Goal: Communication & Community: Answer question/provide support

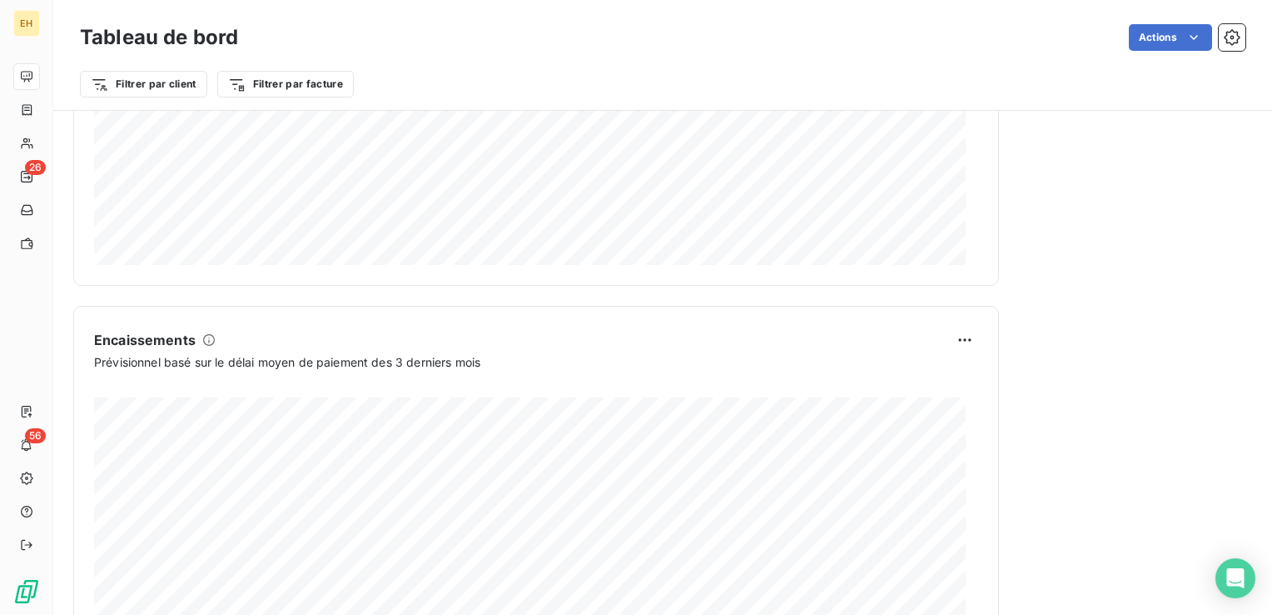
scroll to position [999, 0]
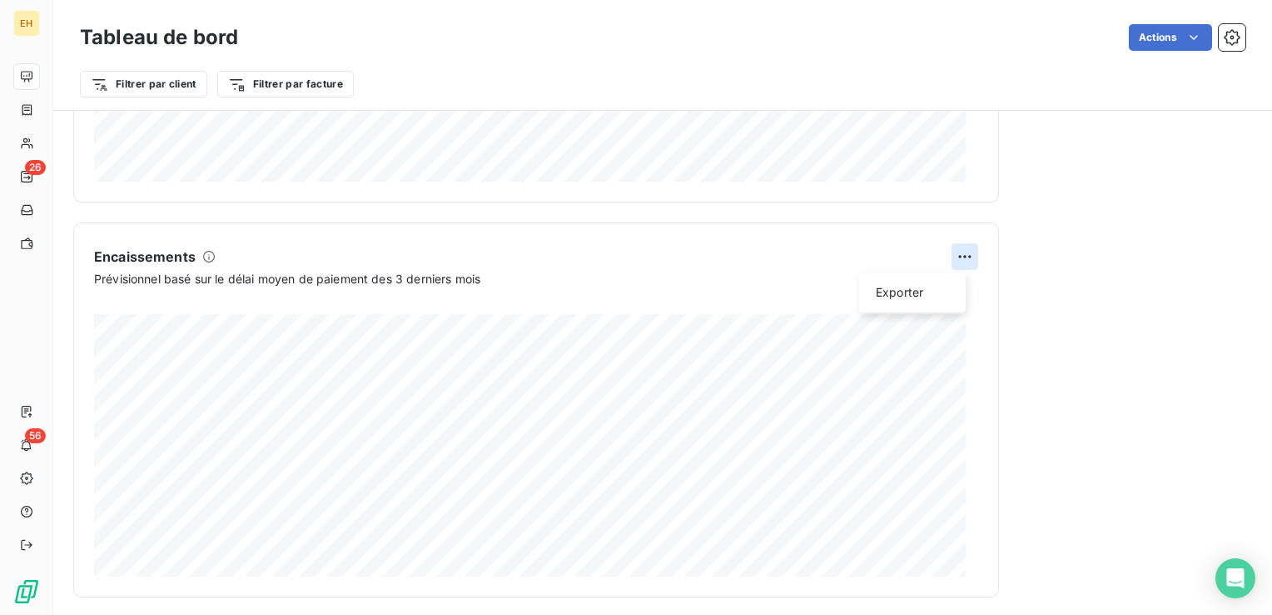
click at [953, 259] on html "EH 26 56 Tableau de bord Actions Filtrer par client Filtrer par facture Encours…" at bounding box center [636, 307] width 1272 height 615
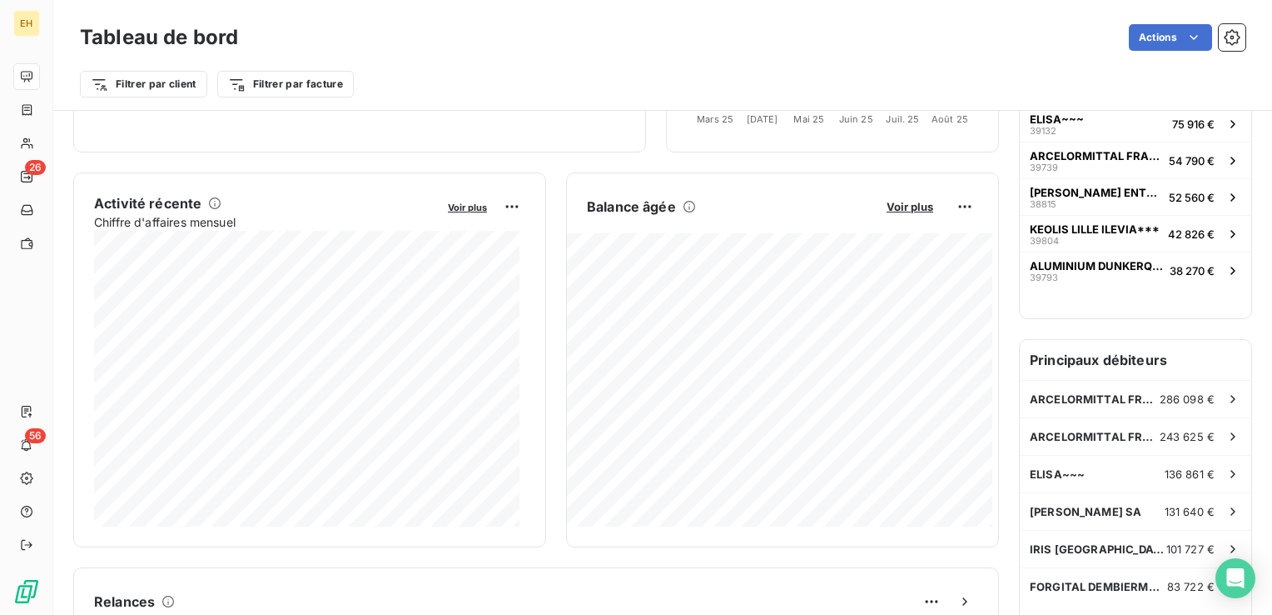
scroll to position [250, 0]
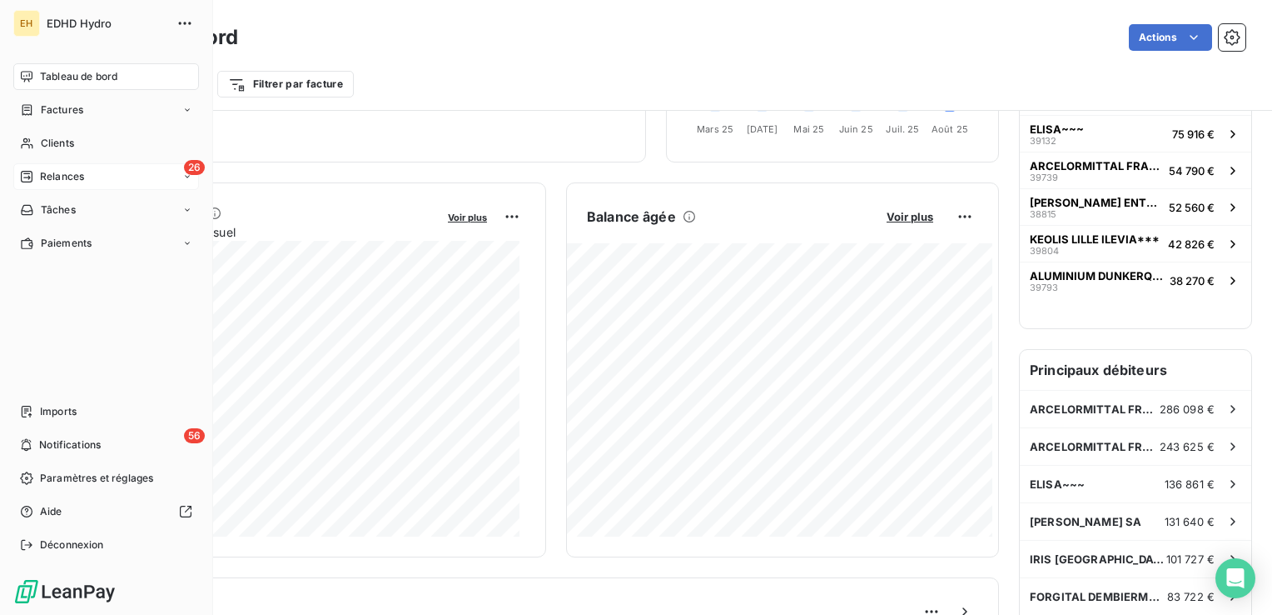
click at [50, 184] on div "26 Relances" at bounding box center [106, 176] width 186 height 27
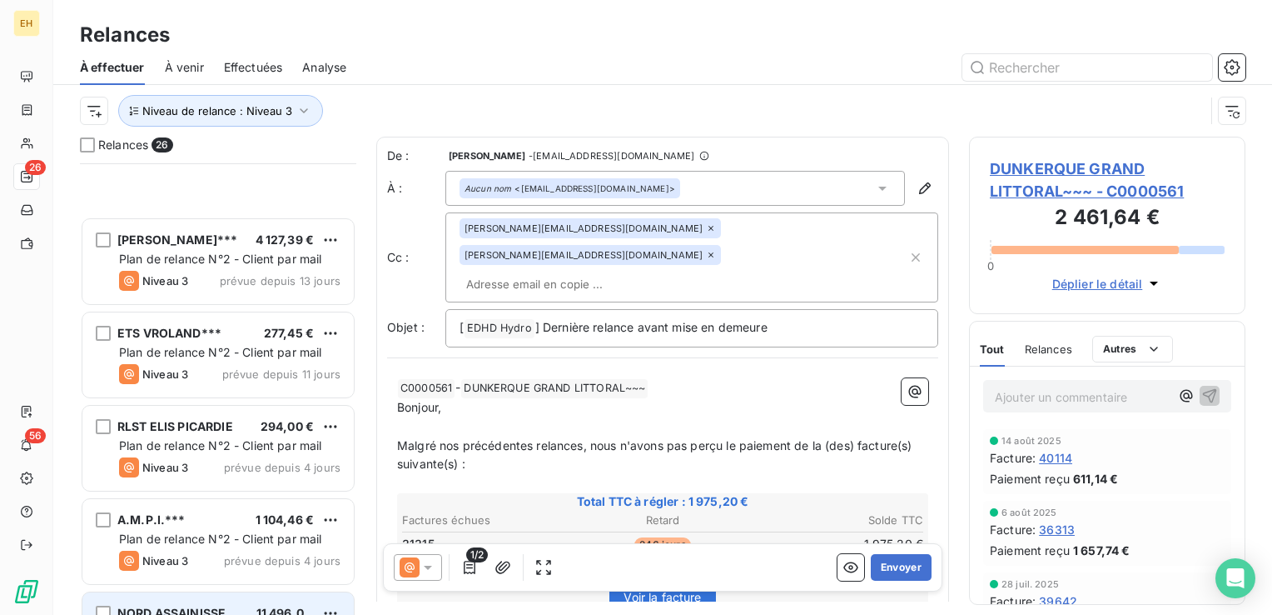
scroll to position [833, 0]
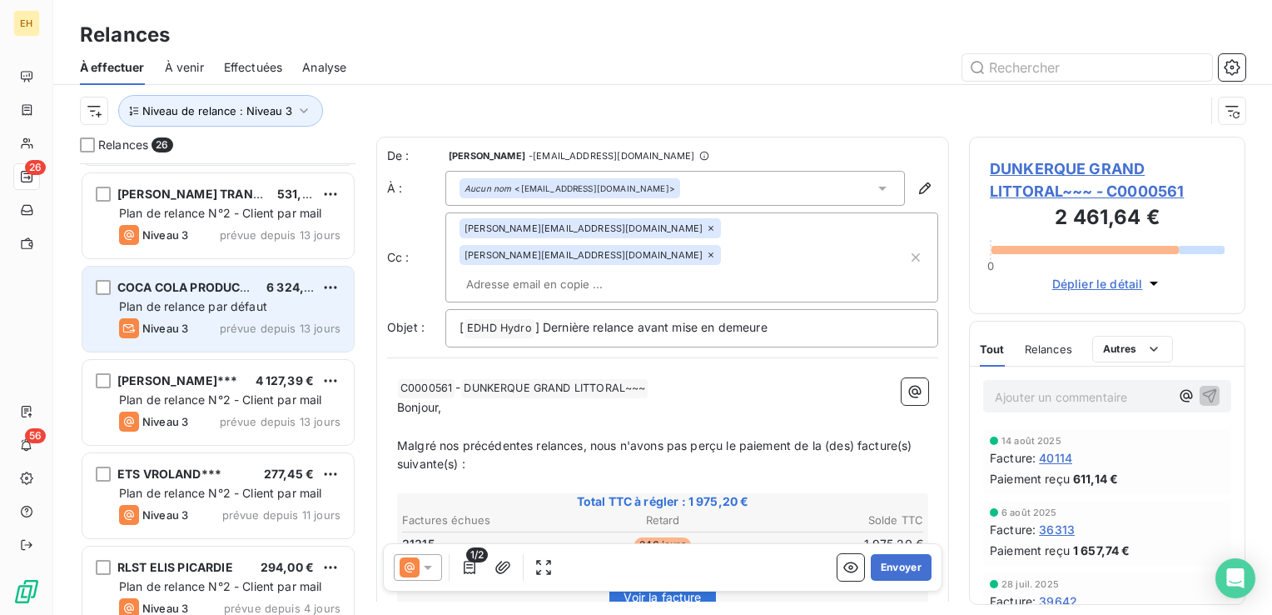
click at [225, 312] on div "Plan de relance par défaut" at bounding box center [229, 306] width 221 height 17
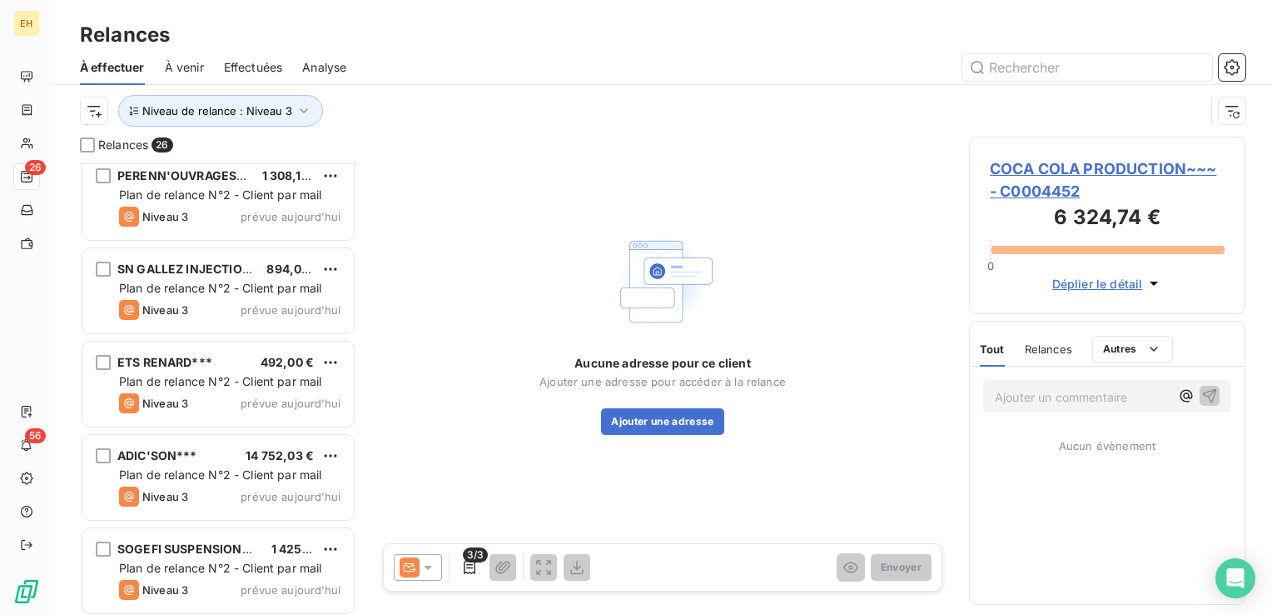
scroll to position [1973, 0]
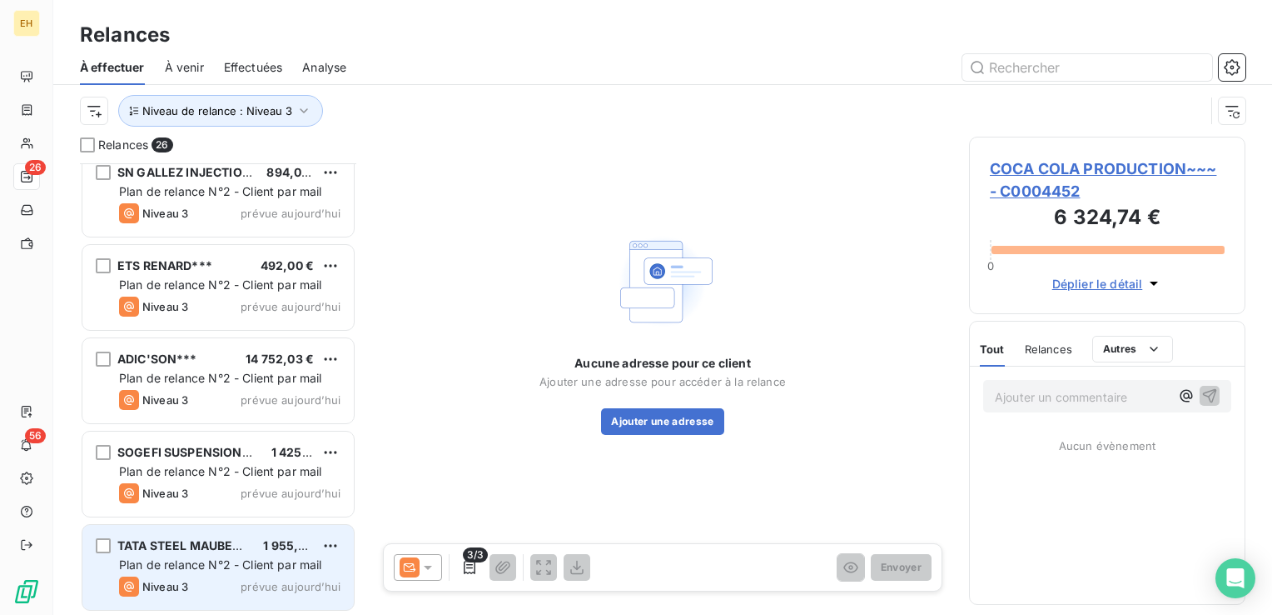
click at [200, 587] on div "Niveau 3 prévue [DATE]" at bounding box center [229, 586] width 221 height 20
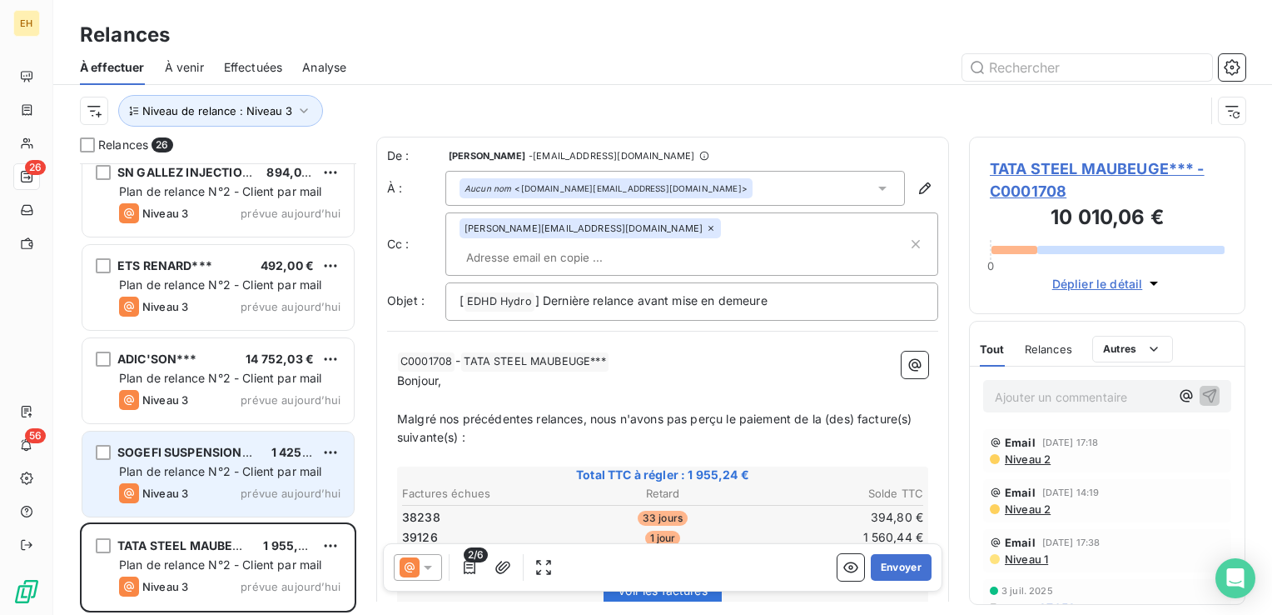
click at [240, 510] on div "SOGEFI SUSPENSIONS - 59500*** 1 425,60 € Plan de relance N°2 - Client par mail …" at bounding box center [217, 473] width 271 height 85
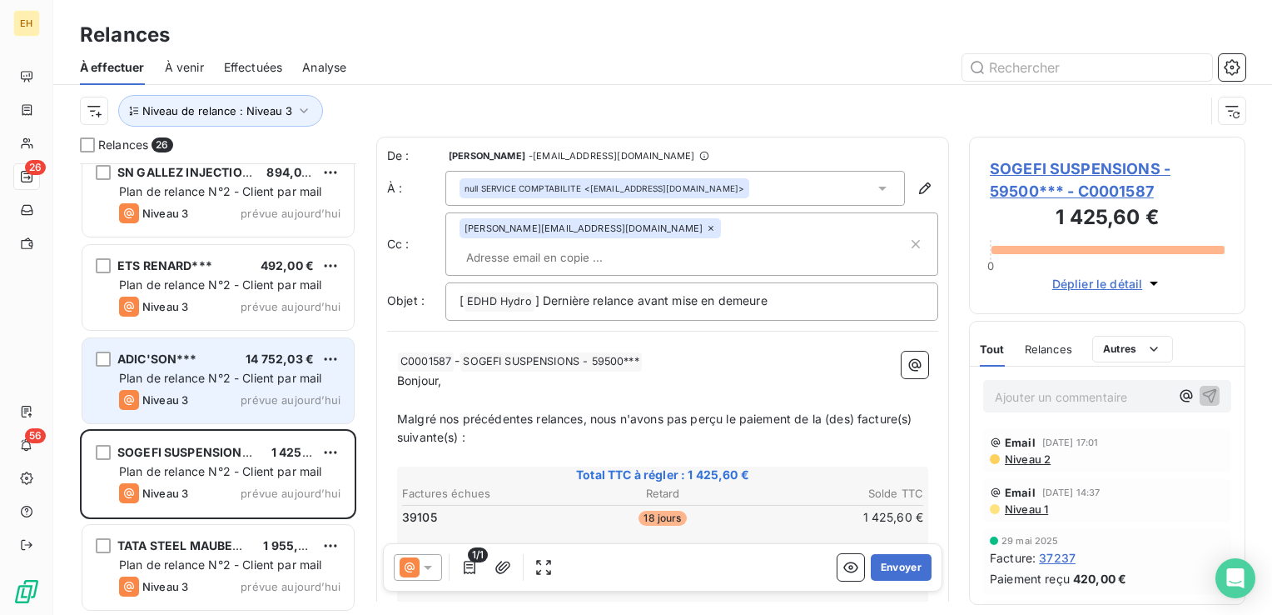
click at [266, 385] on div "Plan de relance N°2 - Client par mail" at bounding box center [229, 378] width 221 height 17
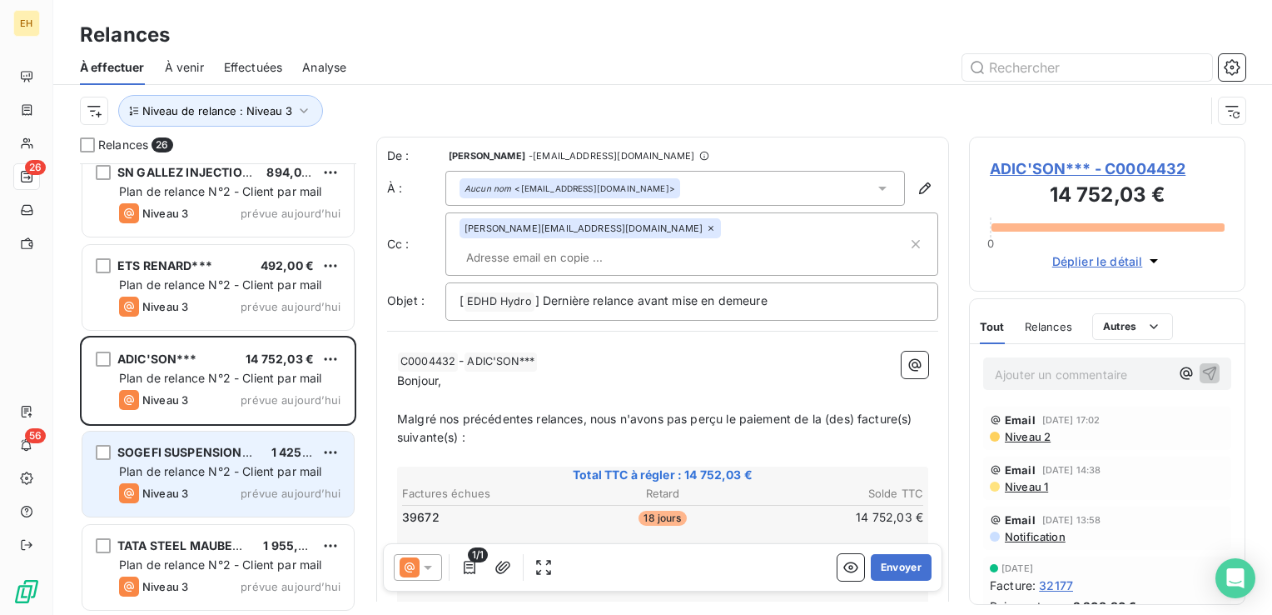
click at [259, 464] on div "Plan de relance N°2 - Client par mail" at bounding box center [229, 471] width 221 height 17
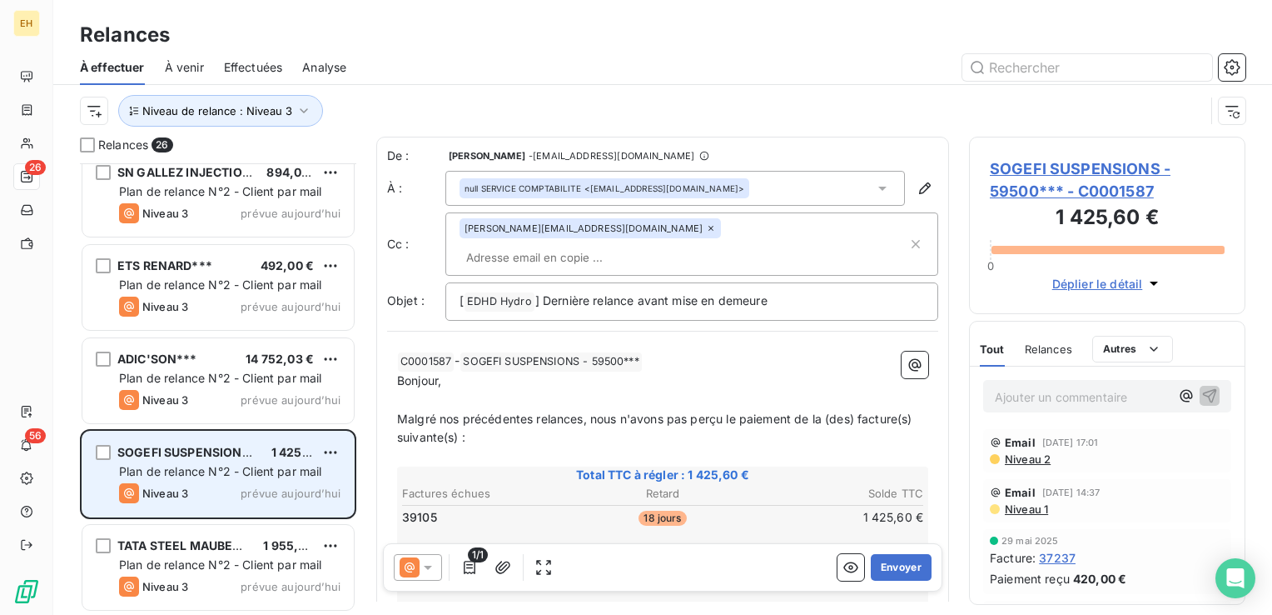
drag, startPoint x: 259, startPoint y: 464, endPoint x: 190, endPoint y: 491, distance: 74.4
click at [190, 491] on div "Niveau 3 prévue [DATE]" at bounding box center [229, 493] width 221 height 20
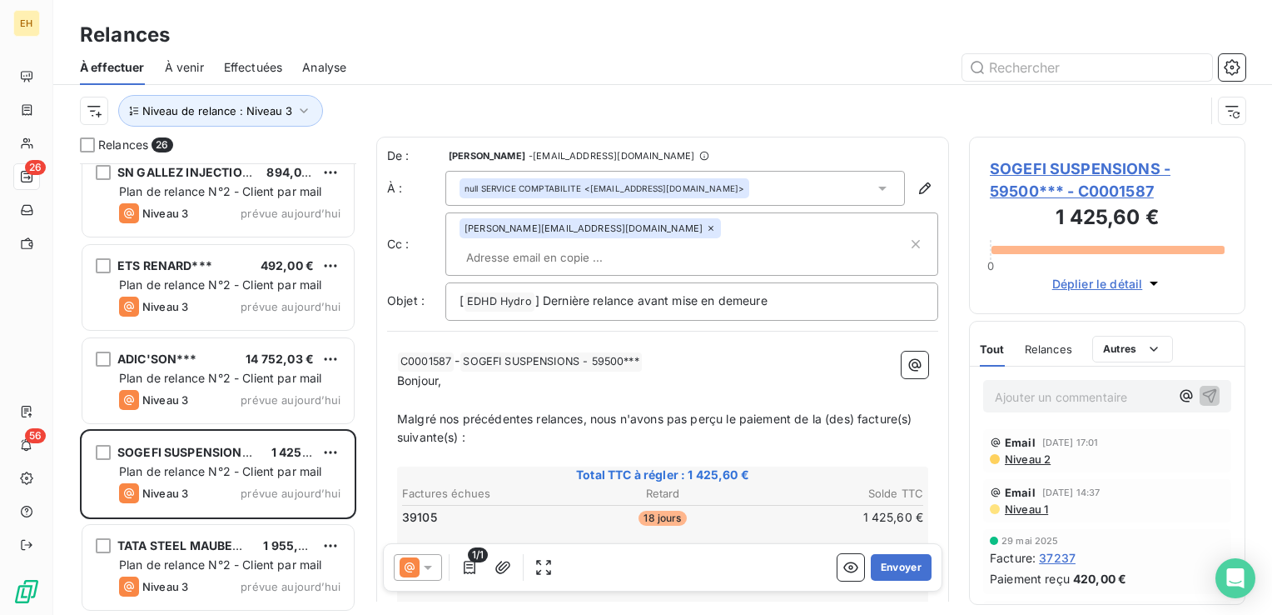
click at [1101, 166] on span "SOGEFI SUSPENSIONS - 59500*** - C0001587" at bounding box center [1107, 179] width 235 height 45
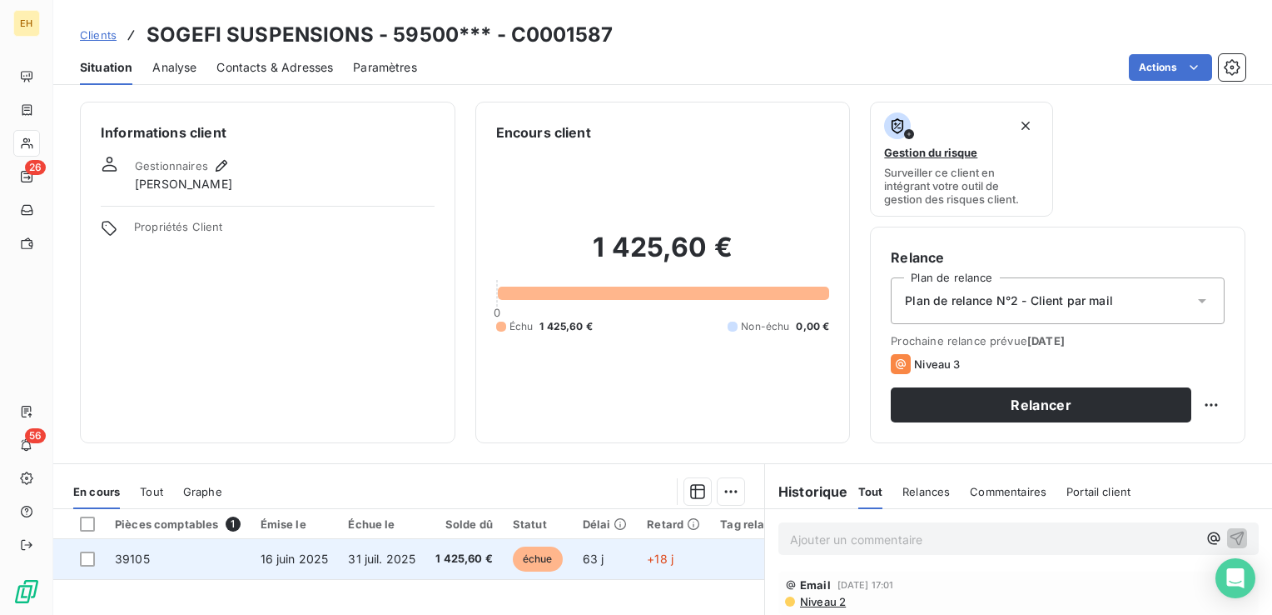
click at [403, 561] on span "31 juil. 2025" at bounding box center [381, 558] width 67 height 14
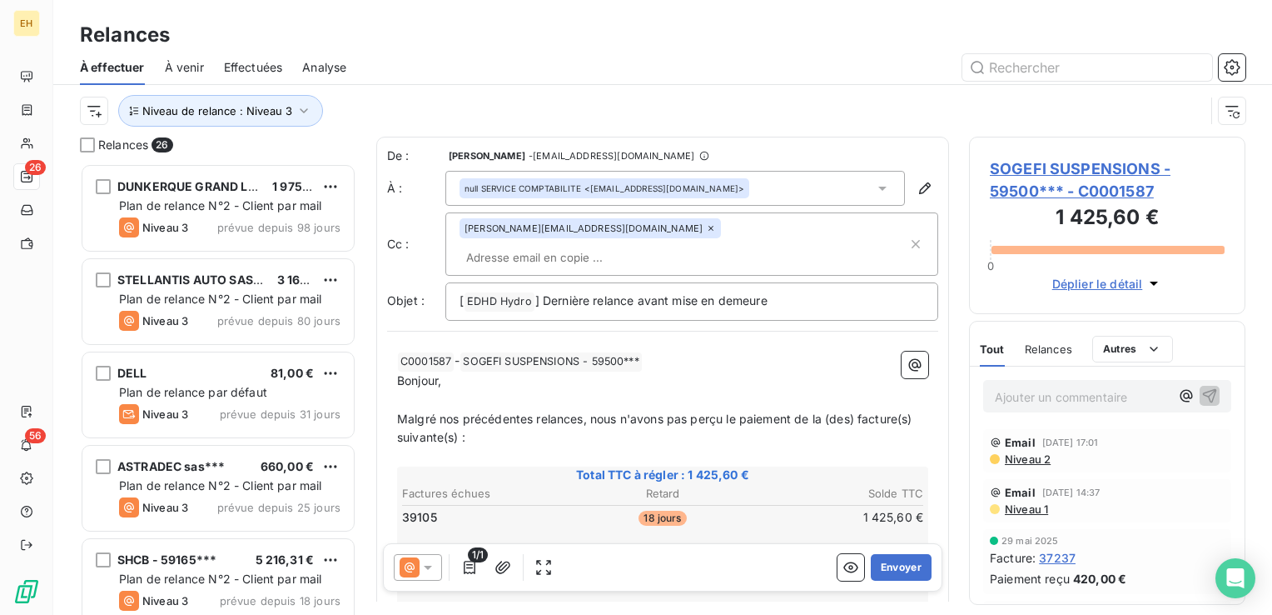
scroll to position [439, 263]
click at [1057, 184] on span "SOGEFI SUSPENSIONS - 59500*** - C0001587" at bounding box center [1107, 179] width 235 height 45
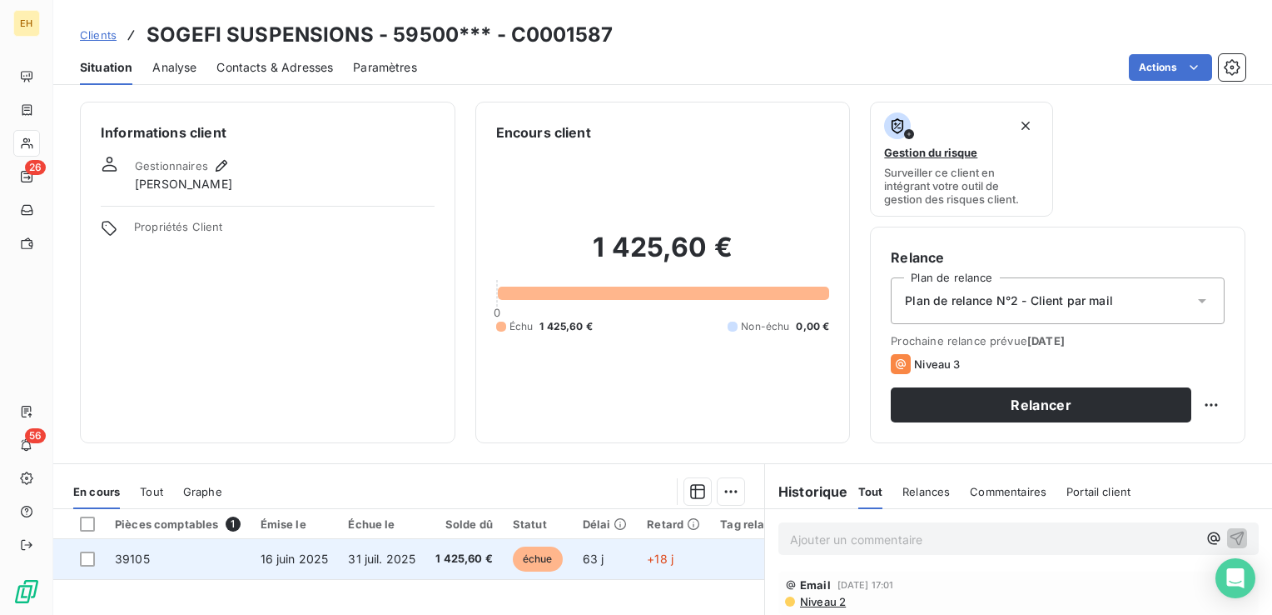
click at [496, 557] on td "1 425,60 €" at bounding box center [463, 559] width 77 height 40
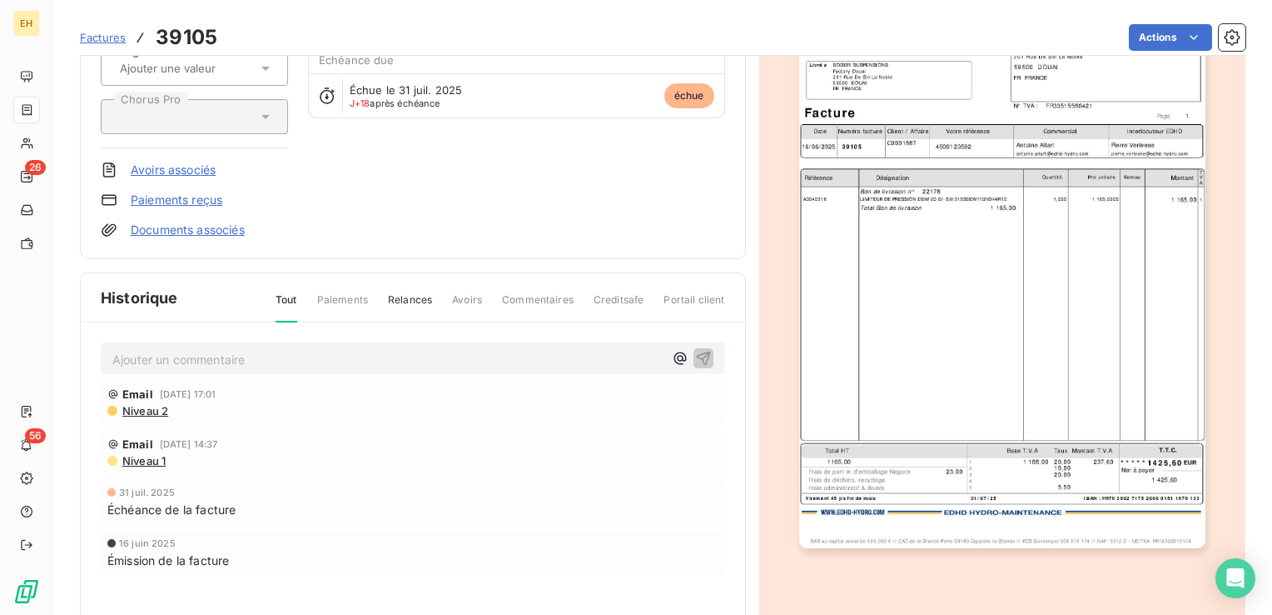
scroll to position [251, 0]
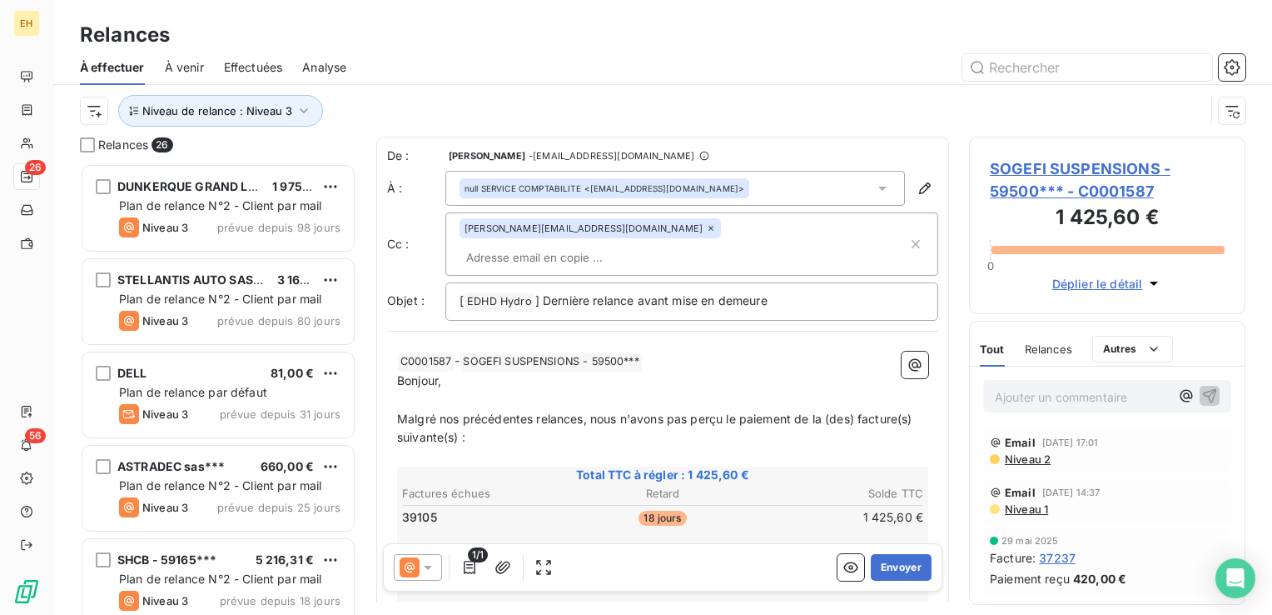
scroll to position [439, 263]
click at [610, 236] on div "[PERSON_NAME][EMAIL_ADDRESS][DOMAIN_NAME]" at bounding box center [590, 228] width 261 height 20
click at [706, 233] on icon at bounding box center [711, 228] width 10 height 10
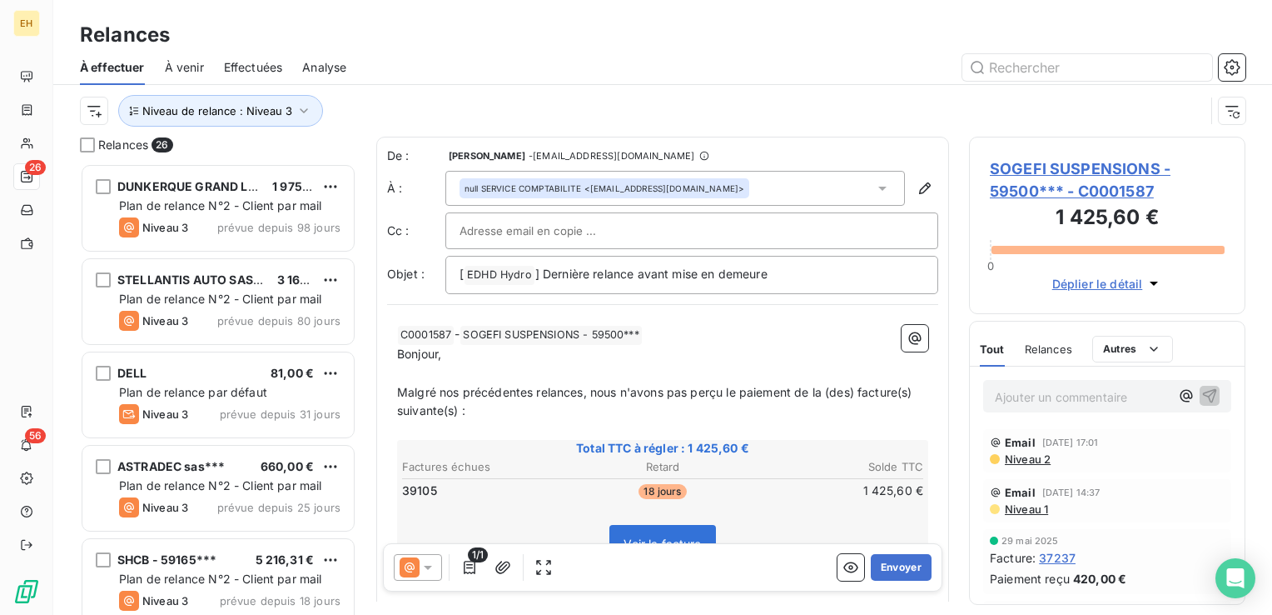
click at [1102, 173] on span "SOGEFI SUSPENSIONS - 59500*** - C0001587" at bounding box center [1107, 179] width 235 height 45
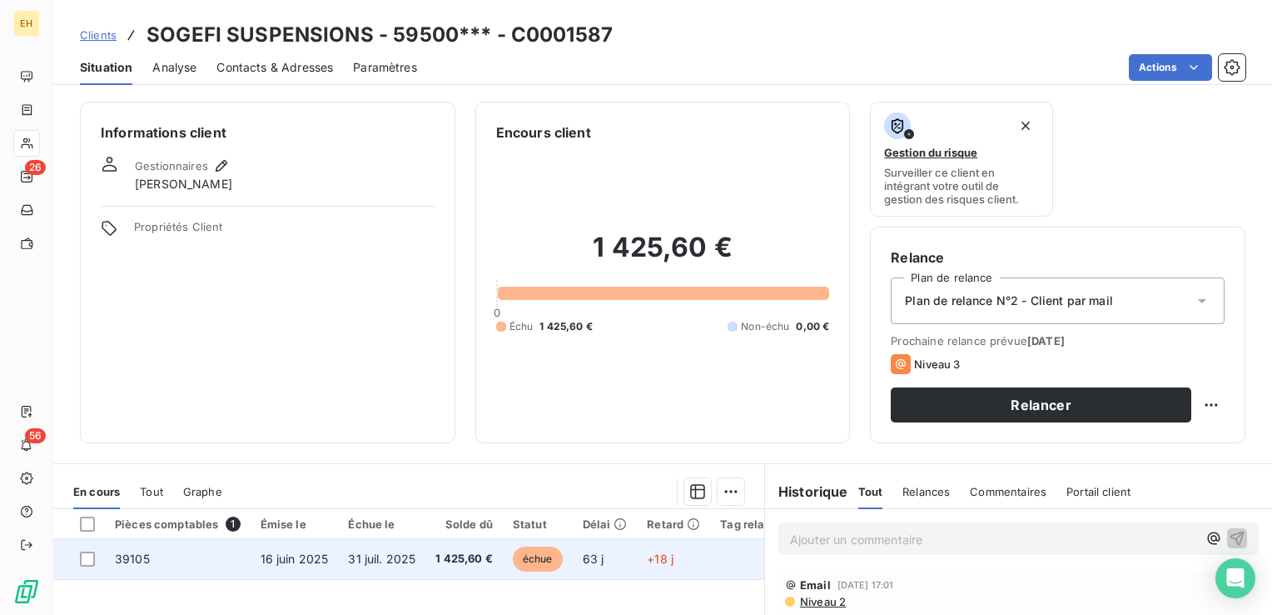
click at [283, 554] on span "16 juin 2025" at bounding box center [295, 558] width 68 height 14
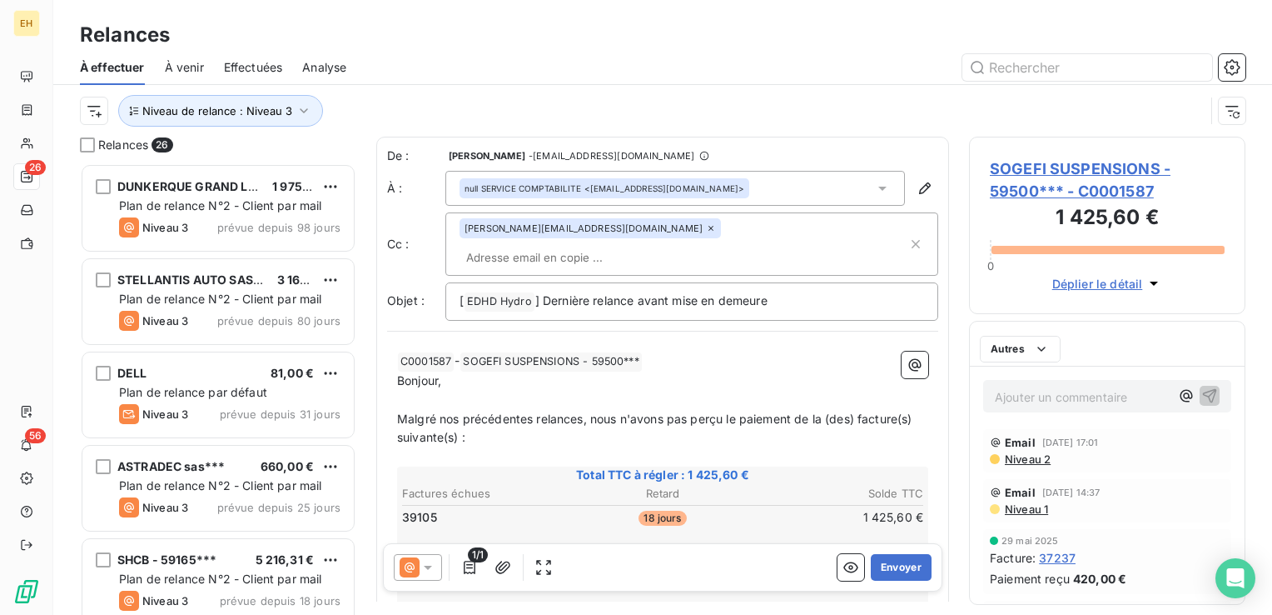
scroll to position [439, 263]
click at [706, 232] on icon at bounding box center [711, 228] width 10 height 10
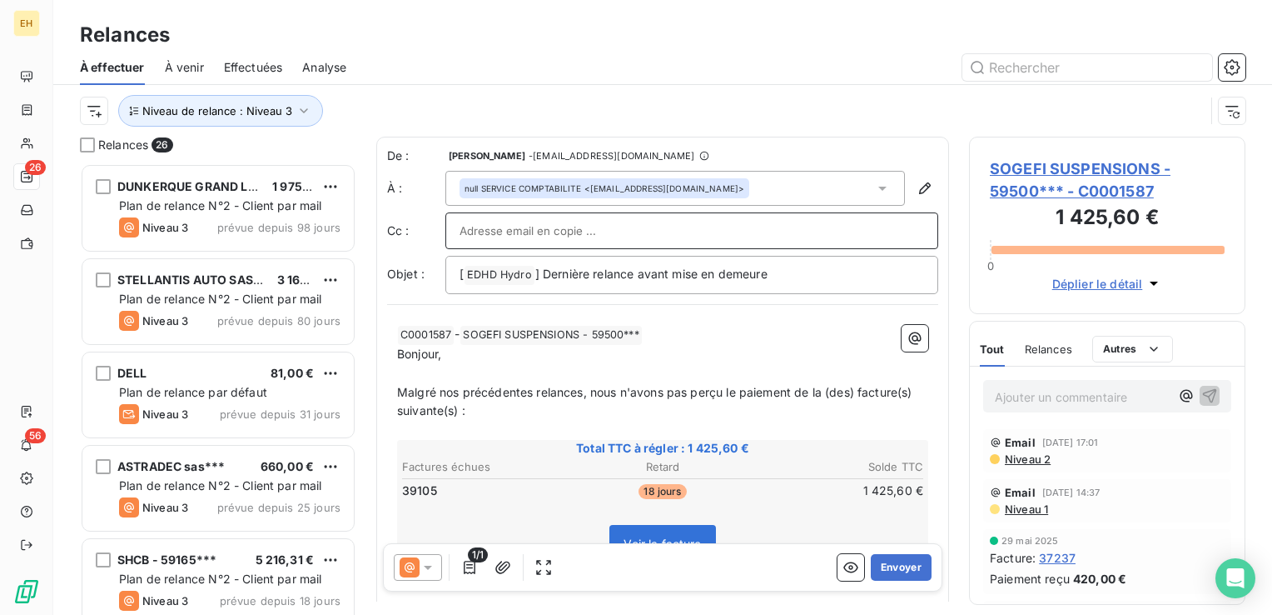
click at [585, 388] on span "Malgré nos précédentes relances, nous n'avons pas perçu le paiement de la (des)…" at bounding box center [656, 401] width 519 height 33
click at [541, 396] on span "Malgré nos précédentes relances envoyées à dou.compta@, nous n'avons pas perçu …" at bounding box center [642, 401] width 490 height 33
click at [722, 396] on span "Malgré nos précédentes relances envoyées à dou.compta@, nous n'avons pas perçu …" at bounding box center [642, 401] width 490 height 33
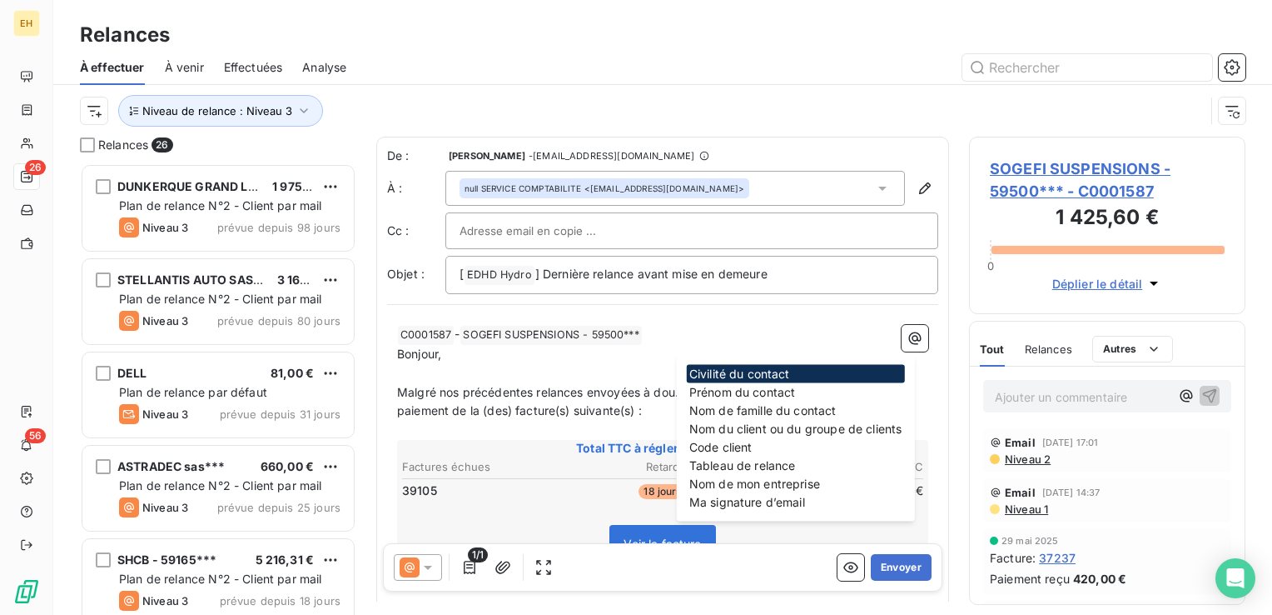
click at [659, 347] on p "Bonjour," at bounding box center [662, 354] width 531 height 19
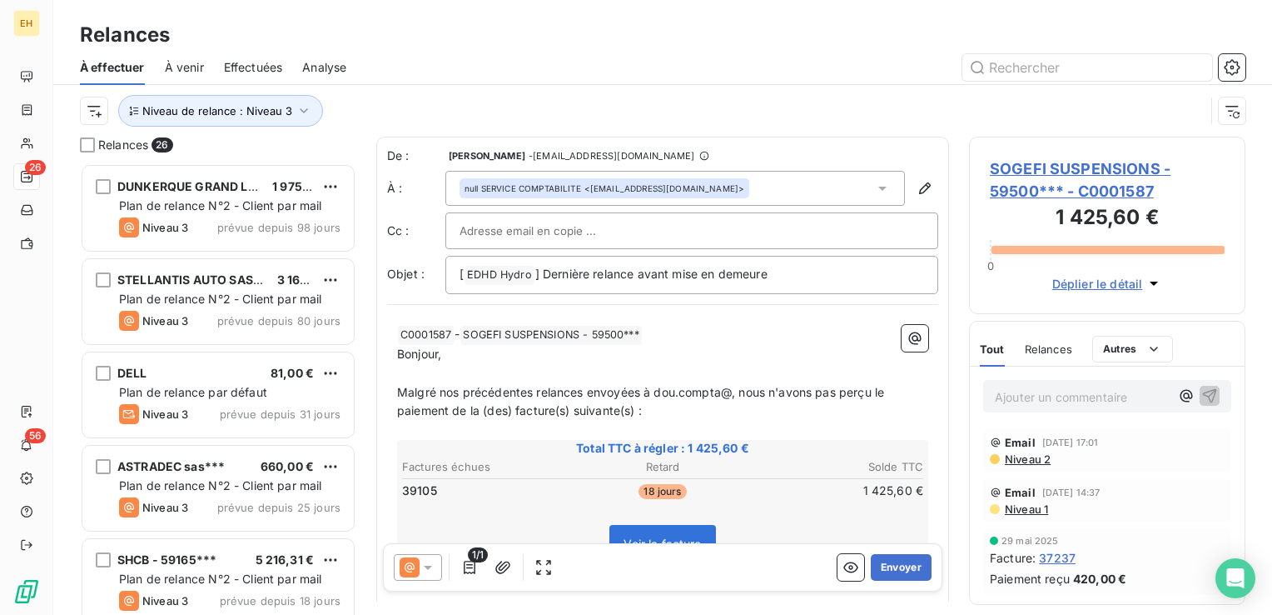
click at [720, 393] on span "Malgré nos précédentes relances envoyées à dou.compta@, nous n'avons pas perçu …" at bounding box center [642, 401] width 490 height 33
click at [733, 389] on body "EH 26 56 Relances À effectuer À venir Effectuées Analyse Niveau de relance : Ni…" at bounding box center [636, 307] width 1272 height 615
click at [620, 364] on p "﻿" at bounding box center [662, 373] width 531 height 19
click at [721, 395] on span "Malgré nos précédentes relances envoyées à dou.compta@, nous n'avons pas perçu …" at bounding box center [642, 401] width 490 height 33
click at [726, 388] on span "Malgré nos précédentes relances envoyées à dou.compta sogefigroup.com, nous n'a…" at bounding box center [664, 401] width 534 height 33
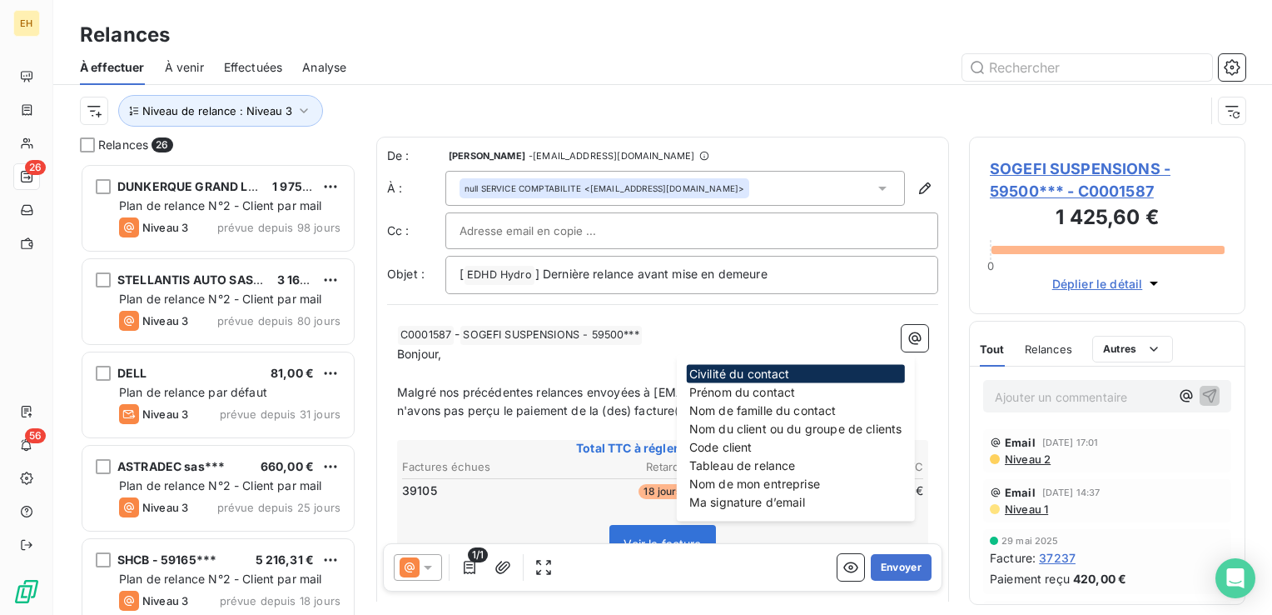
click at [584, 322] on div "﻿ C0001587 ﻿ - SOGEFI SUSPENSIONS - 59500*** ﻿ ﻿ Bonjour, ﻿ Malgré nos précéden…" at bounding box center [662, 530] width 551 height 430
click at [581, 349] on p "Bonjour," at bounding box center [662, 354] width 531 height 19
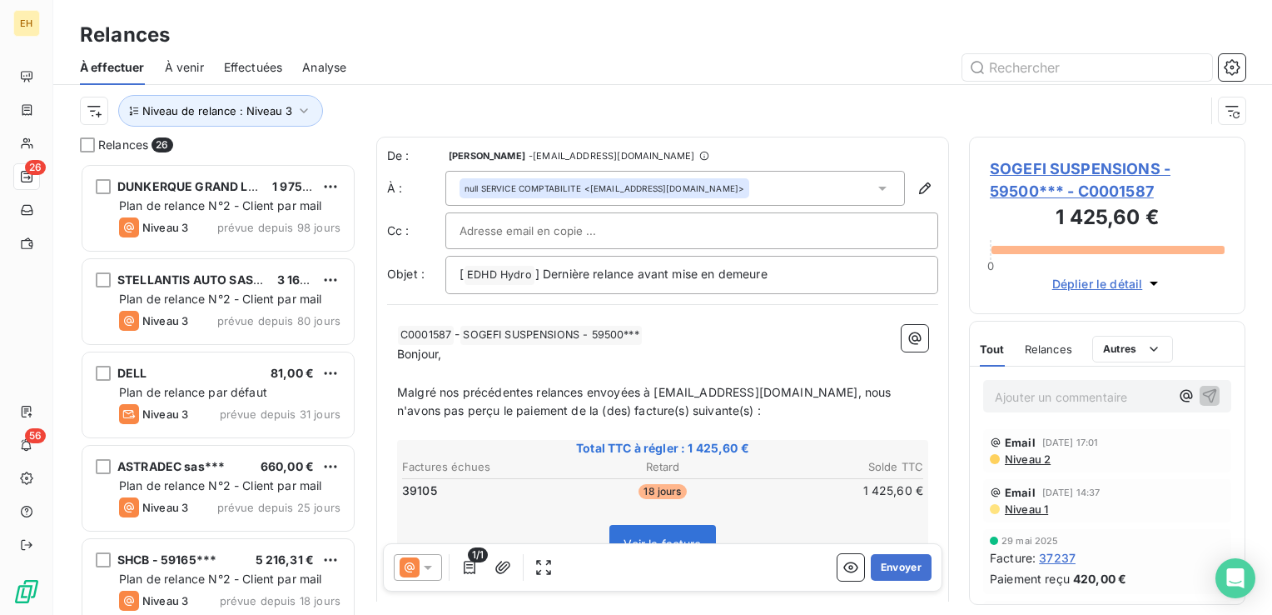
click at [558, 238] on input "text" at bounding box center [549, 230] width 179 height 25
click at [486, 228] on input "text" at bounding box center [549, 230] width 179 height 25
paste input "antonio.domingues@sogefigroup.com"
type input "antonio.domingues@sogefigroup.com"
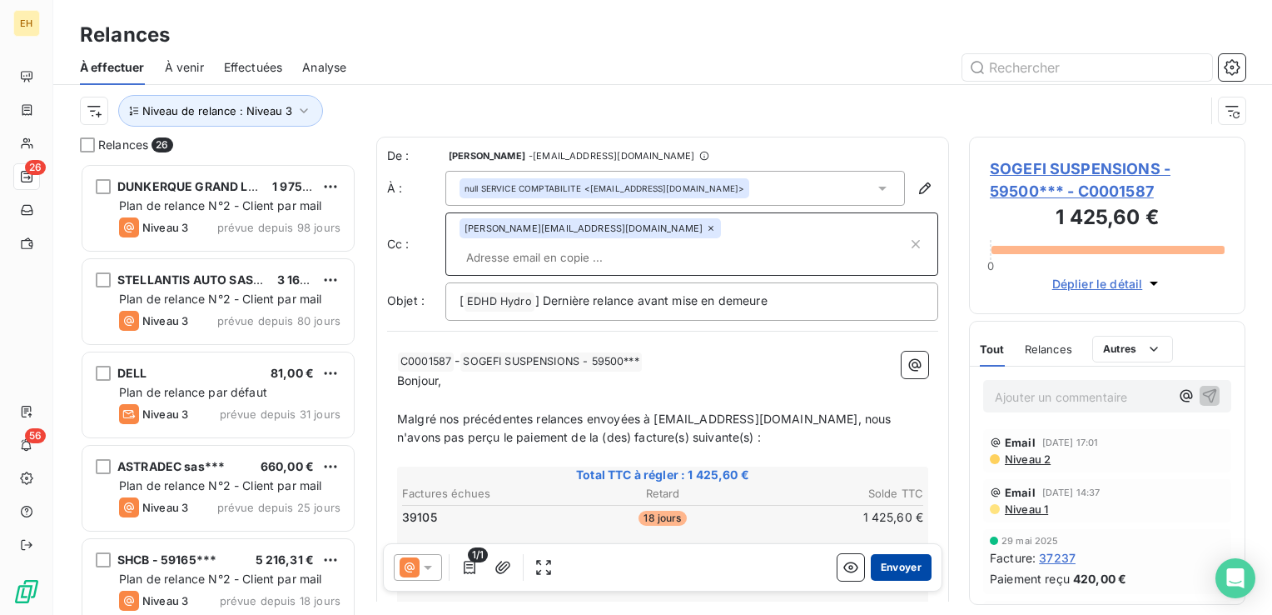
click at [878, 565] on button "Envoyer" at bounding box center [901, 567] width 61 height 27
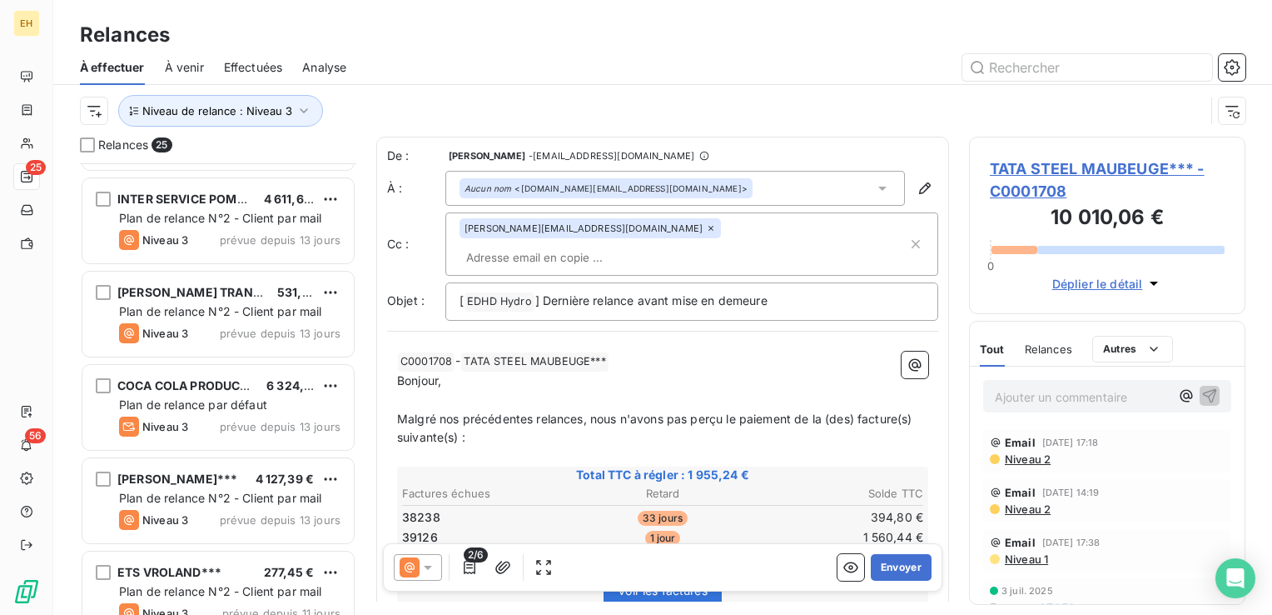
scroll to position [749, 0]
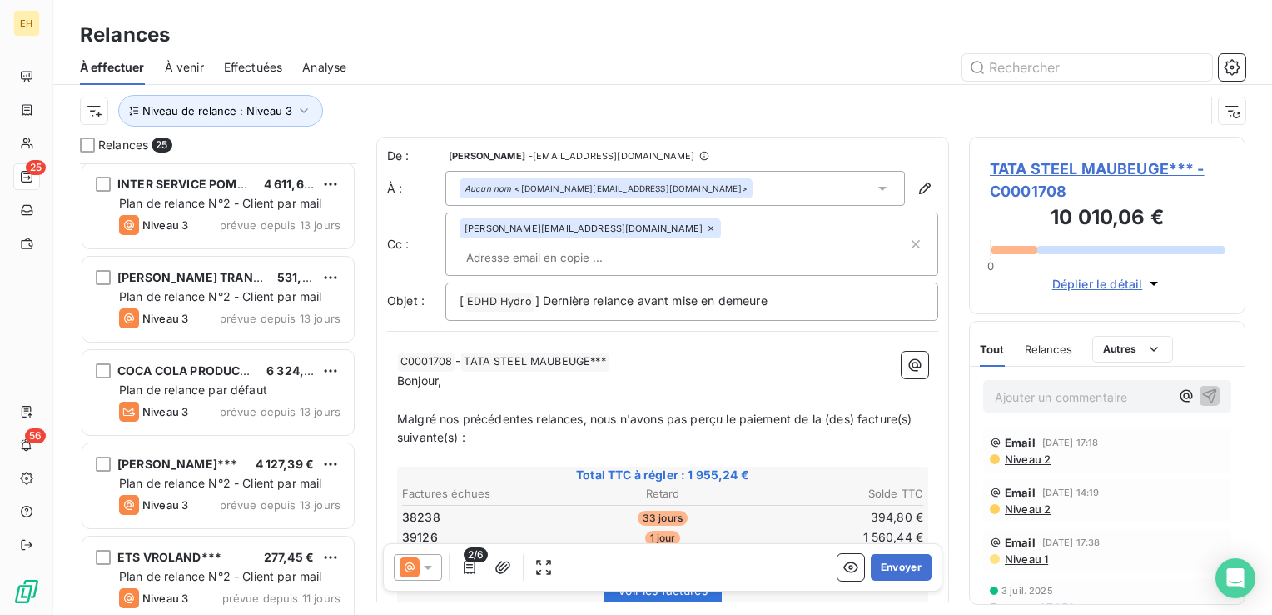
click at [228, 422] on div "COCA COLA PRODUCTION~~~ 6 324,74 € Plan de relance par défaut Niveau 3 prévue d…" at bounding box center [217, 392] width 271 height 85
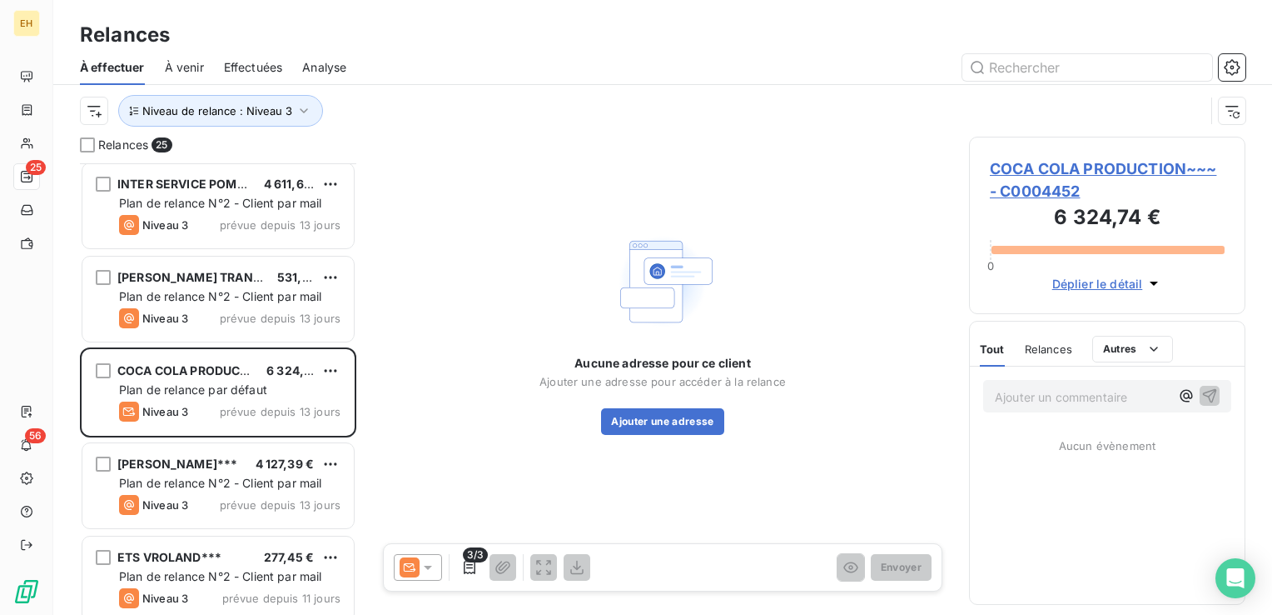
click at [1159, 172] on span "COCA COLA PRODUCTION~~~ - C0004452" at bounding box center [1107, 179] width 235 height 45
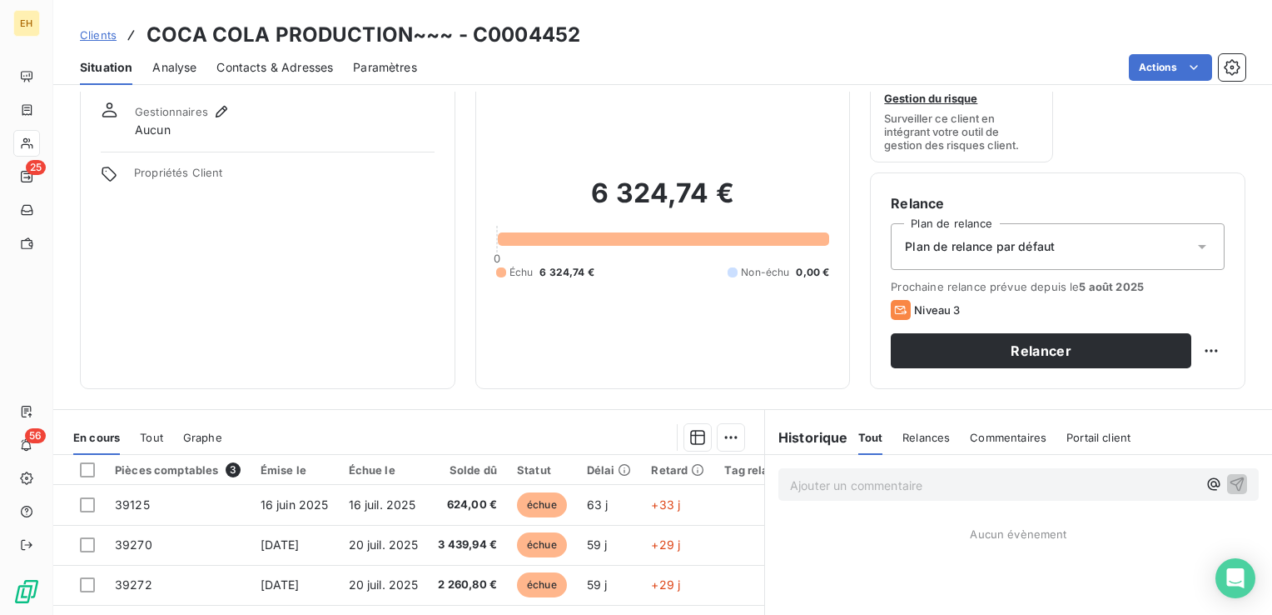
scroll to position [83, 0]
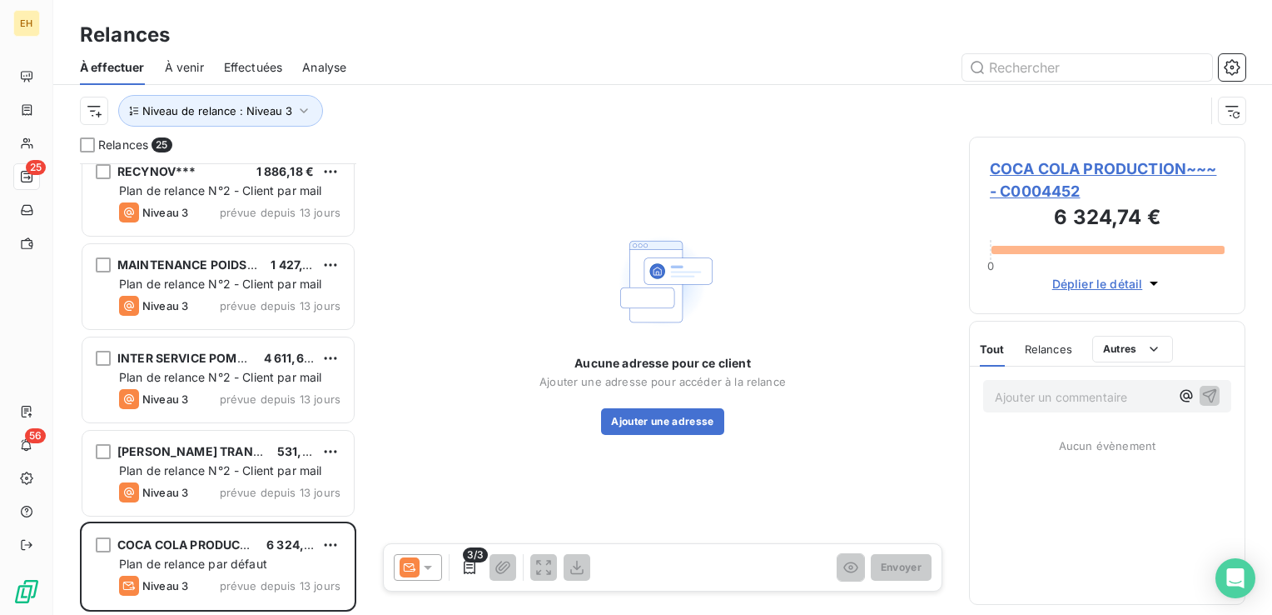
scroll to position [583, 0]
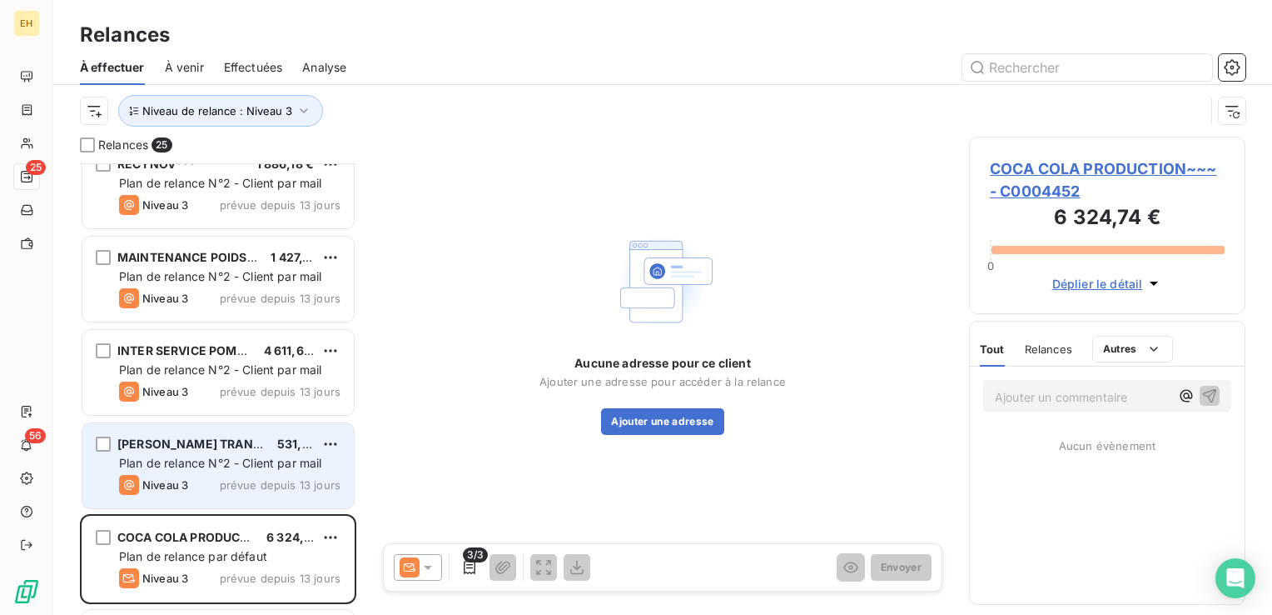
click at [265, 494] on div "FELIX DEROO TRANSPORTS*** 531,60 € Plan de relance N°2 - Client par mail Niveau…" at bounding box center [217, 465] width 271 height 85
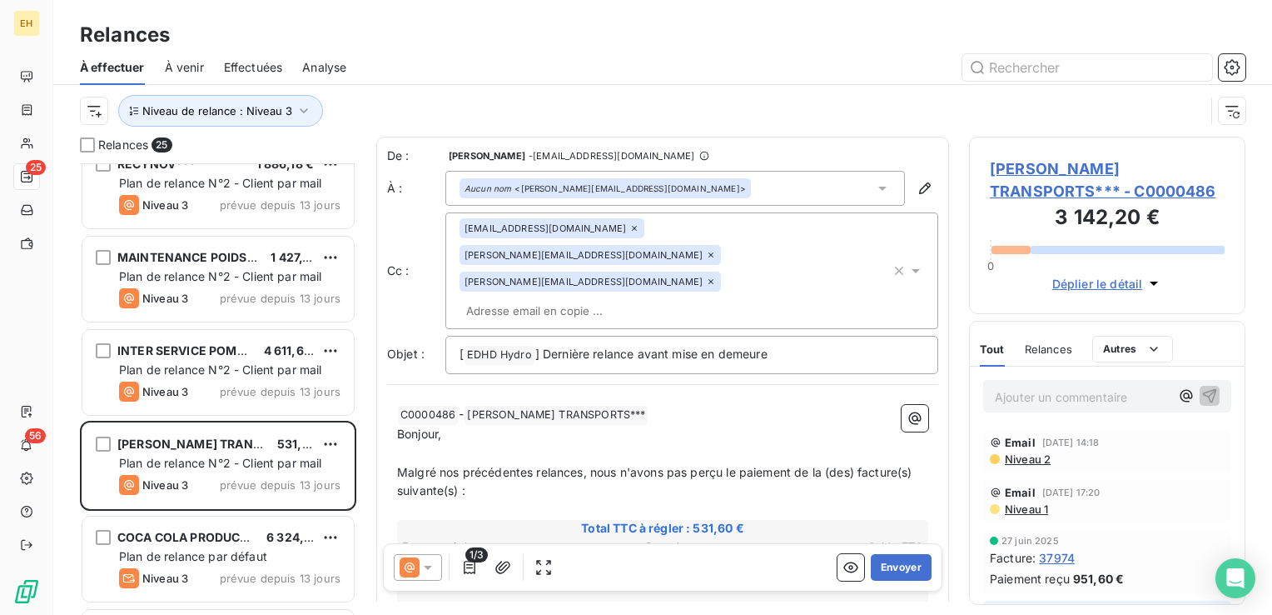
click at [706, 276] on icon at bounding box center [711, 281] width 10 height 10
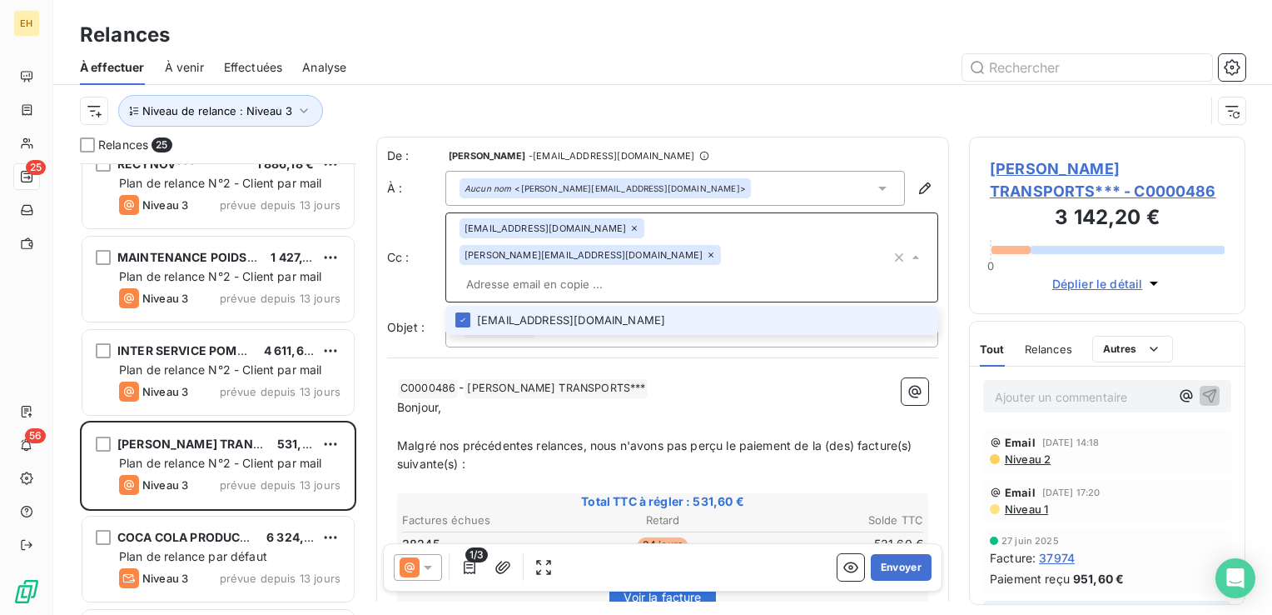
click at [619, 271] on input "text" at bounding box center [675, 283] width 431 height 25
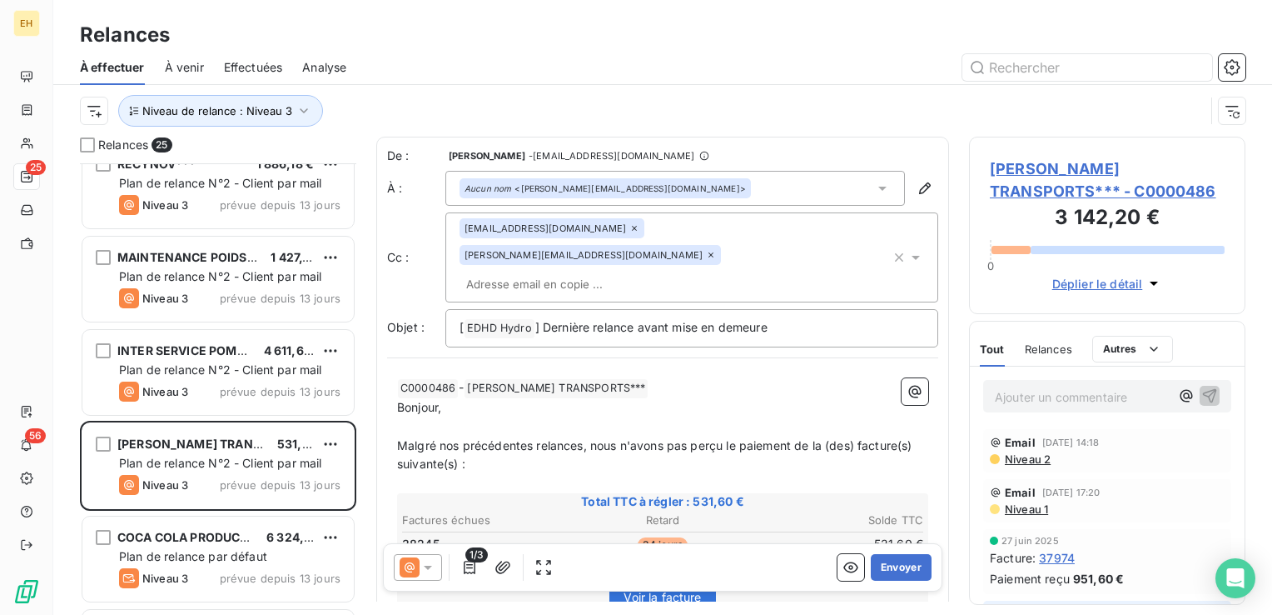
scroll to position [167, 0]
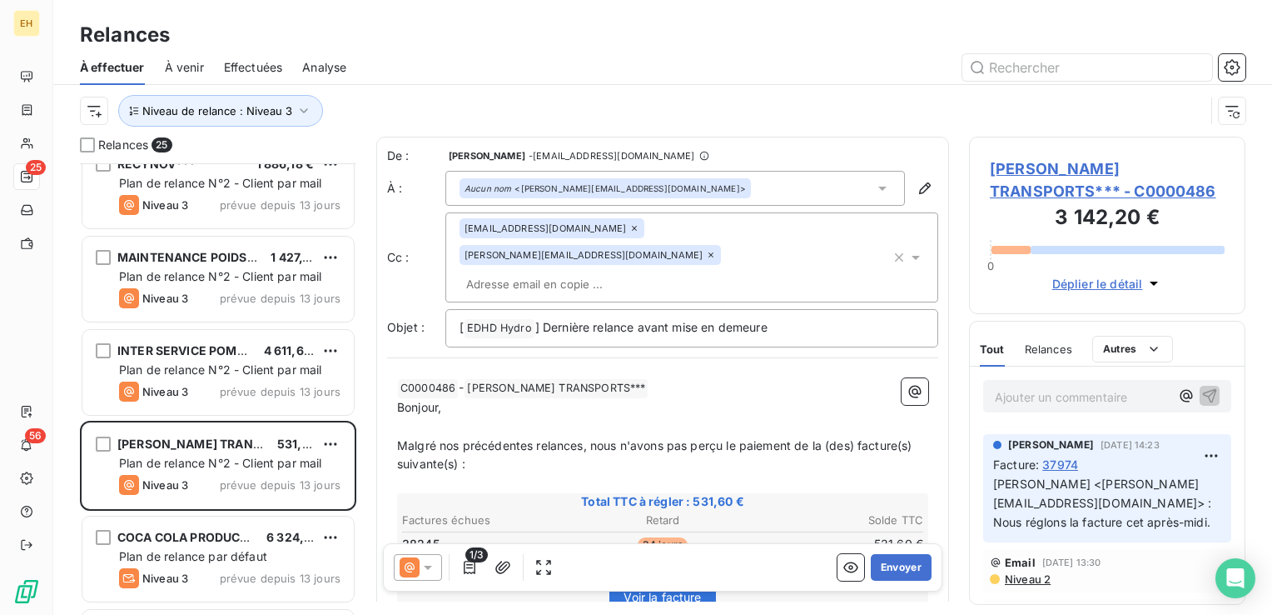
click at [637, 226] on icon at bounding box center [634, 228] width 5 height 5
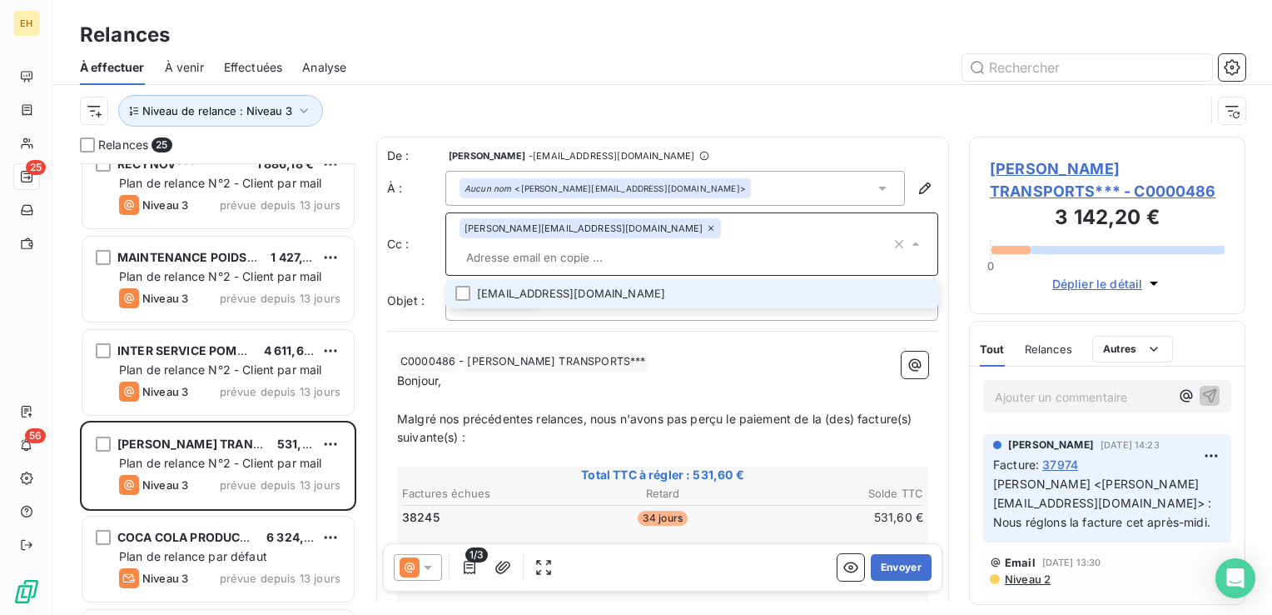
click at [689, 245] on input "text" at bounding box center [675, 257] width 431 height 25
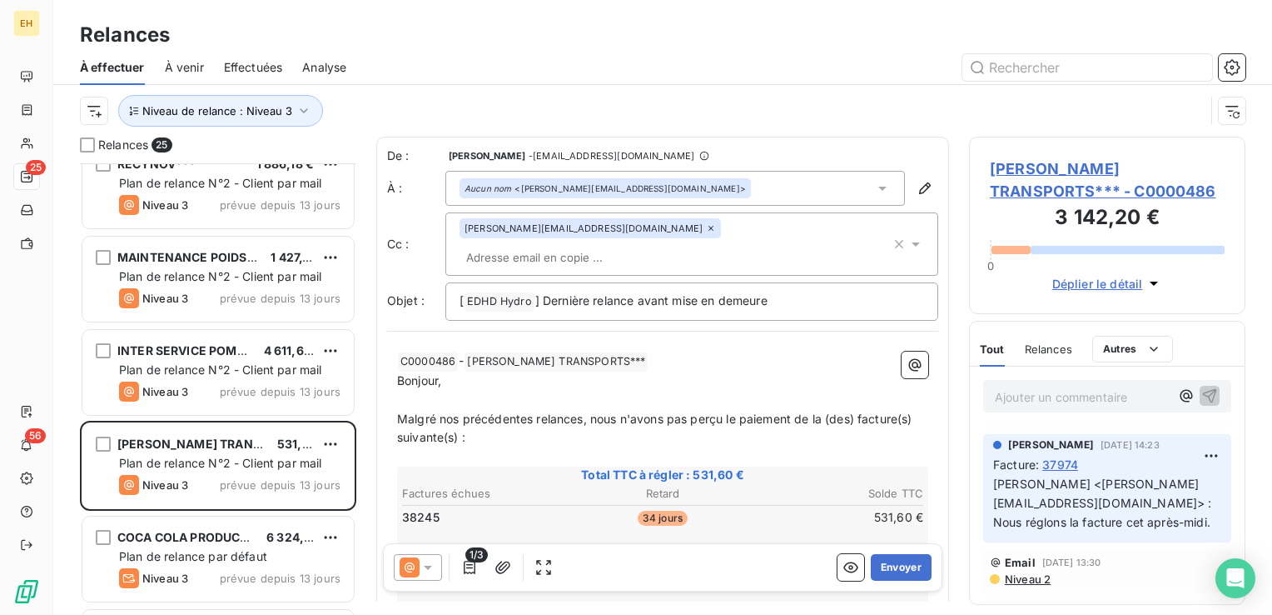
scroll to position [0, 0]
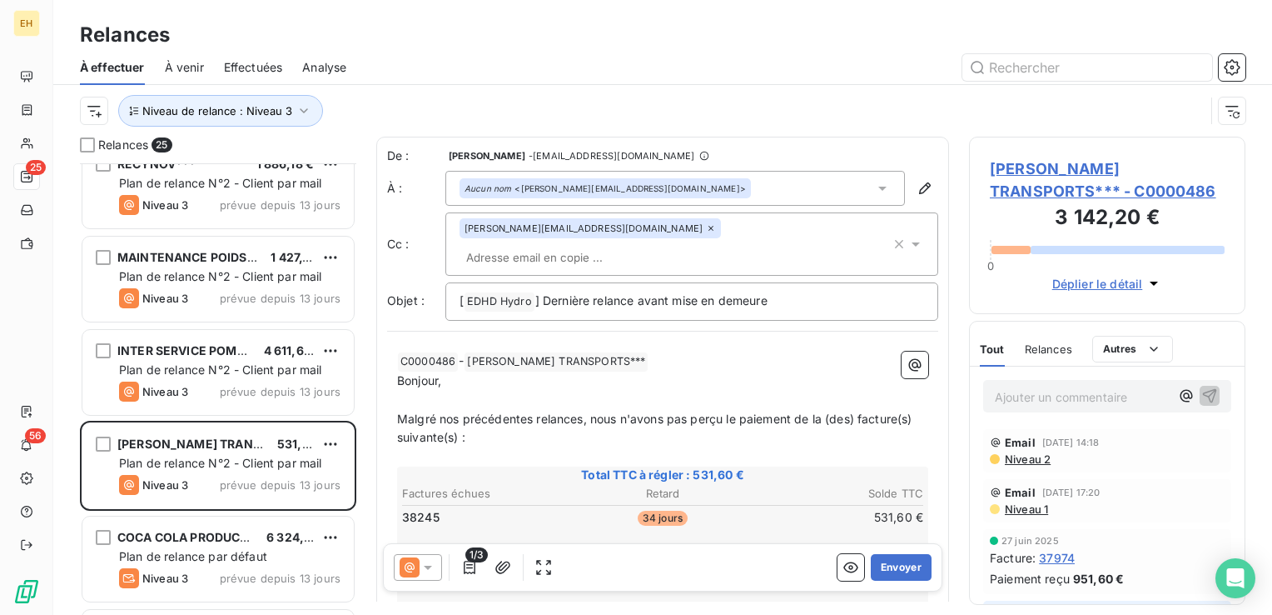
click at [706, 229] on icon at bounding box center [711, 228] width 10 height 10
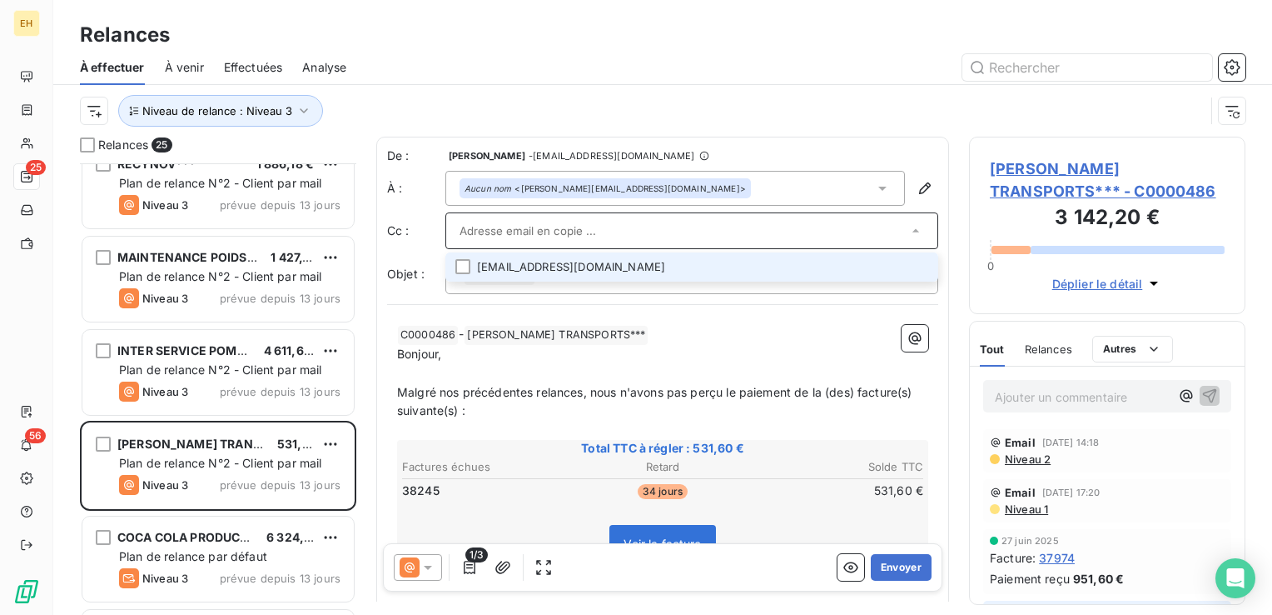
click at [634, 228] on input "text" at bounding box center [684, 230] width 448 height 25
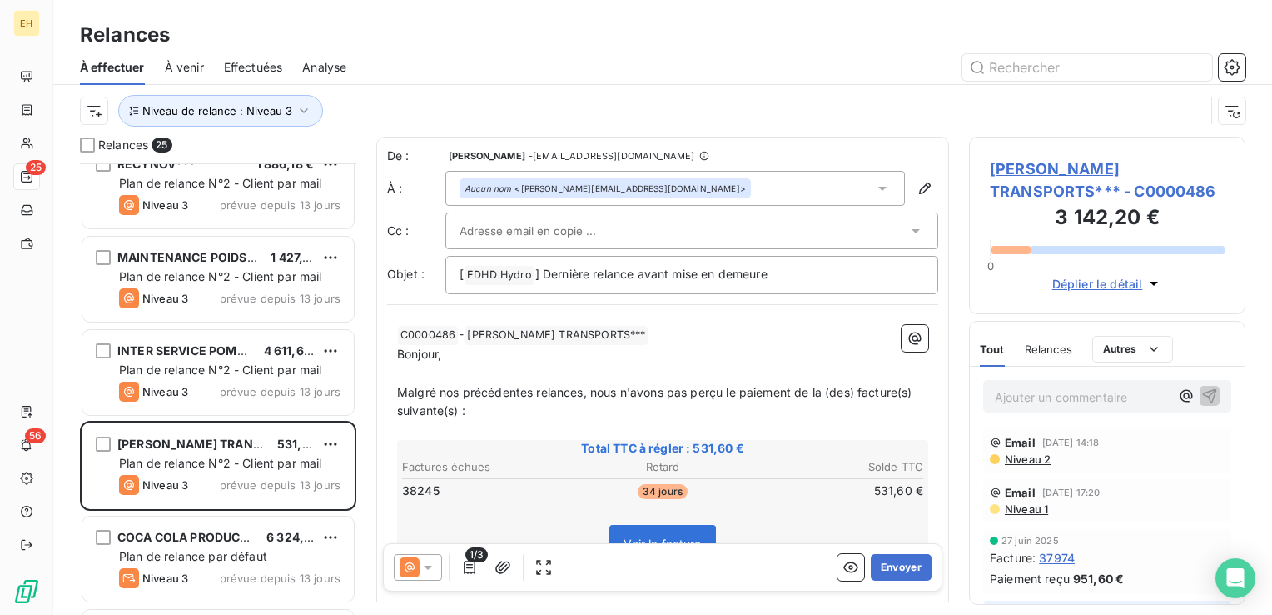
paste input "nicolas.delattre@paprec.com"
type input "nicolas.delattre@paprec.com"
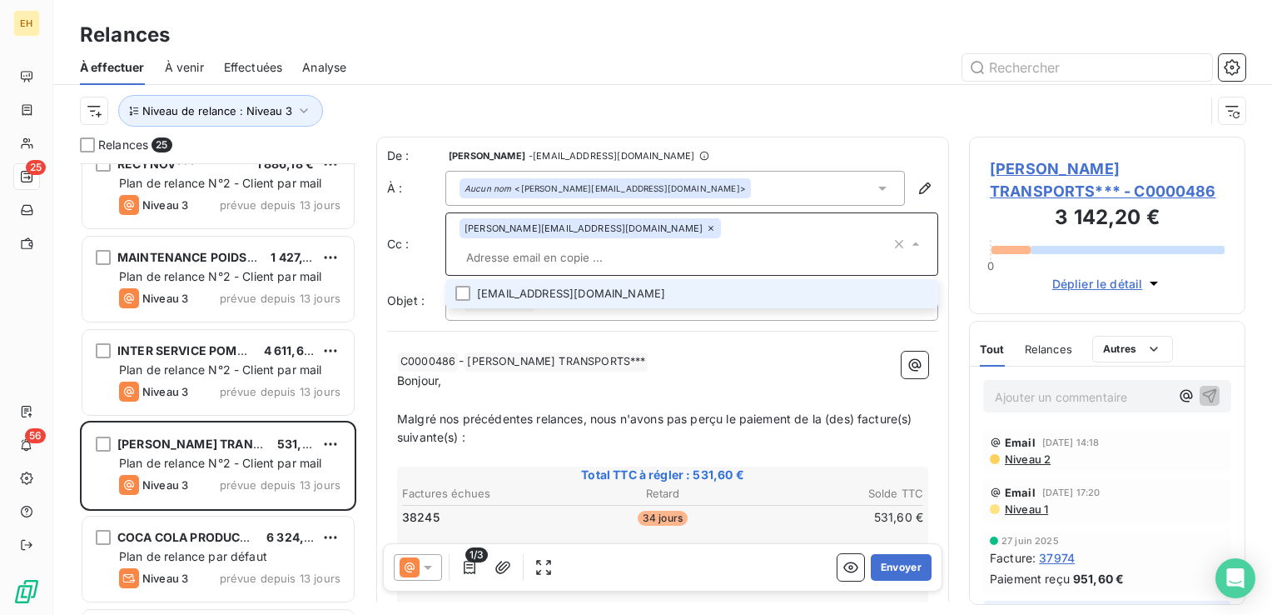
click at [583, 411] on span "Malgré nos précédentes relances, nous n'avons pas perçu le paiement de la (des)…" at bounding box center [656, 427] width 519 height 33
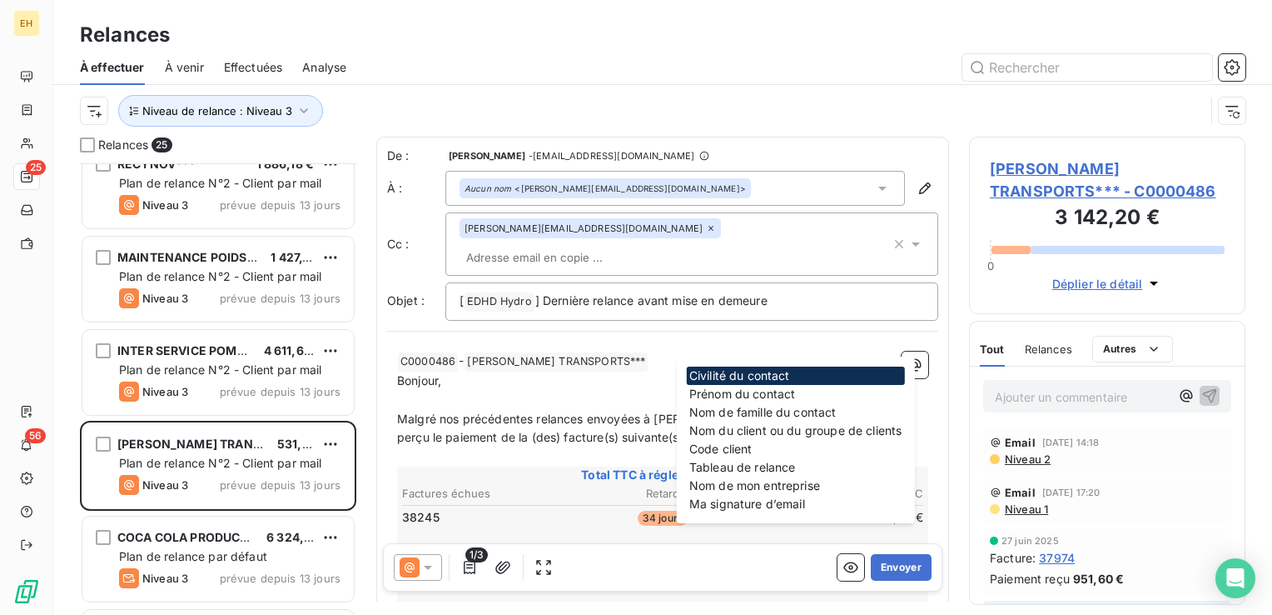
click at [649, 410] on p "Malgré nos précédentes relances envoyées à vincent.ambre@, nous n'avons pas per…" at bounding box center [662, 429] width 531 height 38
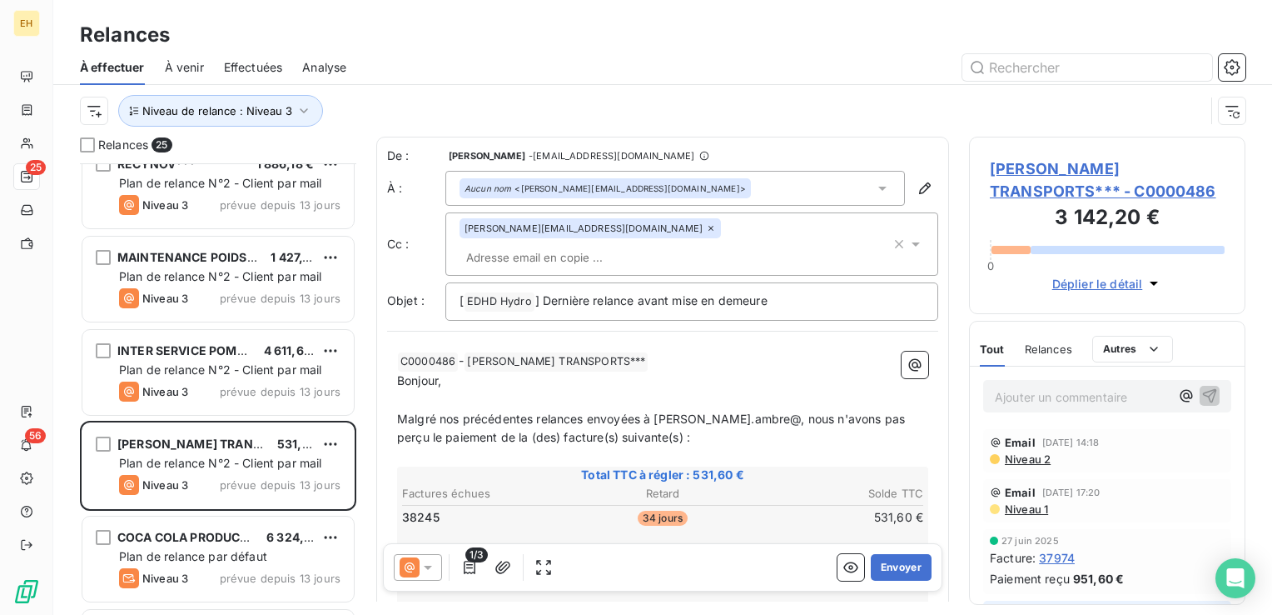
click at [719, 411] on span "Malgré nos précédentes relances envoyées à vincent.ambre@, nous n'avons pas per…" at bounding box center [652, 427] width 511 height 33
click at [600, 410] on p "Malgré nos précédentes relances envoyées à vincent.ambre@paprec.com, nous n'avo…" at bounding box center [662, 429] width 531 height 38
click at [883, 560] on button "Envoyer" at bounding box center [901, 567] width 61 height 27
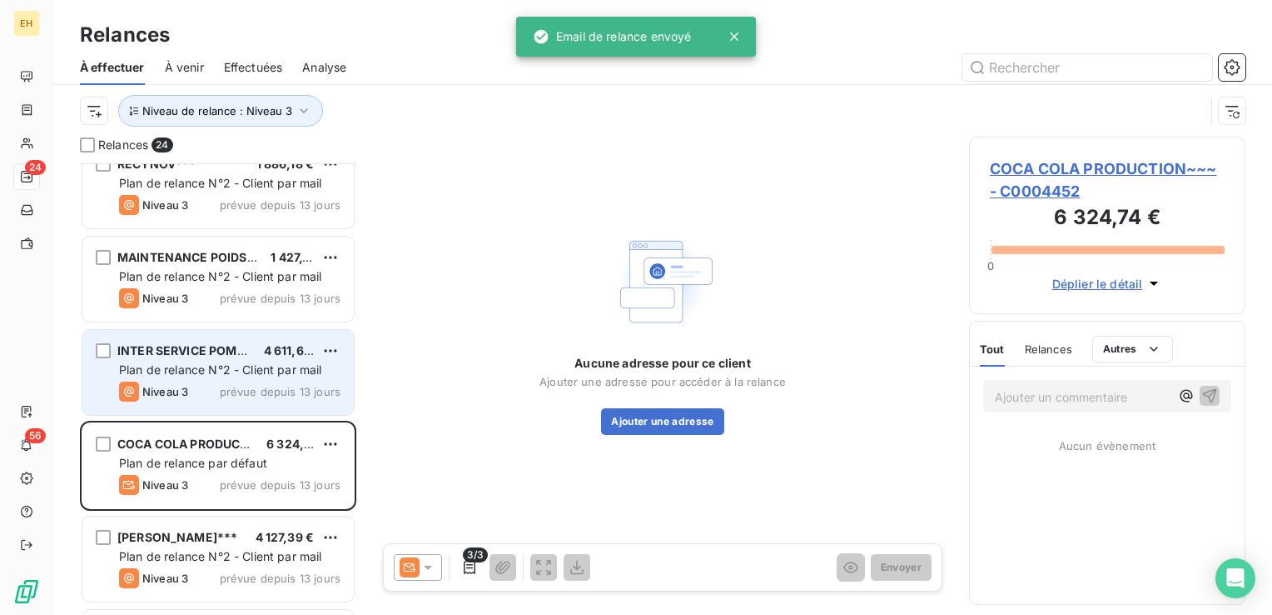
click at [280, 368] on span "Plan de relance N°2 - Client par mail" at bounding box center [220, 369] width 203 height 14
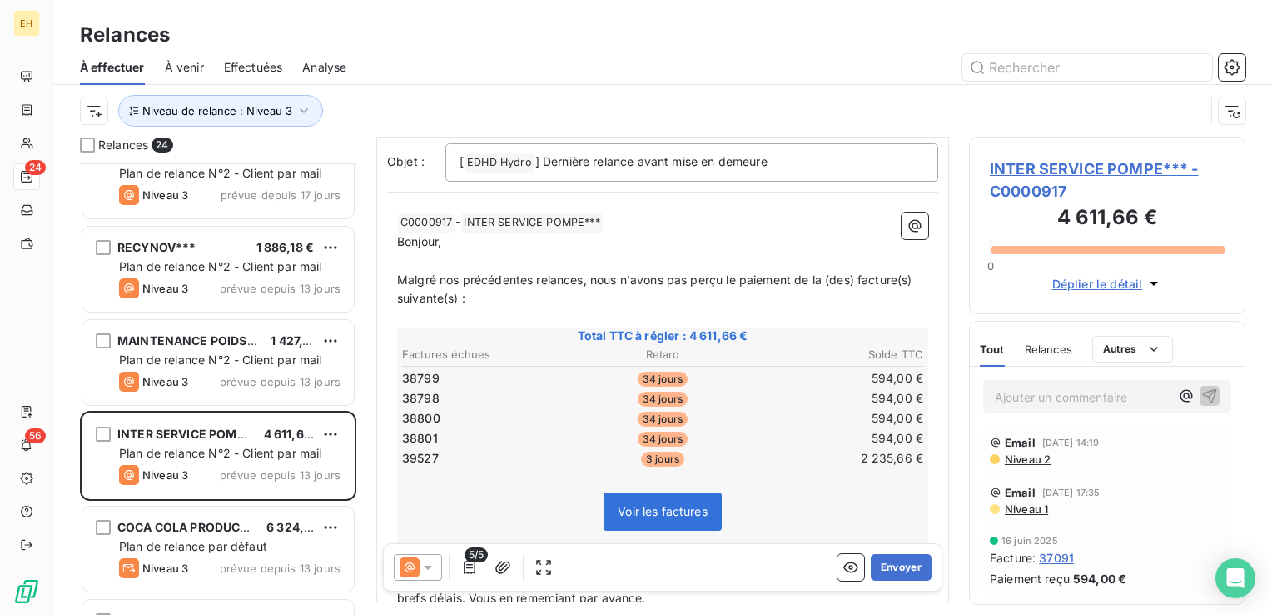
click at [1134, 163] on span "INTER SERVICE POMPE*** - C0000917" at bounding box center [1107, 179] width 235 height 45
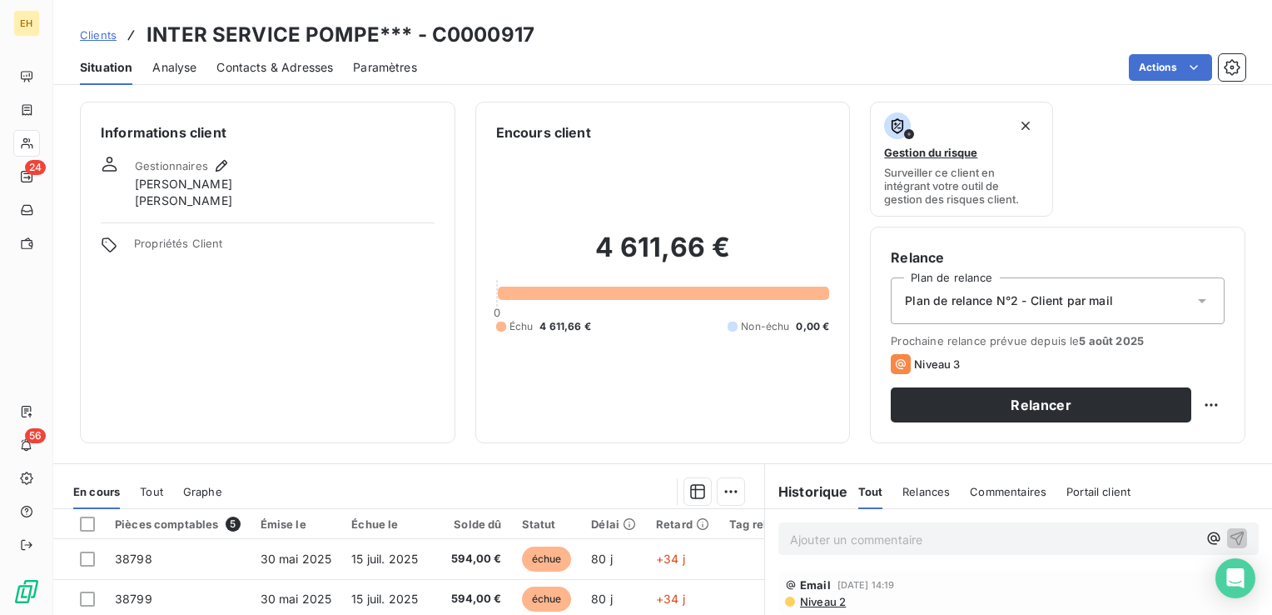
scroll to position [250, 0]
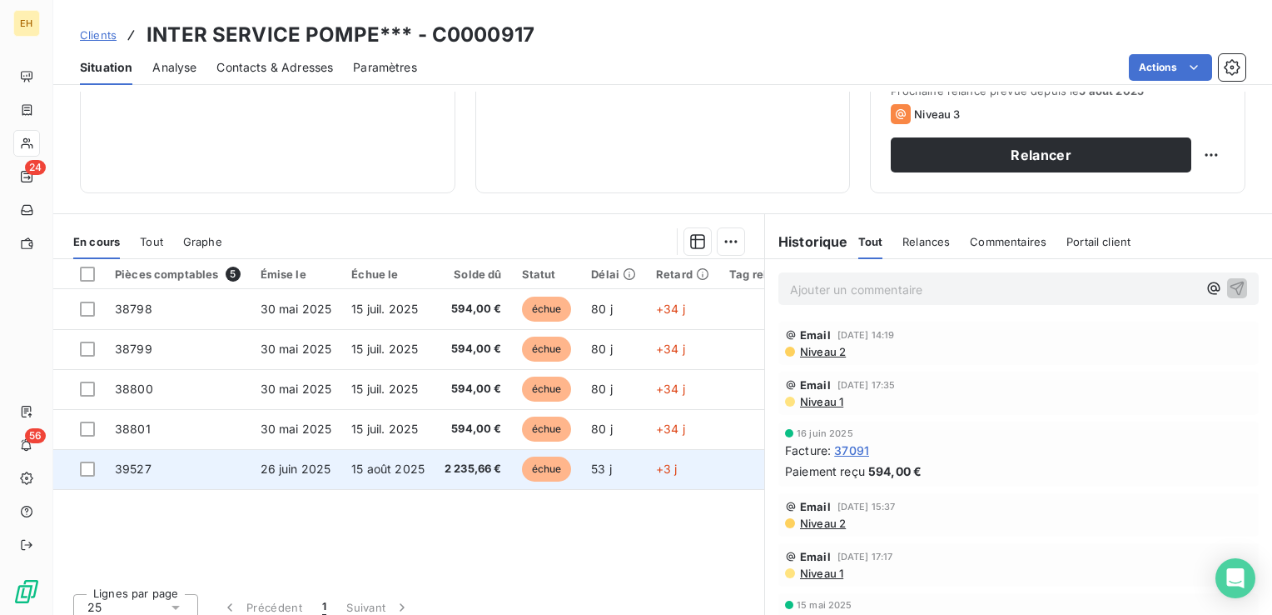
click at [397, 475] on td "15 août 2025" at bounding box center [387, 469] width 93 height 40
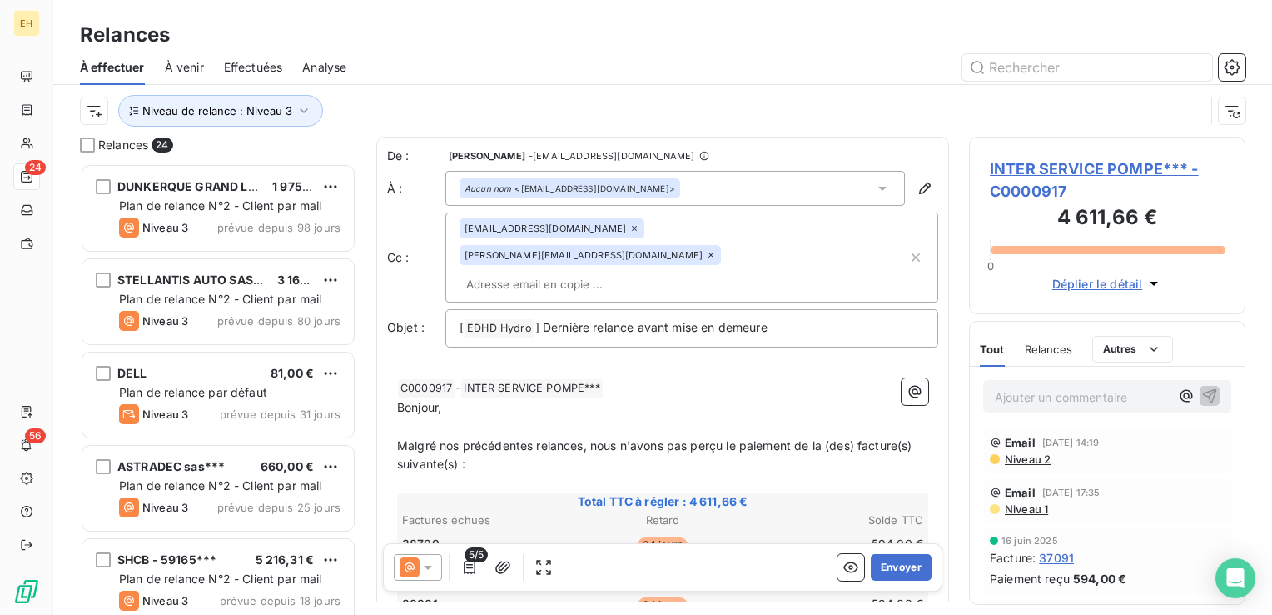
click at [629, 231] on icon at bounding box center [634, 228] width 10 height 10
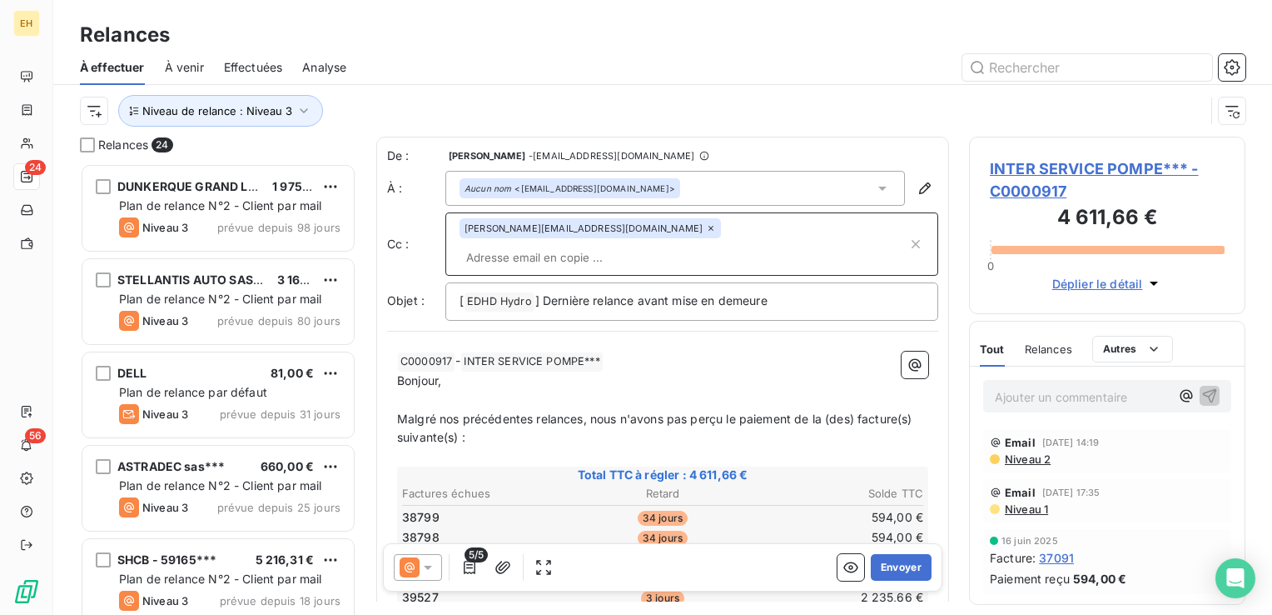
click at [706, 230] on icon at bounding box center [711, 228] width 10 height 10
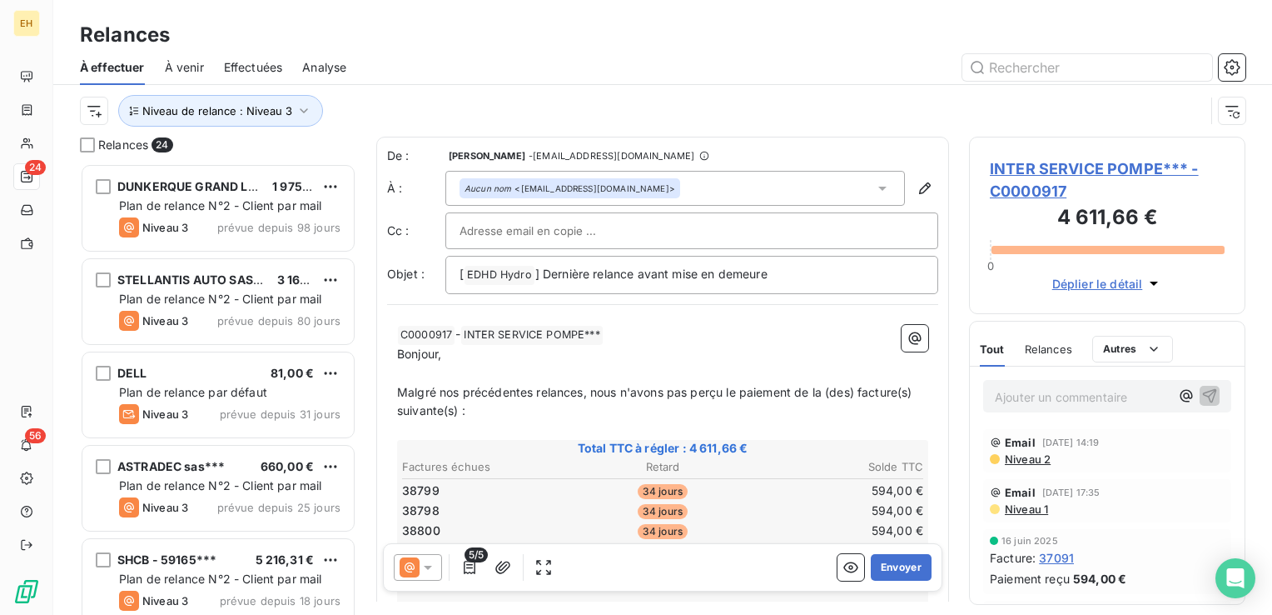
click at [616, 230] on div at bounding box center [692, 230] width 465 height 25
click at [584, 386] on span "Malgré nos précédentes relances, nous n'avons pas perçu le paiement de la (des)…" at bounding box center [656, 401] width 519 height 33
click at [702, 391] on span "Malgré nos précédentes relances envoyées à atelier62 ispompe.fr, nous n'avons p…" at bounding box center [655, 401] width 516 height 33
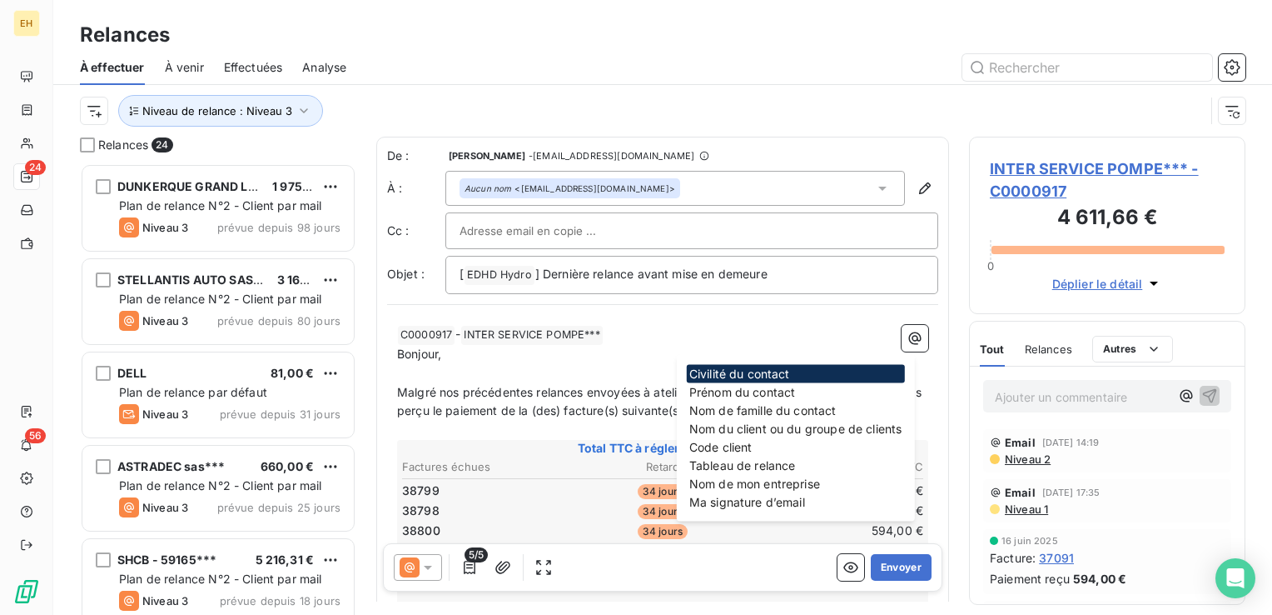
click at [541, 386] on span "Malgré nos précédentes relances envoyées à atelier62@ ispompe.fr, nous n'avons …" at bounding box center [661, 401] width 528 height 33
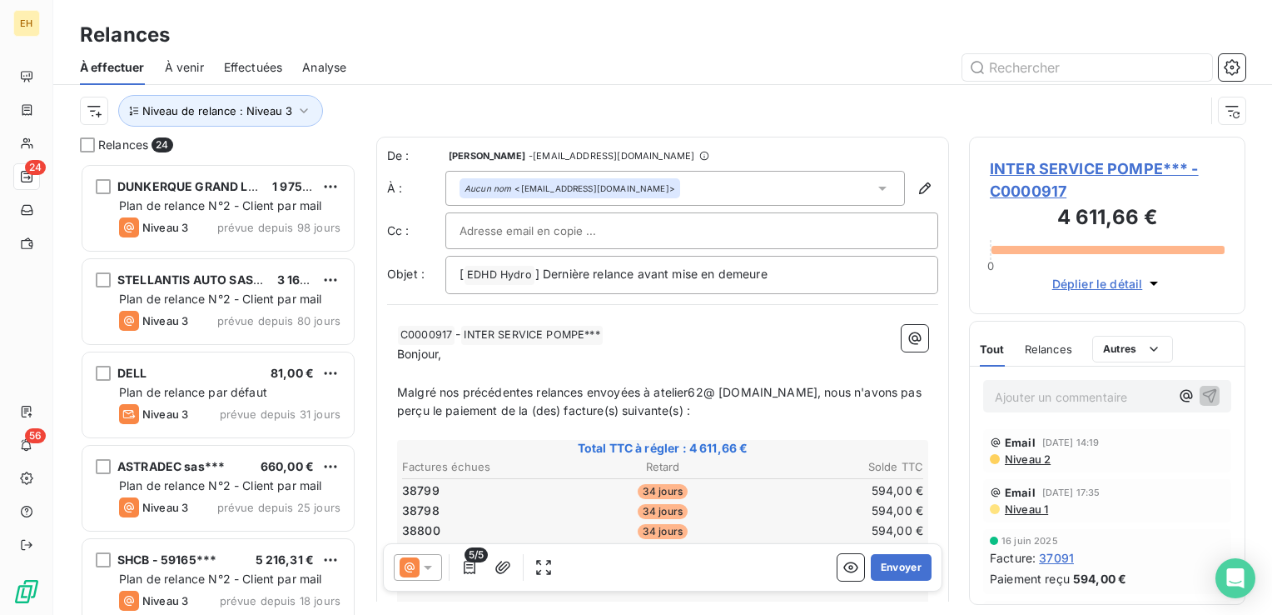
click at [709, 391] on span "Malgré nos précédentes relances envoyées à atelier62@ ispompe.fr, nous n'avons …" at bounding box center [661, 401] width 528 height 33
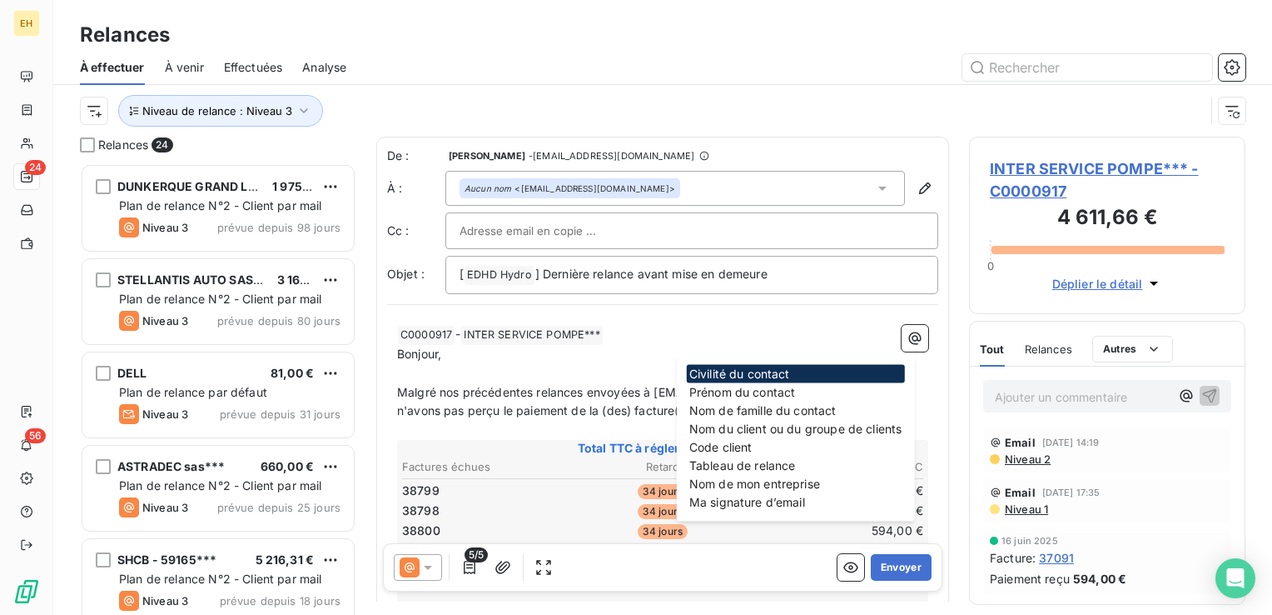
click at [443, 409] on span "Malgré nos précédentes relances envoyées à atelier62@ispompe.fr, nous n'avons p…" at bounding box center [646, 401] width 498 height 33
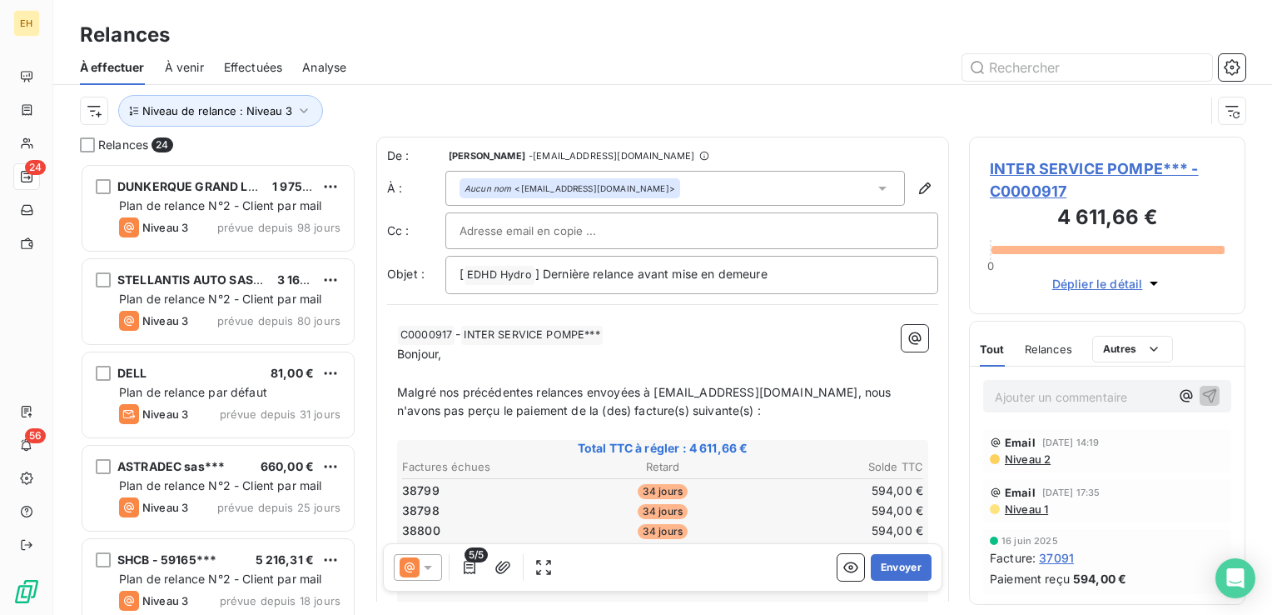
click at [565, 238] on input "text" at bounding box center [549, 230] width 179 height 25
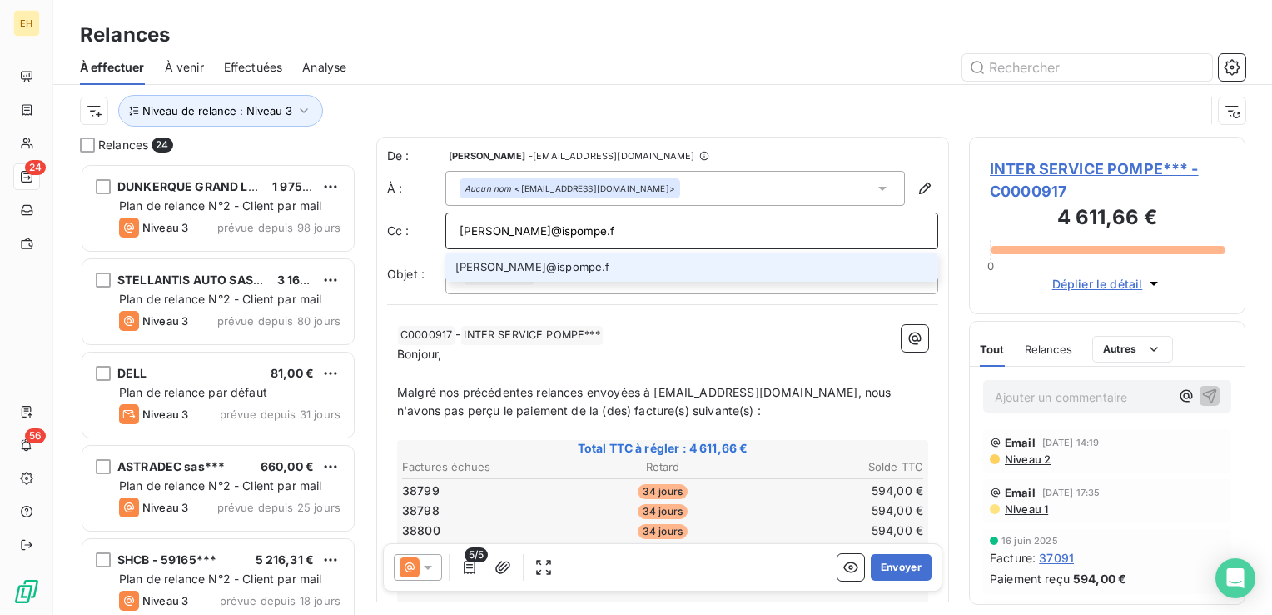
type input "g.lefur@ispompe.fr"
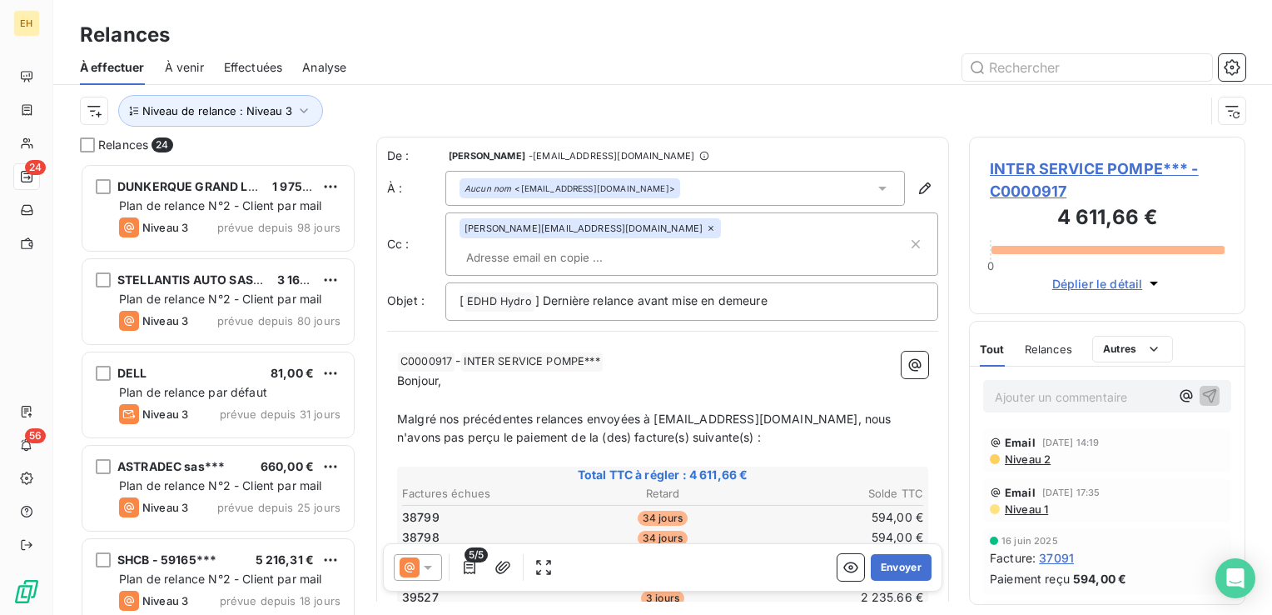
click at [468, 371] on p "Bonjour," at bounding box center [662, 380] width 531 height 19
click at [916, 565] on button "Envoyer" at bounding box center [901, 567] width 61 height 27
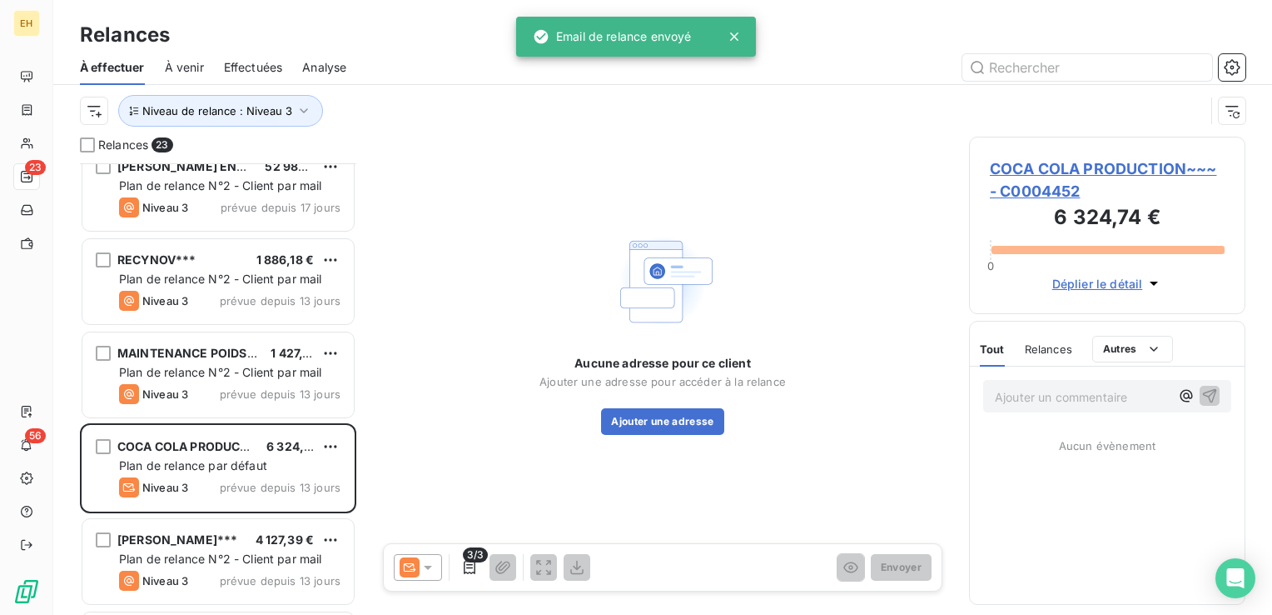
scroll to position [500, 0]
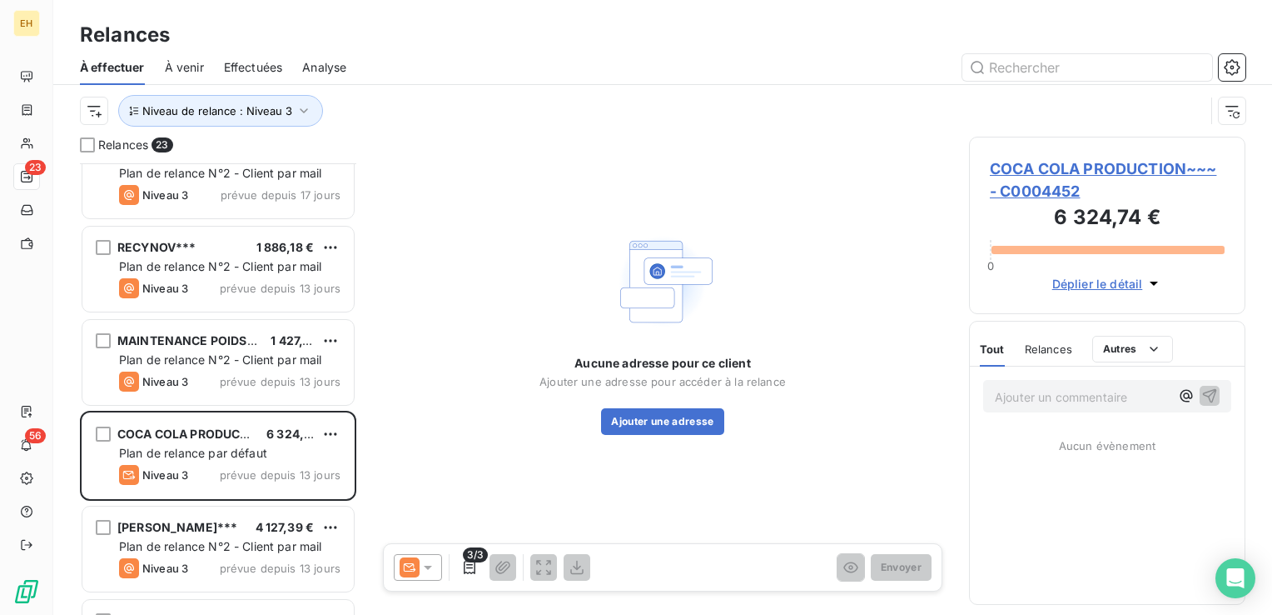
click at [233, 322] on div "MAINTENANCE POIDS LOURDS 1 427,15 € Plan de relance N°2 - Client par mail Nivea…" at bounding box center [217, 362] width 271 height 85
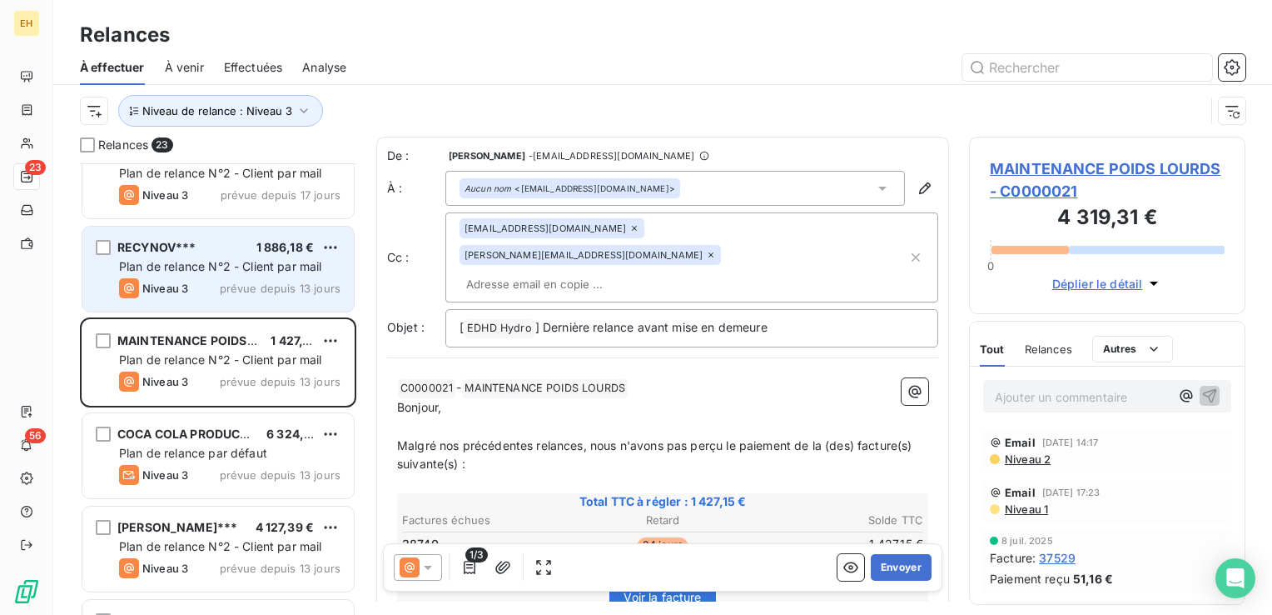
click at [240, 298] on div "RECYNOV*** 1 886,18 € Plan de relance N°2 - Client par mail Niveau 3 prévue dep…" at bounding box center [217, 268] width 271 height 85
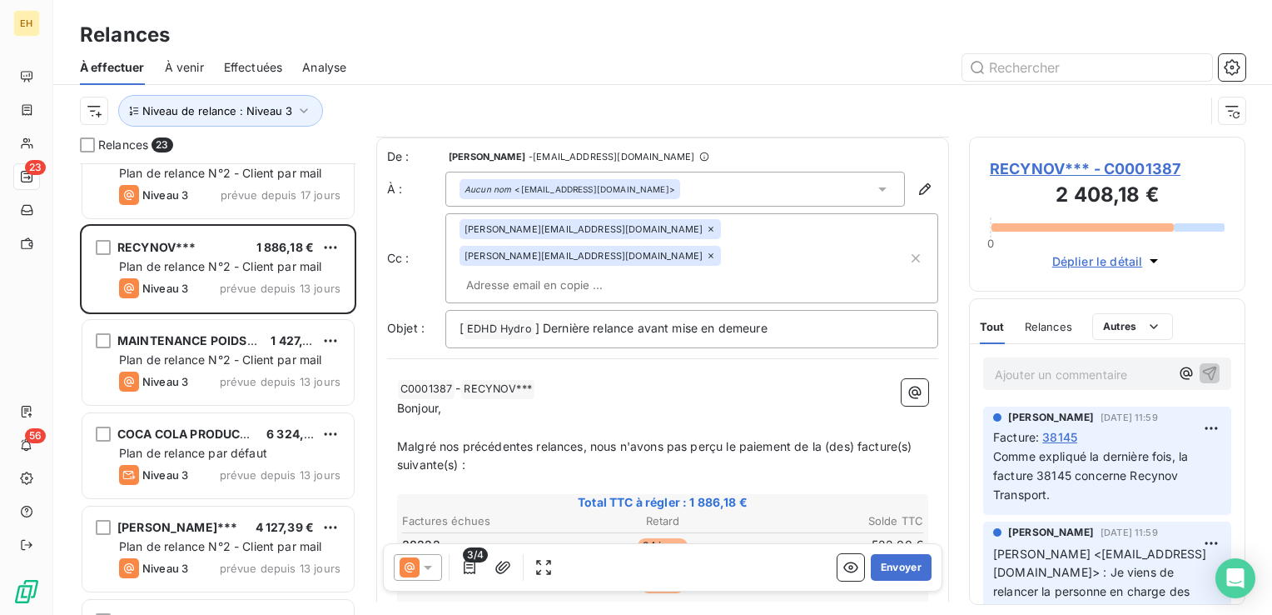
scroll to position [83, 0]
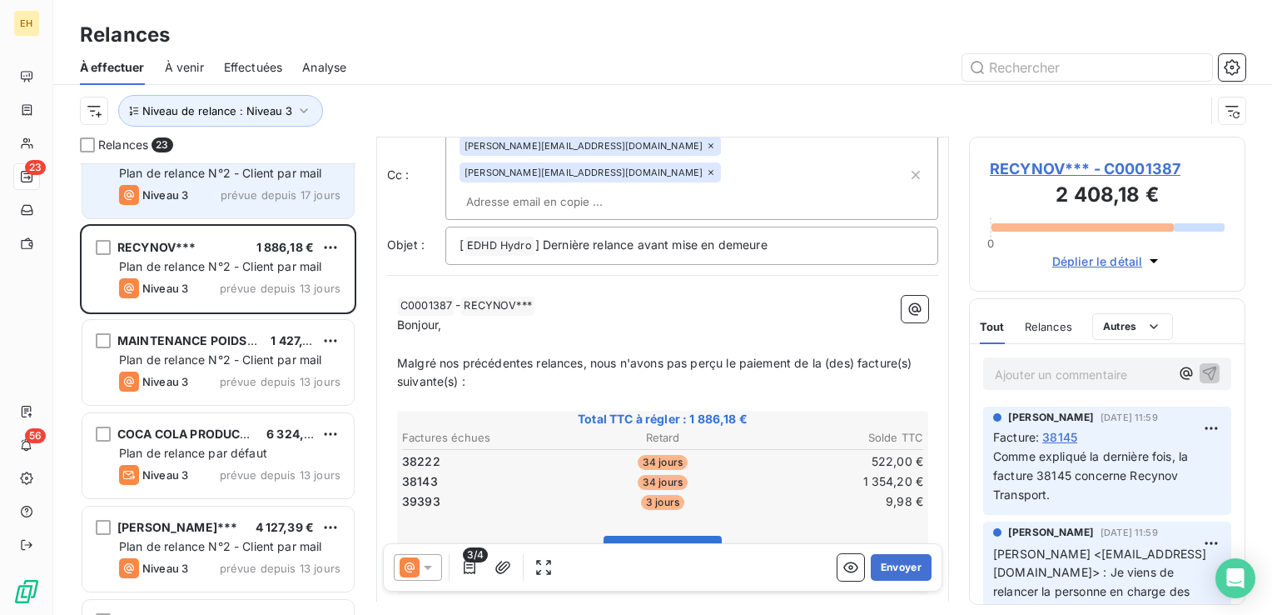
click at [206, 180] on div "Plan de relance N°2 - Client par mail" at bounding box center [229, 173] width 221 height 17
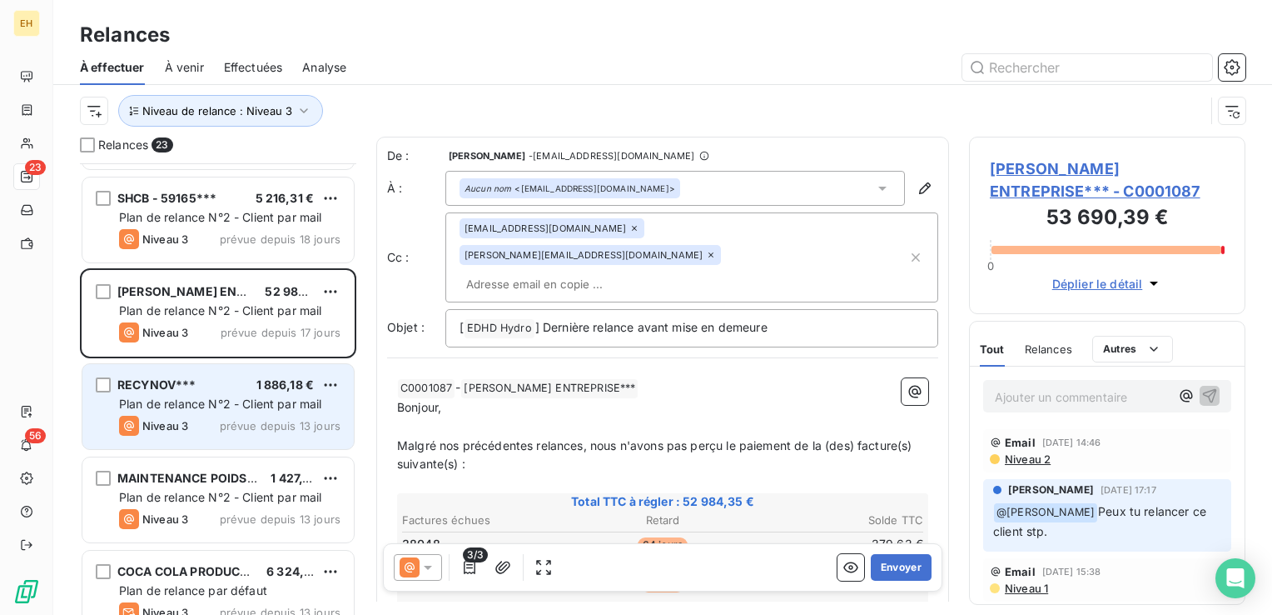
scroll to position [333, 0]
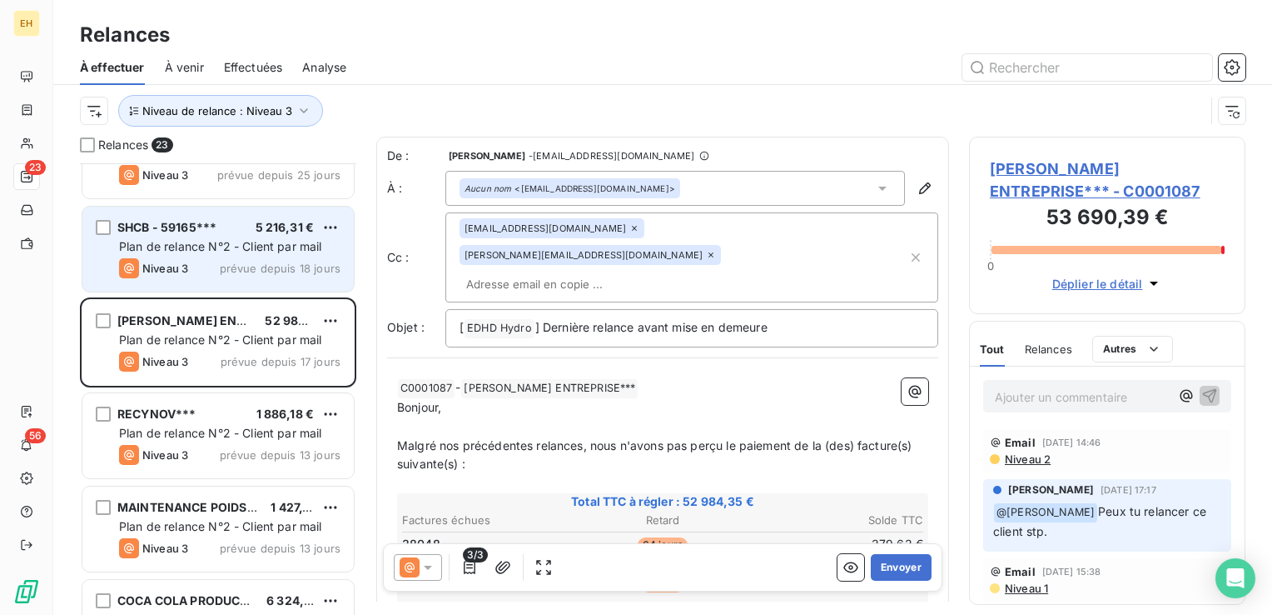
click at [239, 278] on div "SHCB - 59165*** 5 216,31 € Plan de relance N°2 - Client par mail Niveau 3 prévu…" at bounding box center [217, 248] width 271 height 85
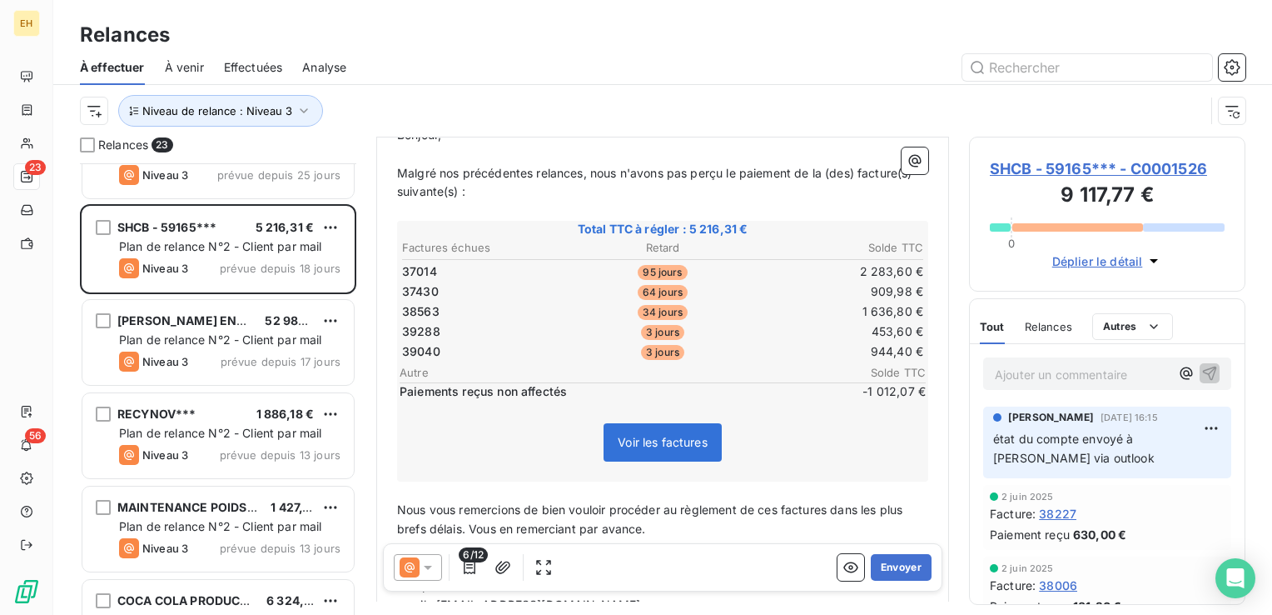
scroll to position [250, 0]
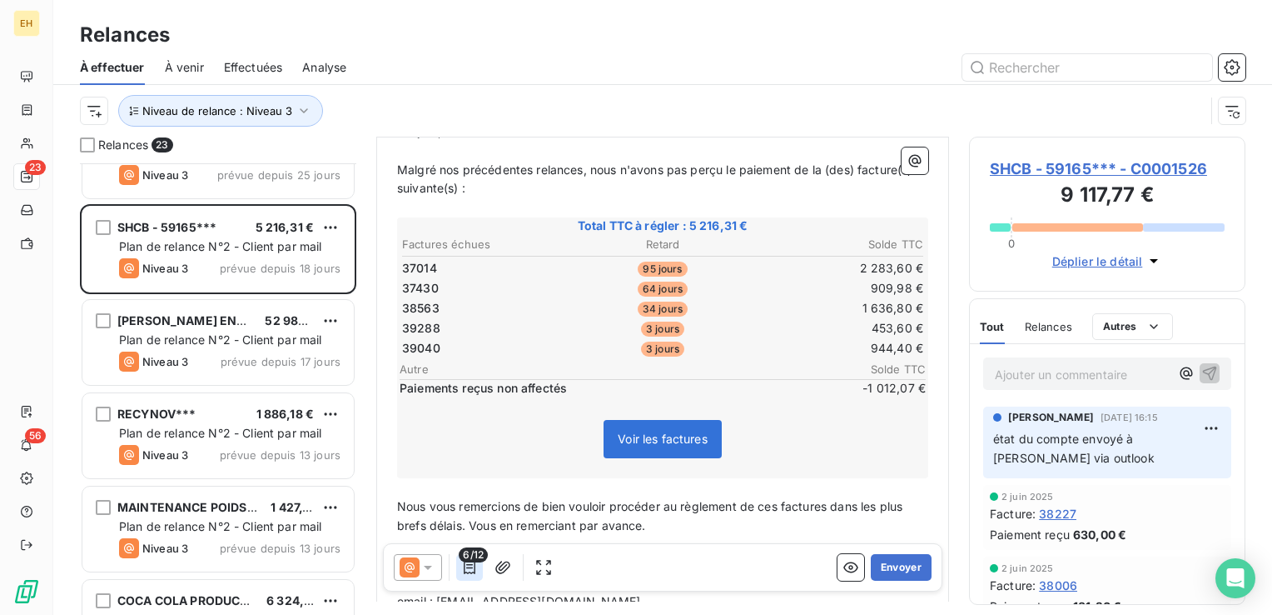
click at [469, 568] on icon "button" at bounding box center [469, 567] width 17 height 17
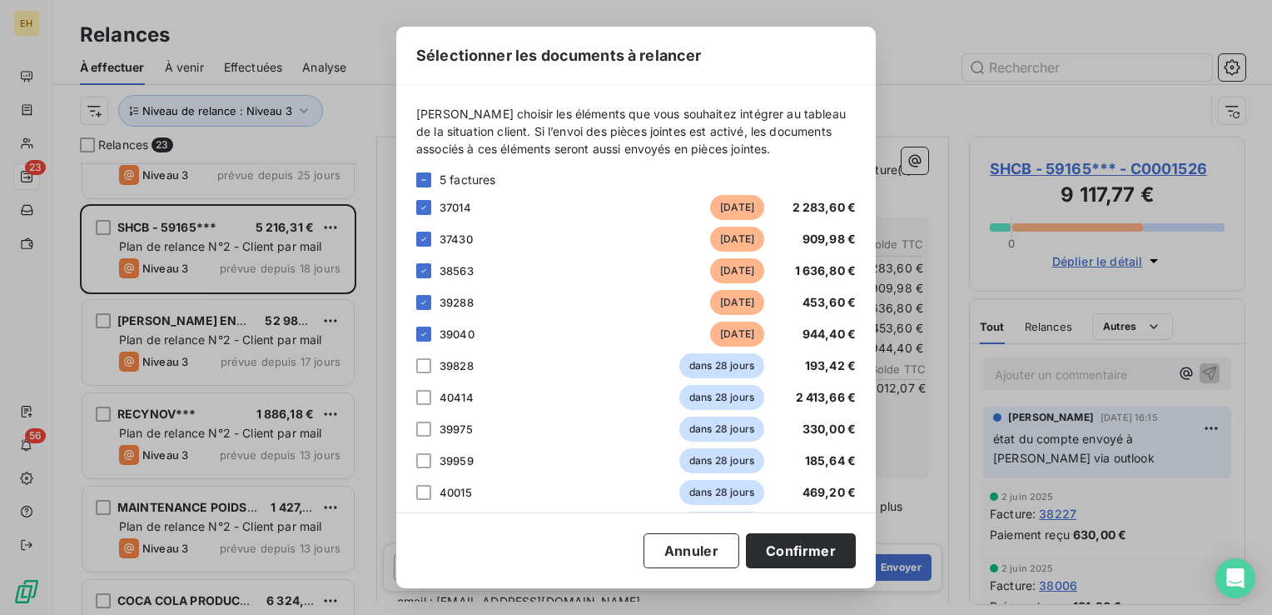
click at [469, 568] on div "Sélectionner les documents à relancer Veuillez choisir les éléments que vous so…" at bounding box center [636, 307] width 480 height 561
click at [661, 541] on button "Annuler" at bounding box center [692, 550] width 96 height 35
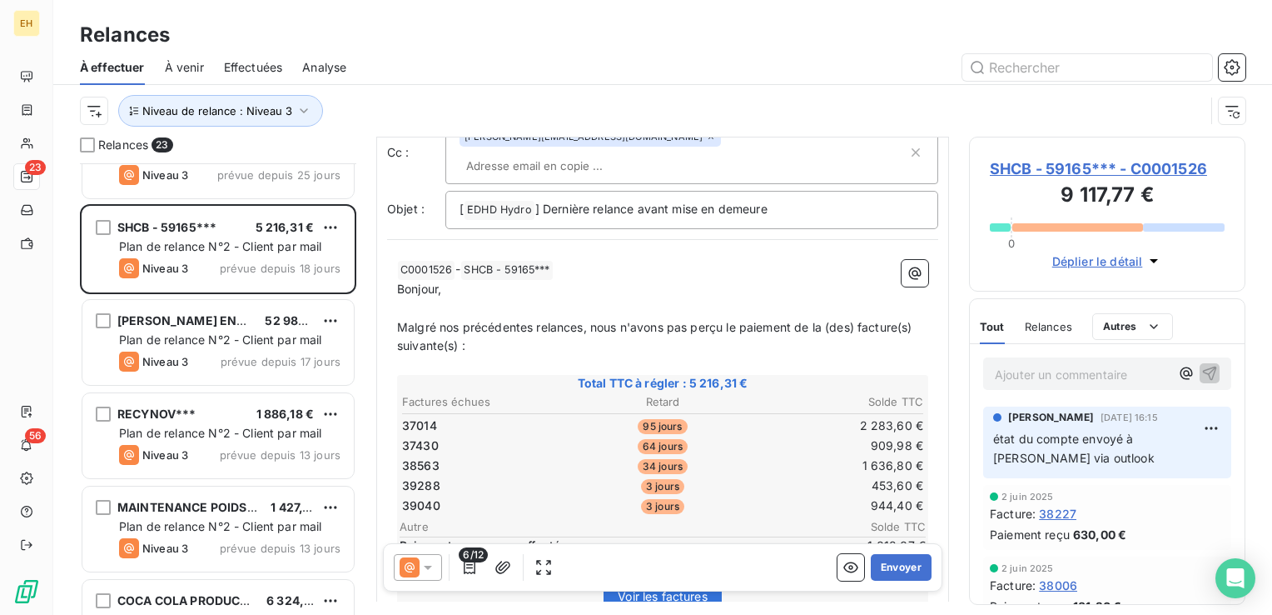
scroll to position [83, 0]
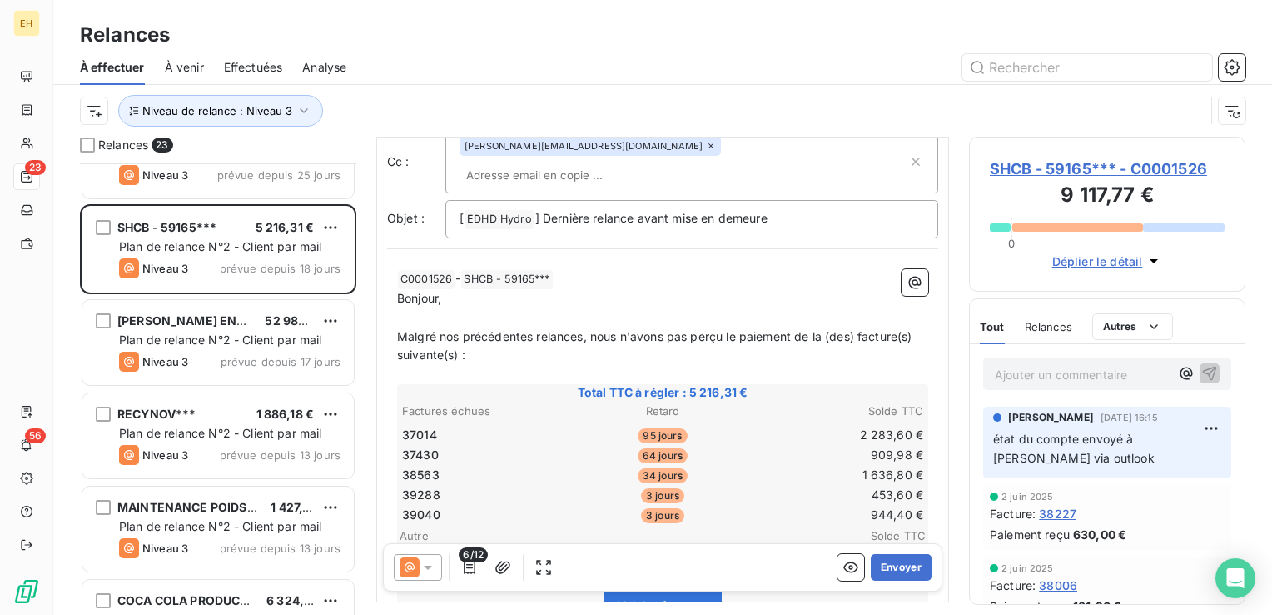
click at [1101, 167] on span "SHCB - 59165*** - C0001526" at bounding box center [1107, 168] width 235 height 22
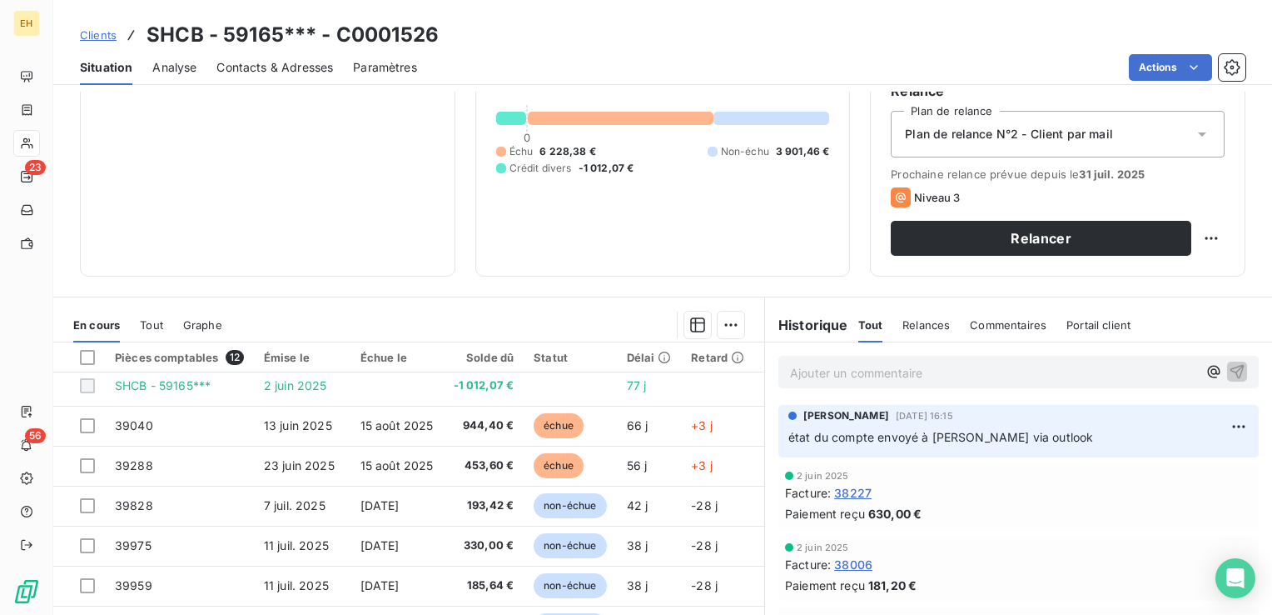
scroll to position [167, 0]
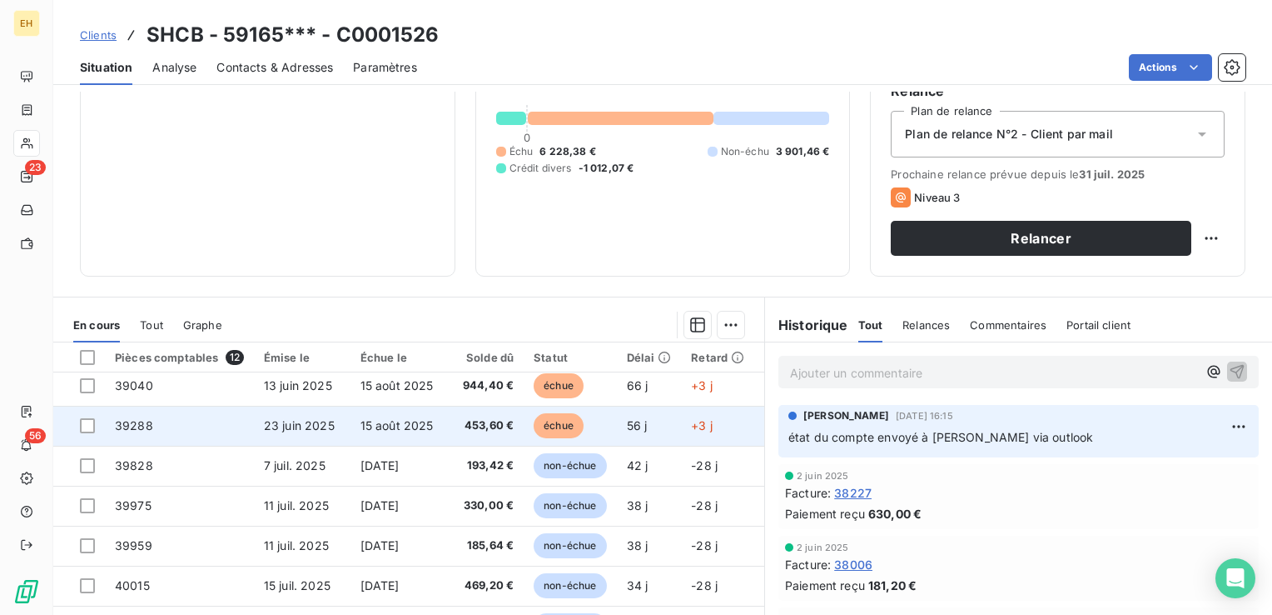
click at [483, 430] on span "453,60 €" at bounding box center [484, 425] width 61 height 17
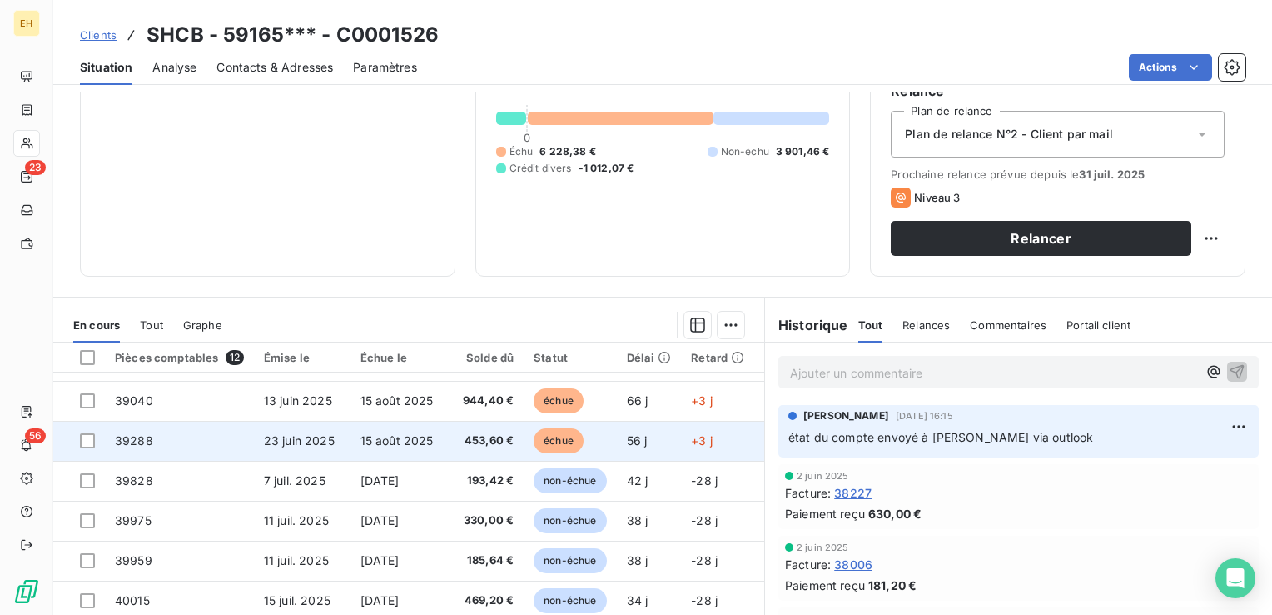
scroll to position [112, 0]
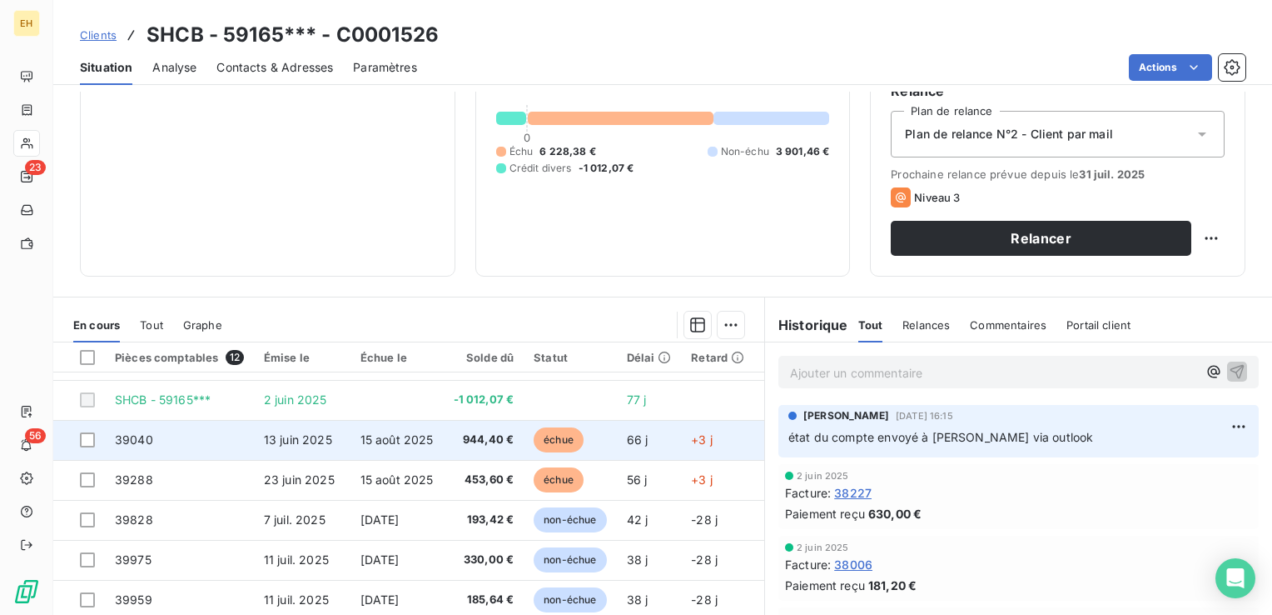
click at [460, 431] on span "944,40 €" at bounding box center [484, 439] width 61 height 17
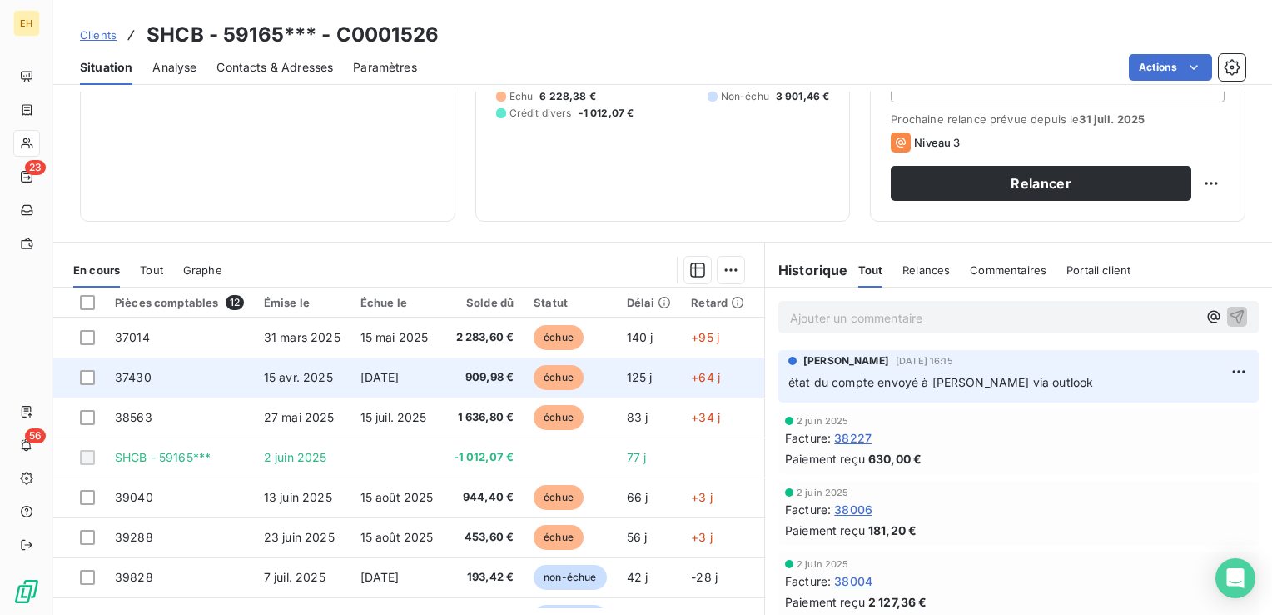
scroll to position [250, 0]
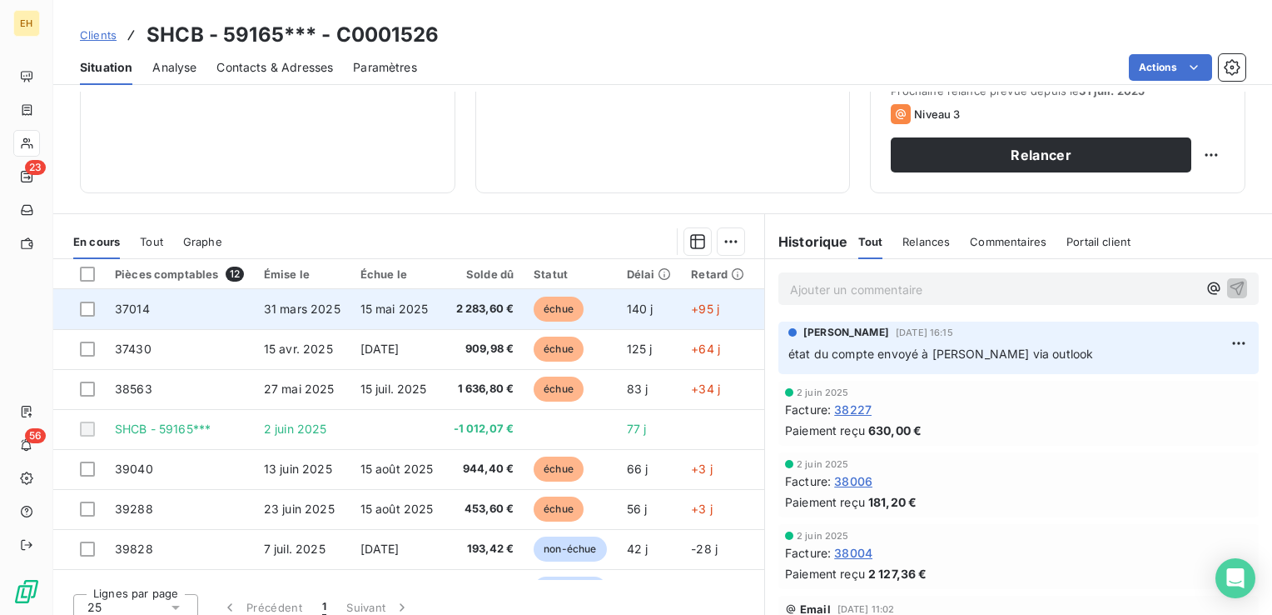
click at [474, 314] on span "2 283,60 €" at bounding box center [484, 309] width 61 height 17
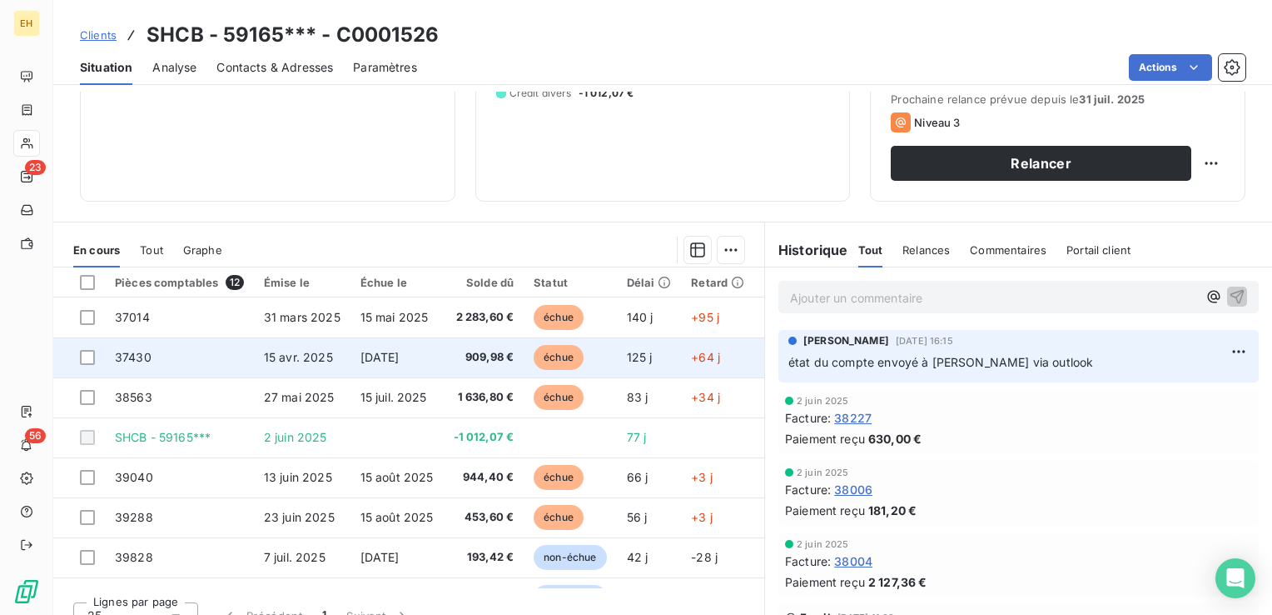
scroll to position [250, 0]
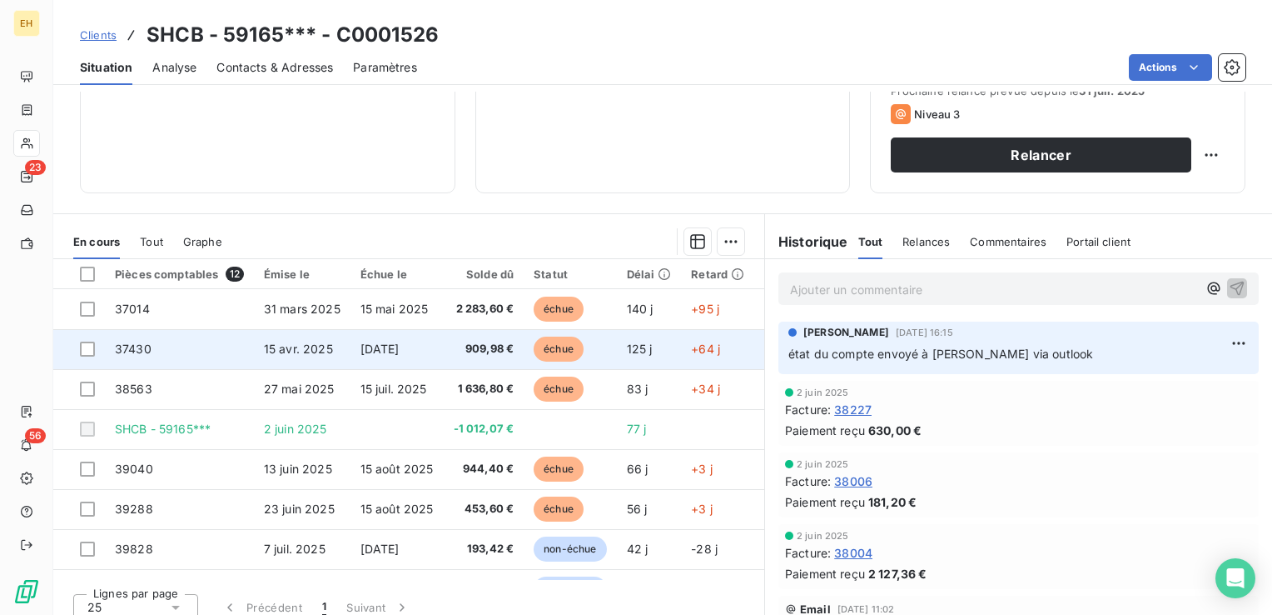
click at [450, 357] on td "909,98 €" at bounding box center [484, 349] width 81 height 40
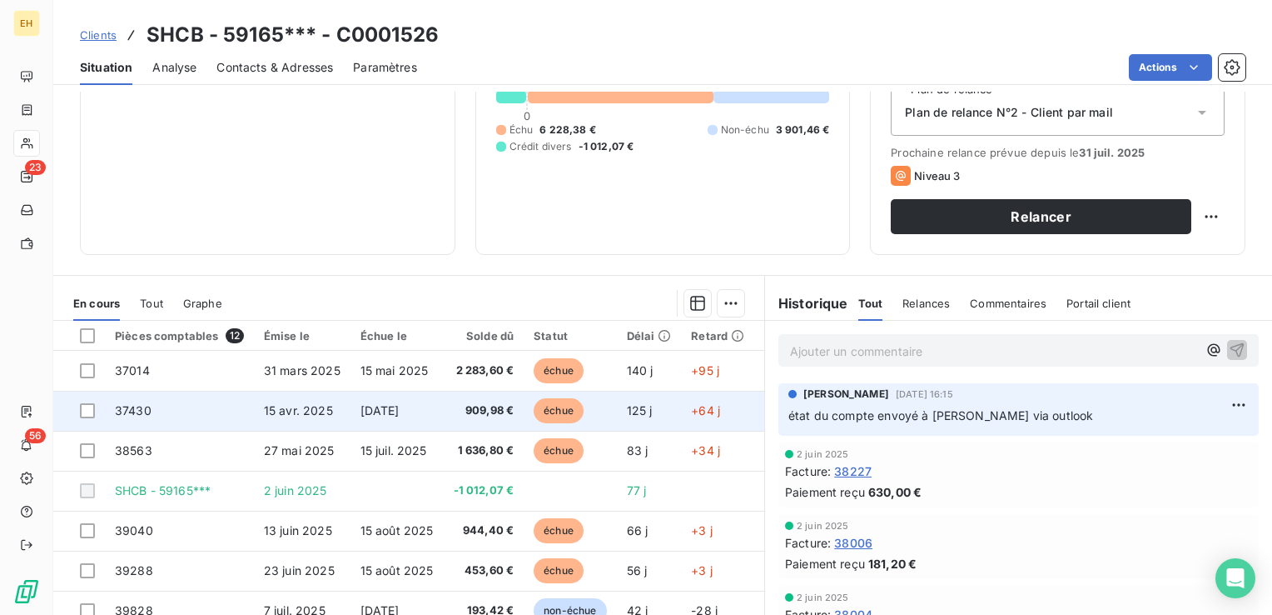
scroll to position [167, 0]
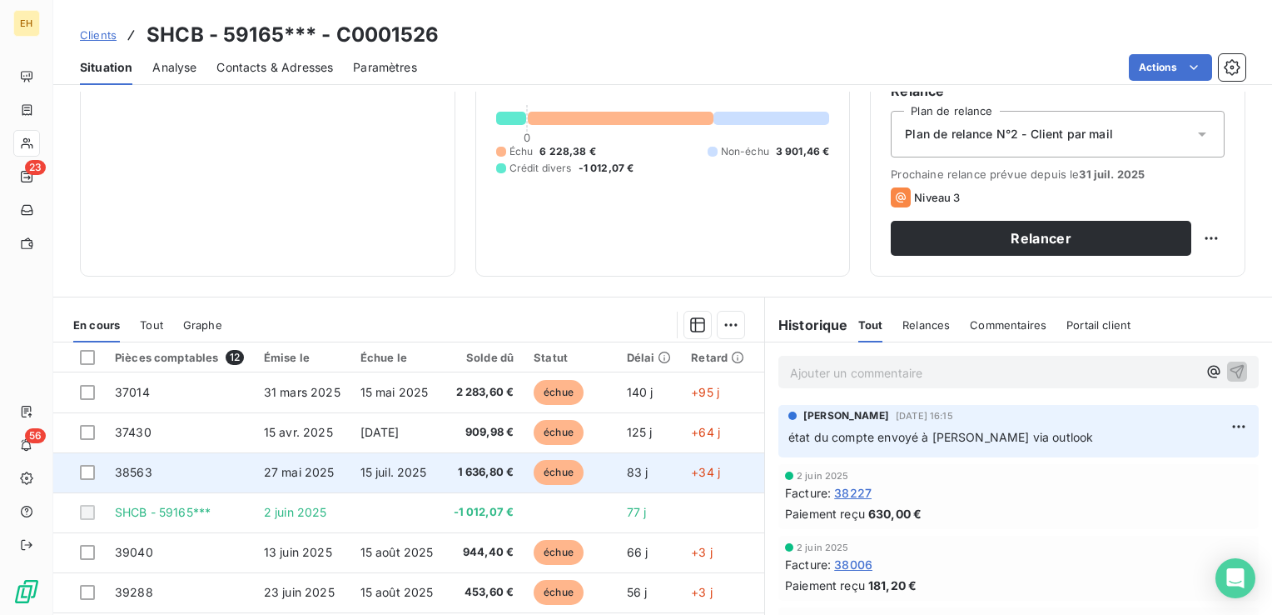
click at [524, 465] on td "échue" at bounding box center [570, 472] width 92 height 40
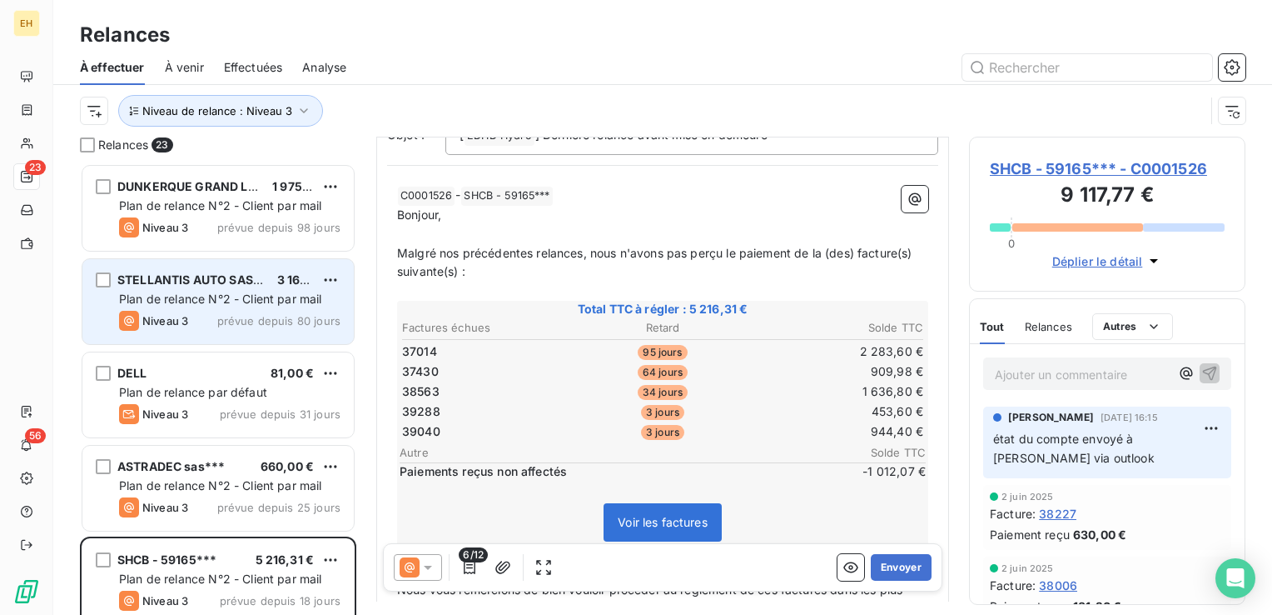
click at [207, 308] on div "STELLANTIS AUTO SAS - SAUSHEIM*** 3 160,14 € Plan de relance N°2 - Client par m…" at bounding box center [217, 301] width 271 height 85
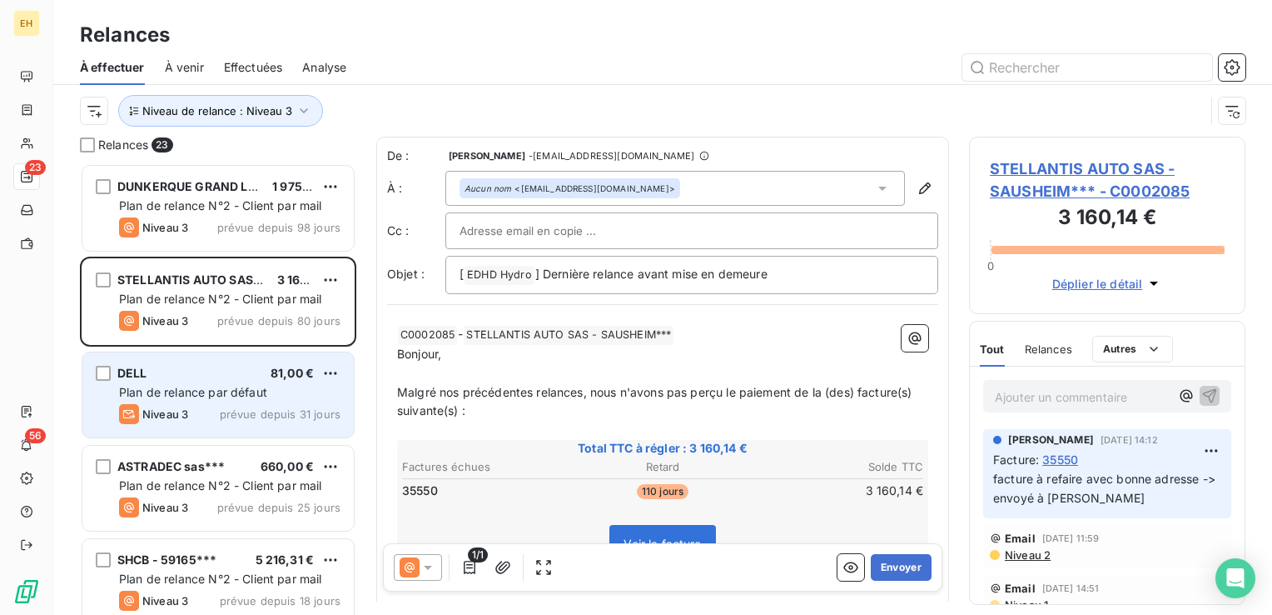
click at [203, 378] on div "DELL 81,00 €" at bounding box center [229, 373] width 221 height 15
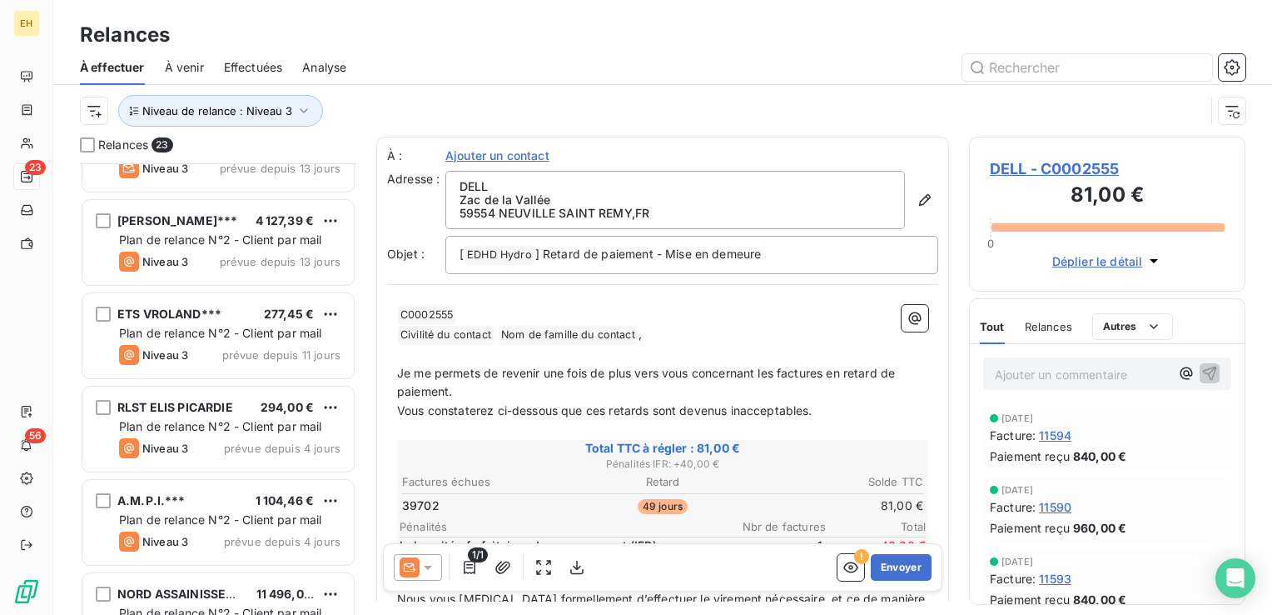
scroll to position [833, 0]
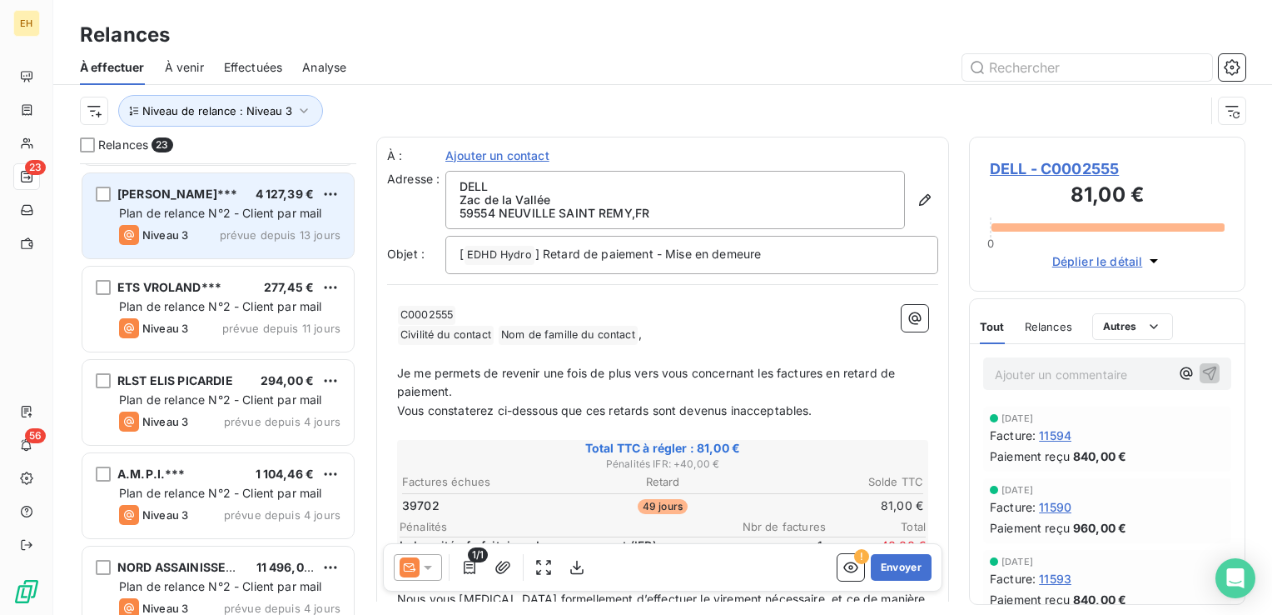
click at [246, 228] on span "prévue depuis 13 jours" at bounding box center [280, 234] width 121 height 13
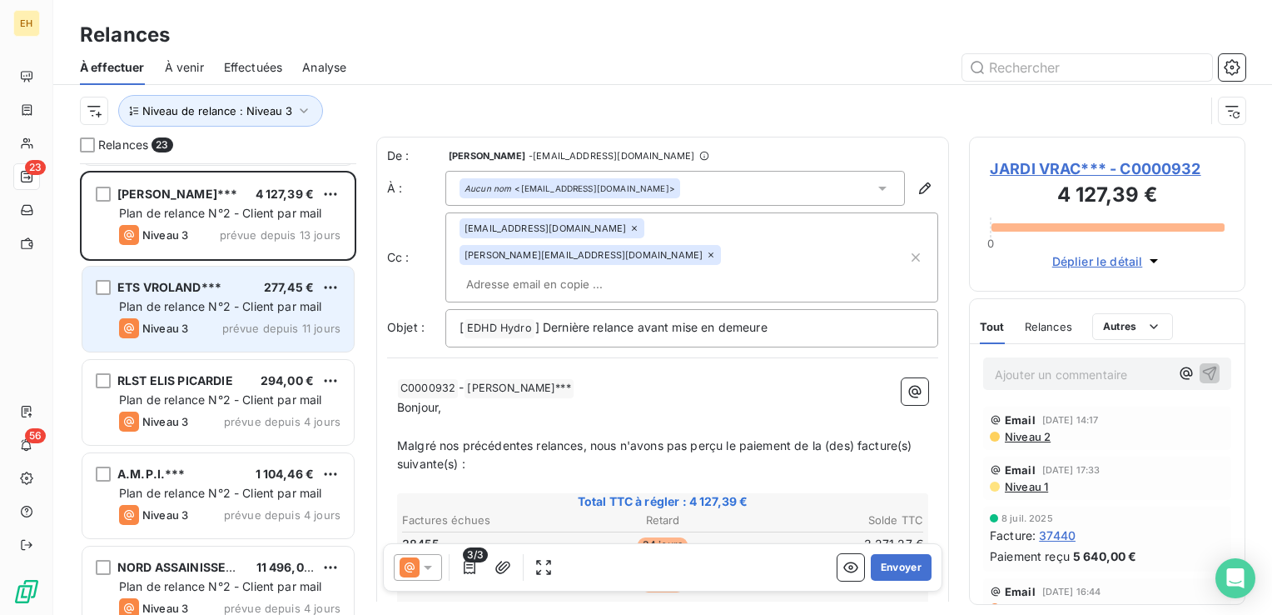
click at [294, 275] on div "ETS VROLAND*** 277,45 € Plan de relance N°2 - Client par mail Niveau 3 prévue d…" at bounding box center [217, 308] width 271 height 85
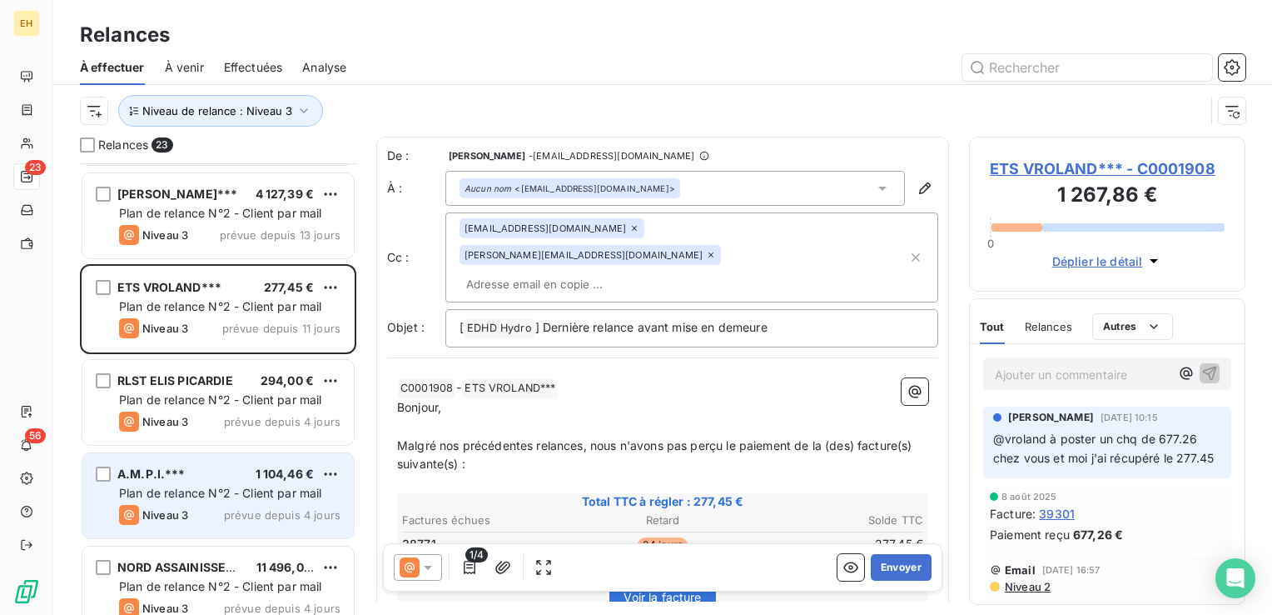
click at [333, 512] on div "Niveau 3 prévue depuis 4 jours" at bounding box center [229, 515] width 221 height 20
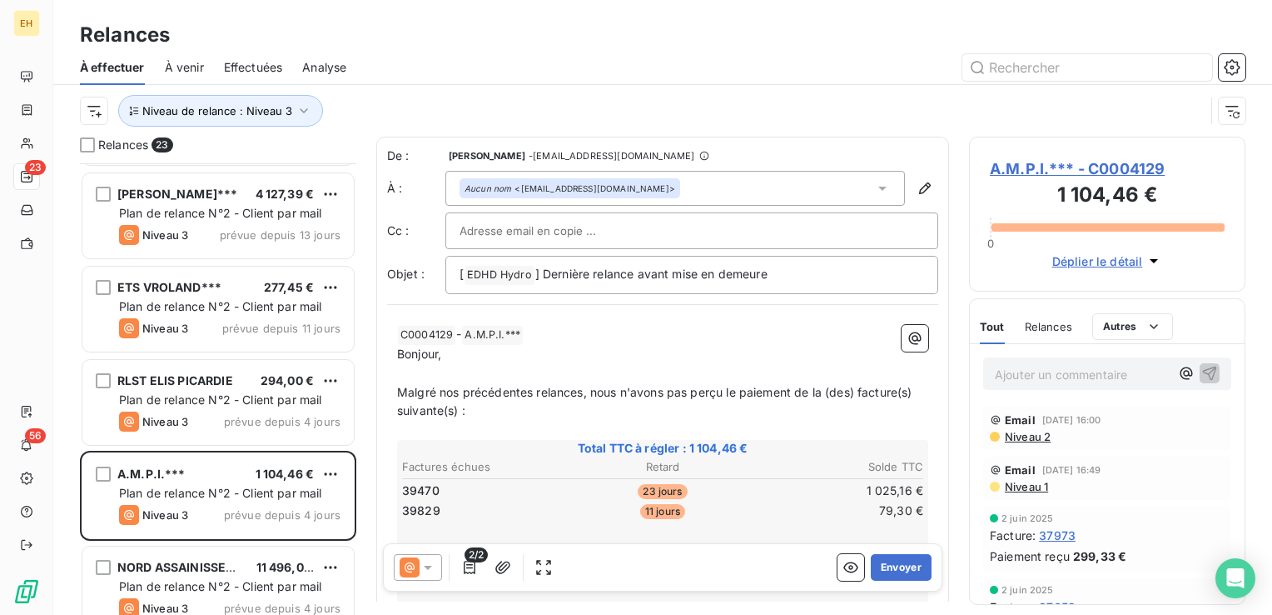
click at [583, 385] on span "Malgré nos précédentes relances, nous n'avons pas perçu le paiement de la (des)…" at bounding box center [656, 401] width 519 height 33
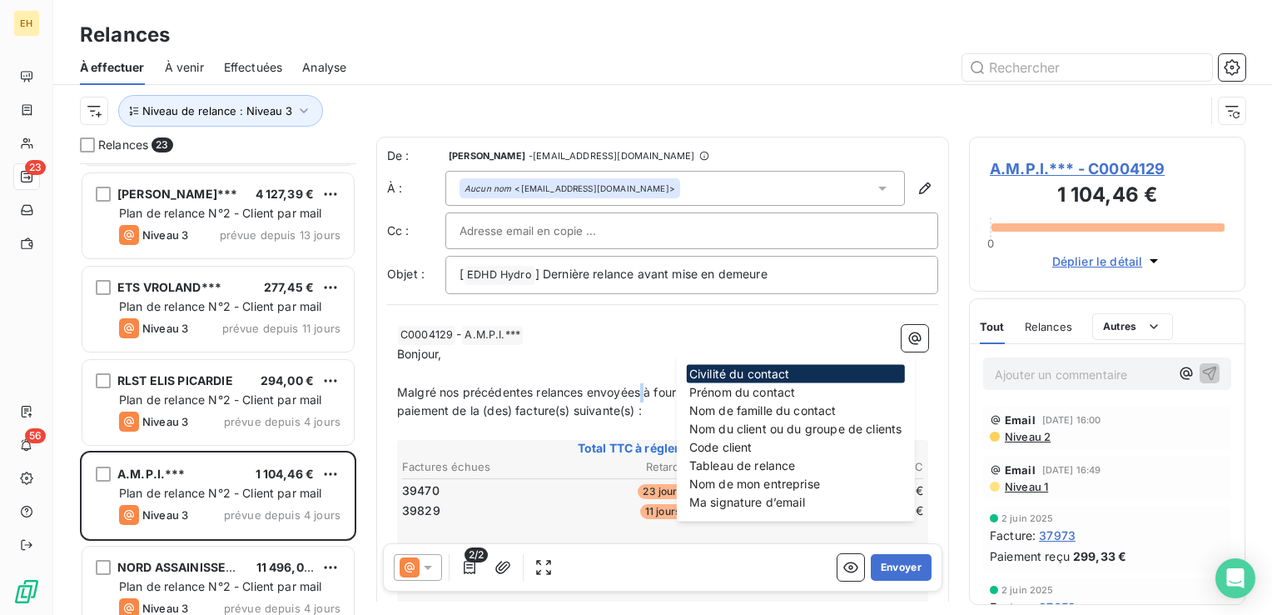
click at [643, 385] on span "Malgré nos précédentes relances envoyées à fournisseurs@, nous n'avons pas perç…" at bounding box center [642, 401] width 491 height 33
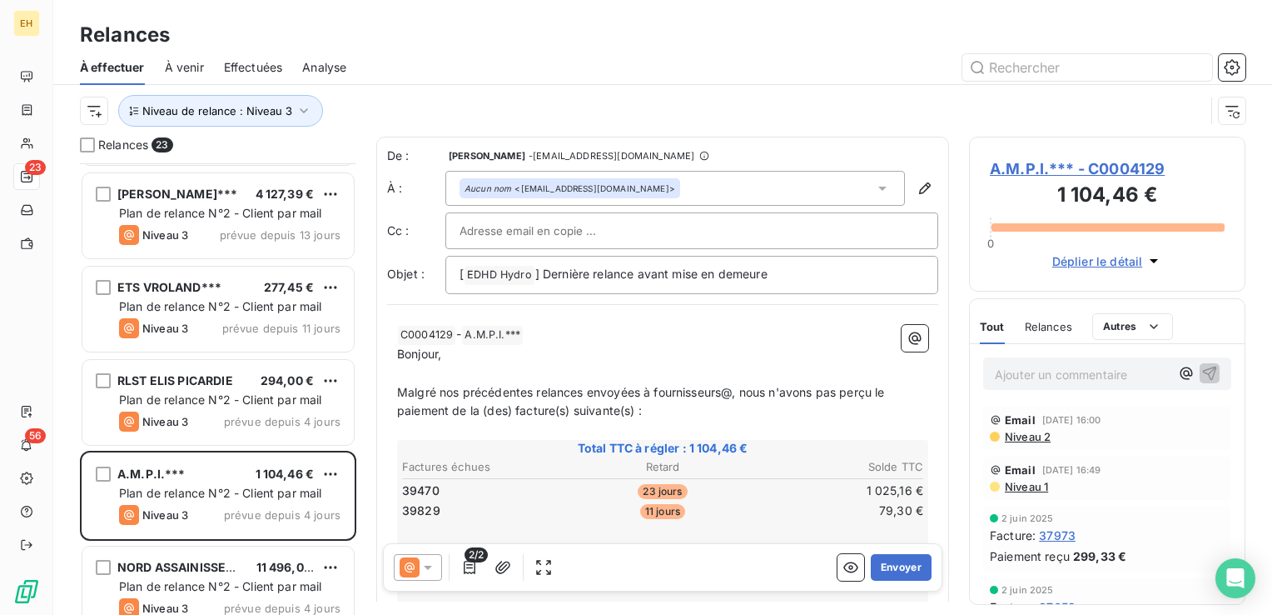
click at [722, 390] on span "Malgré nos précédentes relances envoyées à fournisseurs@, nous n'avons pas perç…" at bounding box center [642, 401] width 491 height 33
click at [530, 406] on span "Malgré nos précédentes relances envoyées à fournisseurs@ampifrance.com, nous n'…" at bounding box center [646, 401] width 498 height 33
click at [463, 225] on input "text" at bounding box center [549, 231] width 179 height 25
paste input "remy.olive@ampifrance.com"
type input "remy.olive@ampifrance.com"
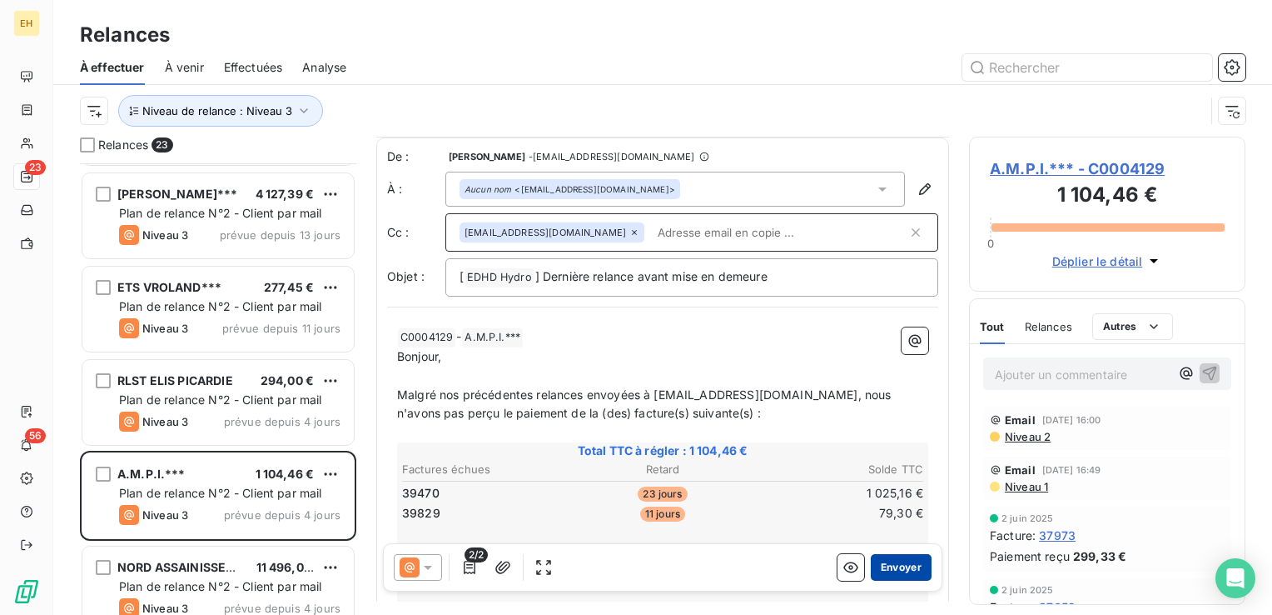
click at [883, 567] on button "Envoyer" at bounding box center [901, 567] width 61 height 27
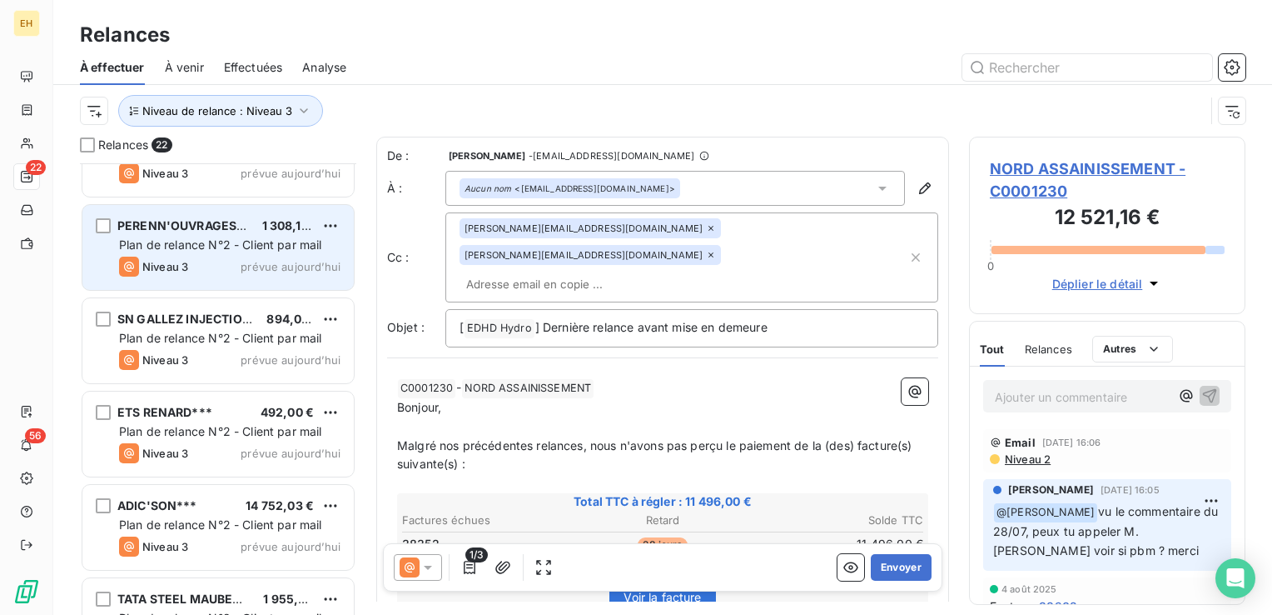
scroll to position [1600, 0]
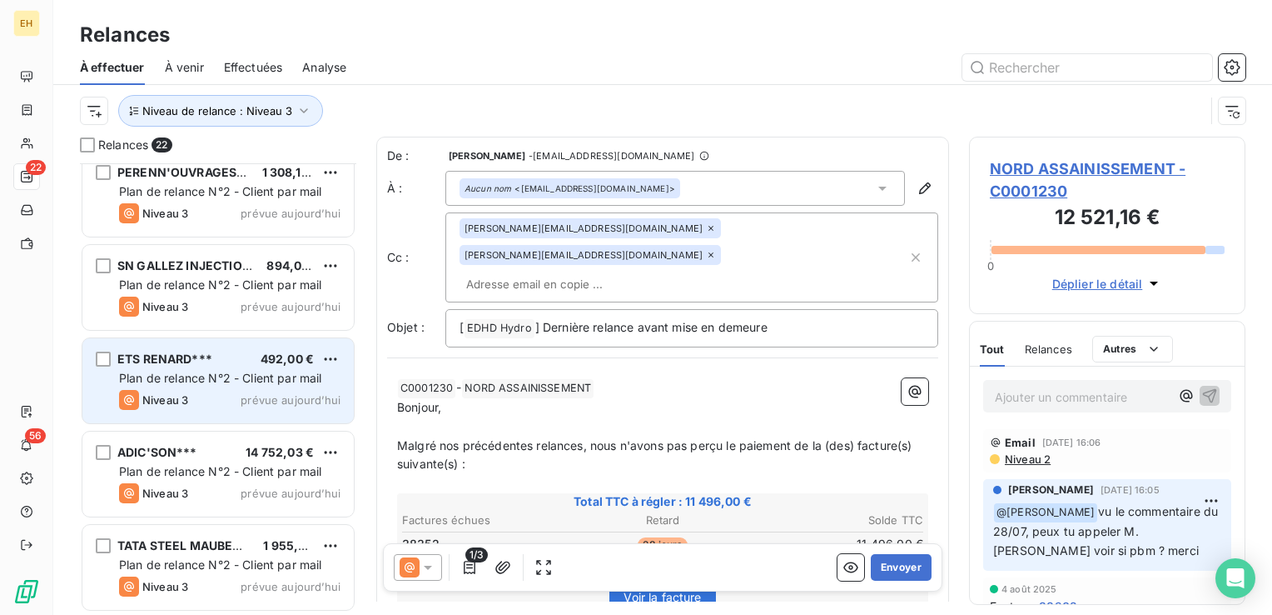
click at [172, 358] on span "ETS RENARD***" at bounding box center [164, 358] width 95 height 14
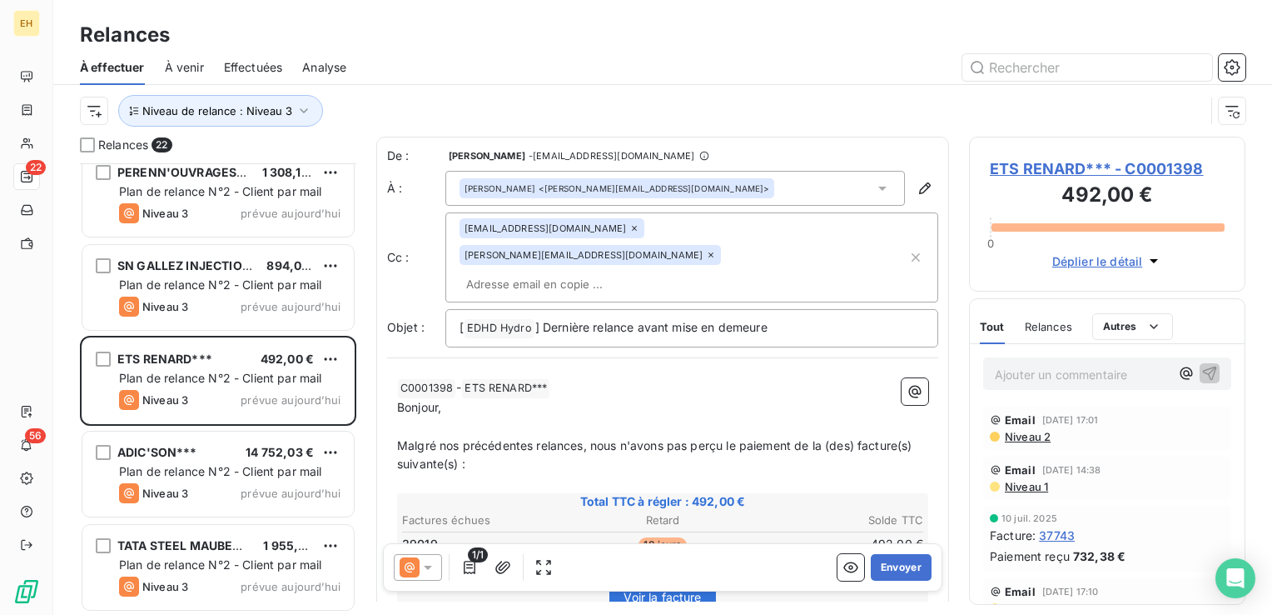
click at [629, 223] on icon at bounding box center [634, 228] width 10 height 10
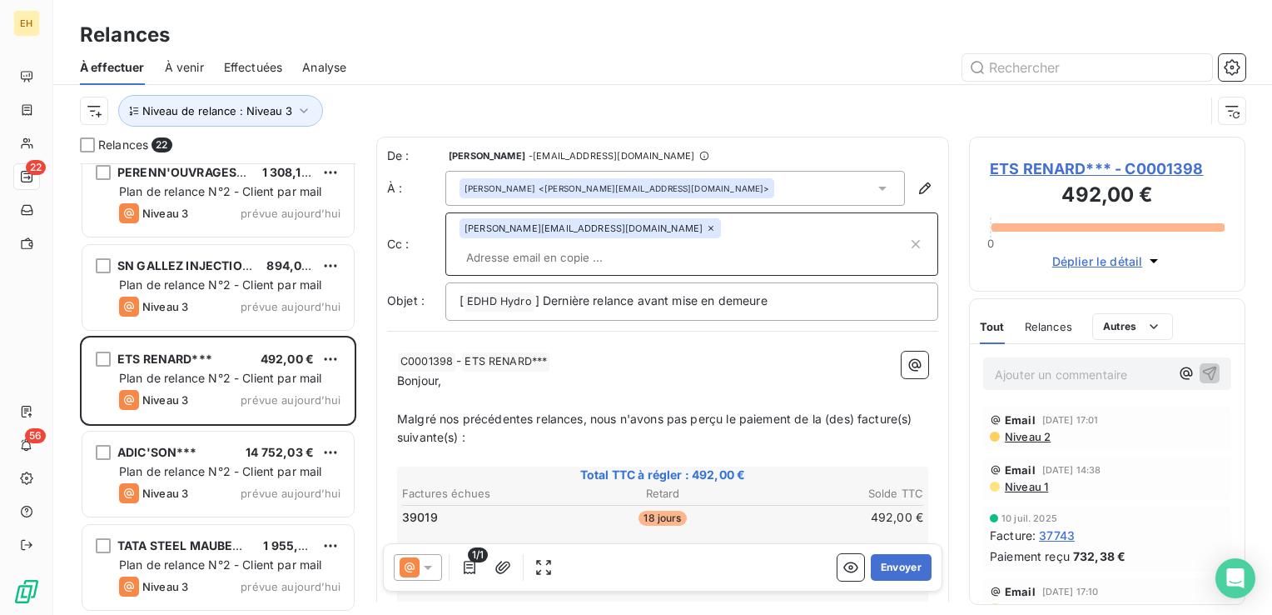
click at [706, 226] on icon at bounding box center [711, 228] width 10 height 10
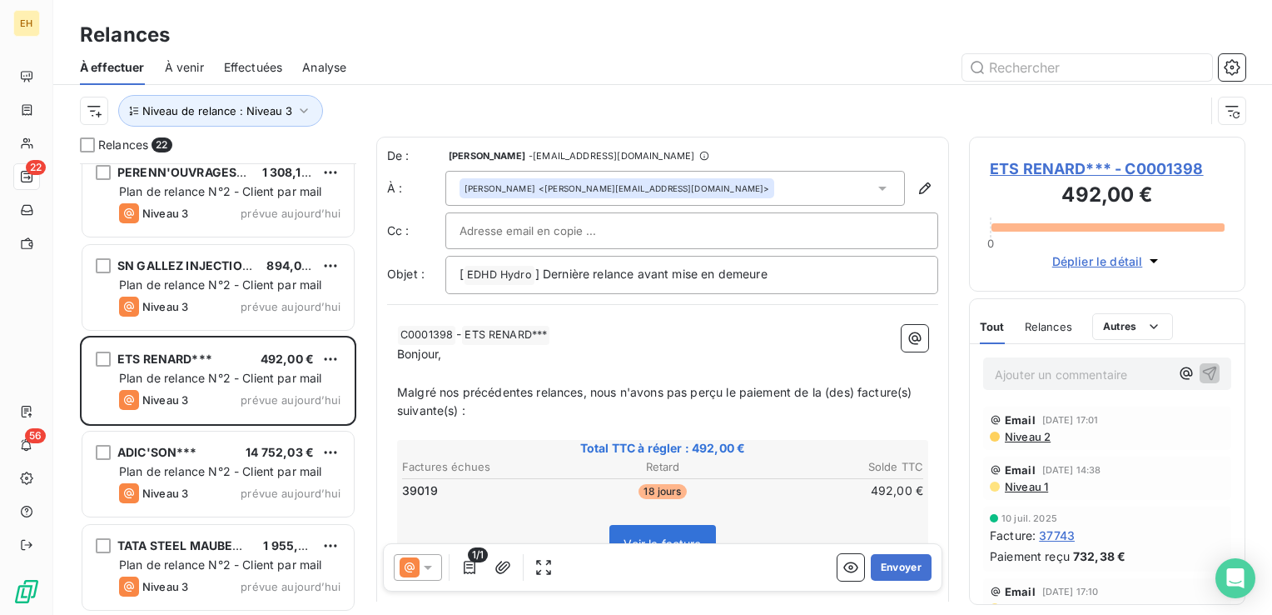
click at [1084, 173] on span "ETS RENARD*** - C0001398" at bounding box center [1107, 168] width 235 height 22
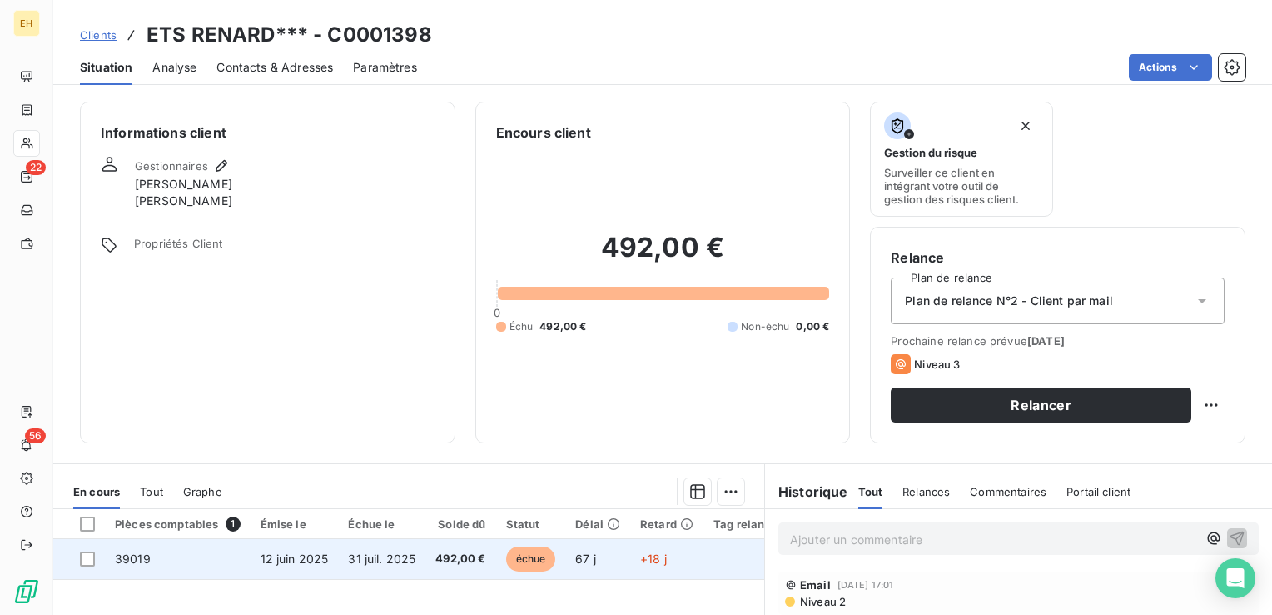
click at [363, 558] on span "31 juil. 2025" at bounding box center [381, 558] width 67 height 14
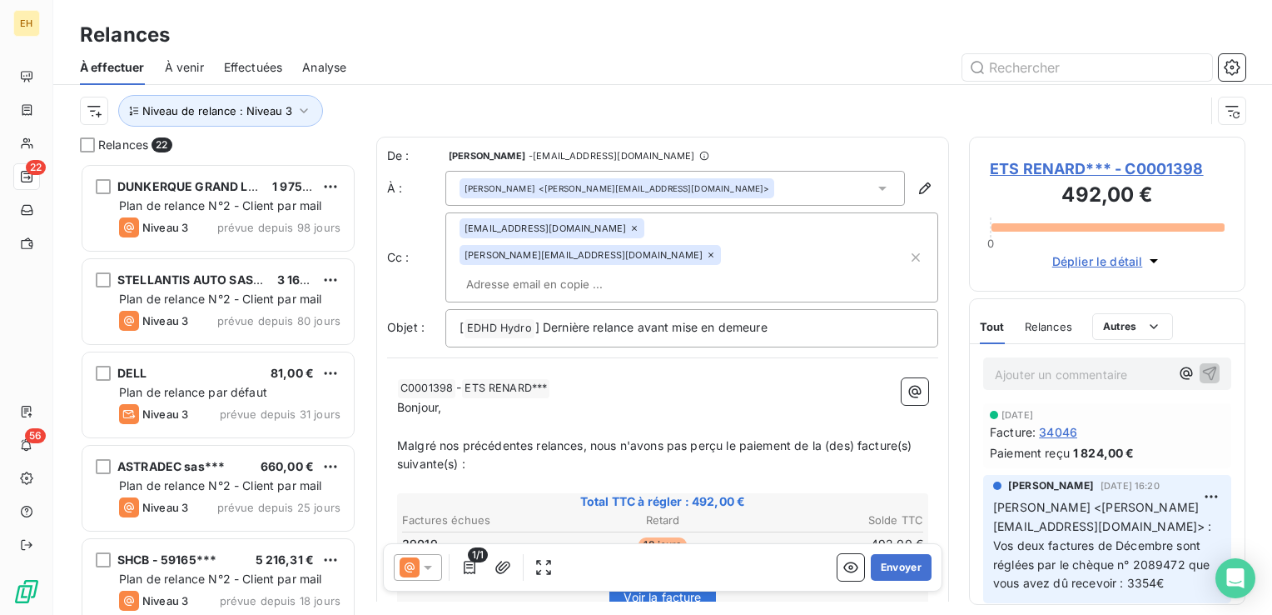
scroll to position [333, 0]
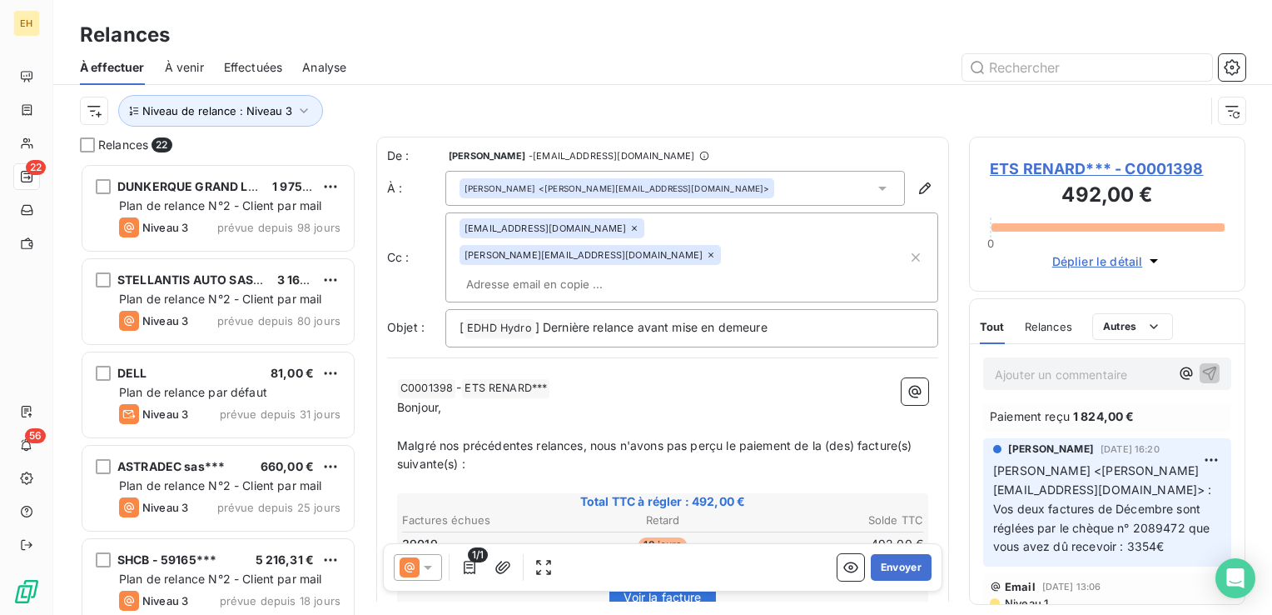
click at [632, 228] on icon at bounding box center [634, 228] width 5 height 5
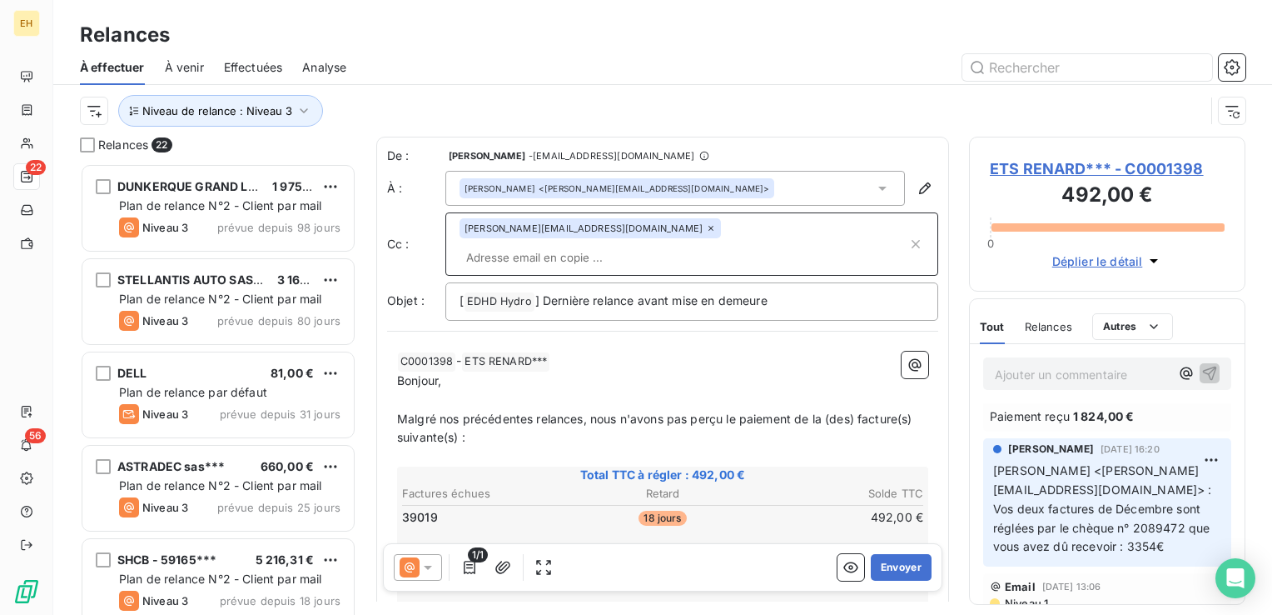
click at [706, 228] on icon at bounding box center [711, 228] width 10 height 10
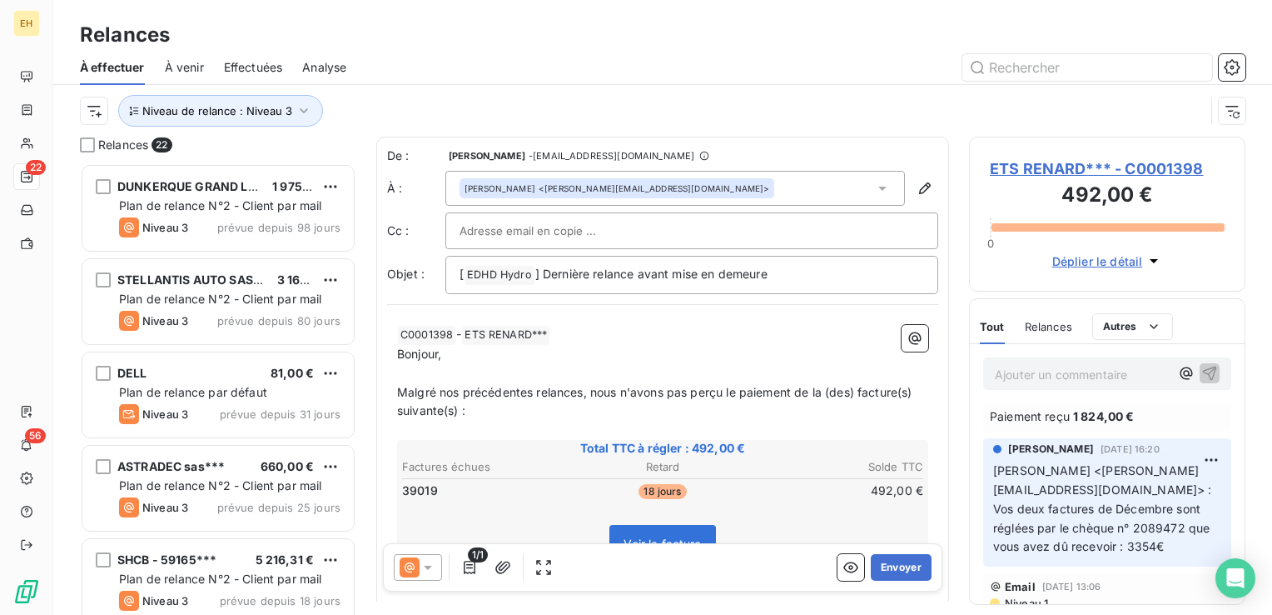
click at [612, 228] on div at bounding box center [692, 230] width 465 height 25
click at [577, 238] on input "text" at bounding box center [692, 230] width 465 height 25
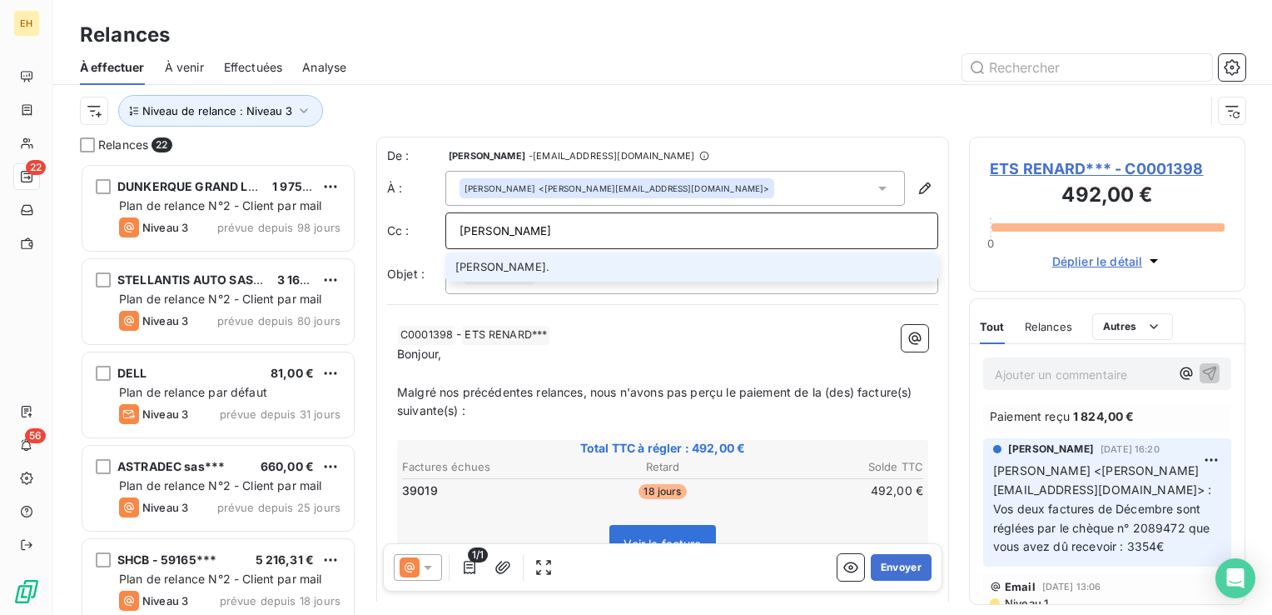
type input "philippe.ternier@sas-renard.fr"
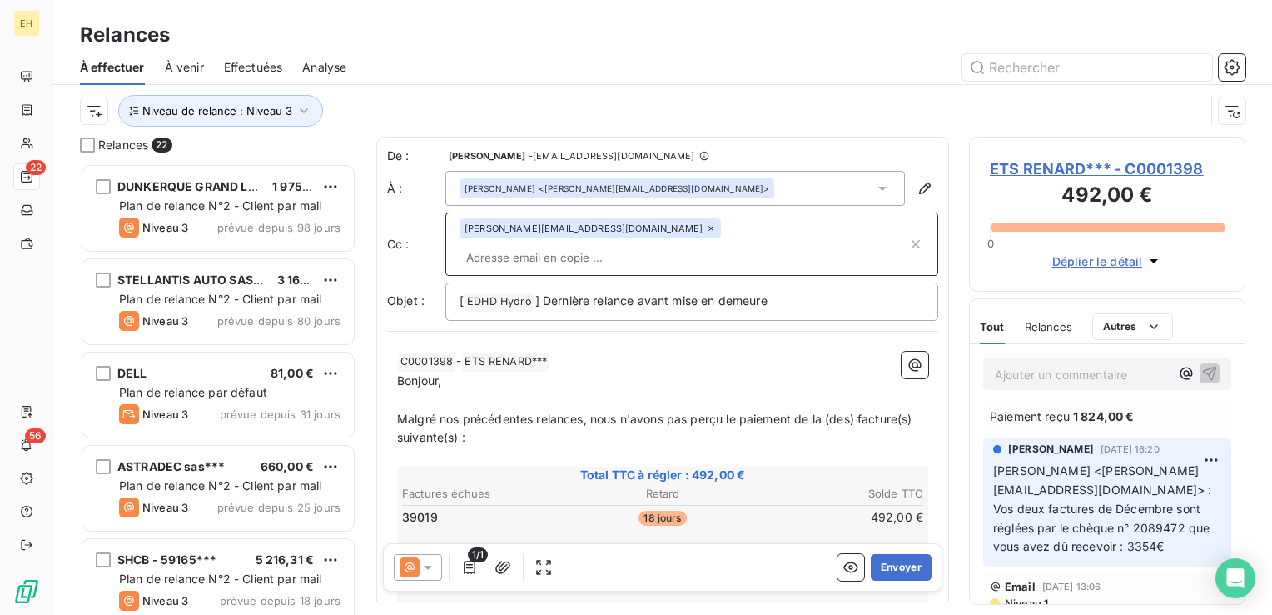
click at [589, 411] on span "Malgré nos précédentes relances, nous n'avons pas perçu le paiement de la (des)…" at bounding box center [656, 427] width 519 height 33
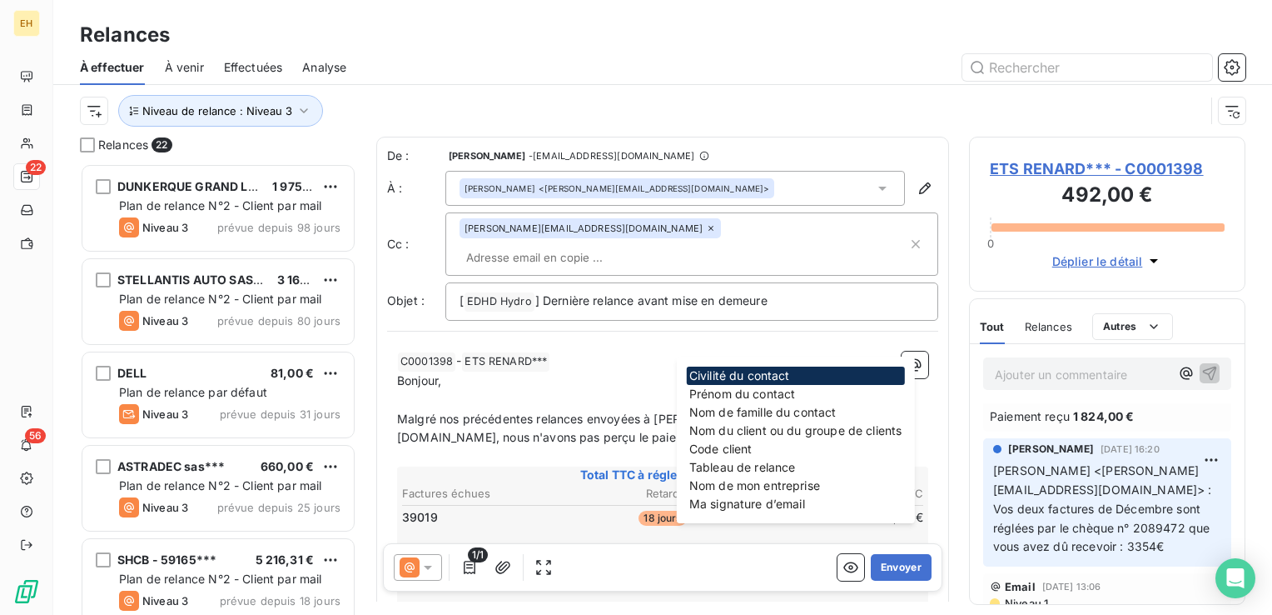
click at [590, 351] on p "﻿ C0001398 ﻿ - ETS RENARD*** ﻿ ﻿" at bounding box center [662, 361] width 531 height 20
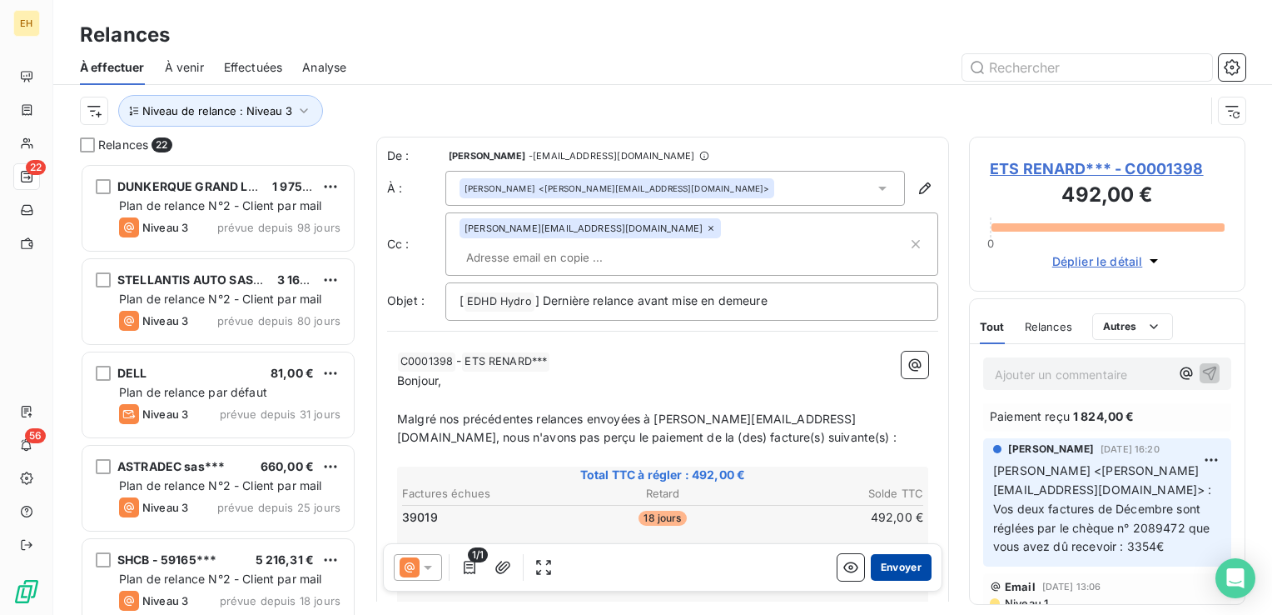
click at [892, 577] on button "Envoyer" at bounding box center [901, 567] width 61 height 27
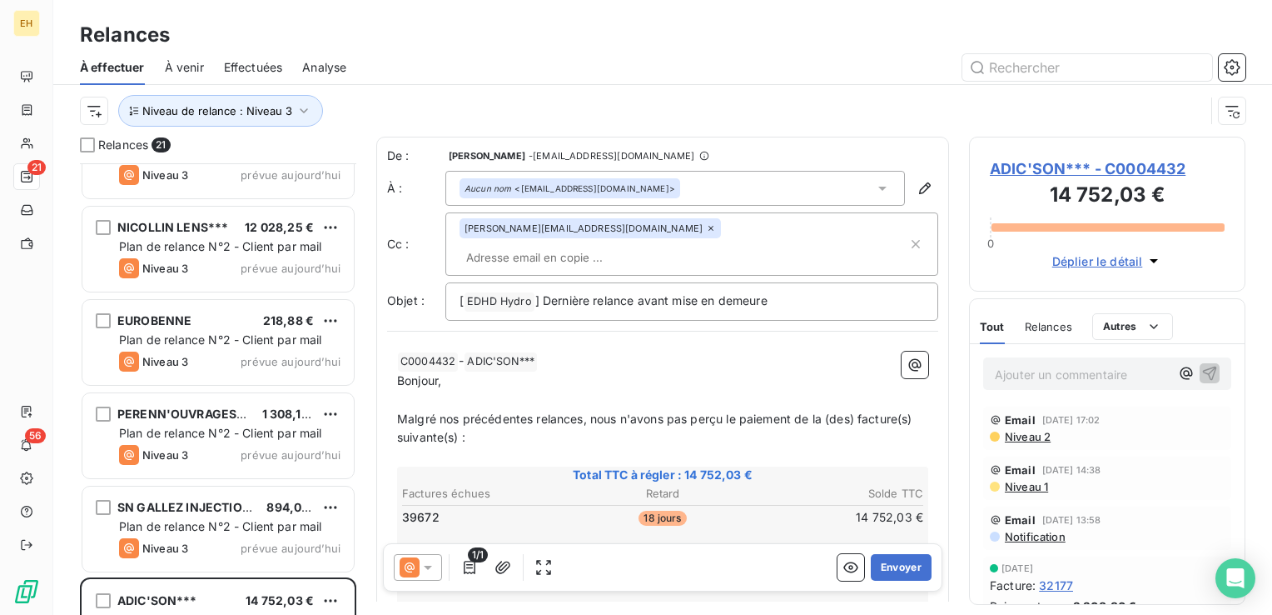
scroll to position [1341, 0]
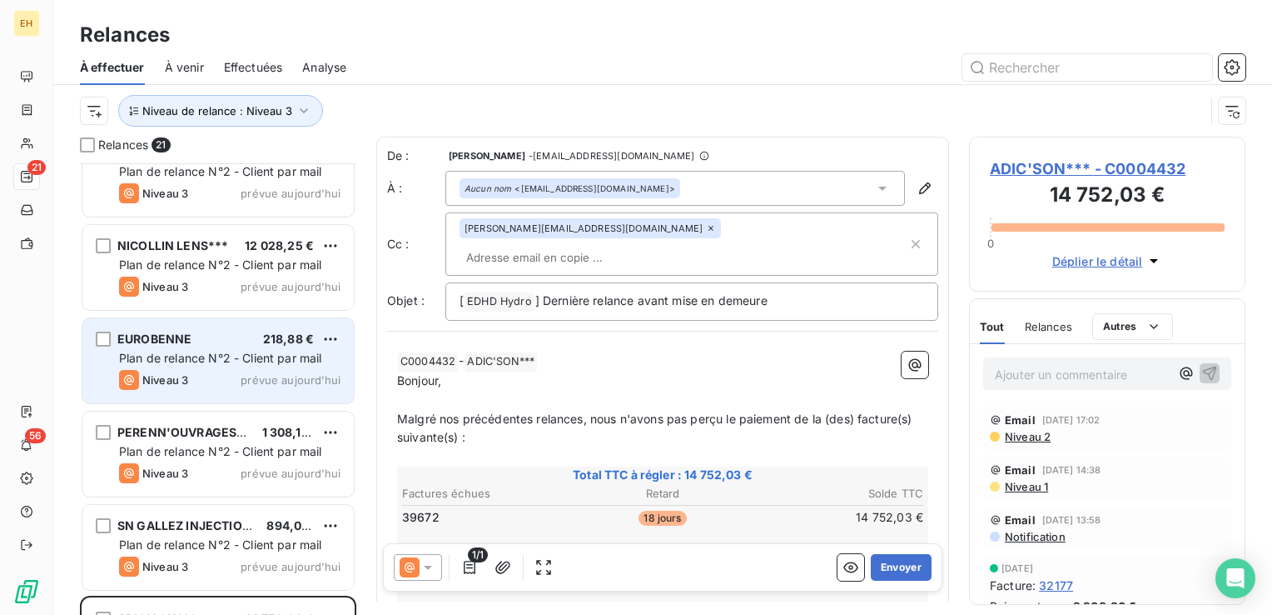
click at [247, 386] on div "Niveau 3 prévue [DATE]" at bounding box center [229, 380] width 221 height 20
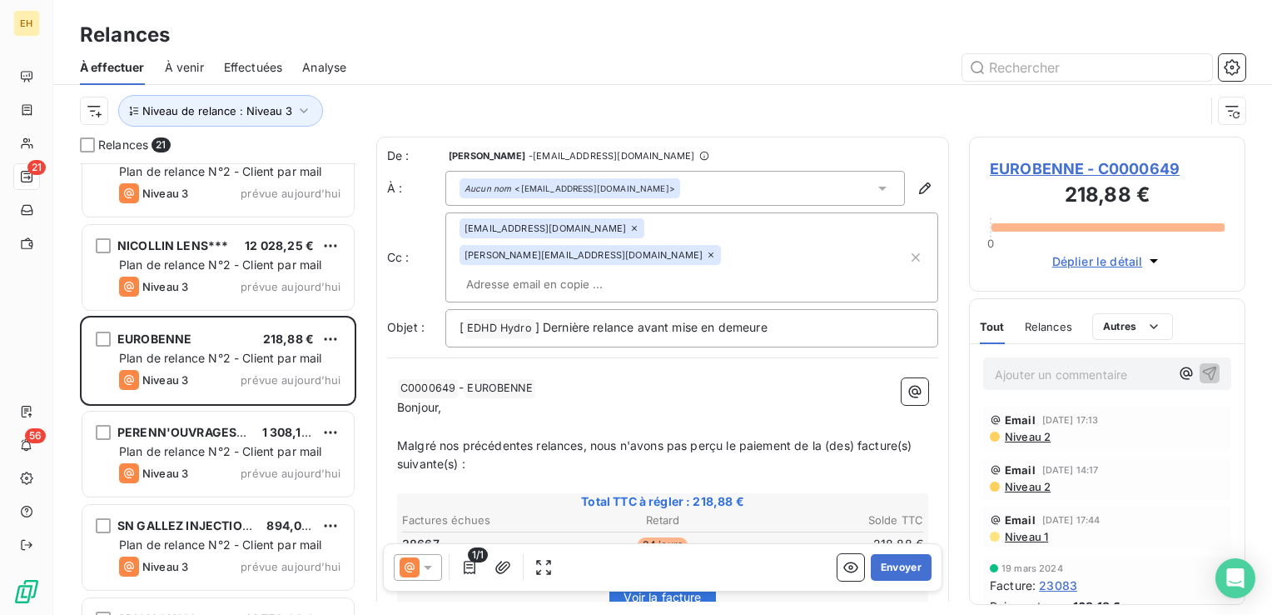
click at [632, 229] on icon at bounding box center [634, 228] width 5 height 5
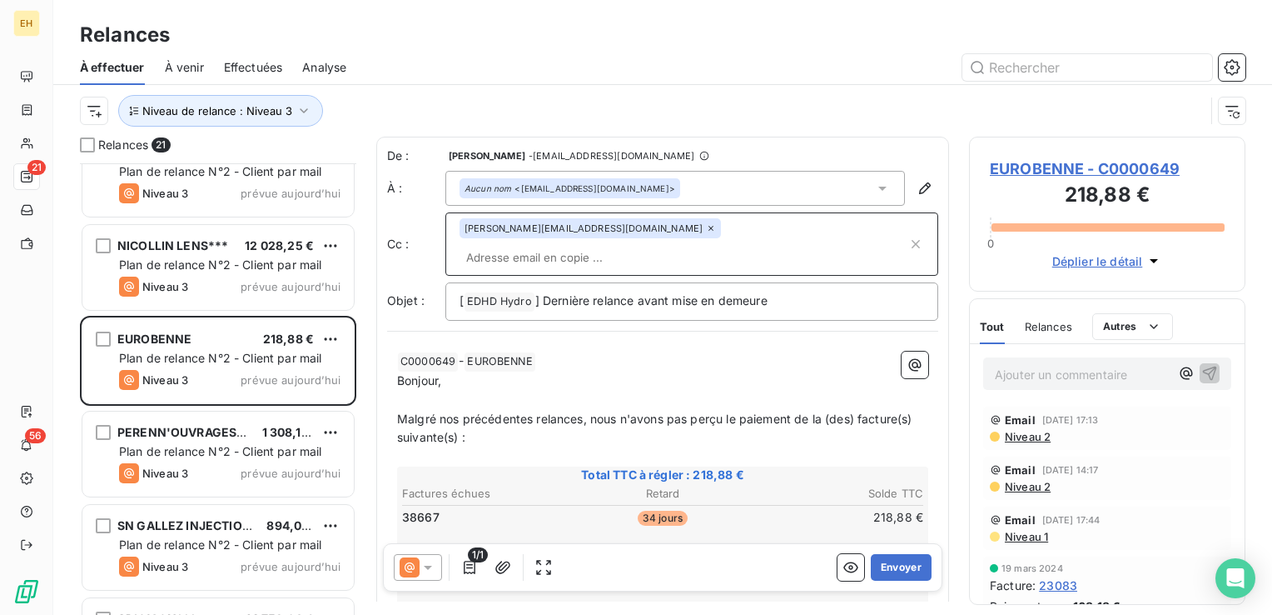
click at [1032, 437] on span "Niveau 2" at bounding box center [1026, 436] width 47 height 13
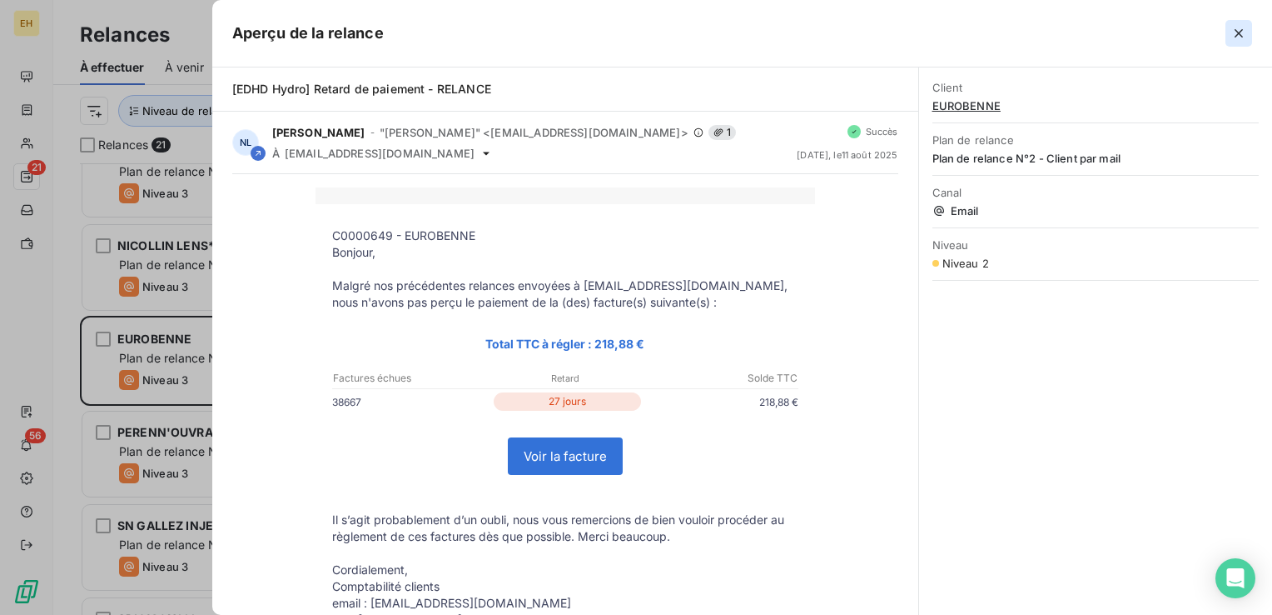
click at [1240, 29] on icon "button" at bounding box center [1239, 33] width 17 height 17
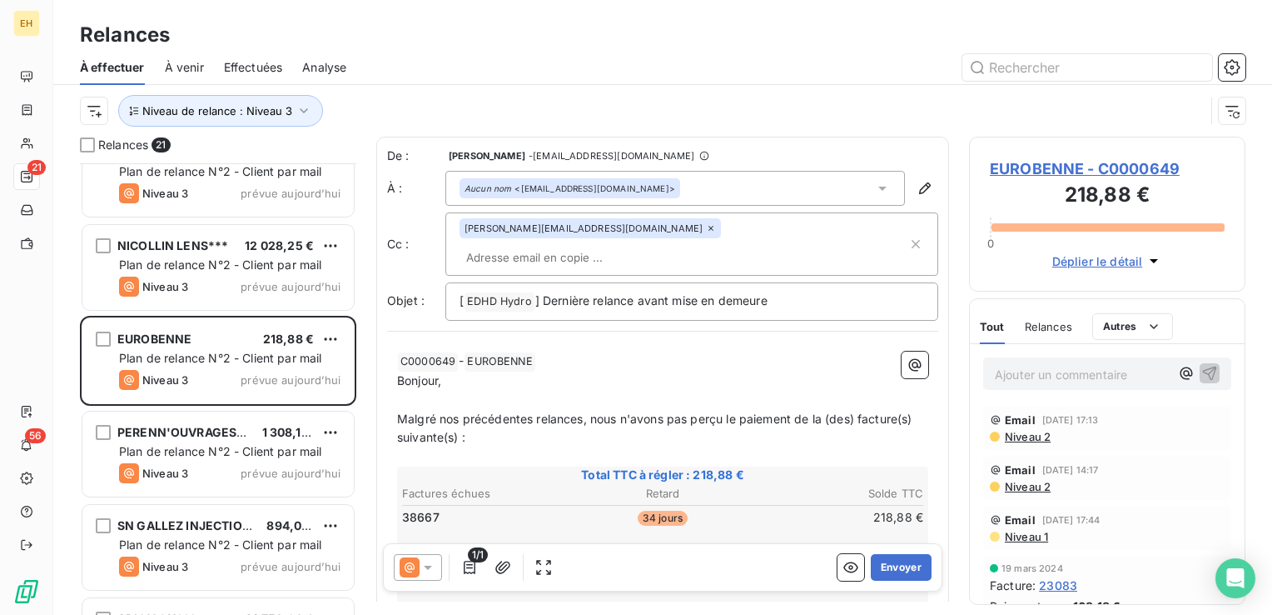
click at [652, 245] on input "text" at bounding box center [556, 257] width 192 height 25
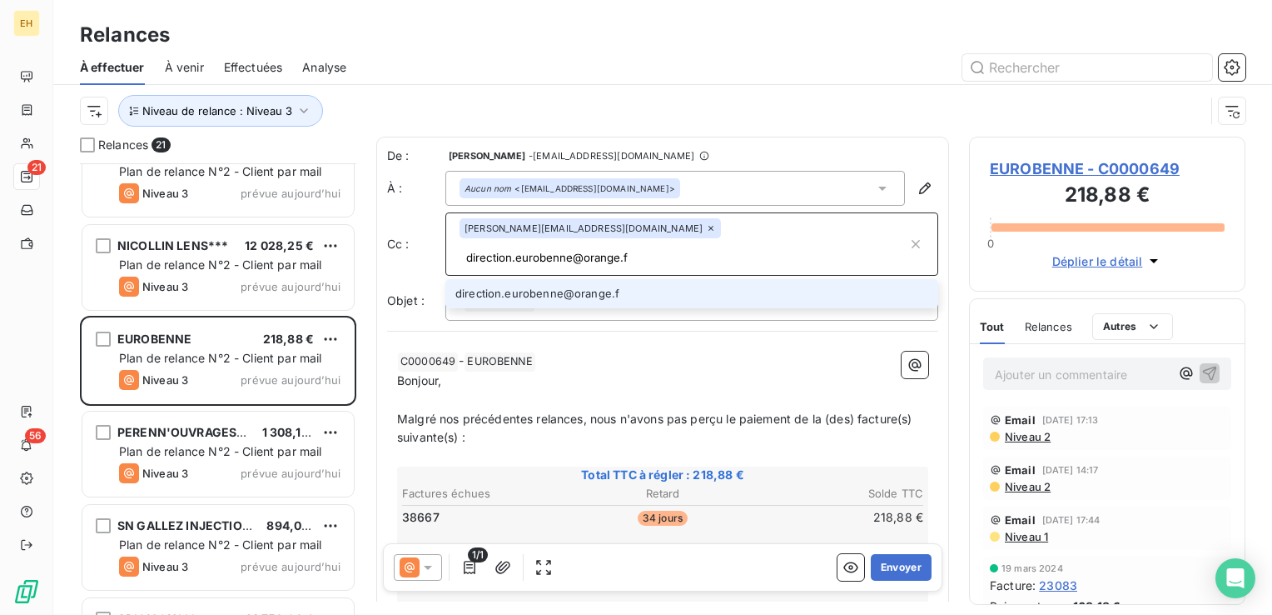
type input "direction.eurobenne@orange.fr"
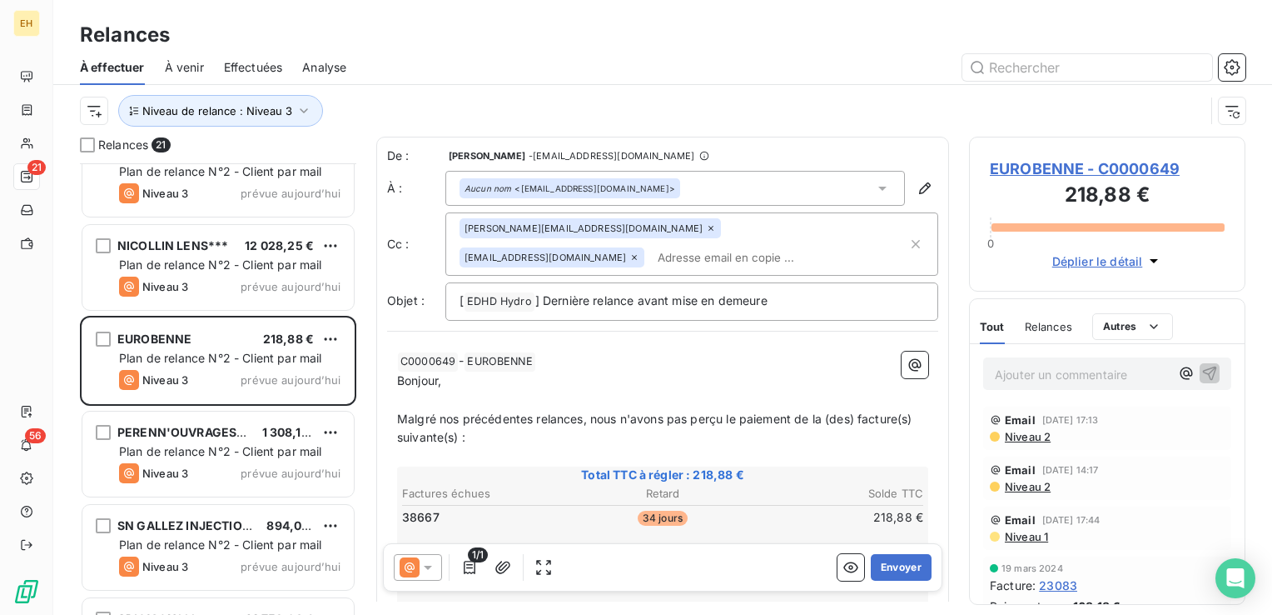
click at [584, 412] on span "Malgré nos précédentes relances, nous n'avons pas perçu le paiement de la (des)…" at bounding box center [656, 427] width 519 height 33
click at [711, 410] on p "Malgré nos précédentes relances envoyées à eurobenne orange.fr, nous n'avons pa…" at bounding box center [662, 429] width 531 height 38
click at [446, 383] on p "Bonjour," at bounding box center [662, 380] width 531 height 19
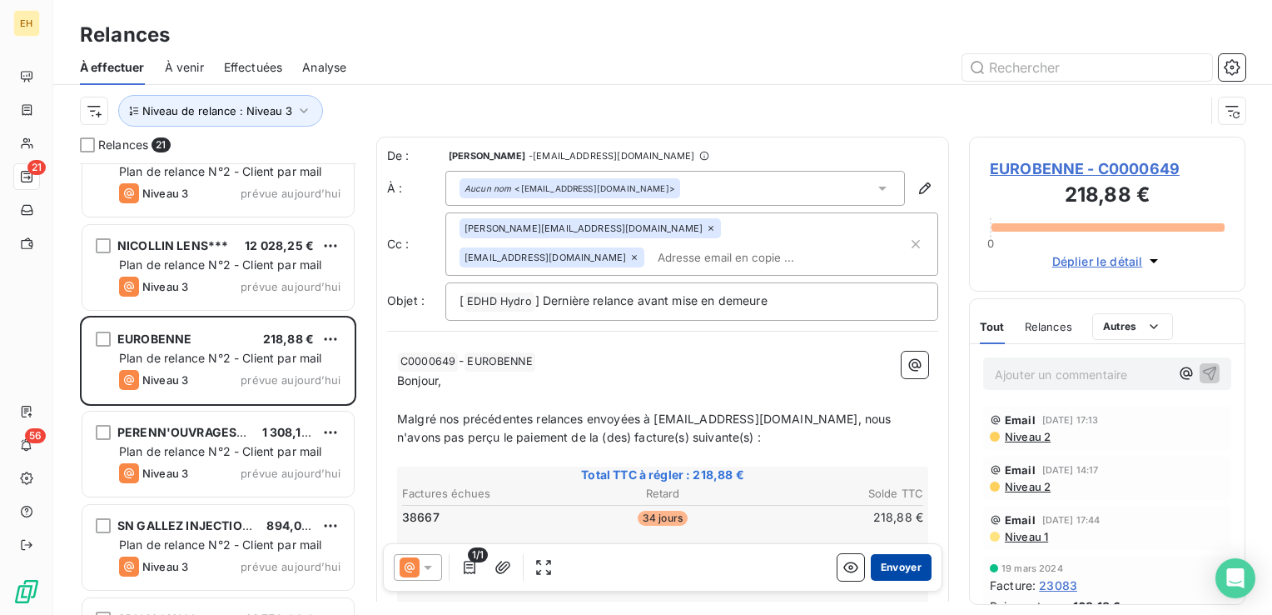
click at [883, 565] on button "Envoyer" at bounding box center [901, 567] width 61 height 27
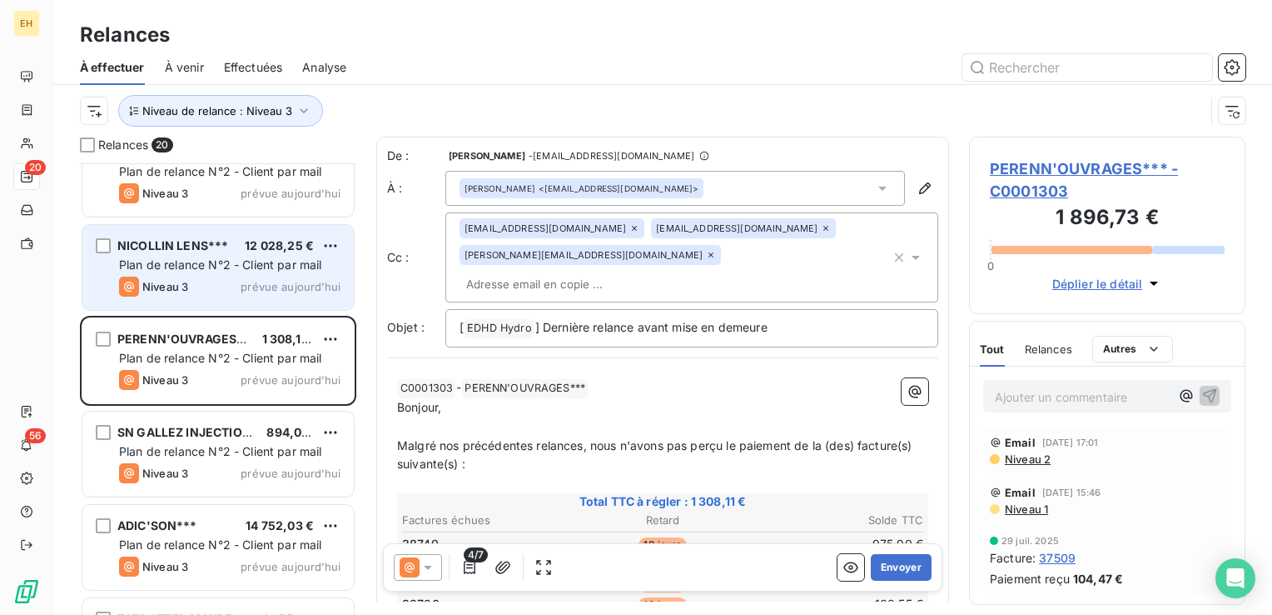
click at [315, 276] on div "Niveau 3 prévue [DATE]" at bounding box center [229, 286] width 221 height 20
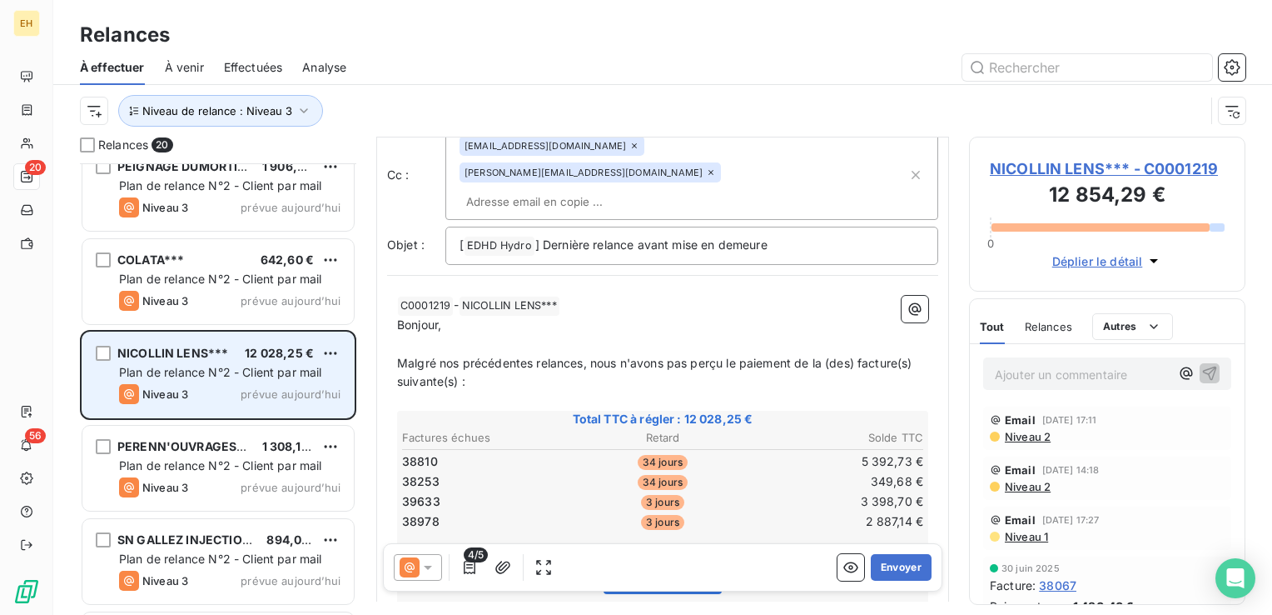
scroll to position [1257, 0]
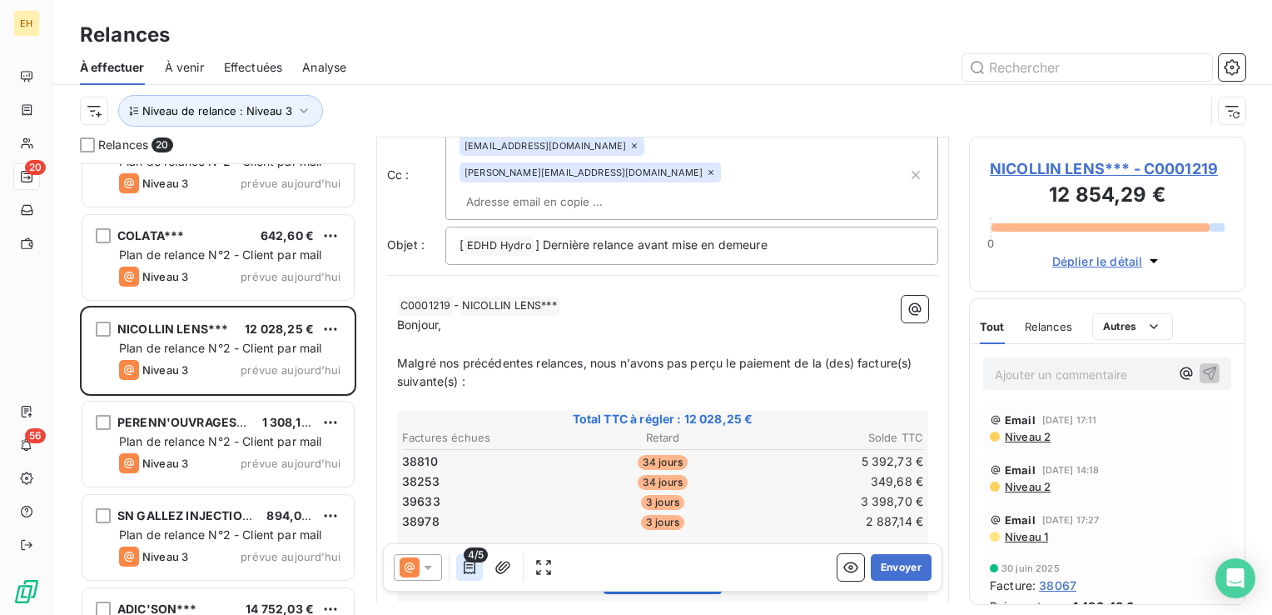
click at [474, 568] on icon "button" at bounding box center [470, 566] width 12 height 13
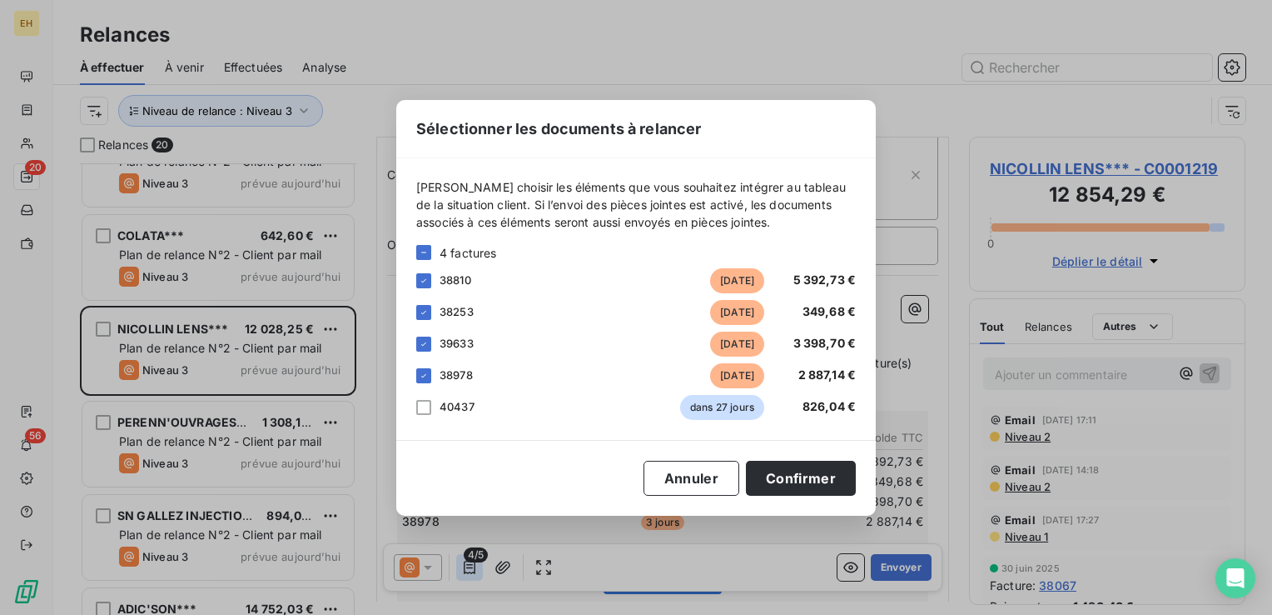
click at [474, 568] on div "Sélectionner les documents à relancer Veuillez choisir les éléments que vous so…" at bounding box center [636, 307] width 1272 height 615
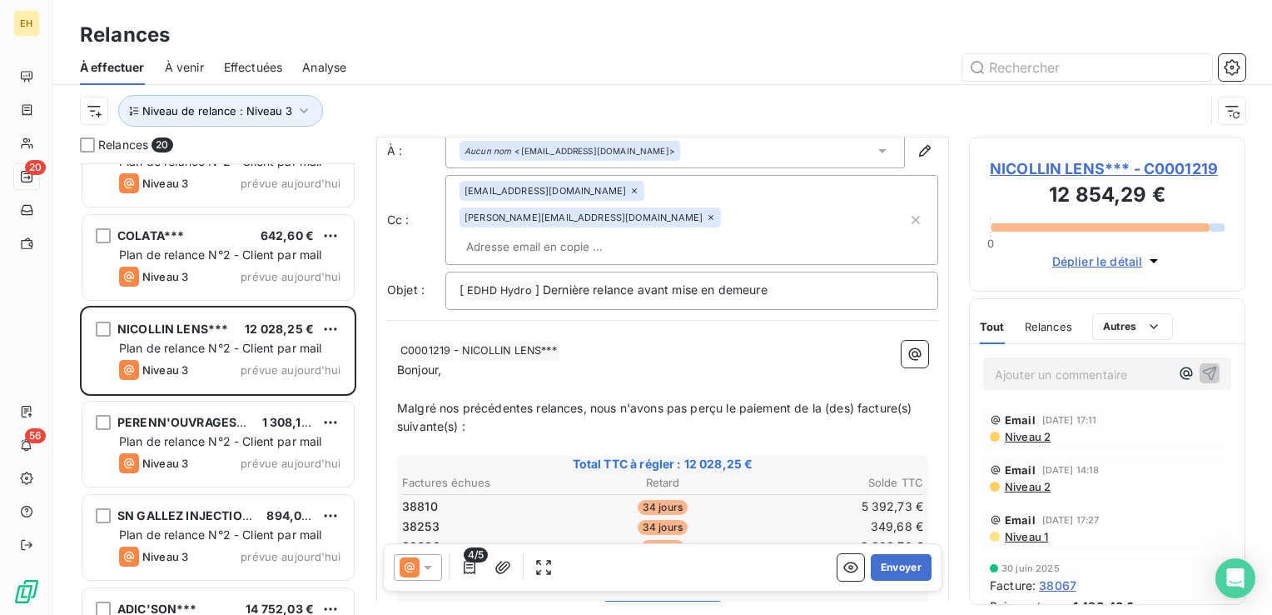
scroll to position [0, 0]
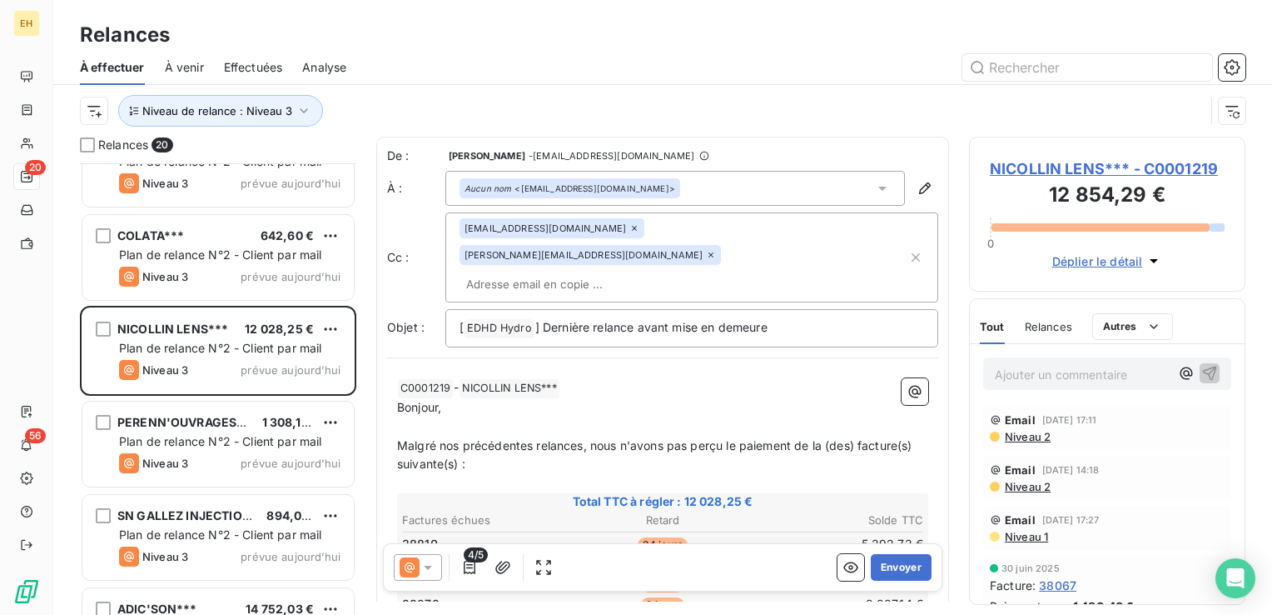
click at [632, 228] on icon at bounding box center [634, 228] width 5 height 5
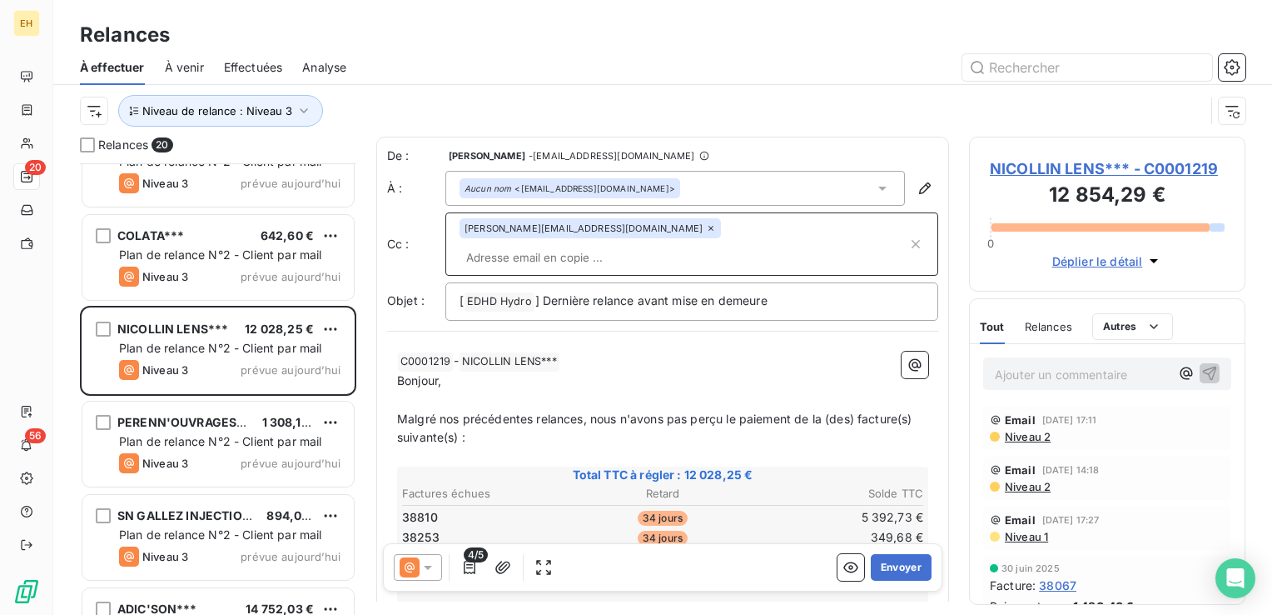
click at [621, 228] on div "[PERSON_NAME][EMAIL_ADDRESS][DOMAIN_NAME]" at bounding box center [590, 228] width 261 height 20
click at [709, 228] on icon at bounding box center [711, 228] width 5 height 5
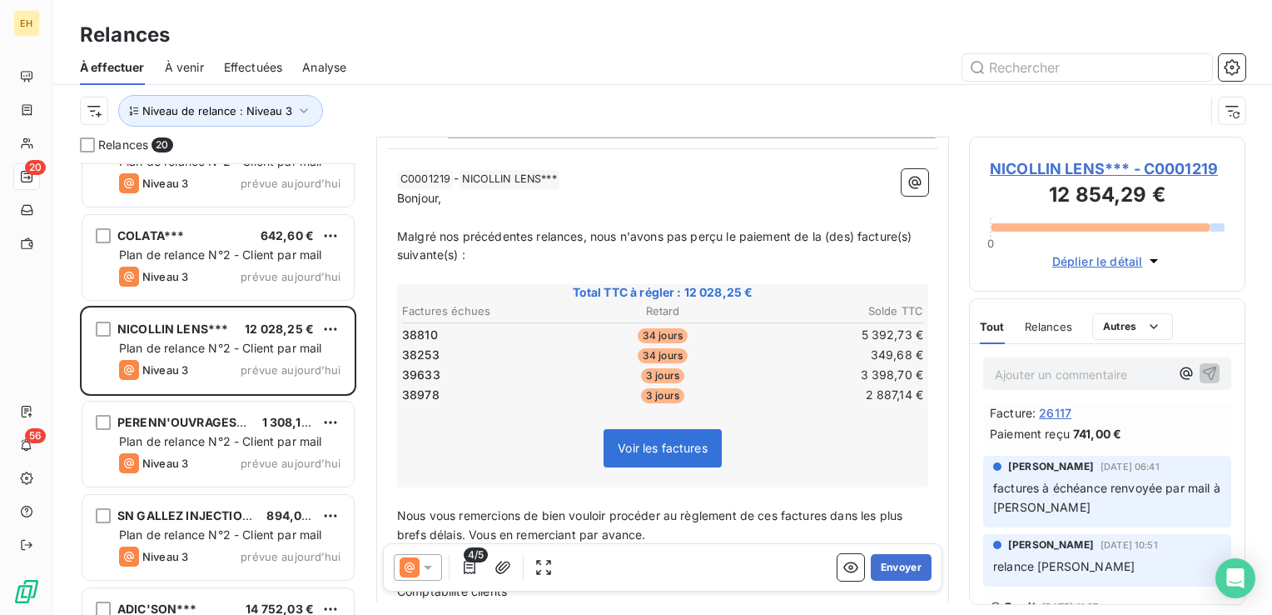
scroll to position [167, 0]
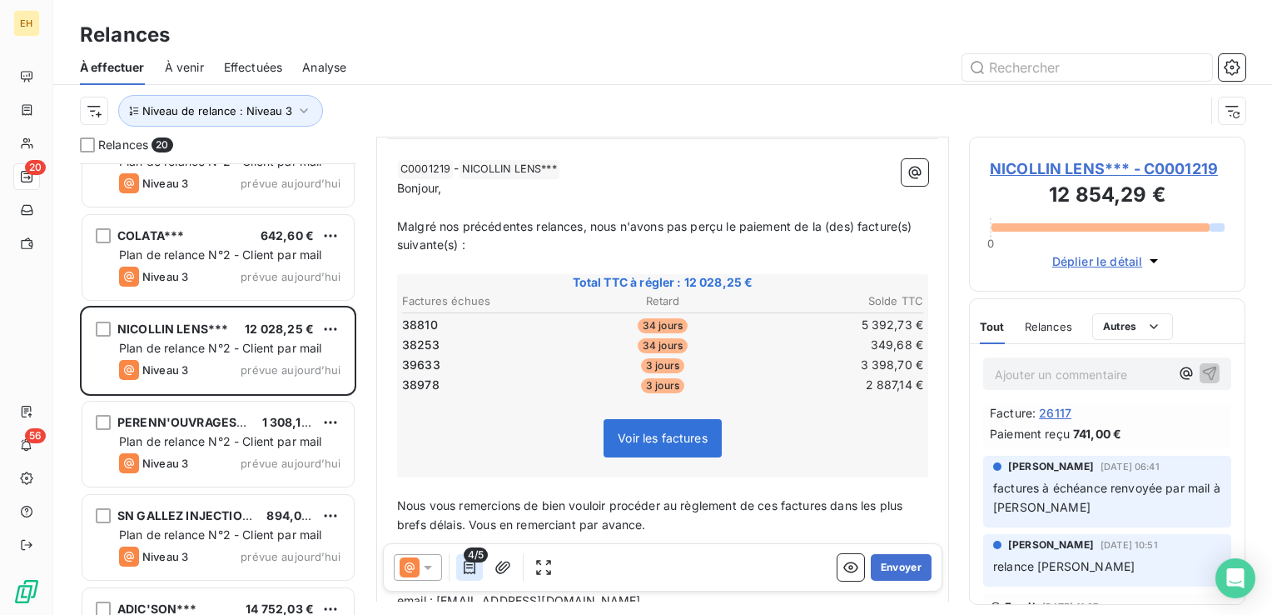
click at [463, 566] on icon "button" at bounding box center [469, 567] width 17 height 17
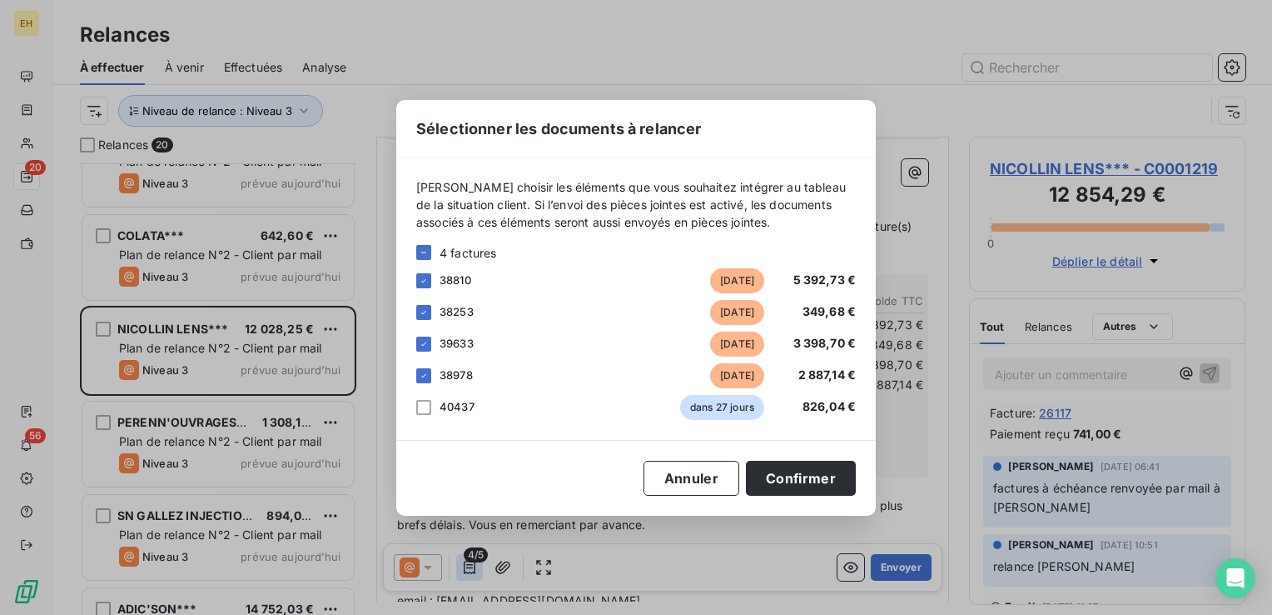
click at [463, 566] on div "Sélectionner les documents à relancer Veuillez choisir les éléments que vous so…" at bounding box center [636, 307] width 1272 height 615
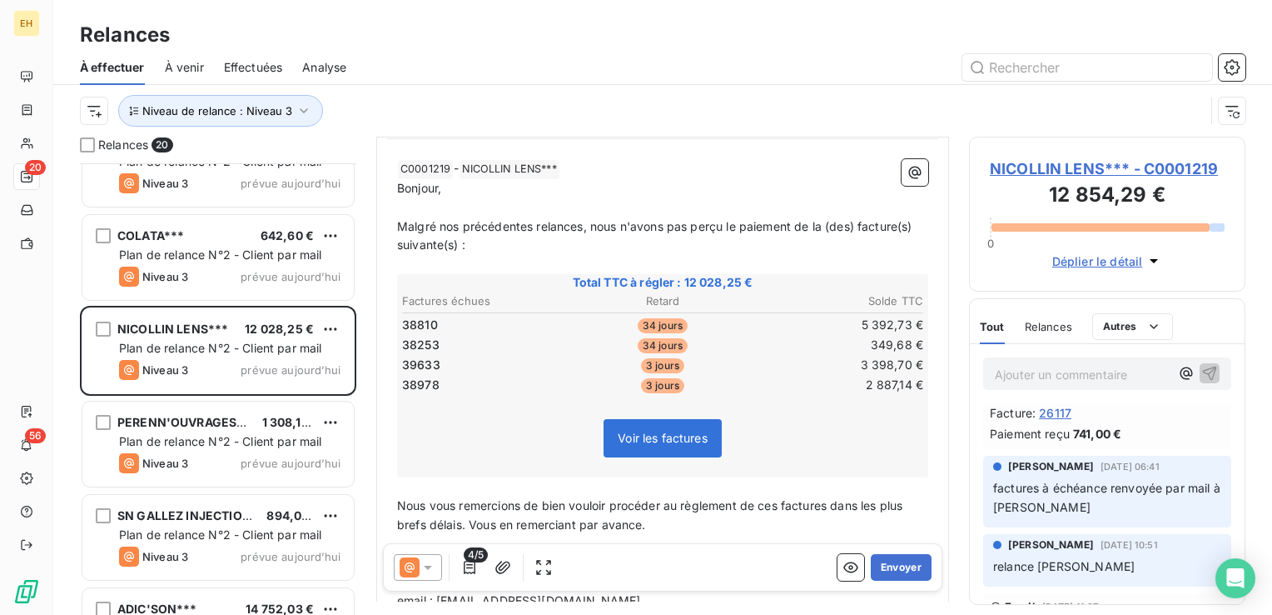
scroll to position [0, 0]
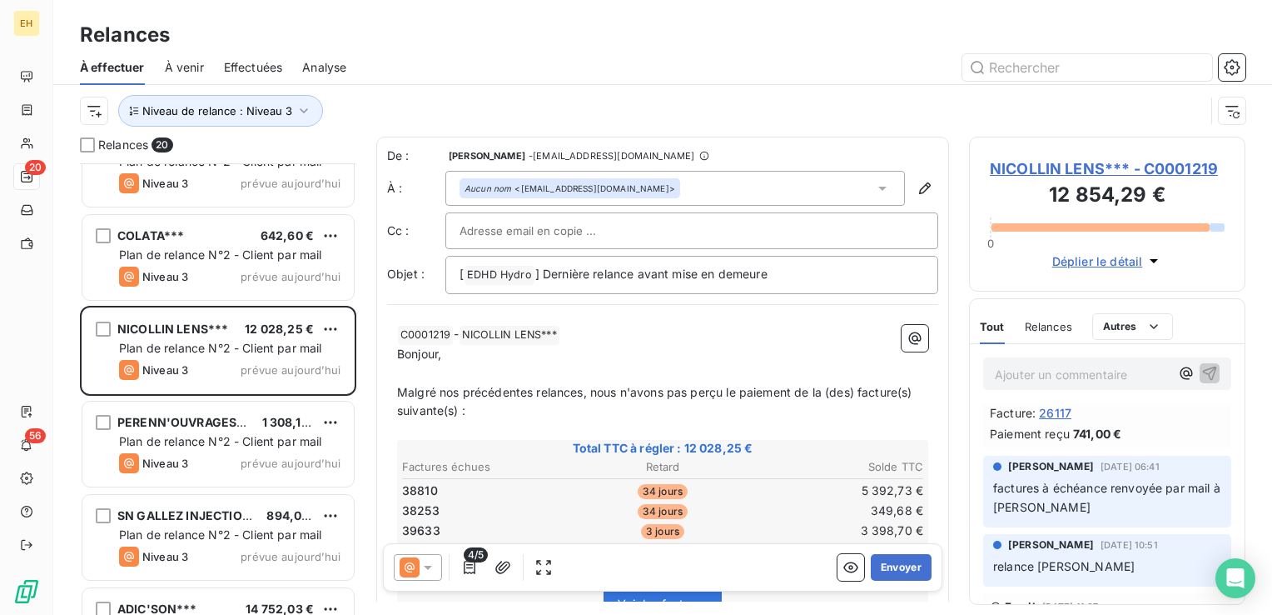
click at [546, 233] on input "text" at bounding box center [549, 230] width 179 height 25
click at [483, 231] on input "text" at bounding box center [549, 230] width 179 height 25
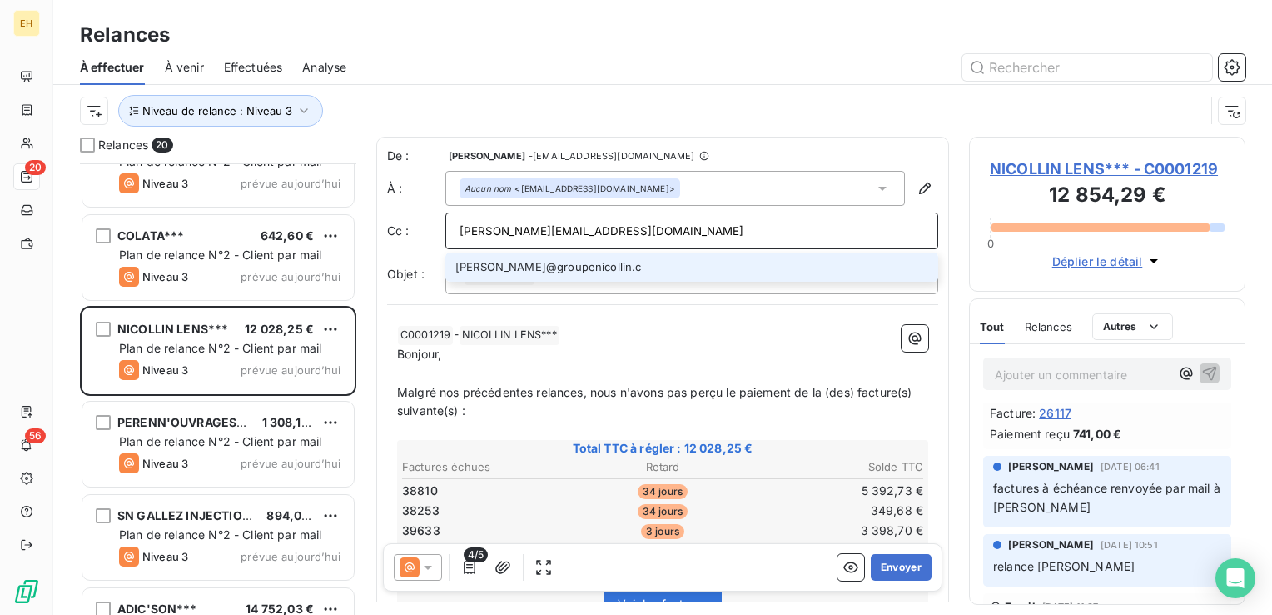
type input "c.gambiez@groupenicollin.com"
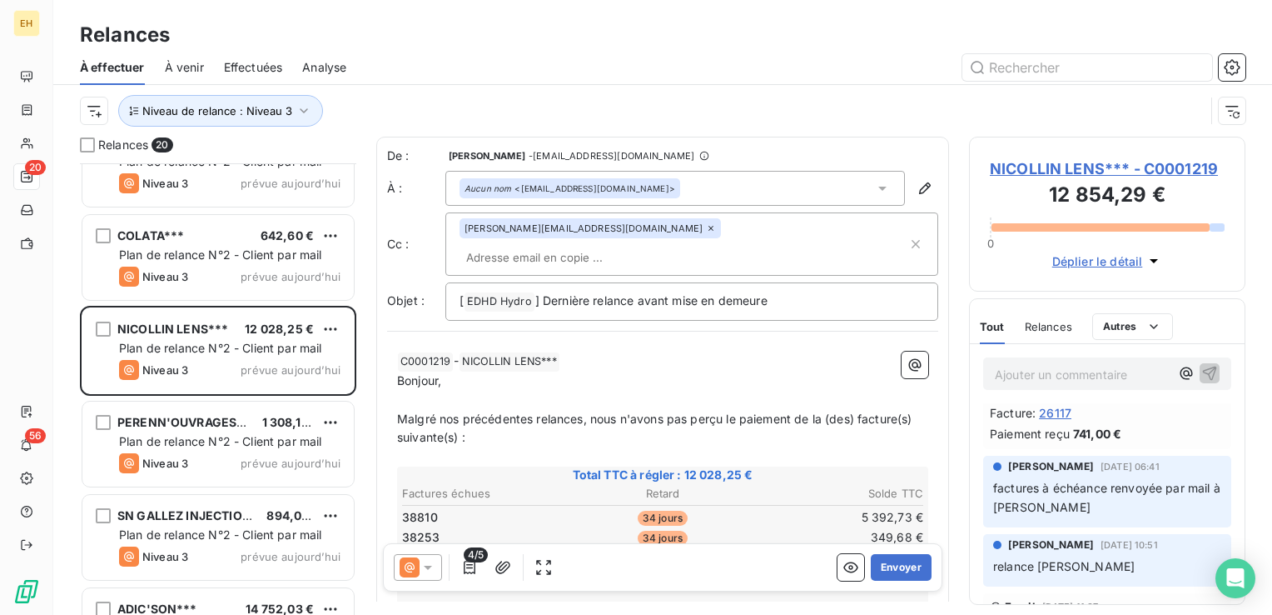
drag, startPoint x: 583, startPoint y: 393, endPoint x: 633, endPoint y: 271, distance: 132.2
click at [585, 411] on span "Malgré nos précédentes relances, nous n'avons pas perçu le paiement de la (des)…" at bounding box center [656, 427] width 519 height 33
click at [619, 411] on span "Malgré nos précédentes relances envoyées à lens.administratif@groupenicollin.co…" at bounding box center [646, 427] width 498 height 33
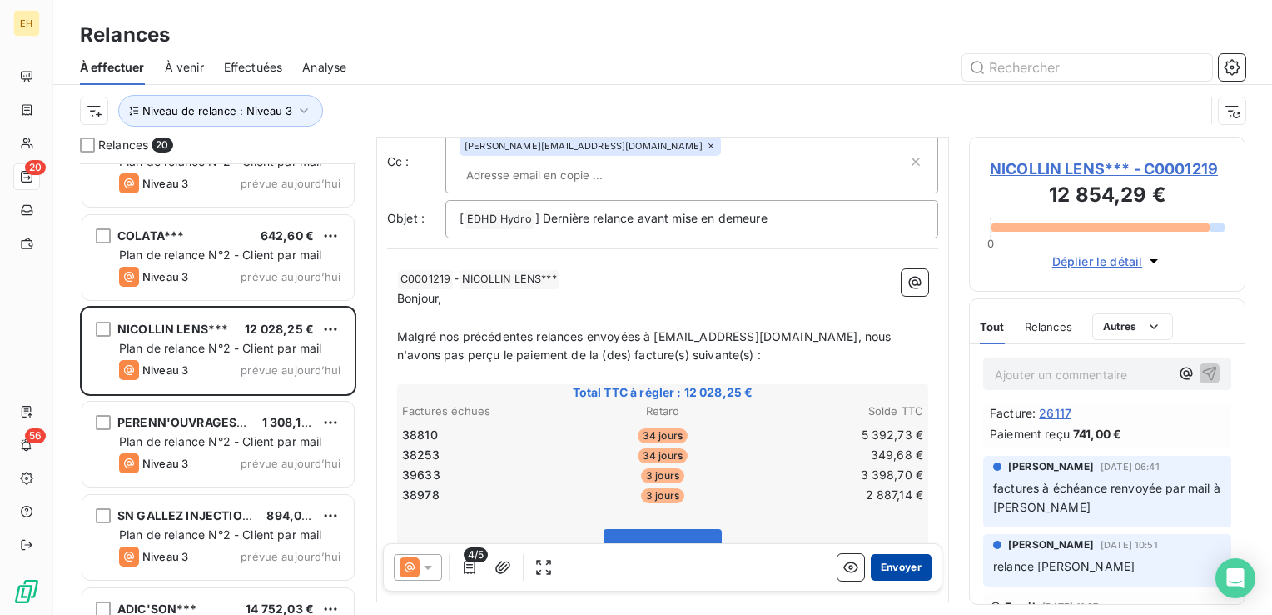
click at [893, 570] on button "Envoyer" at bounding box center [901, 567] width 61 height 27
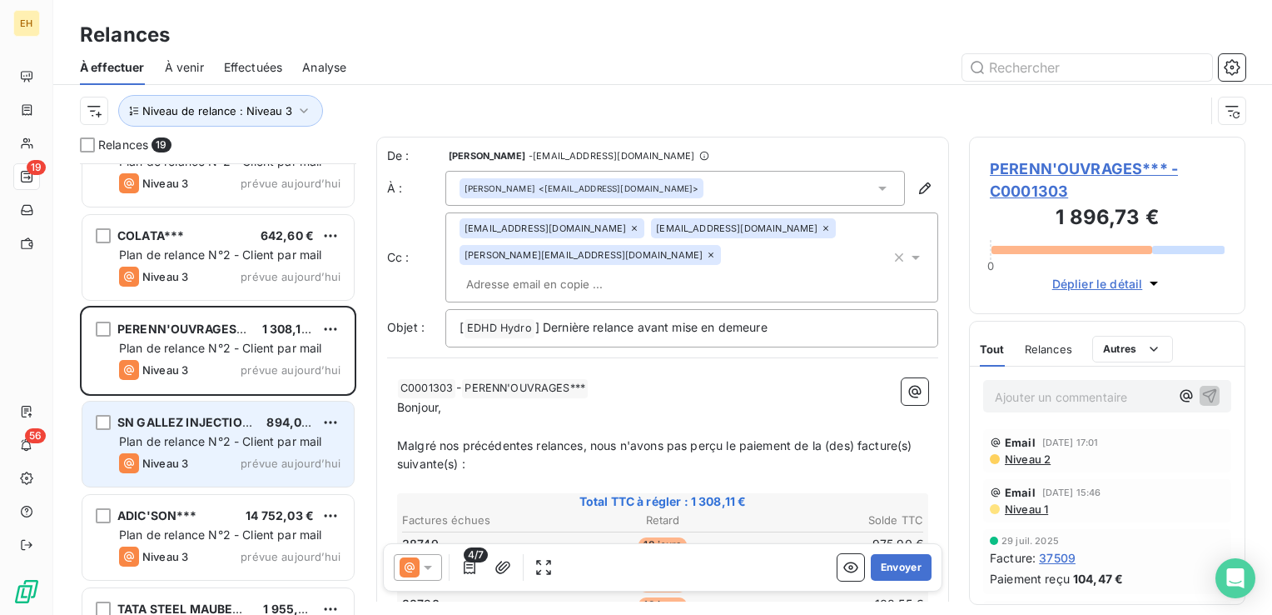
click at [281, 433] on div "Plan de relance N°2 - Client par mail" at bounding box center [229, 441] width 221 height 17
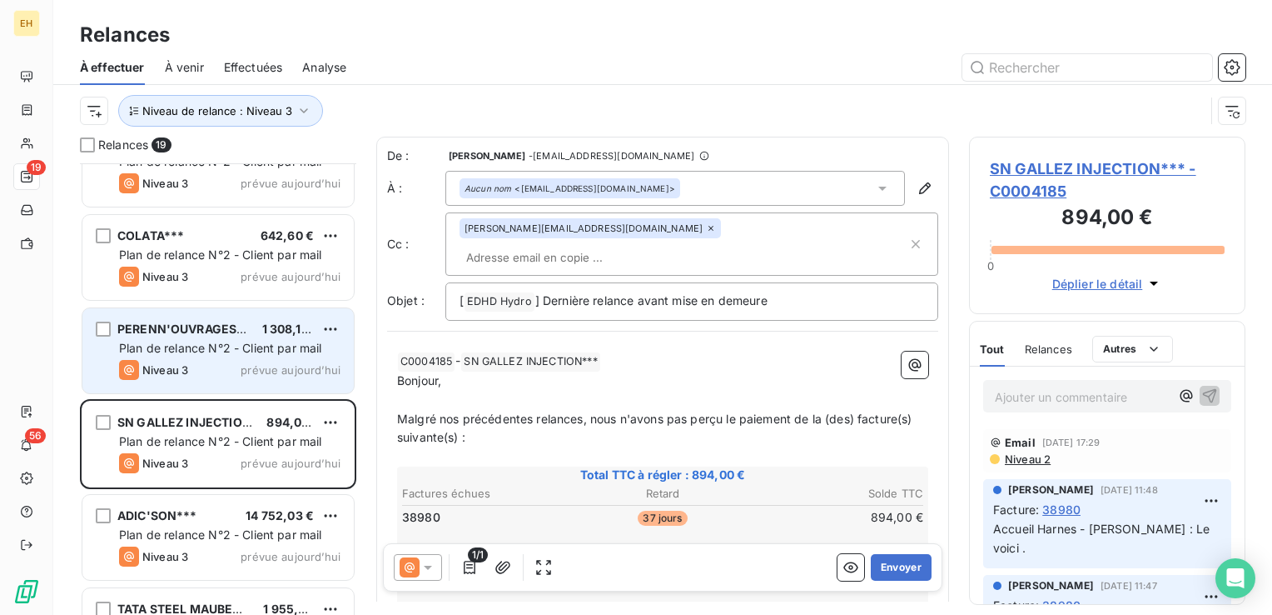
scroll to position [1008, 0]
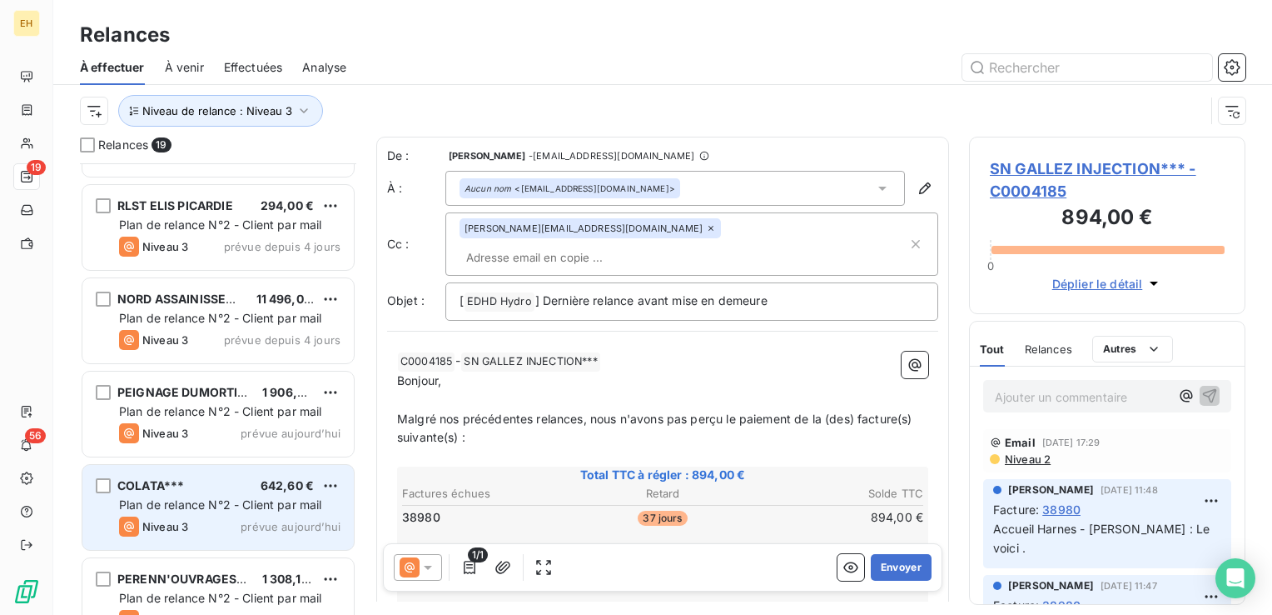
click at [176, 498] on span "Plan de relance N°2 - Client par mail" at bounding box center [220, 504] width 203 height 14
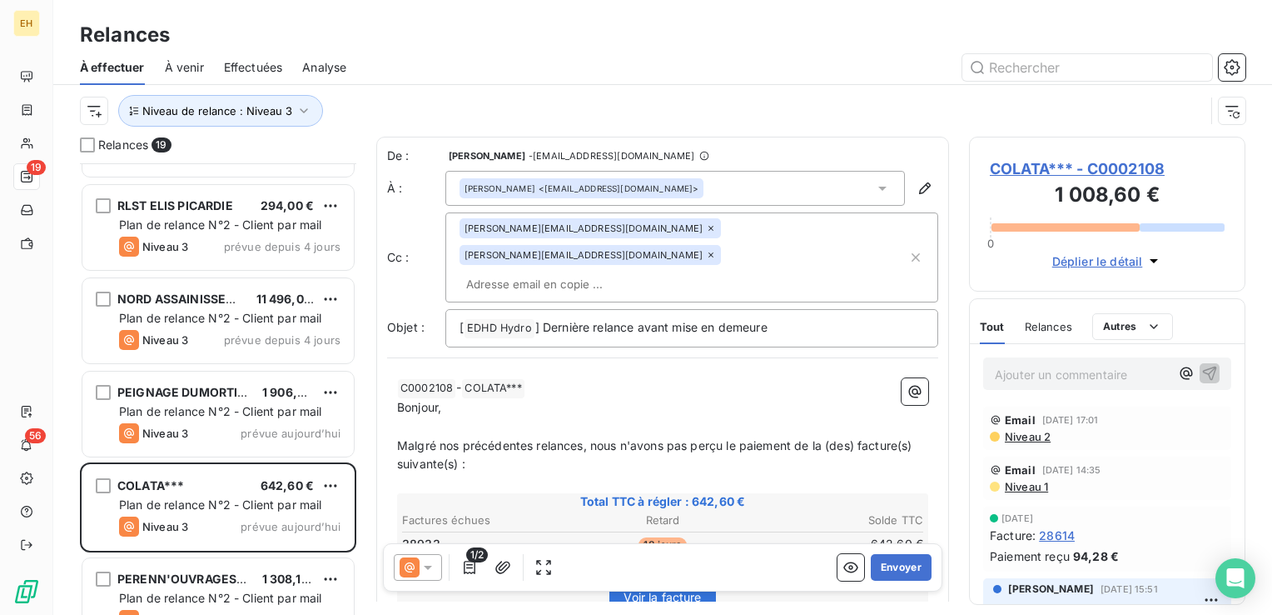
click at [1051, 170] on span "COLATA*** - C0002108" at bounding box center [1107, 168] width 235 height 22
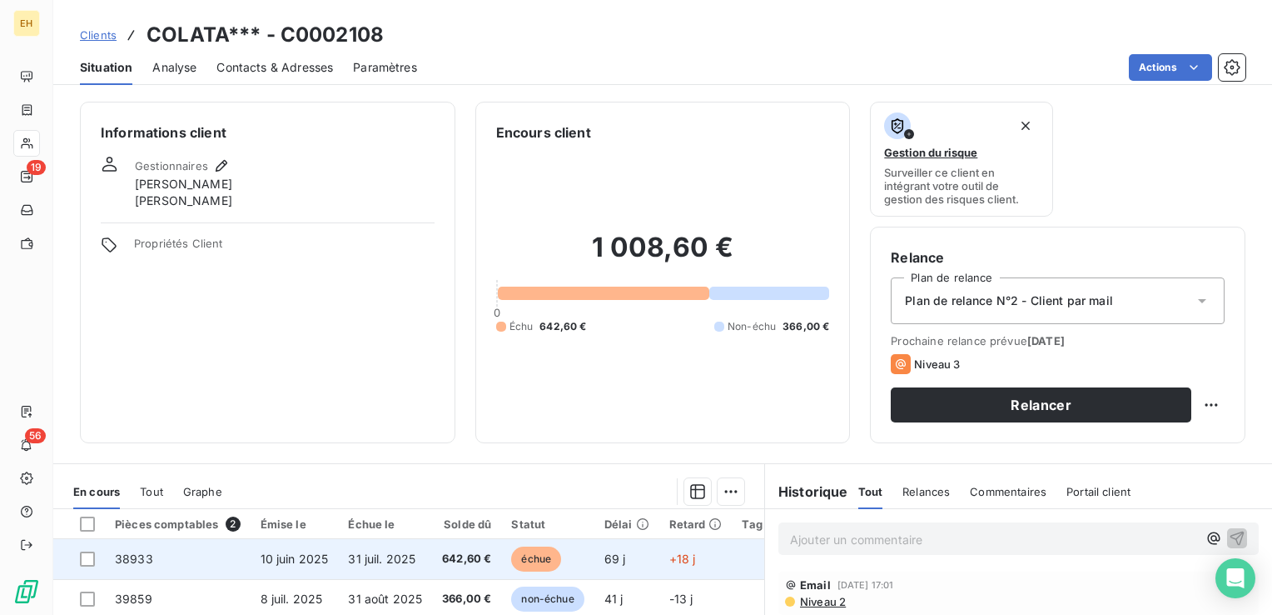
click at [381, 563] on span "31 juil. 2025" at bounding box center [381, 558] width 67 height 14
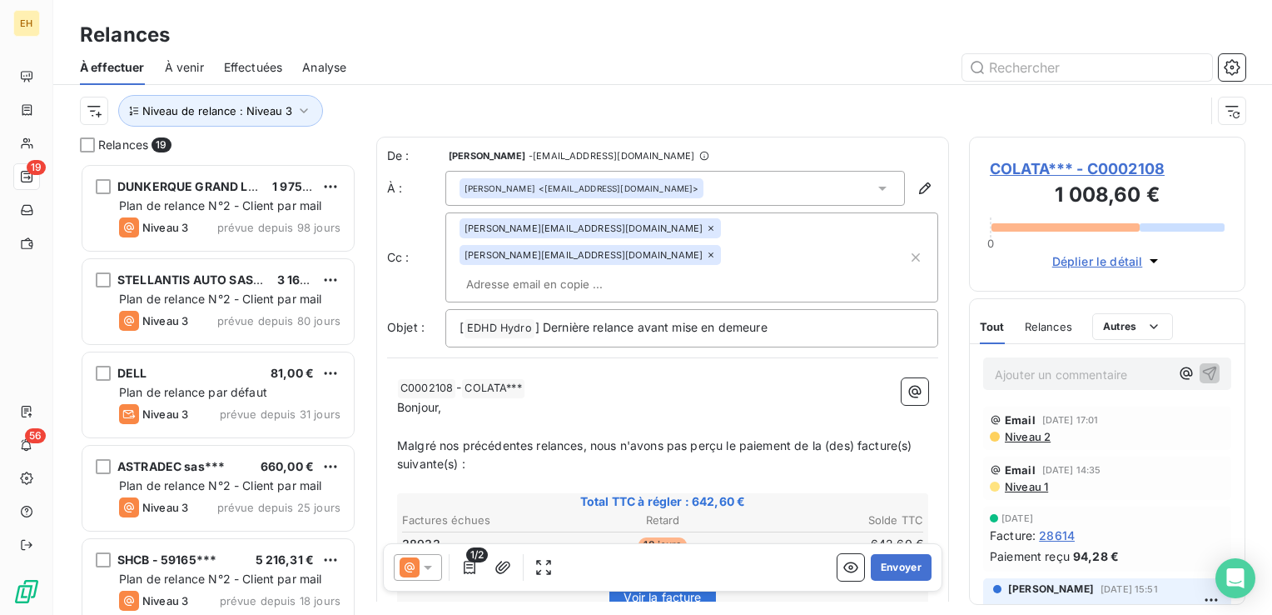
scroll to position [439, 263]
click at [706, 227] on icon at bounding box center [711, 228] width 10 height 10
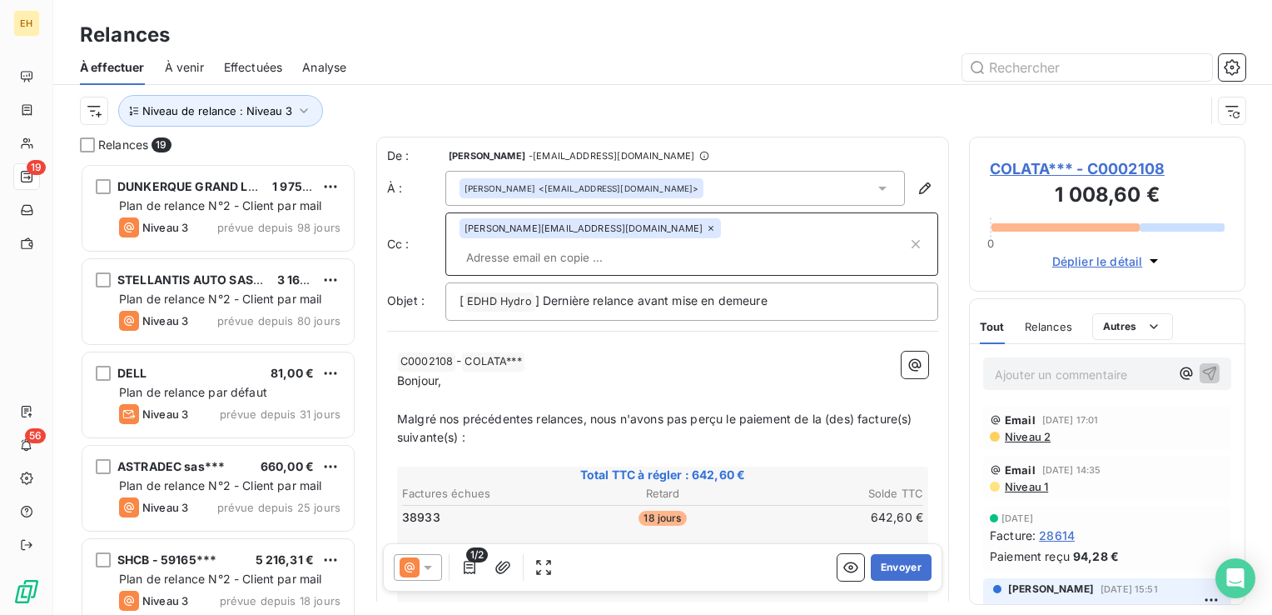
click at [706, 228] on icon at bounding box center [711, 228] width 10 height 10
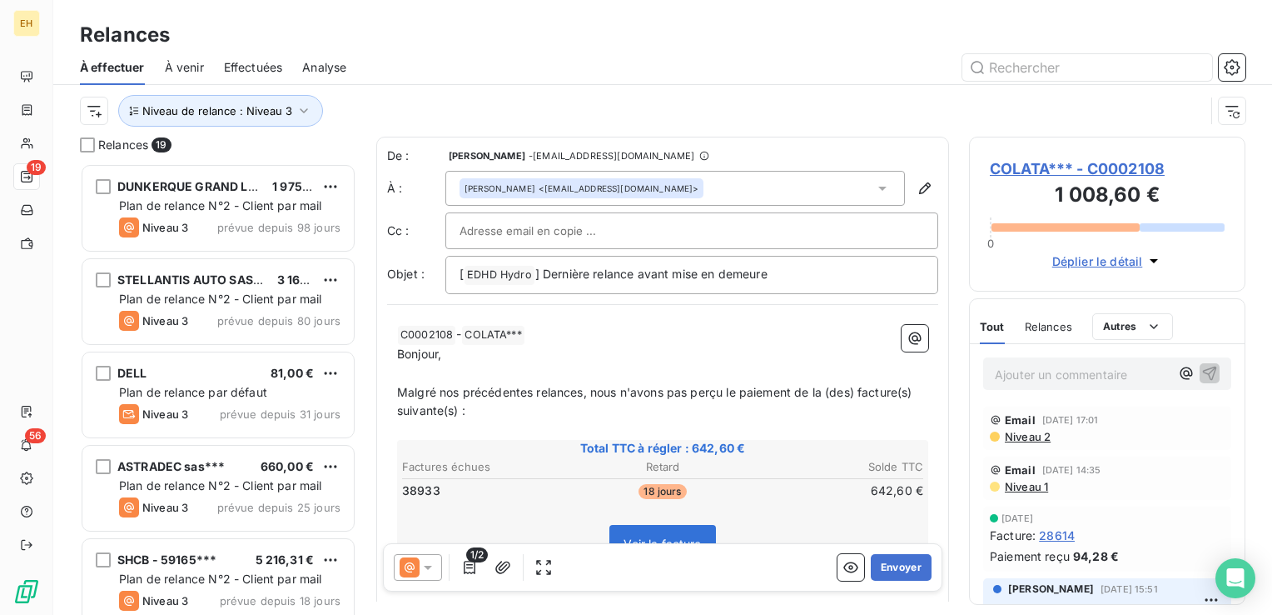
click at [507, 239] on input "text" at bounding box center [549, 230] width 179 height 25
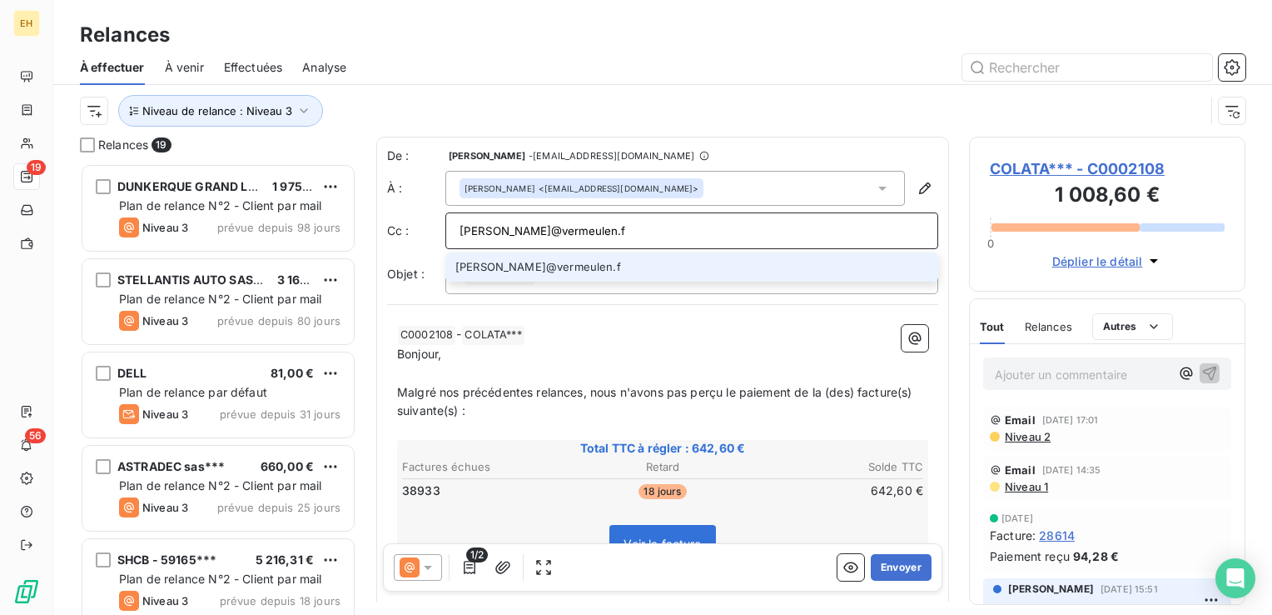
type input "f.oliveira@vermeulen.fr"
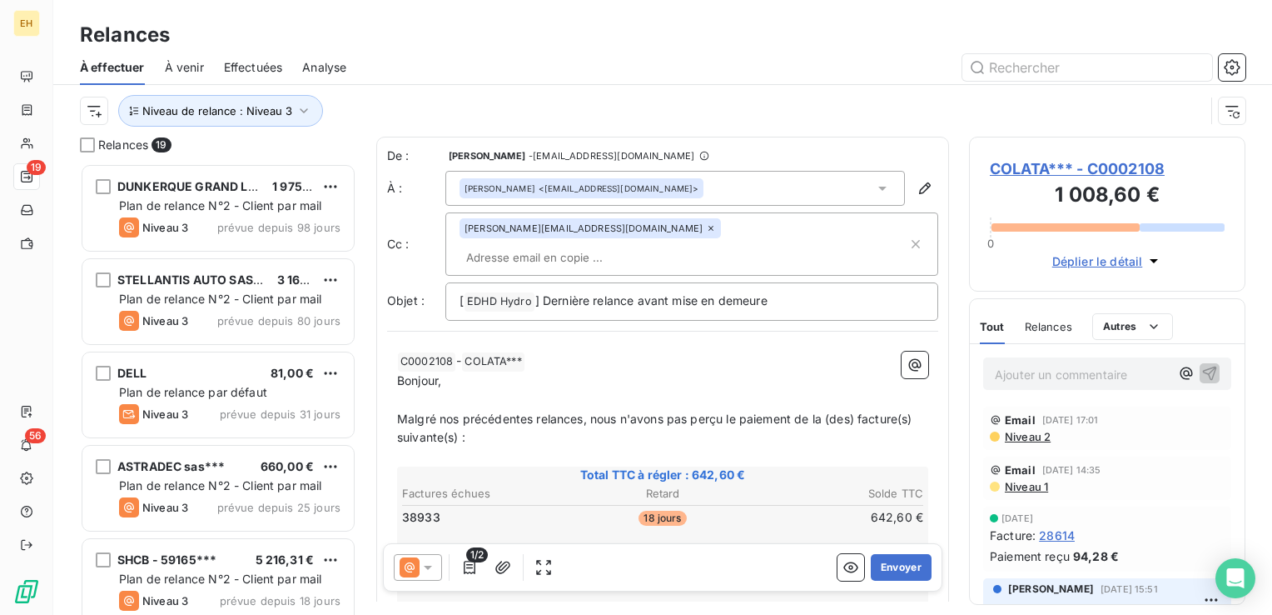
drag, startPoint x: 581, startPoint y: 396, endPoint x: 625, endPoint y: 330, distance: 79.2
click at [582, 411] on span "Malgré nos précédentes relances, nous n'avons pas perçu le paiement de la (des)…" at bounding box center [656, 427] width 519 height 33
click at [629, 351] on p "﻿ C0002108 ﻿ - COLATA*** ﻿ ﻿" at bounding box center [662, 361] width 531 height 20
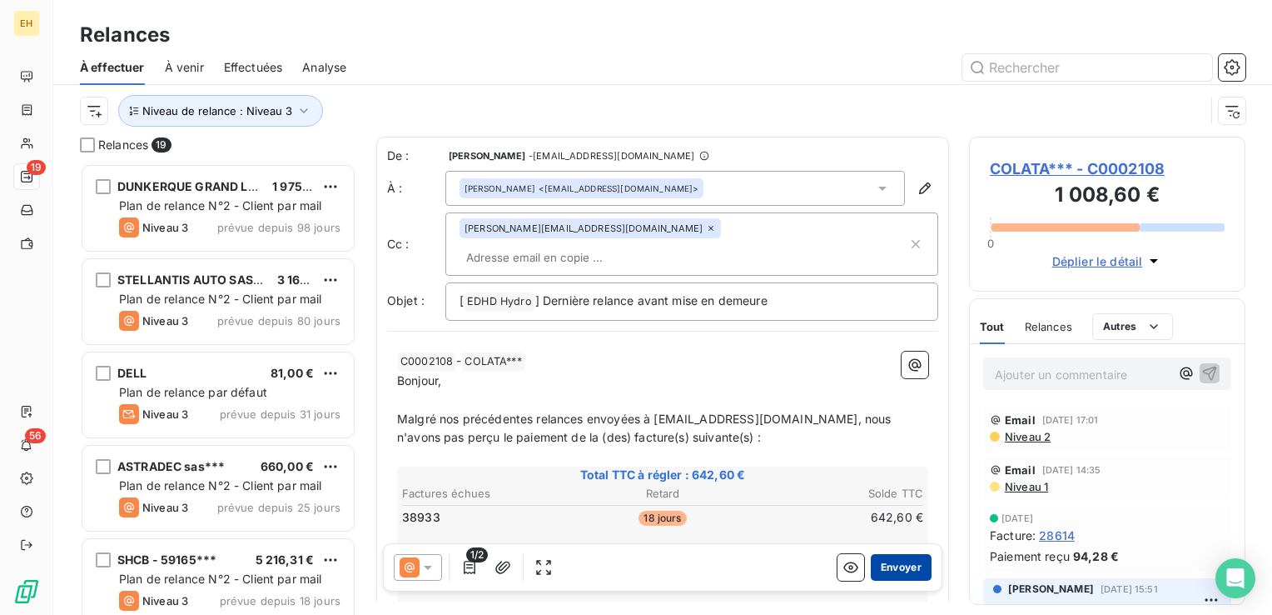
click at [887, 571] on button "Envoyer" at bounding box center [901, 567] width 61 height 27
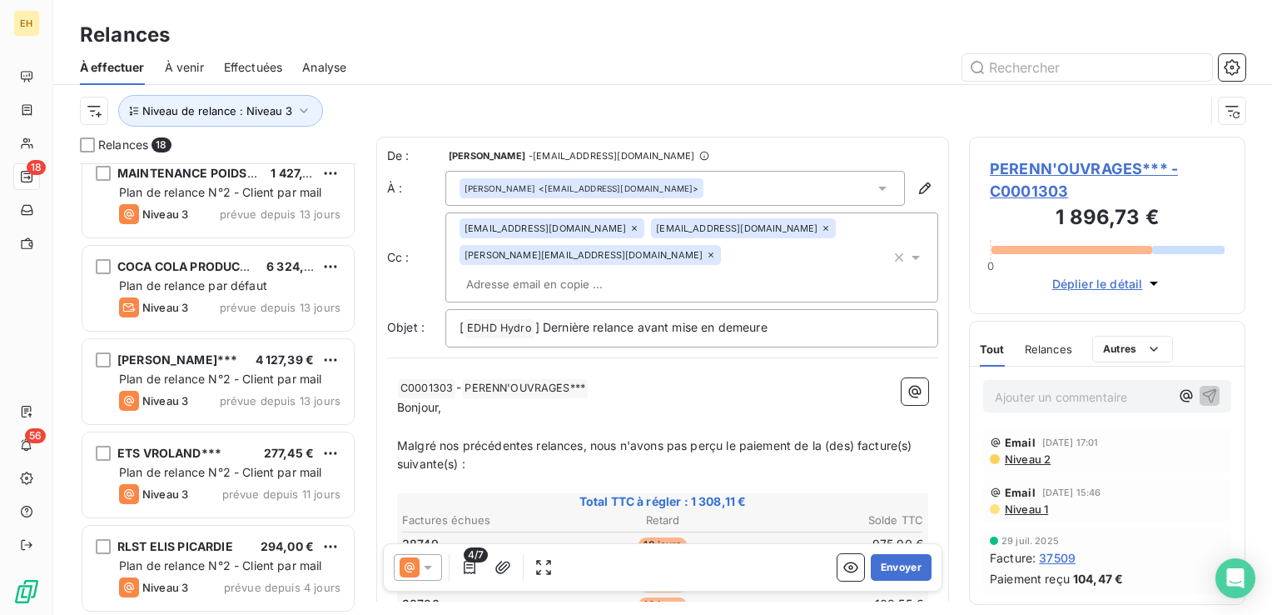
scroll to position [833, 0]
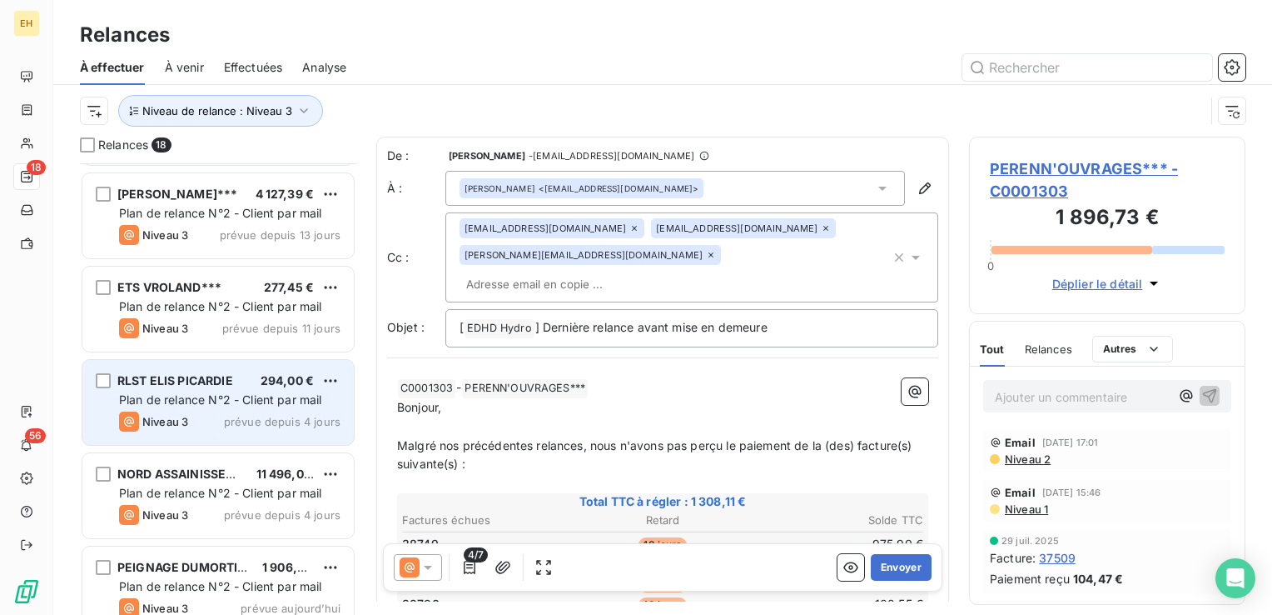
click at [294, 428] on div "Niveau 3 prévue depuis 4 jours" at bounding box center [229, 421] width 221 height 20
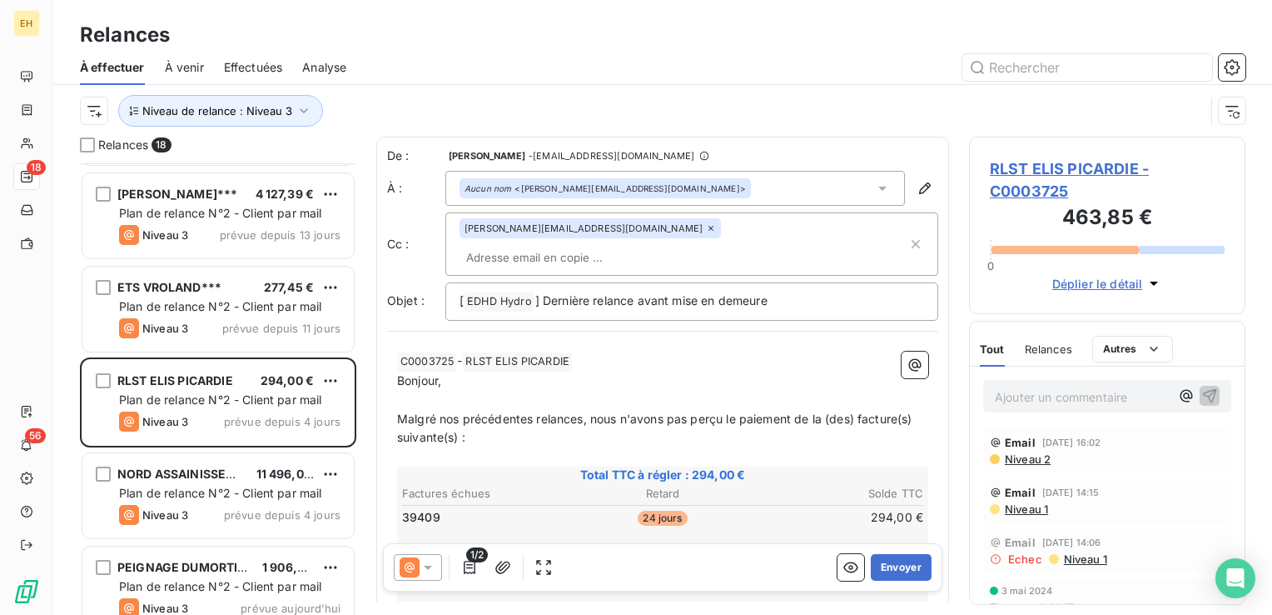
click at [652, 245] on input "text" at bounding box center [556, 257] width 192 height 25
paste input "nicolas.kalitinsky@elis.com"
type input "nicolas.kalitinsky@elis.com"
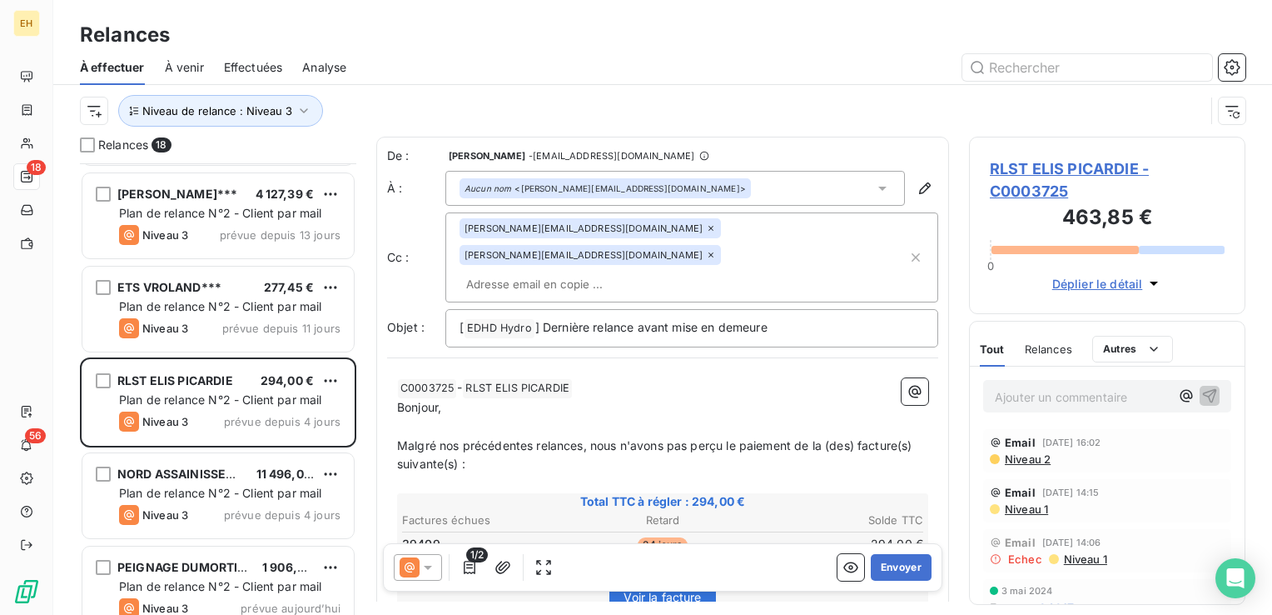
click at [706, 230] on icon at bounding box center [711, 228] width 10 height 10
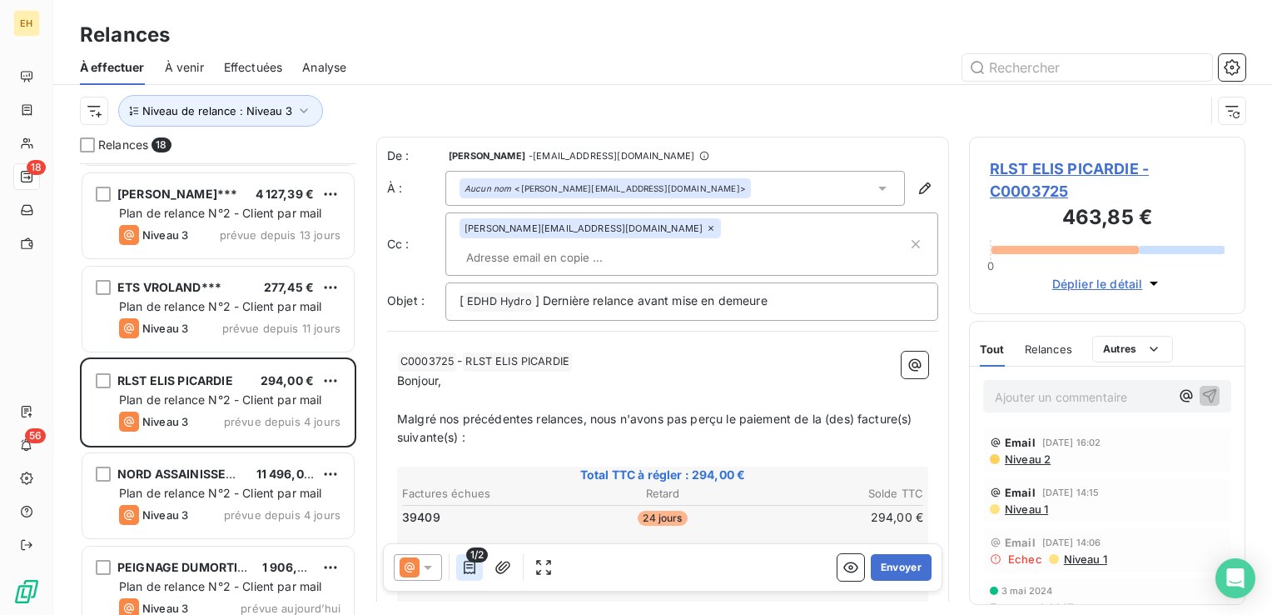
click at [469, 567] on icon "button" at bounding box center [469, 567] width 17 height 17
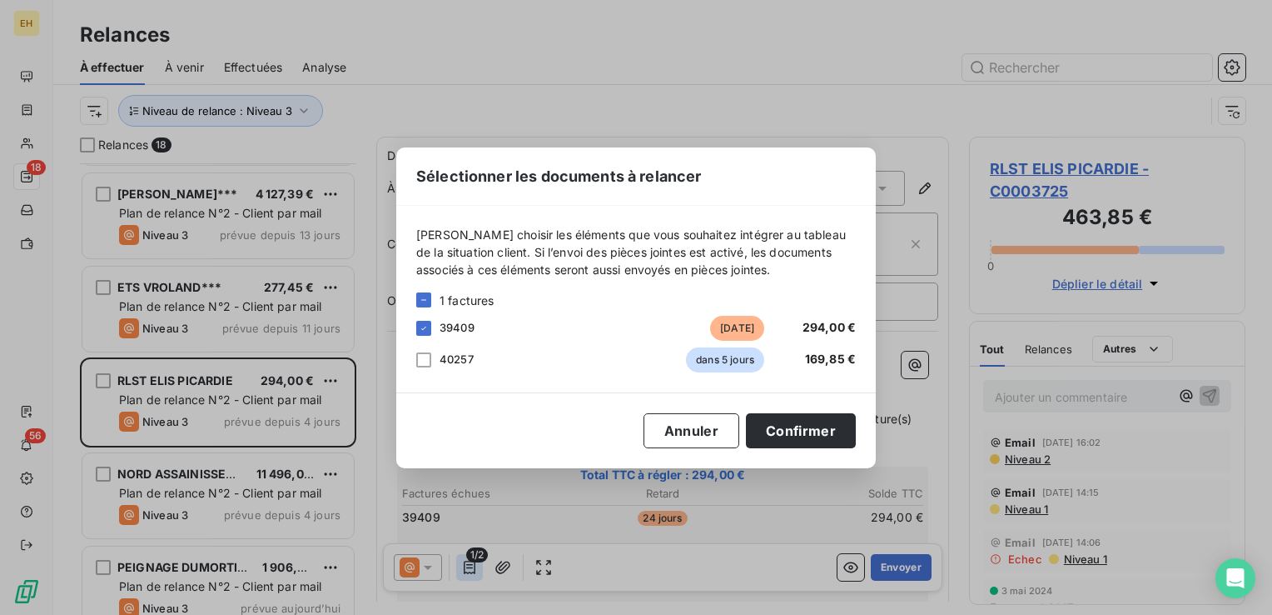
click at [469, 567] on div "Sélectionner les documents à relancer Veuillez choisir les éléments que vous so…" at bounding box center [636, 307] width 1272 height 615
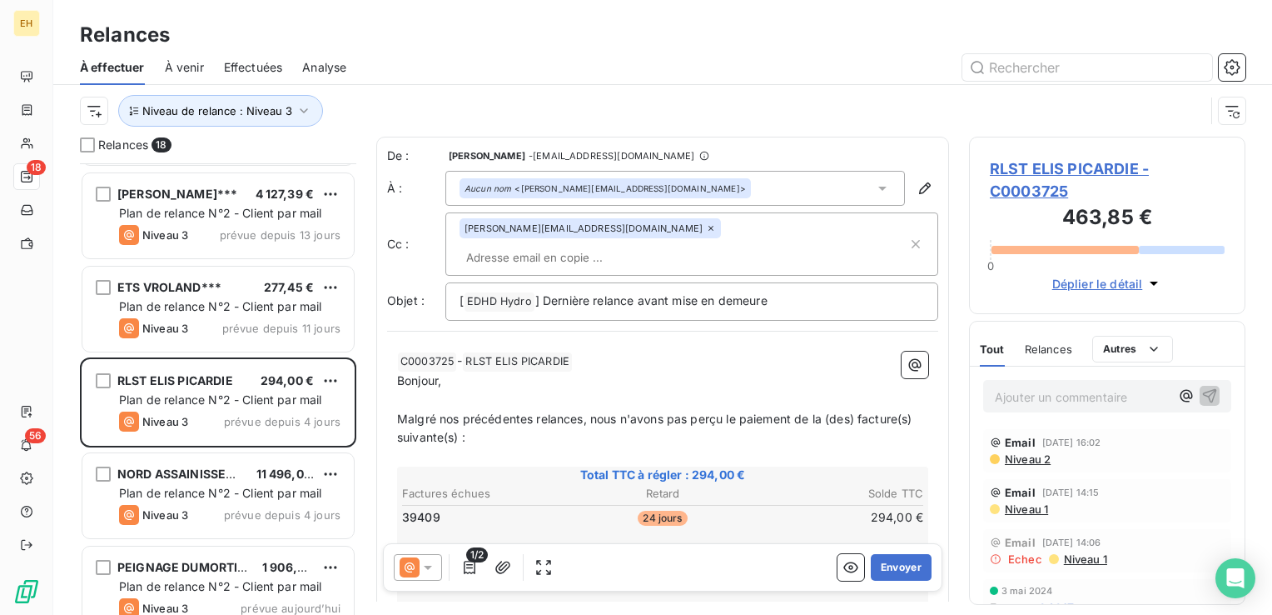
click at [581, 411] on span "Malgré nos précédentes relances, nous n'avons pas perçu le paiement de la (des)…" at bounding box center [656, 427] width 519 height 33
click at [1016, 168] on span "RLST ELIS PICARDIE - C0003725" at bounding box center [1107, 179] width 235 height 45
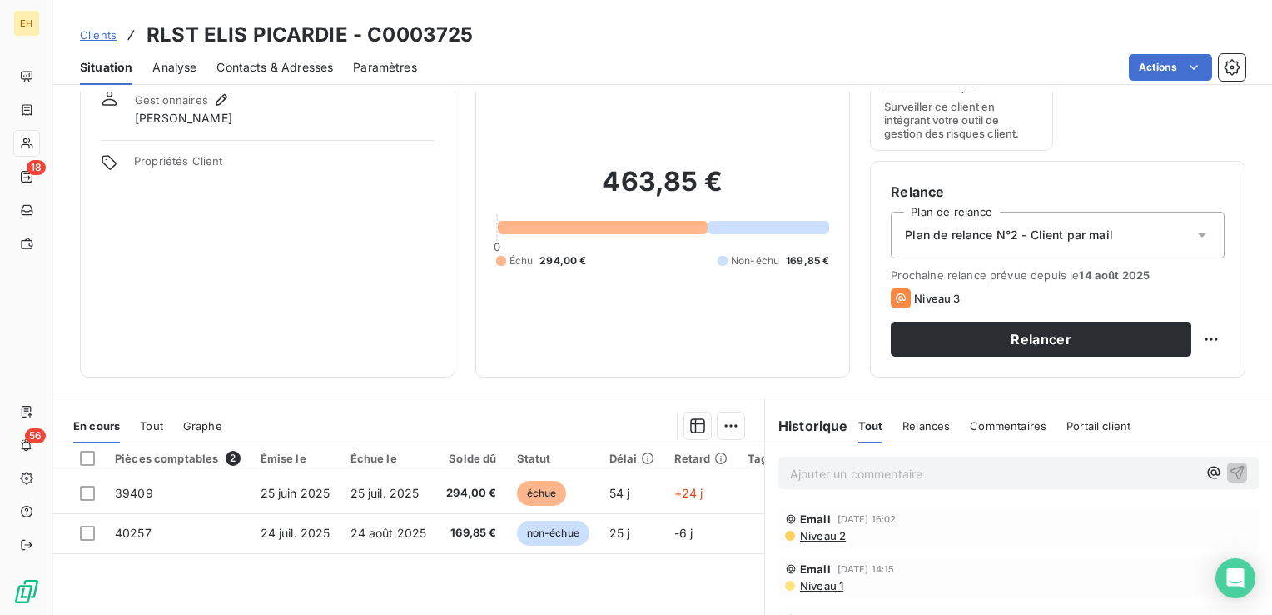
scroll to position [83, 0]
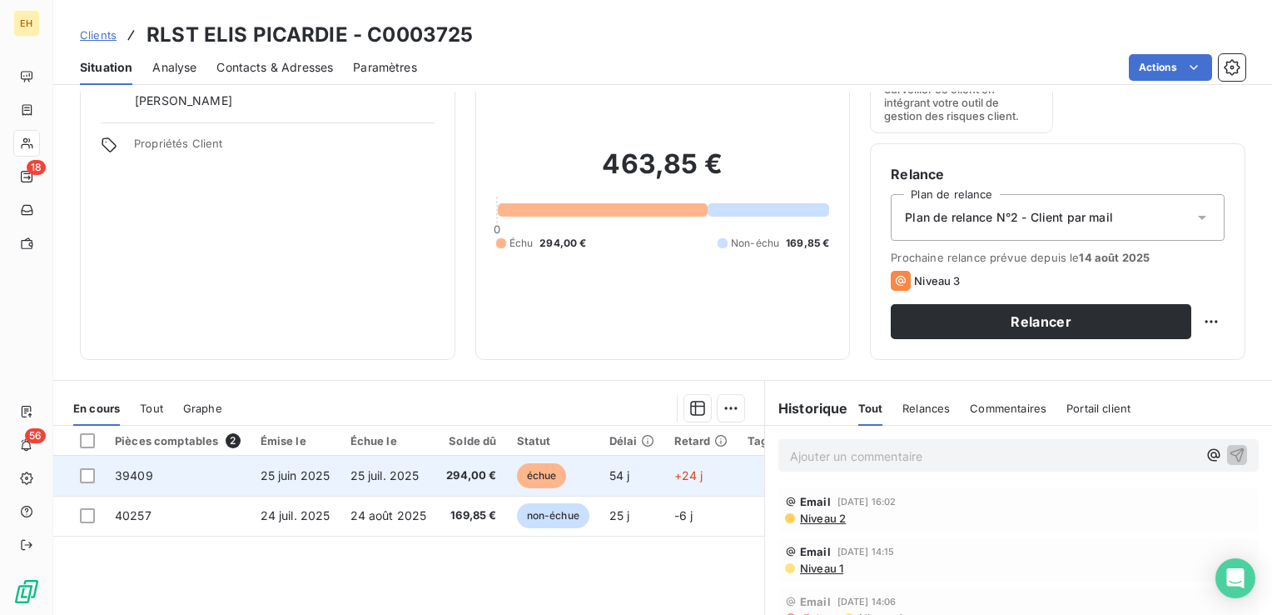
click at [366, 470] on span "25 juil. 2025" at bounding box center [385, 475] width 69 height 14
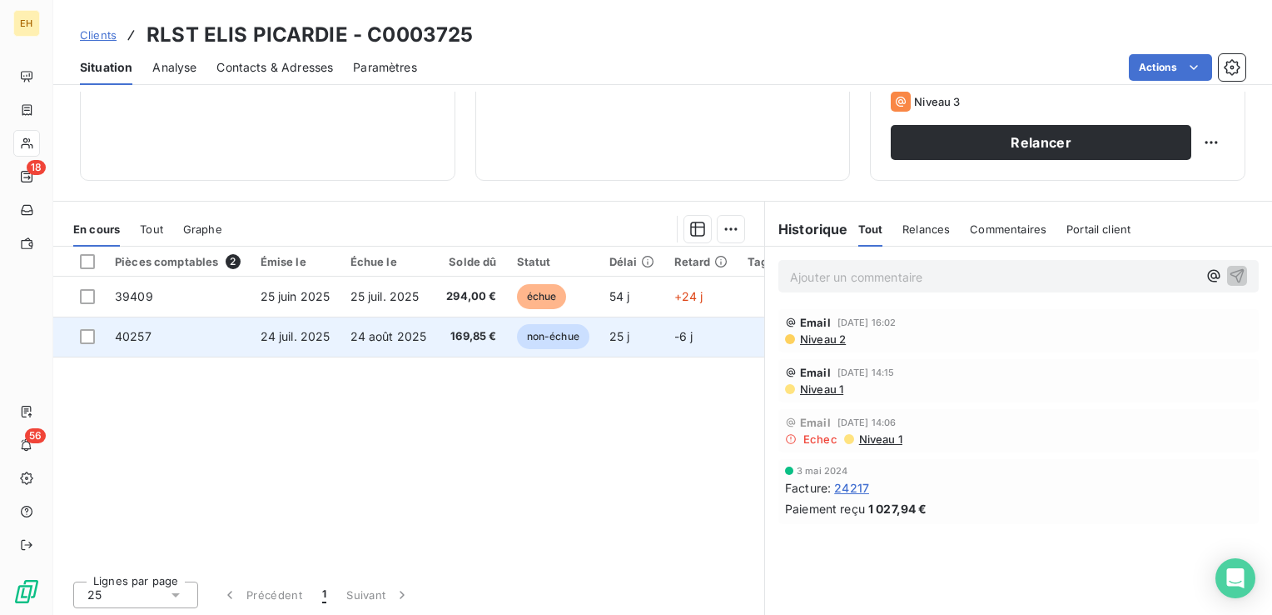
scroll to position [263, 0]
click at [341, 327] on td "24 août 2025" at bounding box center [389, 336] width 97 height 40
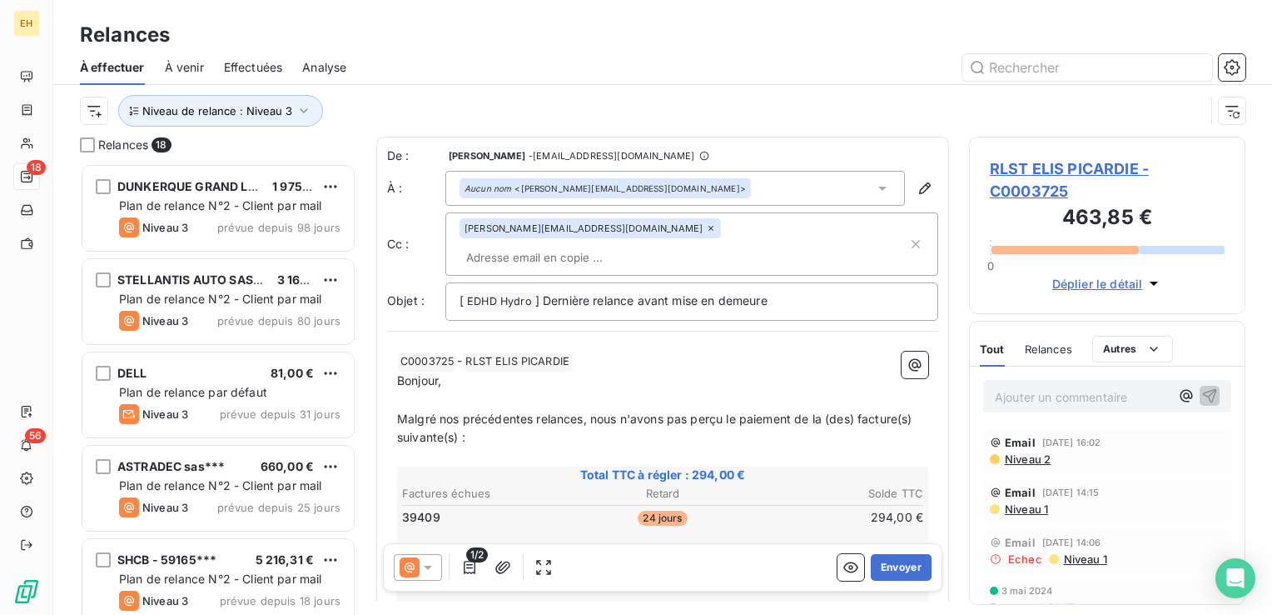
scroll to position [439, 263]
click at [706, 233] on icon at bounding box center [711, 228] width 10 height 10
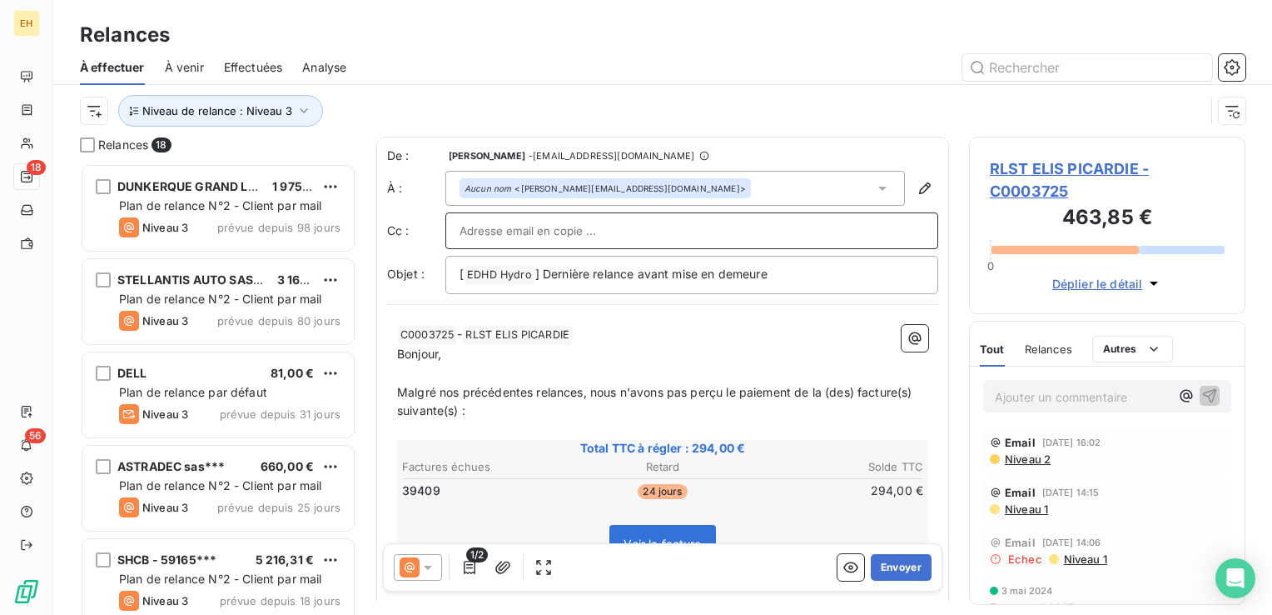
click at [610, 234] on input "text" at bounding box center [692, 230] width 465 height 25
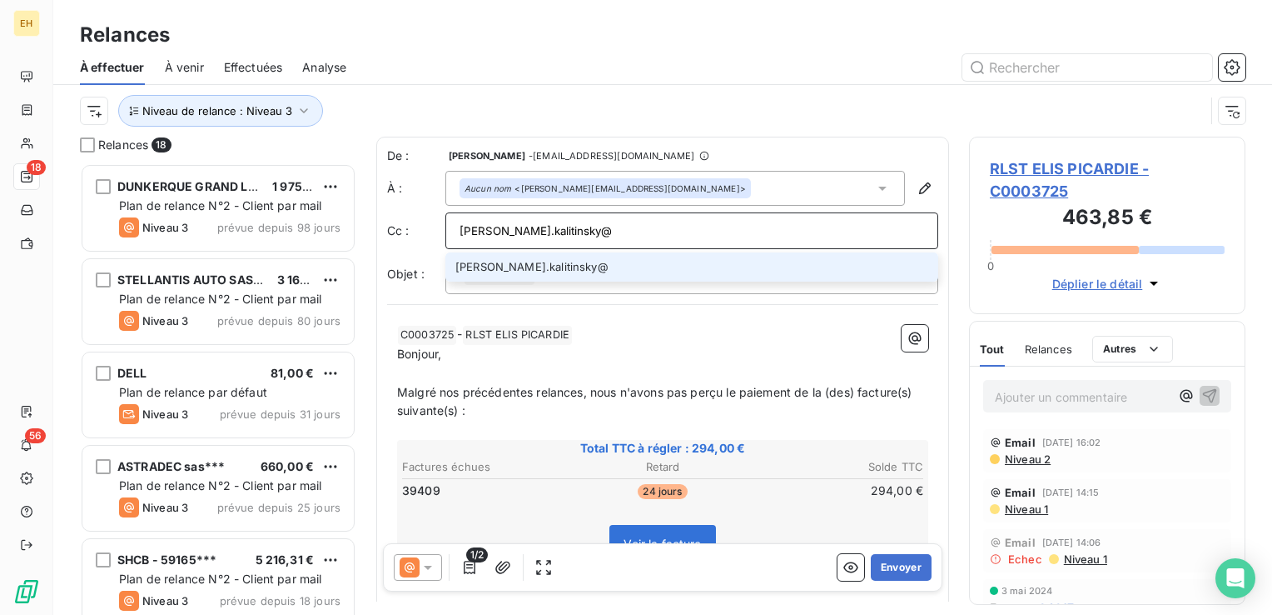
drag, startPoint x: 645, startPoint y: 227, endPoint x: 363, endPoint y: 273, distance: 286.0
click at [363, 273] on div "Relances 18 DUNKERQUE GRAND LITTORAL~~~ 1 975,20 € Plan de relance N°2 - Client…" at bounding box center [662, 376] width 1219 height 478
paste input "elis.com"
type input "nicolas.kalitinsky@elis.com"
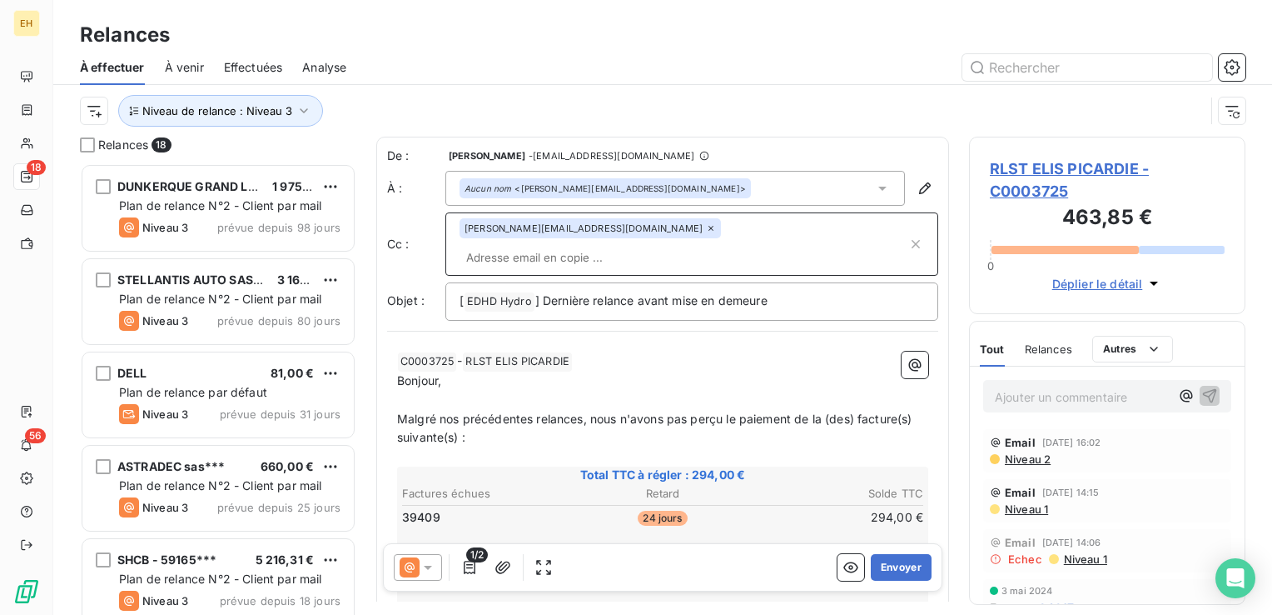
click at [583, 411] on span "Malgré nos précédentes relances, nous n'avons pas perçu le paiement de la (des)…" at bounding box center [656, 427] width 519 height 33
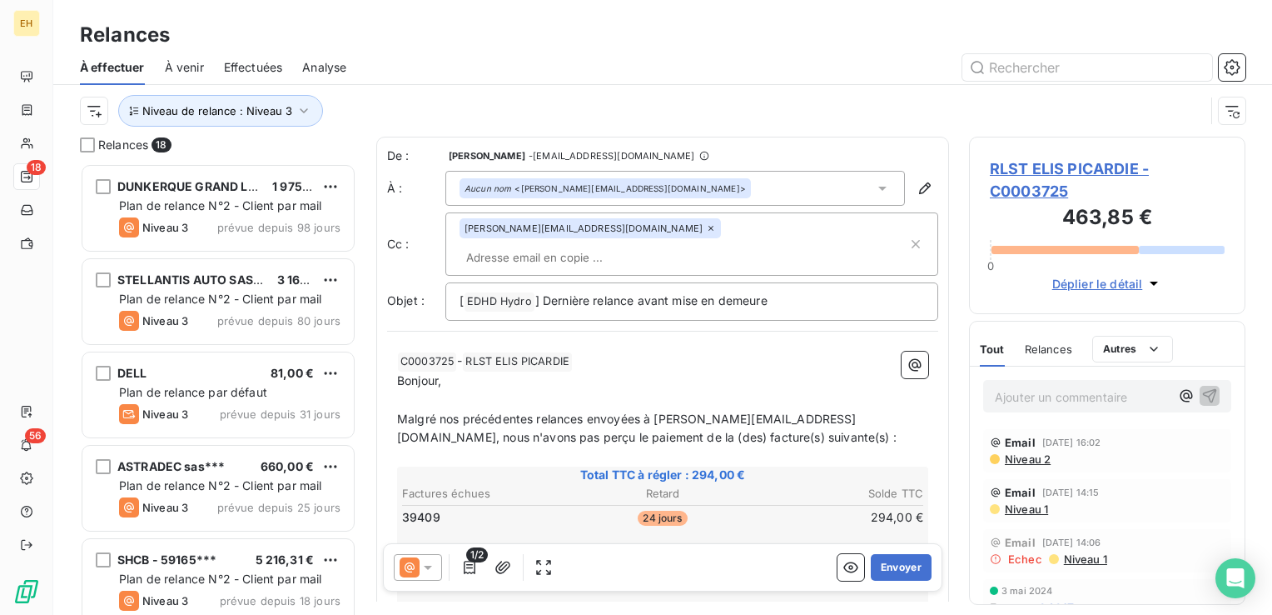
click at [603, 371] on p "Bonjour," at bounding box center [662, 380] width 531 height 19
click at [473, 563] on icon "button" at bounding box center [469, 567] width 17 height 17
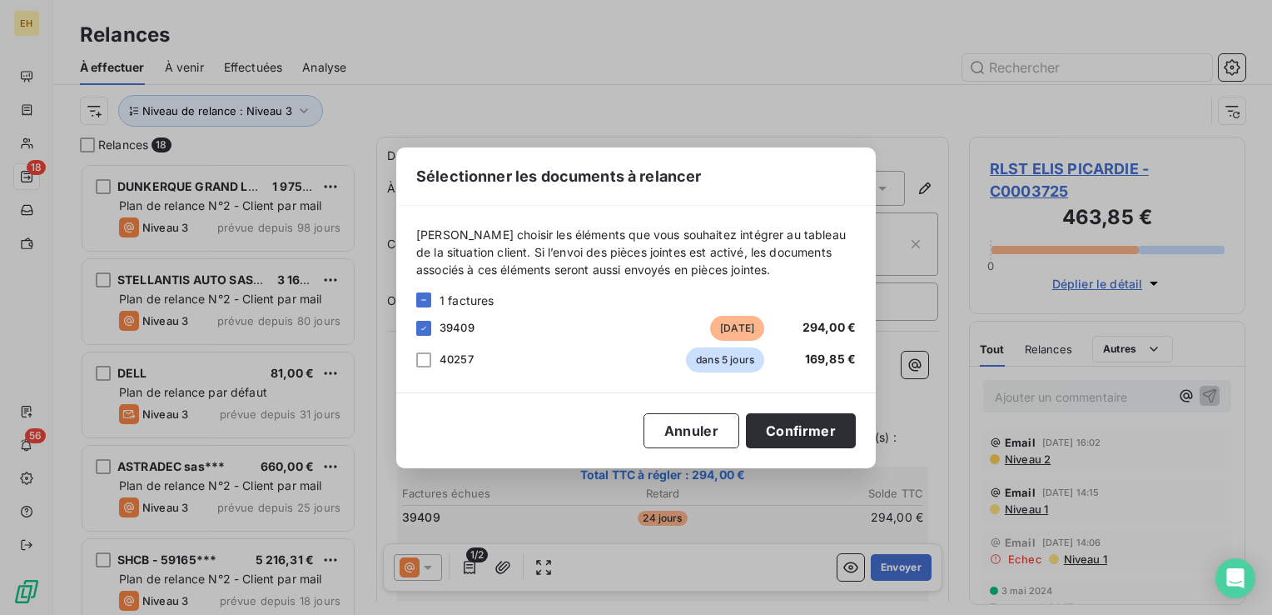
click at [463, 357] on span "40257" at bounding box center [457, 358] width 34 height 13
click at [465, 362] on span "40257" at bounding box center [457, 358] width 34 height 13
click at [434, 358] on div "40257 dans 5 jours 169,85 €" at bounding box center [636, 359] width 440 height 25
click at [432, 358] on div "40257 dans 5 jours 169,85 €" at bounding box center [636, 359] width 440 height 25
click at [427, 360] on div at bounding box center [423, 359] width 15 height 15
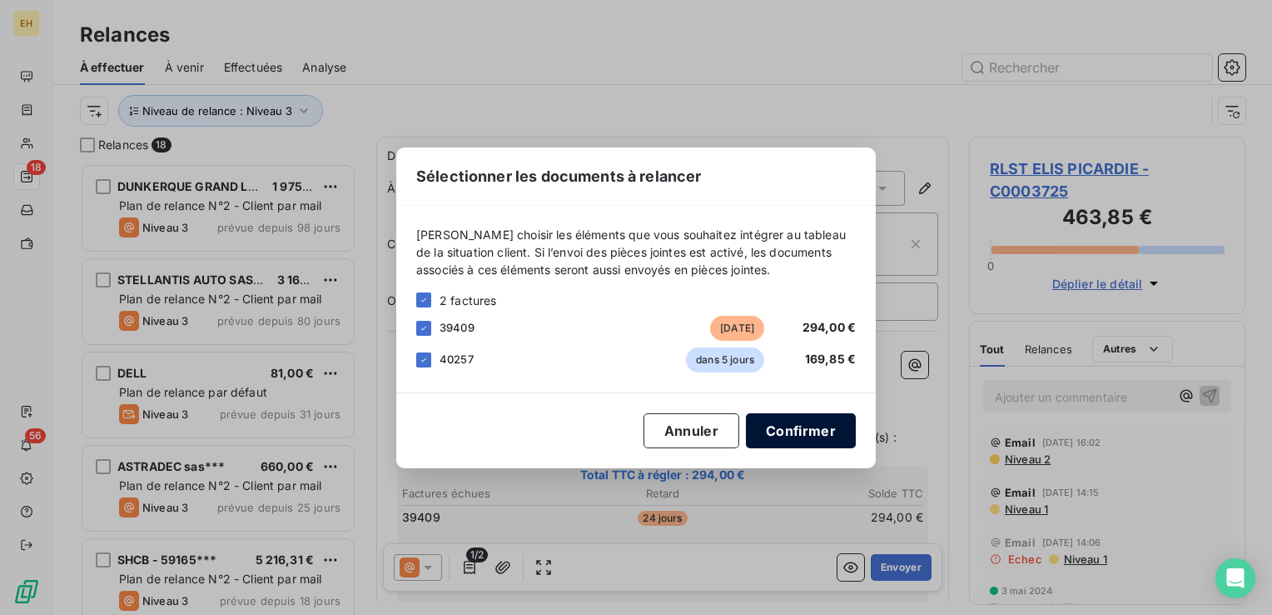
click at [815, 429] on button "Confirmer" at bounding box center [801, 430] width 110 height 35
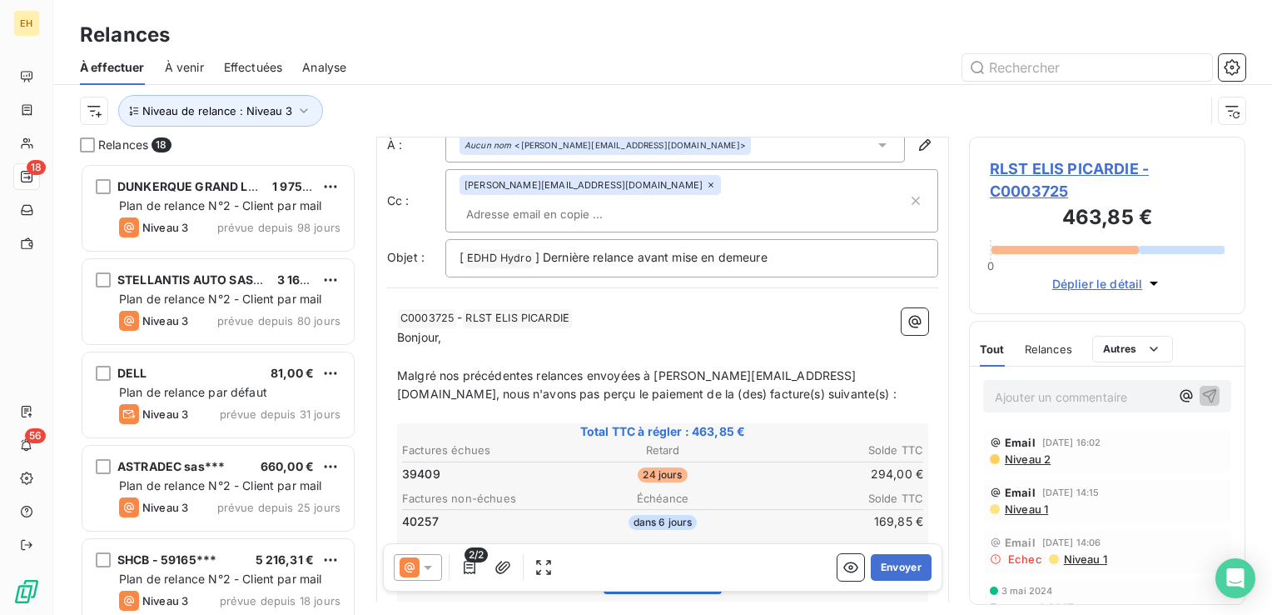
scroll to position [83, 0]
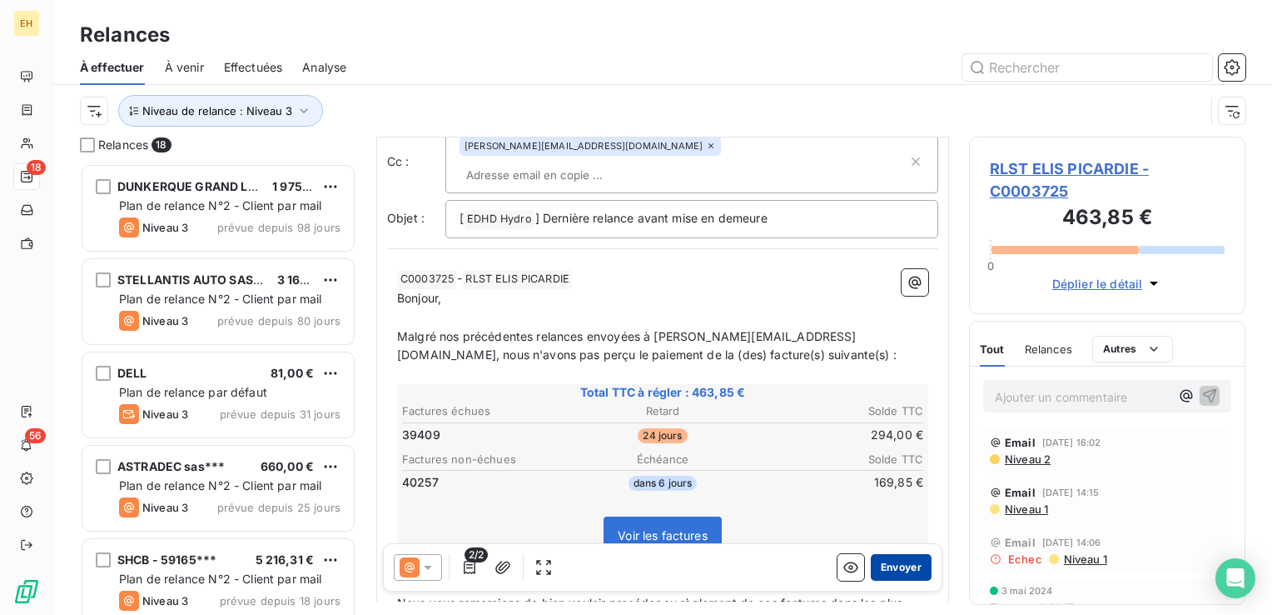
click at [885, 571] on button "Envoyer" at bounding box center [901, 567] width 61 height 27
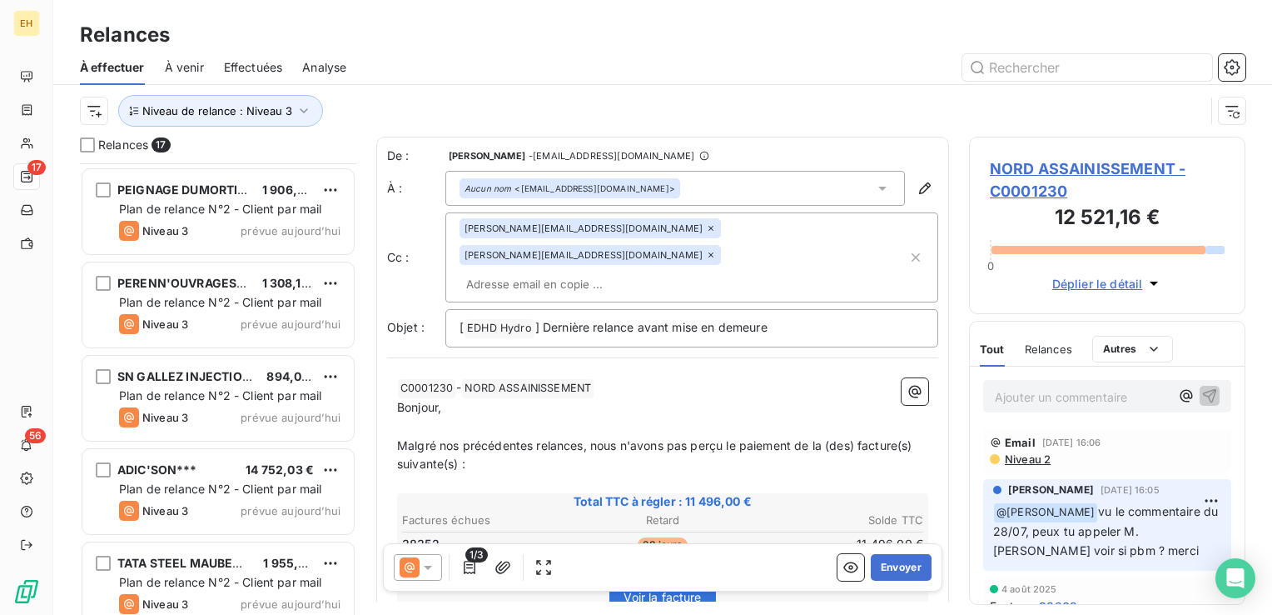
scroll to position [1134, 0]
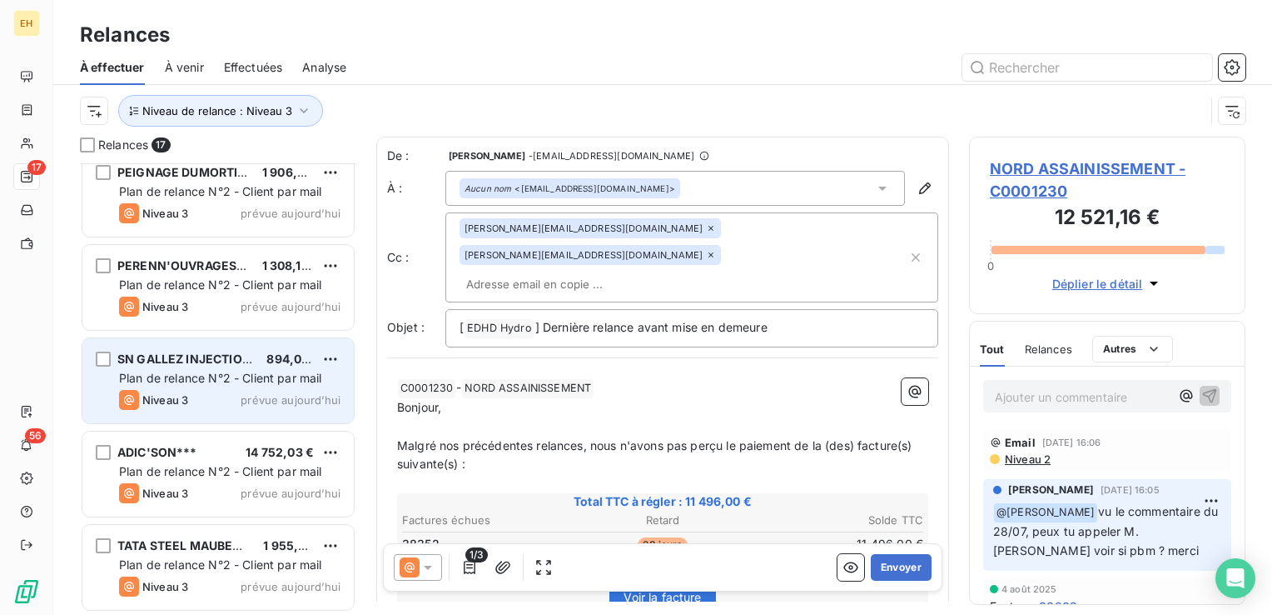
click at [206, 370] on div "Plan de relance N°2 - Client par mail" at bounding box center [229, 378] width 221 height 17
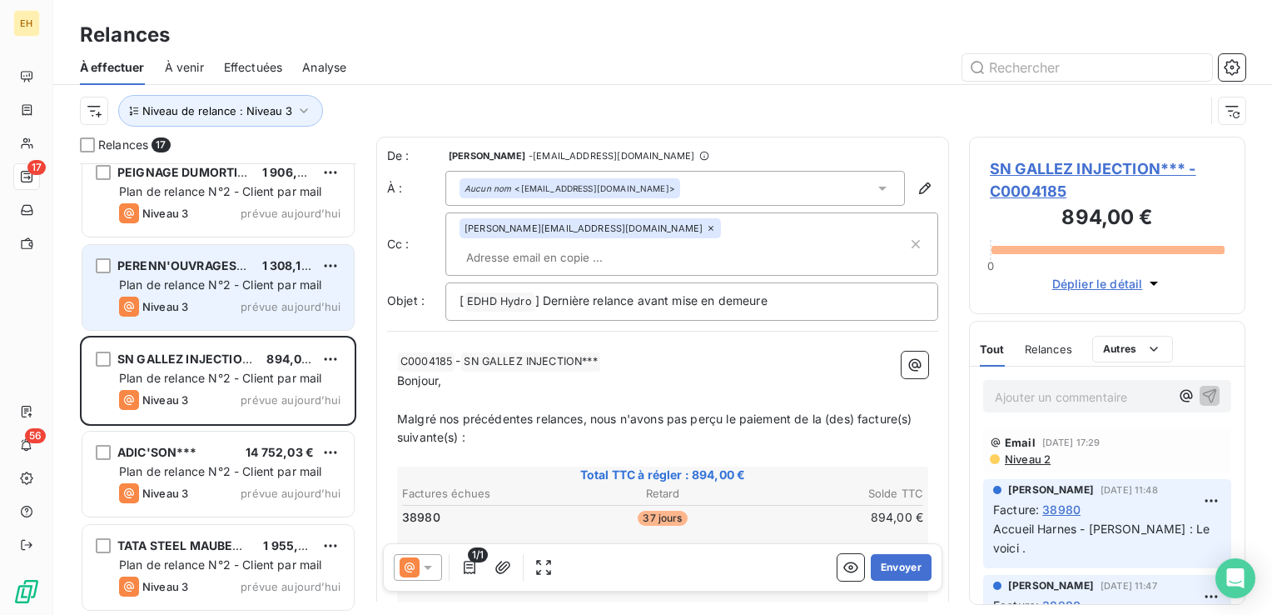
scroll to position [1051, 0]
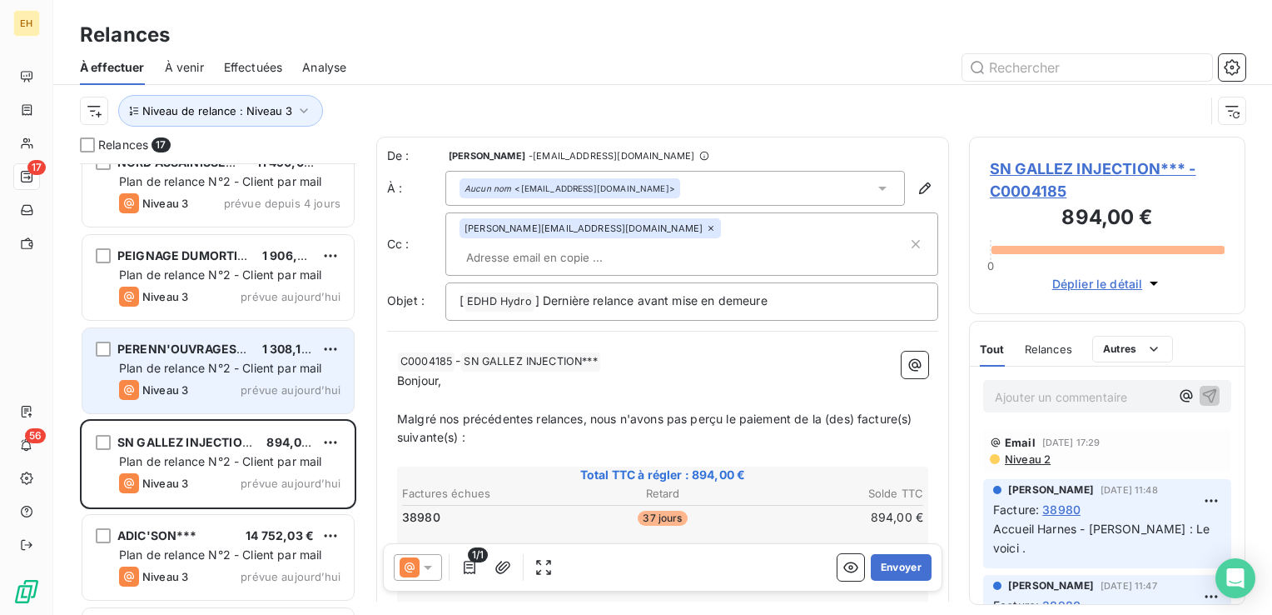
click at [243, 282] on div "PEIGNAGE DUMORTIER*** 1 906,33 € Plan de relance N°2 - Client par mail Niveau 3…" at bounding box center [217, 277] width 271 height 85
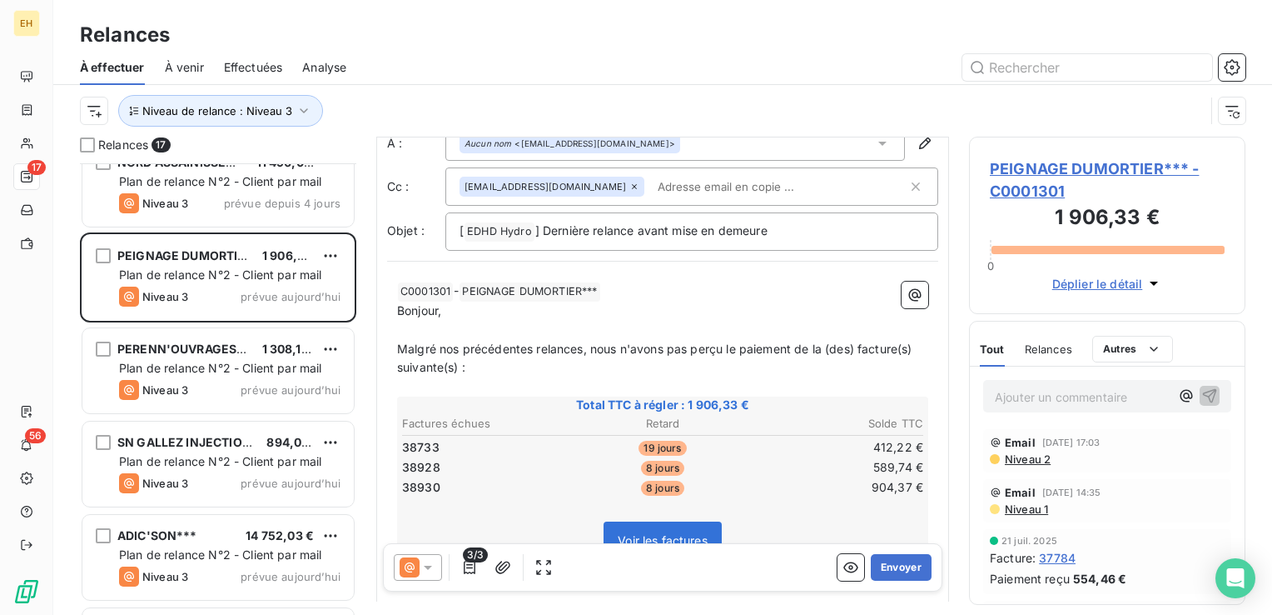
scroll to position [83, 0]
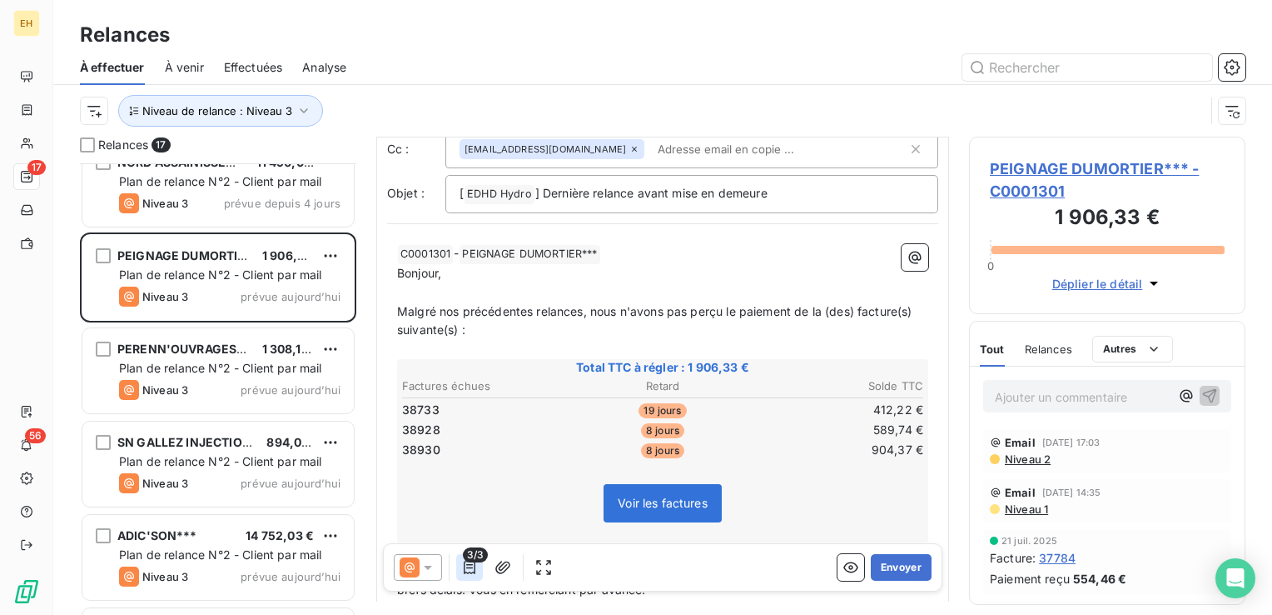
click at [467, 570] on icon "button" at bounding box center [469, 567] width 17 height 17
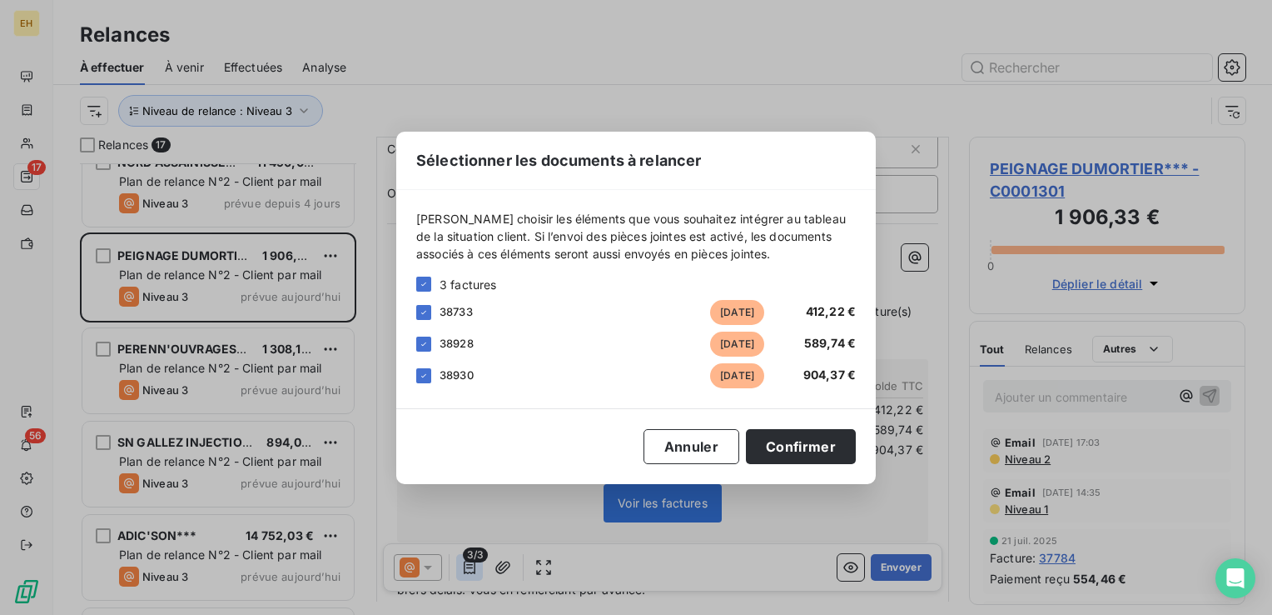
click at [467, 570] on div "Sélectionner les documents à relancer Veuillez choisir les éléments que vous so…" at bounding box center [636, 307] width 1272 height 615
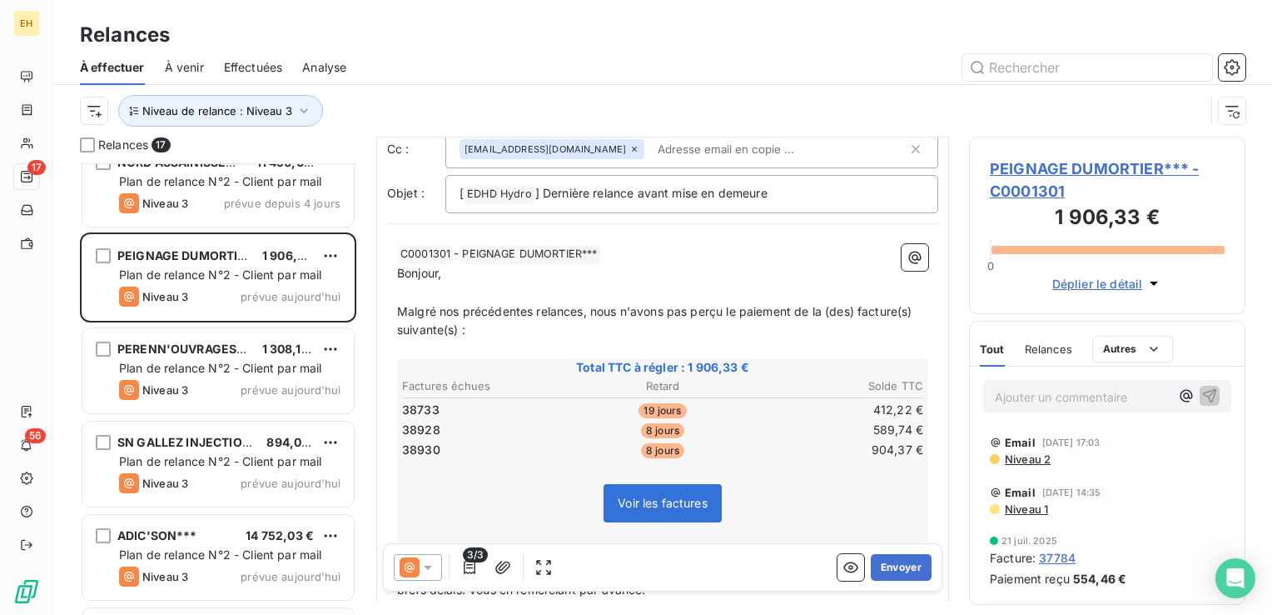
click at [1039, 458] on span "Niveau 2" at bounding box center [1026, 458] width 47 height 13
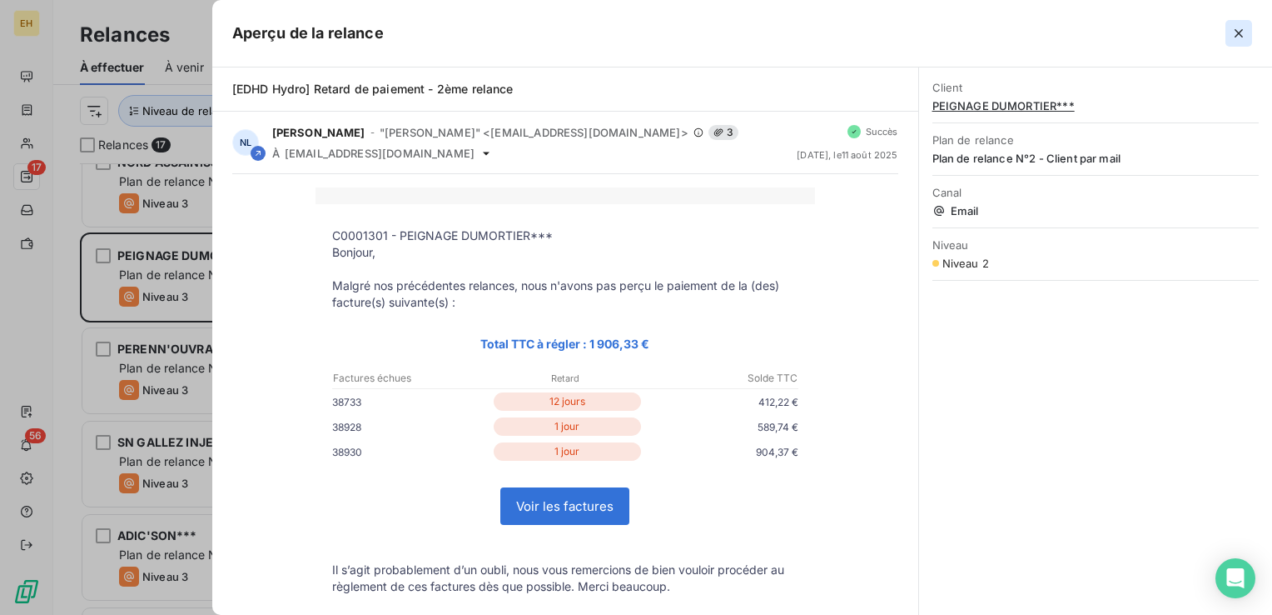
click at [1244, 34] on icon "button" at bounding box center [1239, 33] width 17 height 17
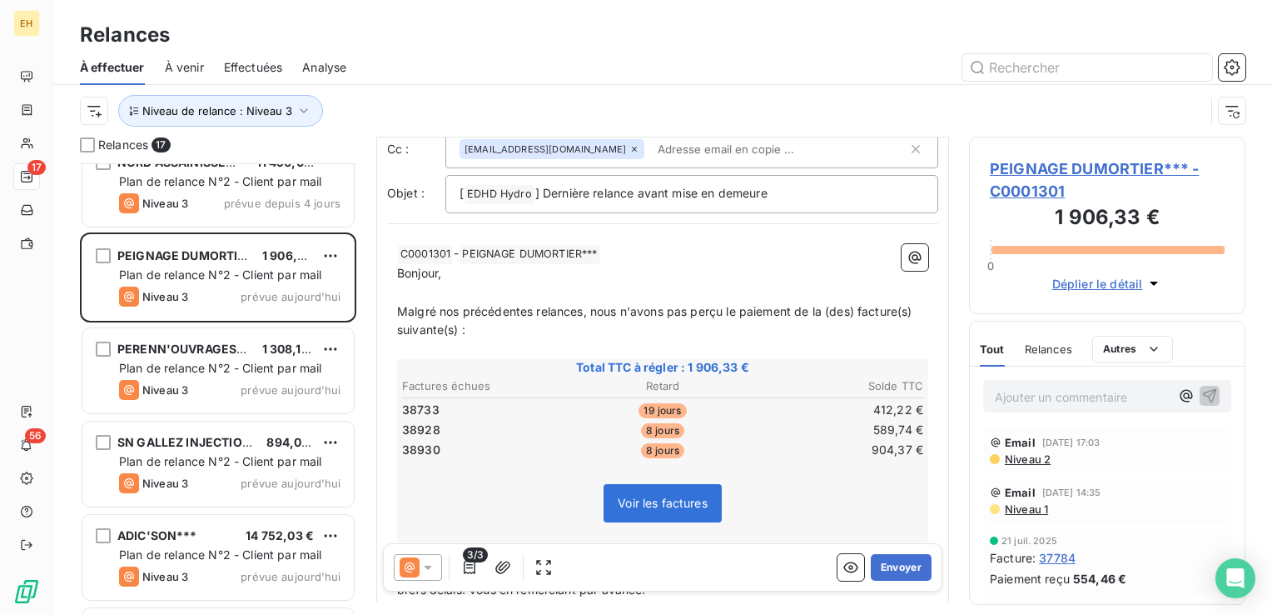
click at [1133, 166] on span "PEIGNAGE DUMORTIER*** - C0001301" at bounding box center [1107, 179] width 235 height 45
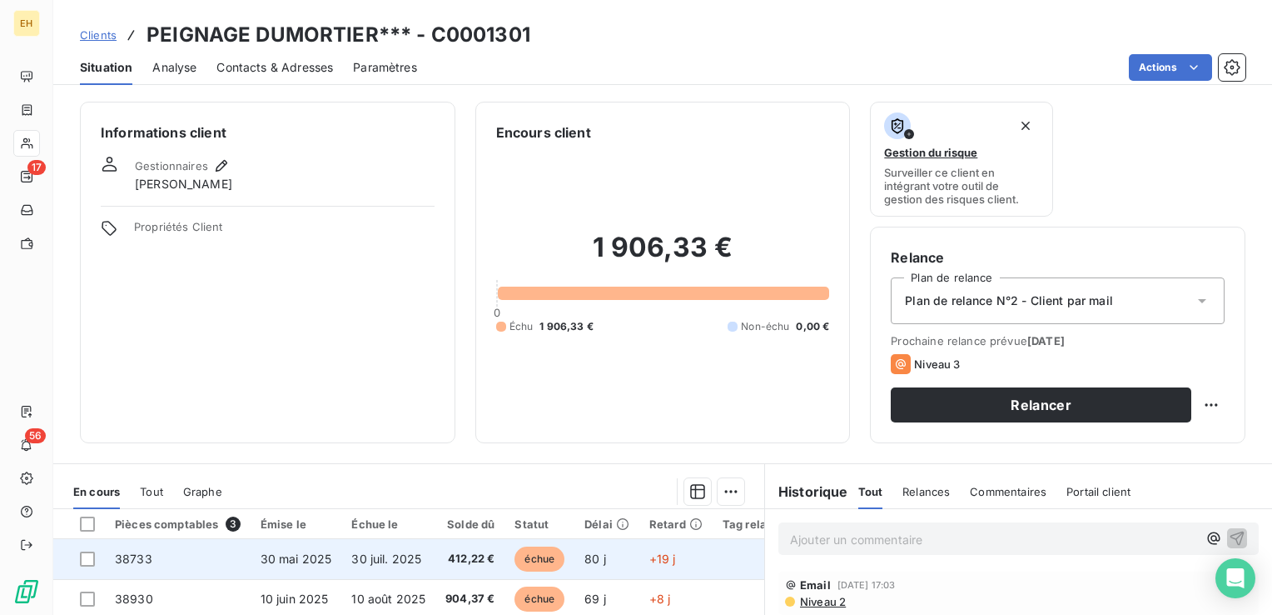
click at [366, 564] on span "30 juil. 2025" at bounding box center [386, 558] width 70 height 14
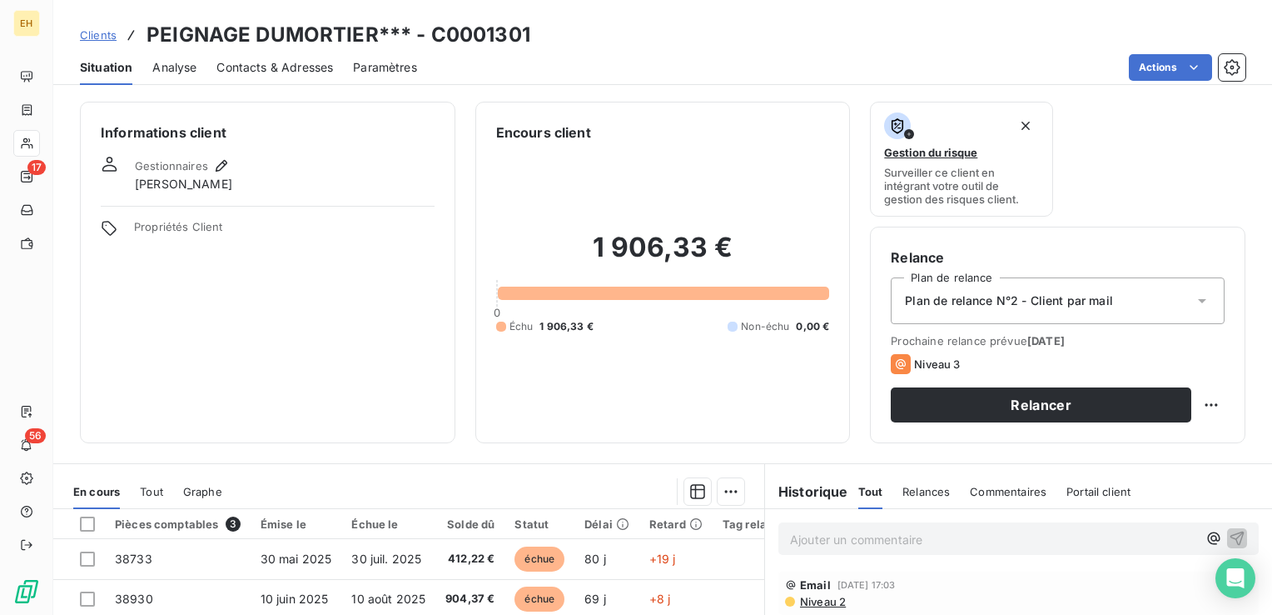
scroll to position [167, 0]
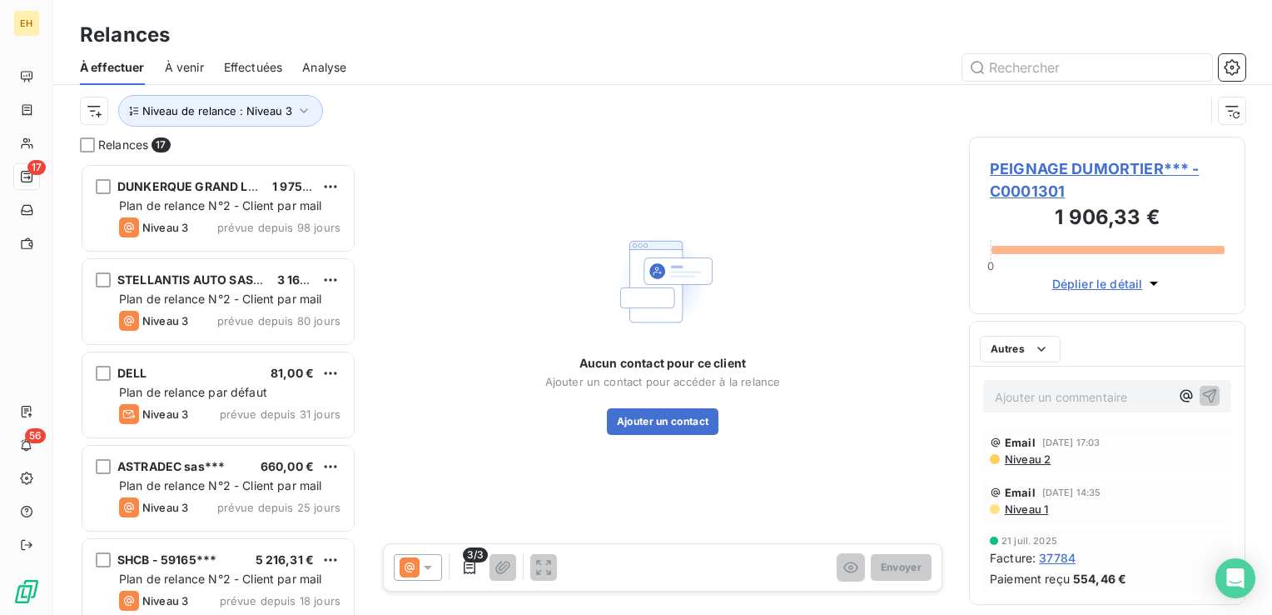
scroll to position [439, 263]
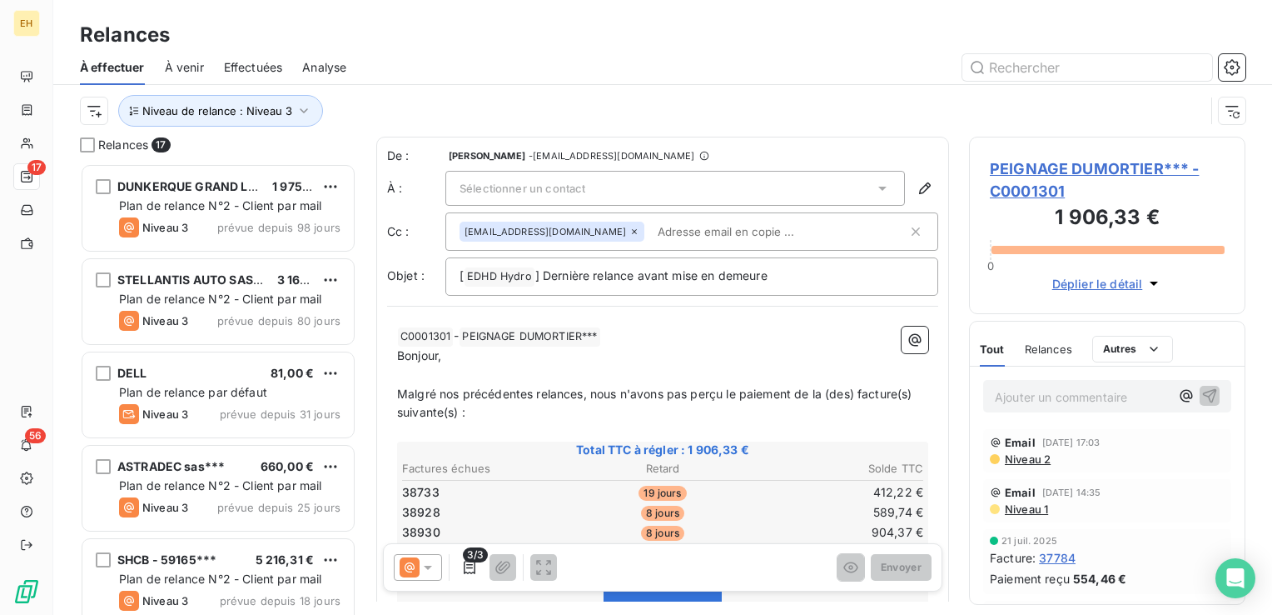
click at [1046, 174] on span "PEIGNAGE DUMORTIER*** - C0001301" at bounding box center [1107, 179] width 235 height 45
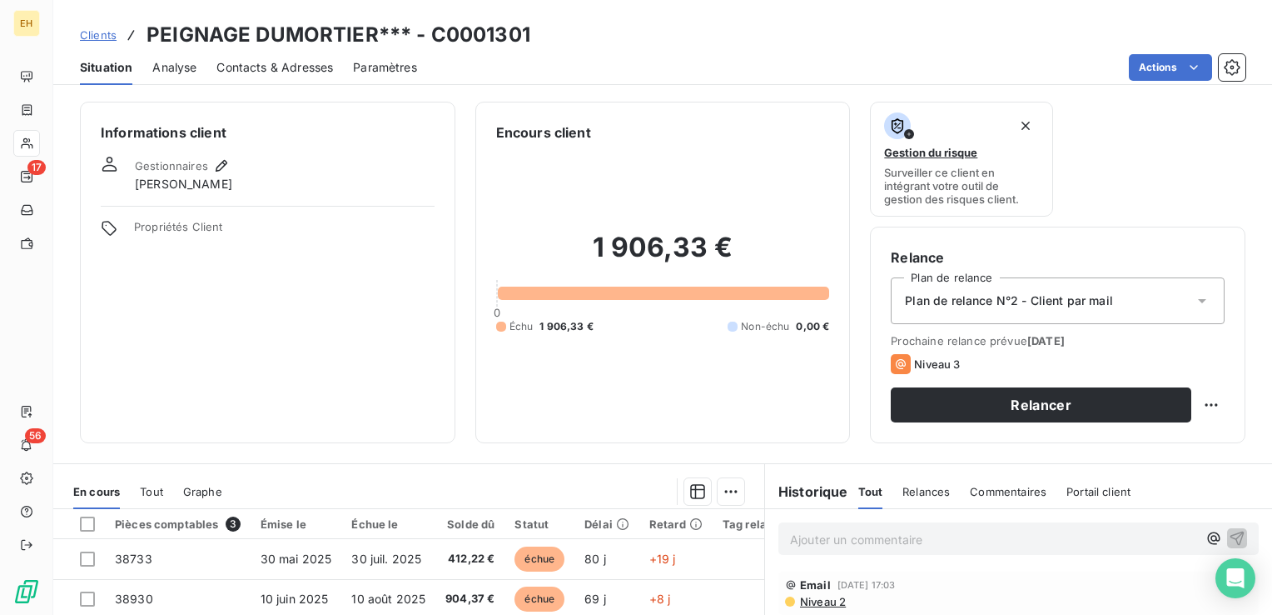
click at [276, 78] on div "Contacts & Adresses" at bounding box center [274, 67] width 117 height 35
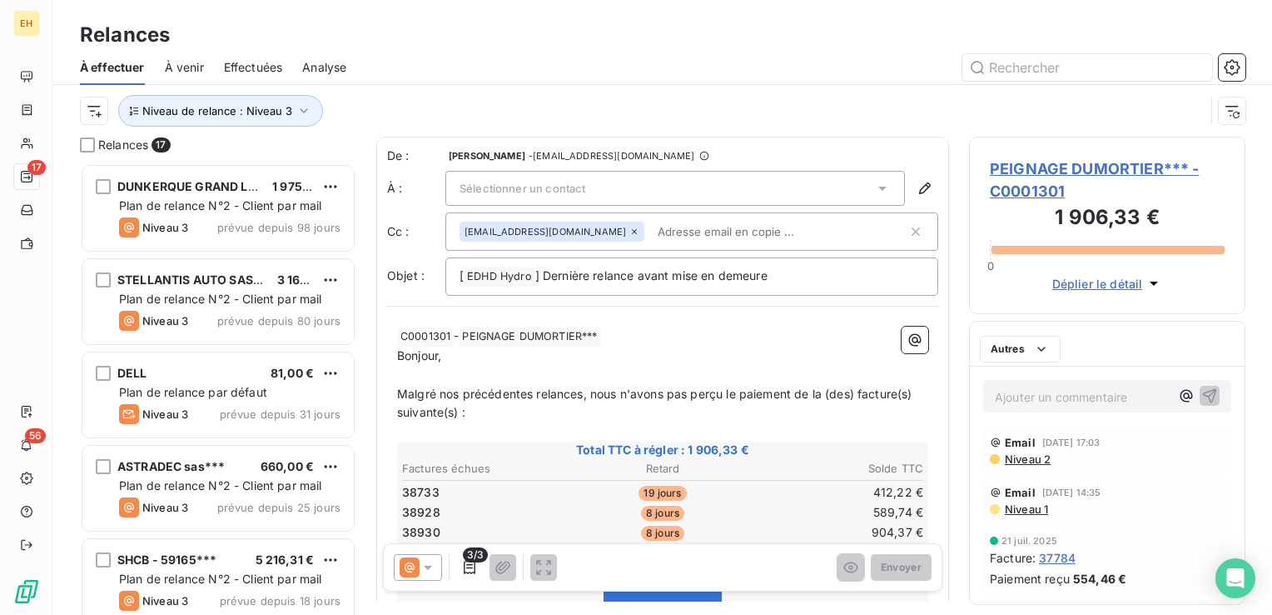
scroll to position [439, 263]
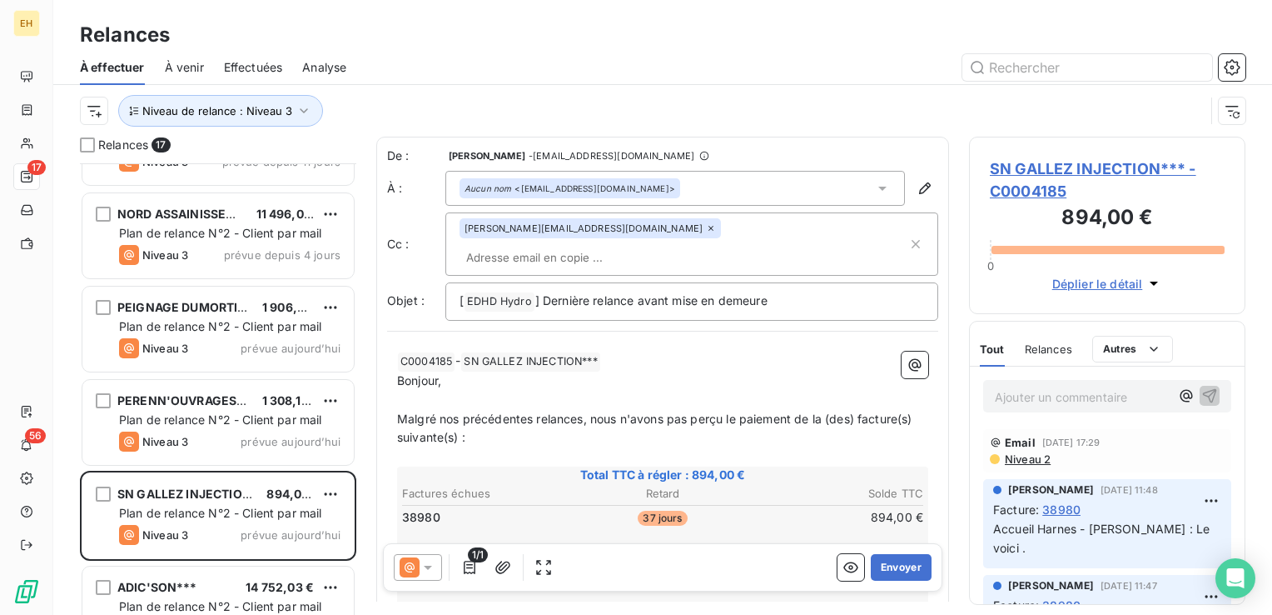
scroll to position [999, 0]
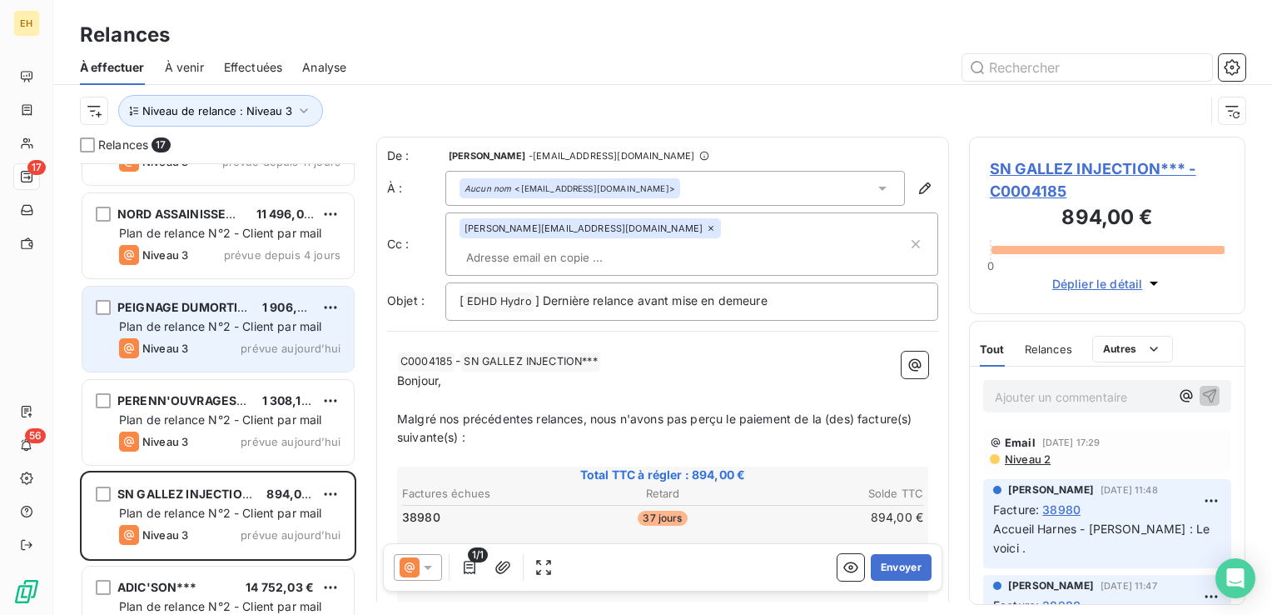
click at [221, 311] on span "PEIGNAGE DUMORTIER***" at bounding box center [195, 307] width 156 height 14
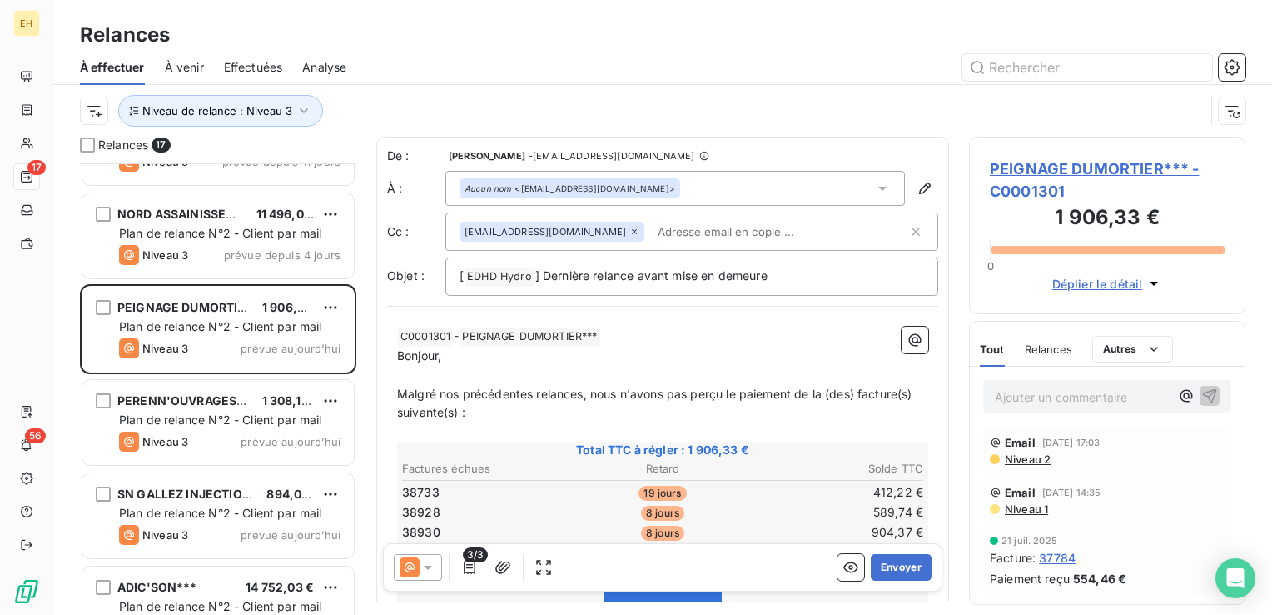
click at [629, 233] on icon at bounding box center [634, 231] width 10 height 10
click at [641, 228] on input "text" at bounding box center [692, 230] width 465 height 25
paste input "jlingrand@peignagedumortier.fr"
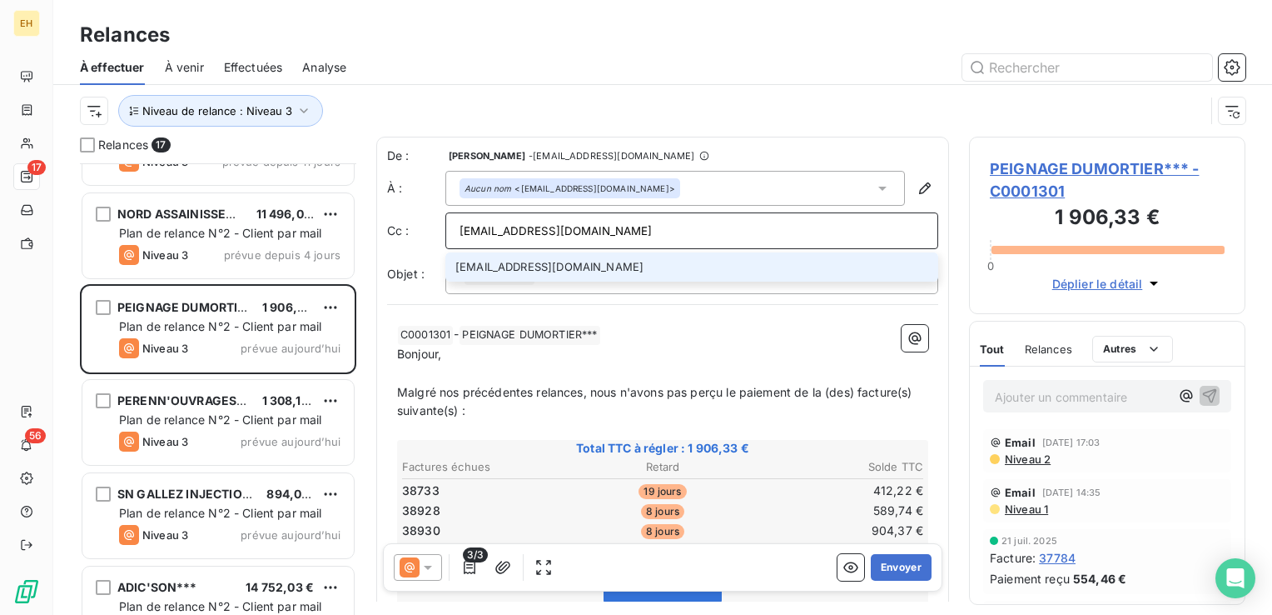
click at [641, 228] on input "jlingrand@peignagedumortier.fr" at bounding box center [692, 230] width 465 height 25
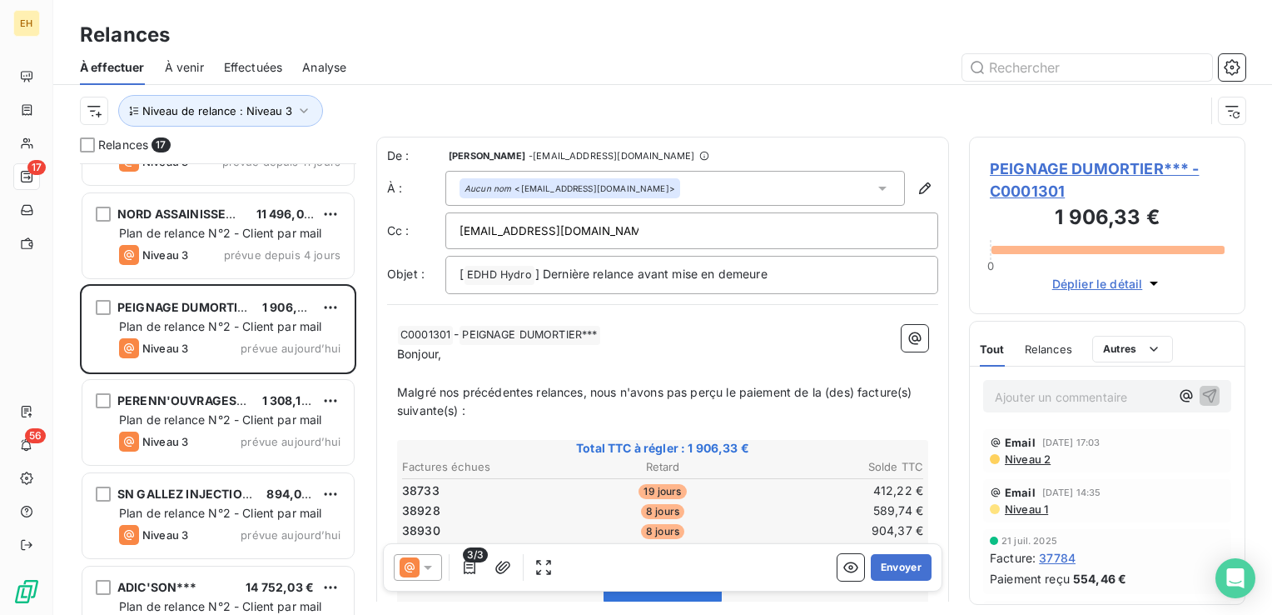
click at [661, 222] on div "jlingrand@peignagedumortier.fr" at bounding box center [692, 230] width 465 height 25
type input "jlingrand@peignagedumortier.fr"
click at [582, 391] on span "Malgré nos précédentes relances, nous n'avons pas perçu le paiement de la (des)…" at bounding box center [656, 402] width 519 height 33
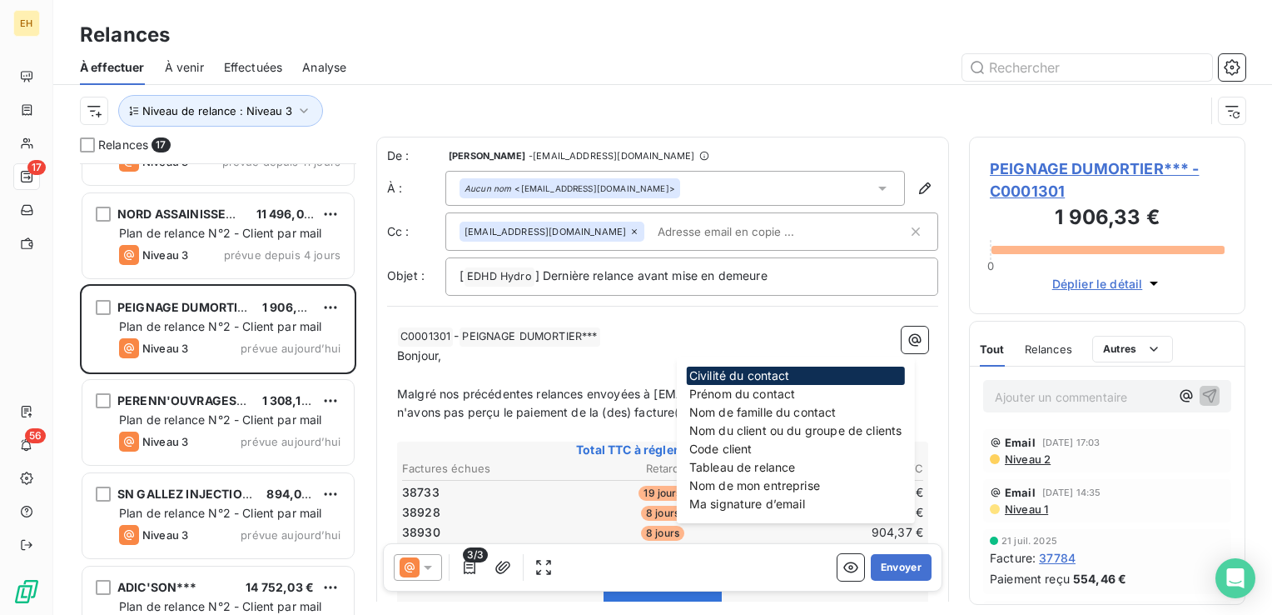
click at [588, 352] on p "Bonjour," at bounding box center [662, 355] width 531 height 19
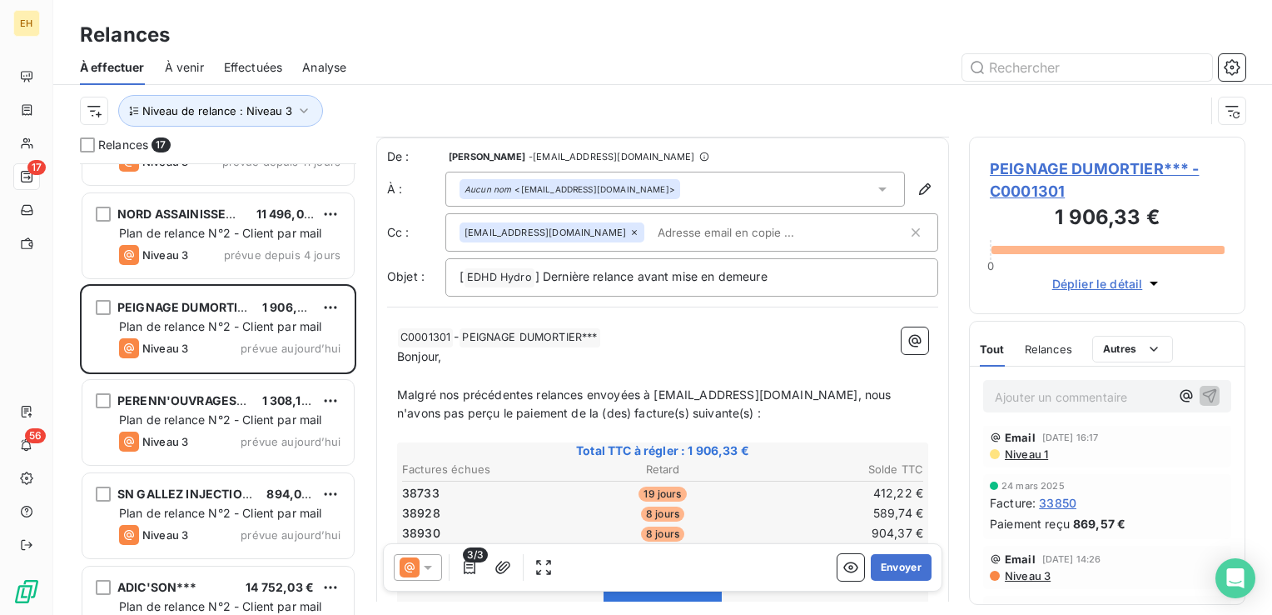
scroll to position [916, 0]
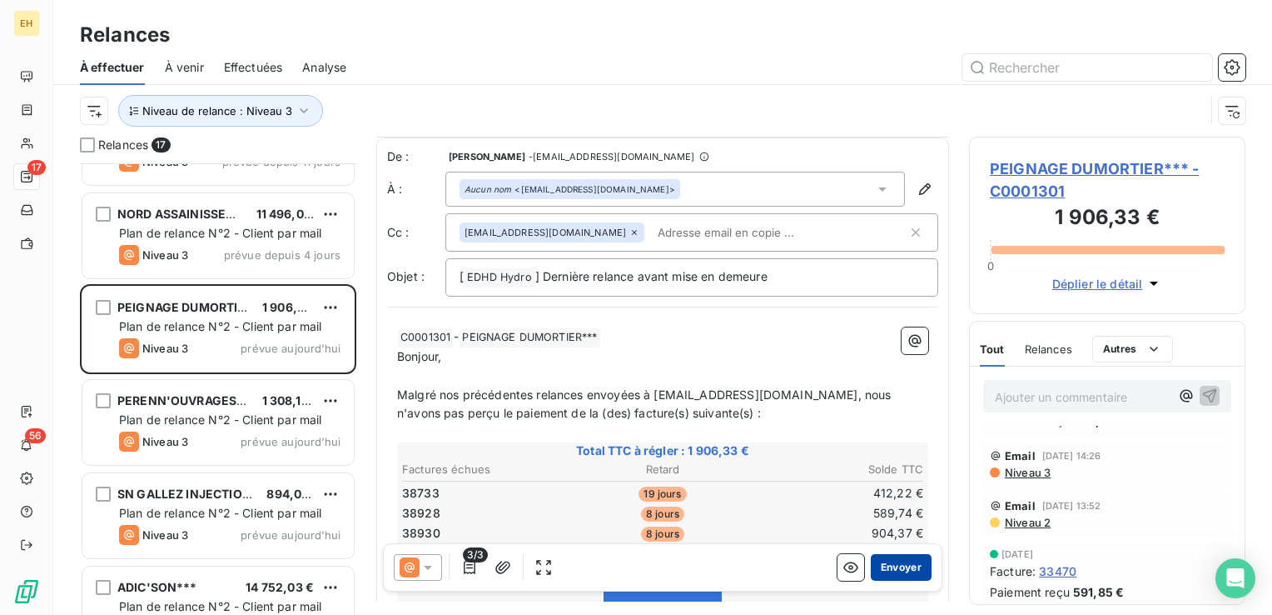
click at [889, 556] on button "Envoyer" at bounding box center [901, 567] width 61 height 27
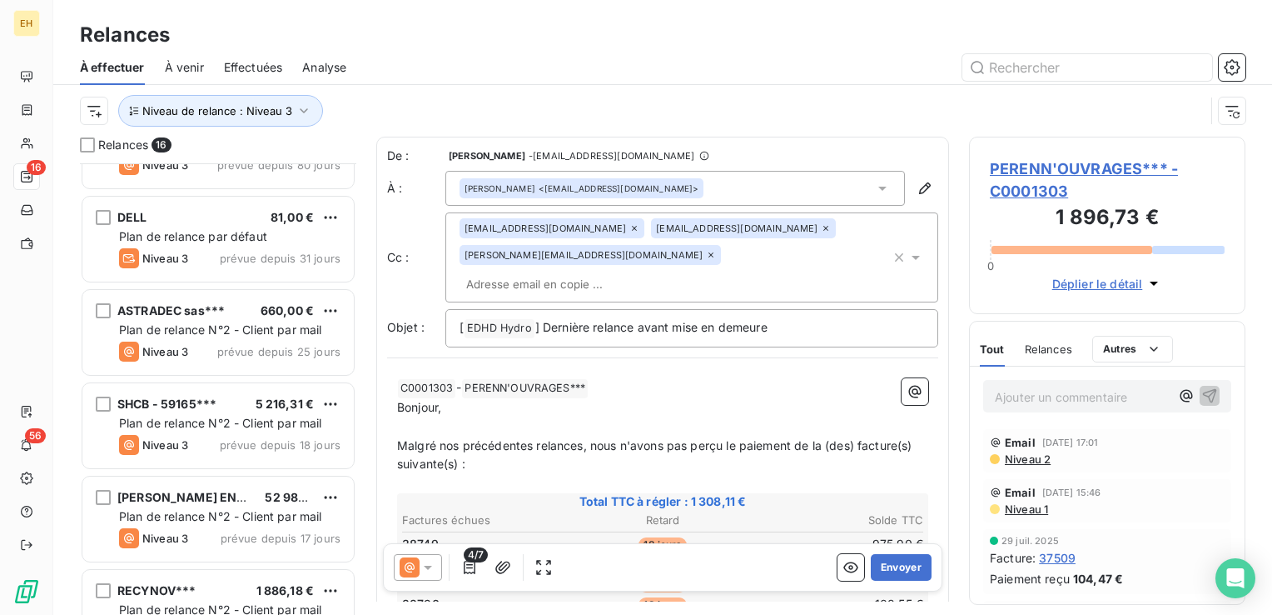
scroll to position [167, 0]
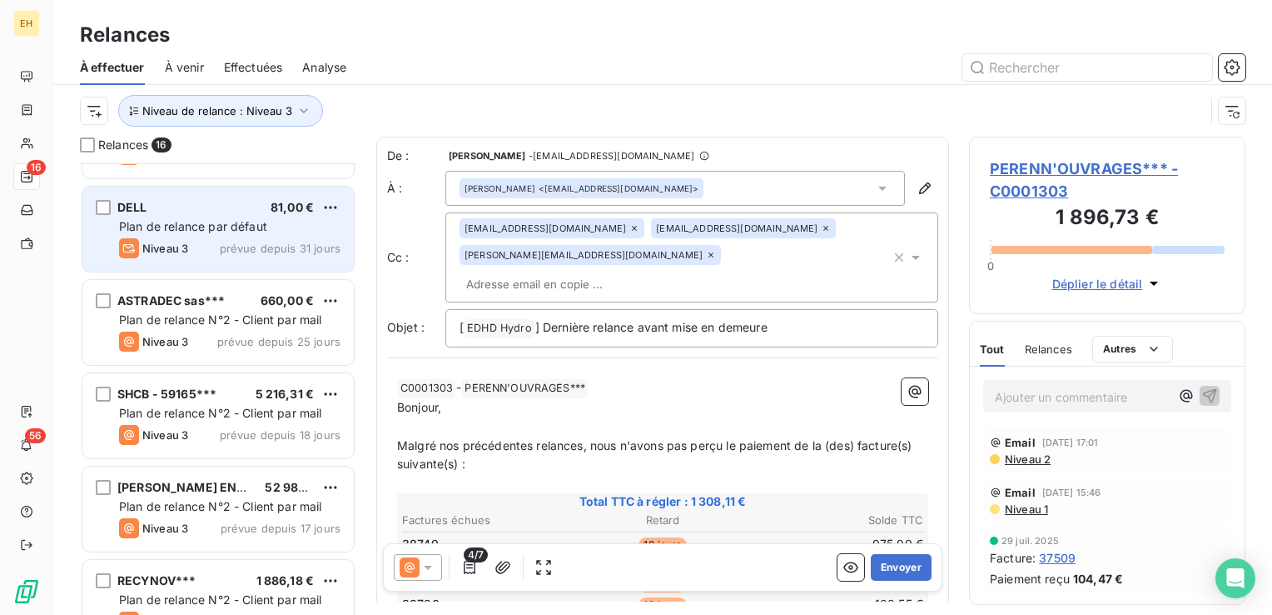
click at [224, 268] on div "DELL 81,00 € Plan de relance par défaut Niveau 3 prévue depuis 31 jours" at bounding box center [217, 229] width 271 height 85
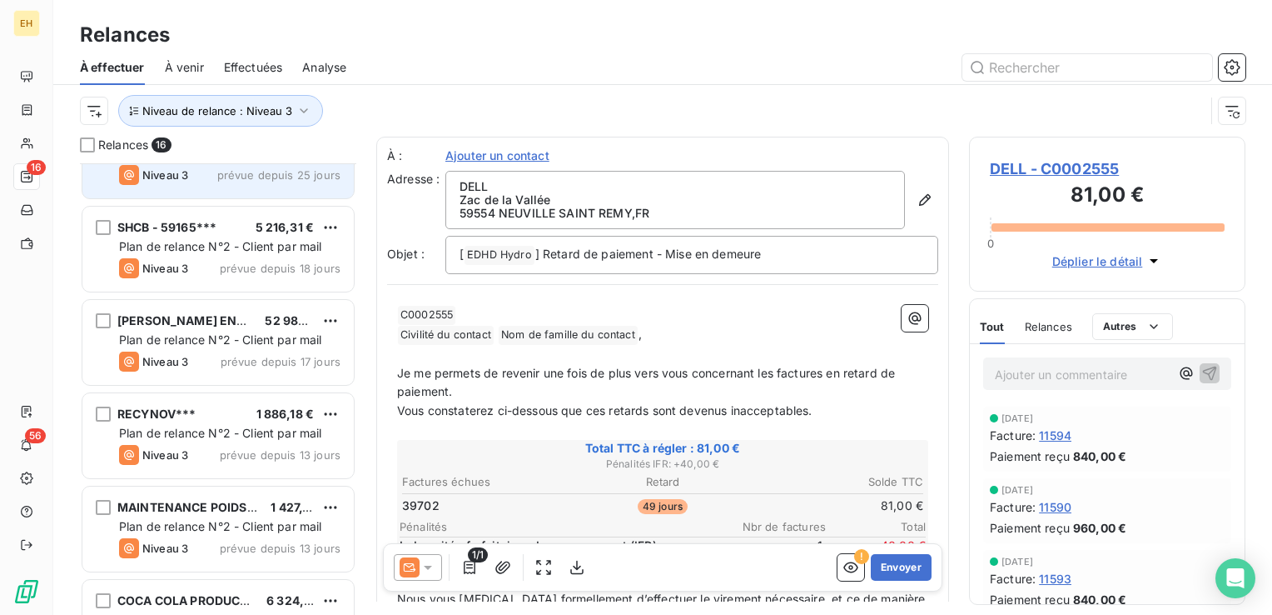
scroll to position [416, 0]
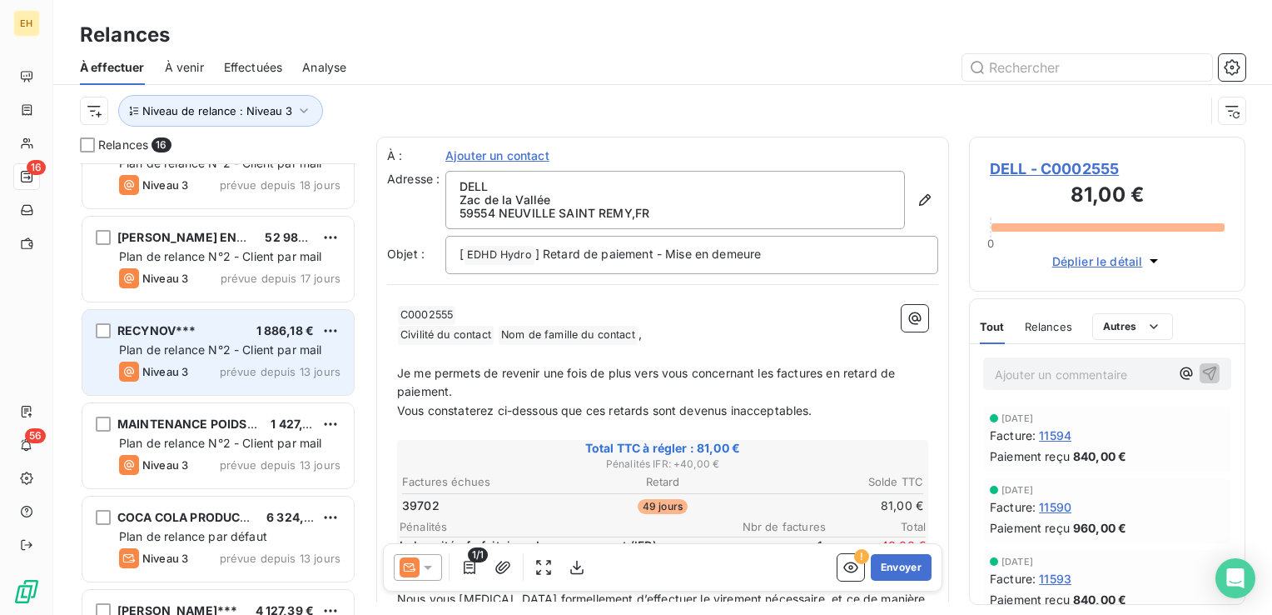
click at [185, 356] on div "Plan de relance N°2 - Client par mail" at bounding box center [229, 349] width 221 height 17
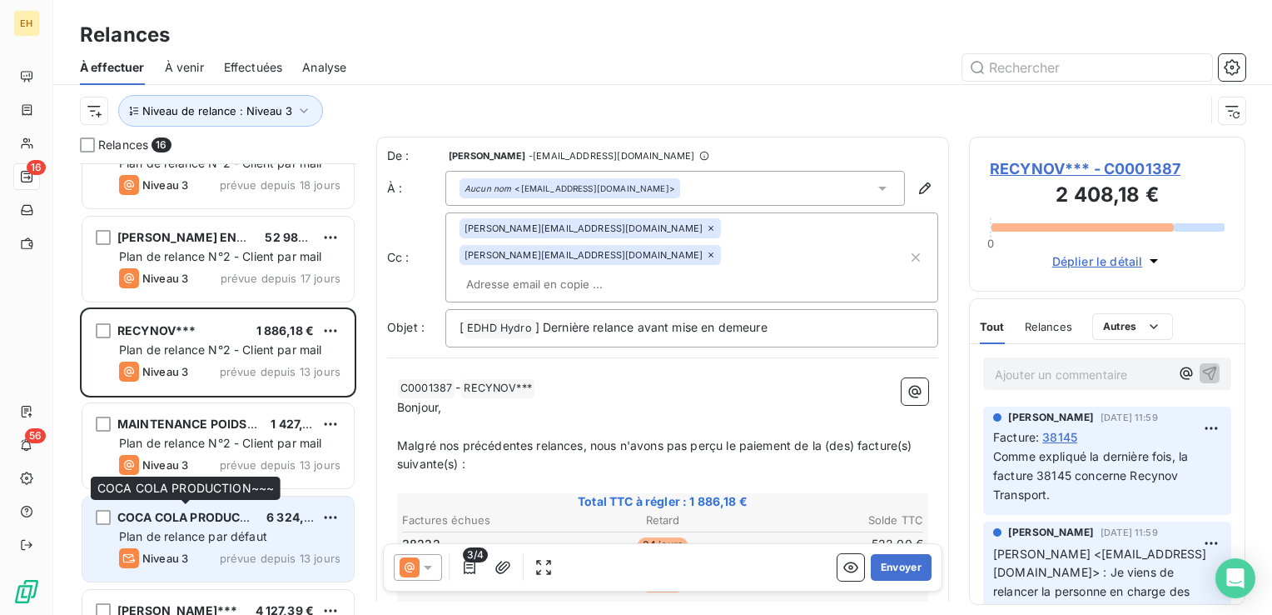
click at [197, 510] on span "COCA COLA PRODUCTION~~~" at bounding box center [205, 517] width 177 height 14
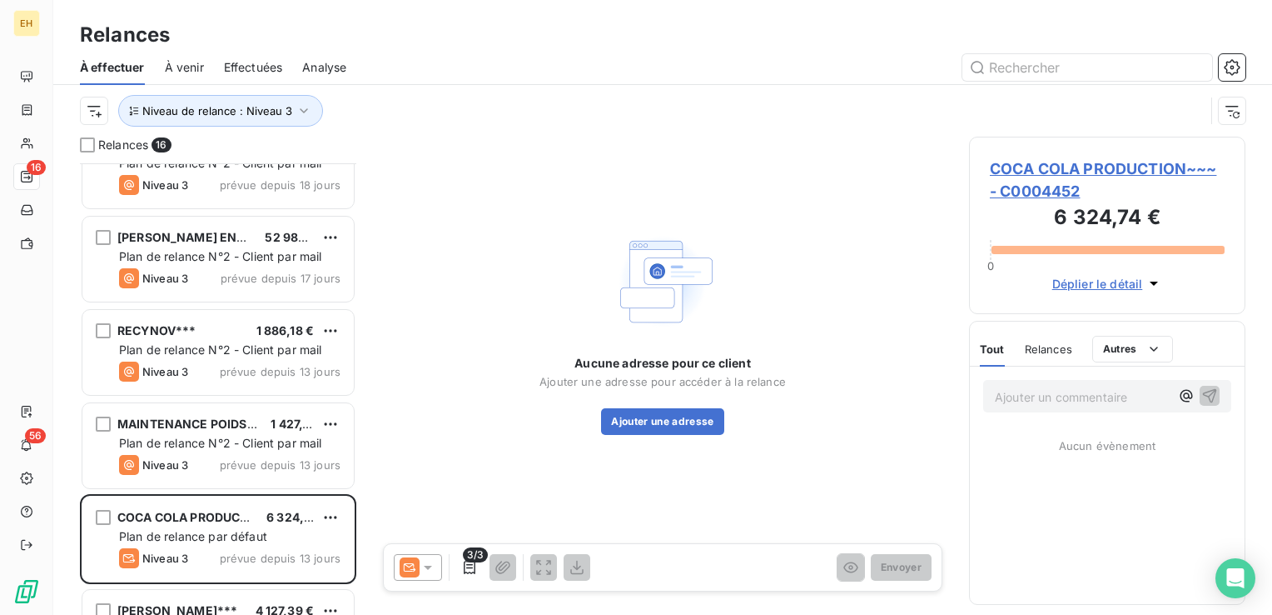
click at [1086, 165] on span "COCA COLA PRODUCTION~~~ - C0004452" at bounding box center [1107, 179] width 235 height 45
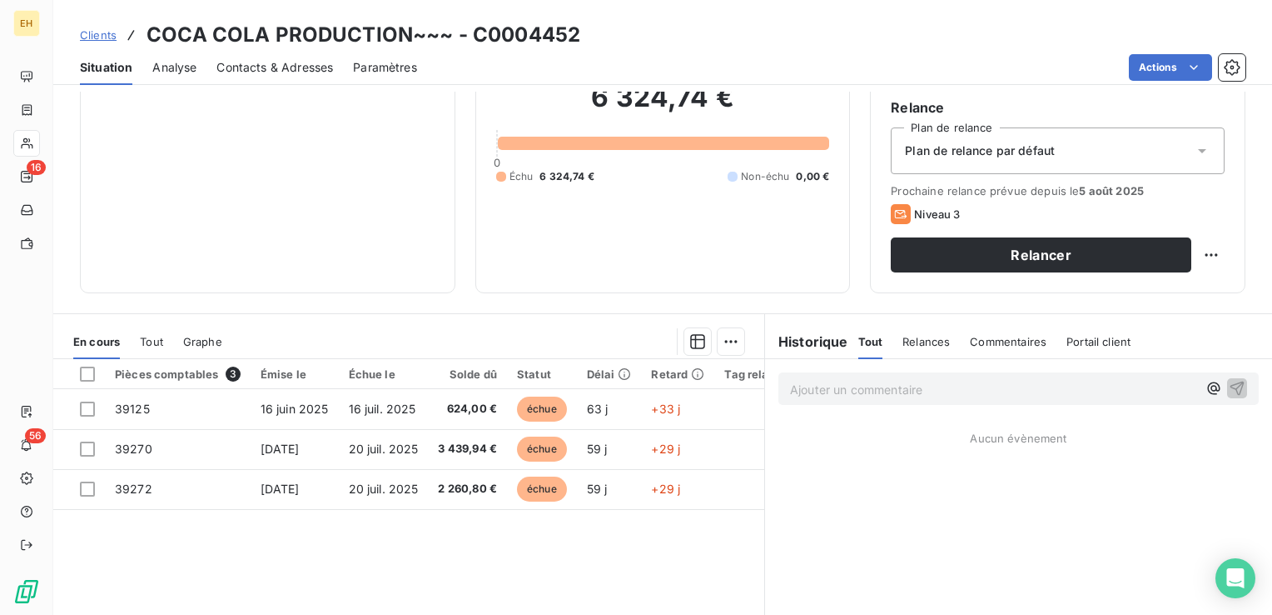
scroll to position [167, 0]
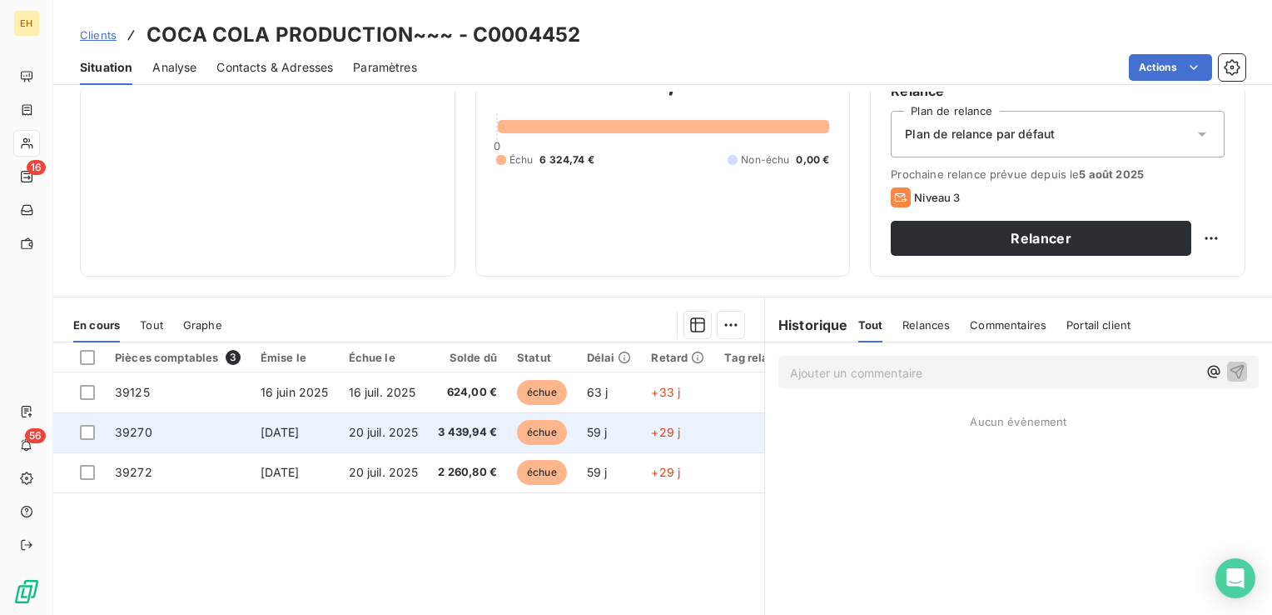
click at [356, 422] on td "20 juil. 2025" at bounding box center [384, 432] width 90 height 40
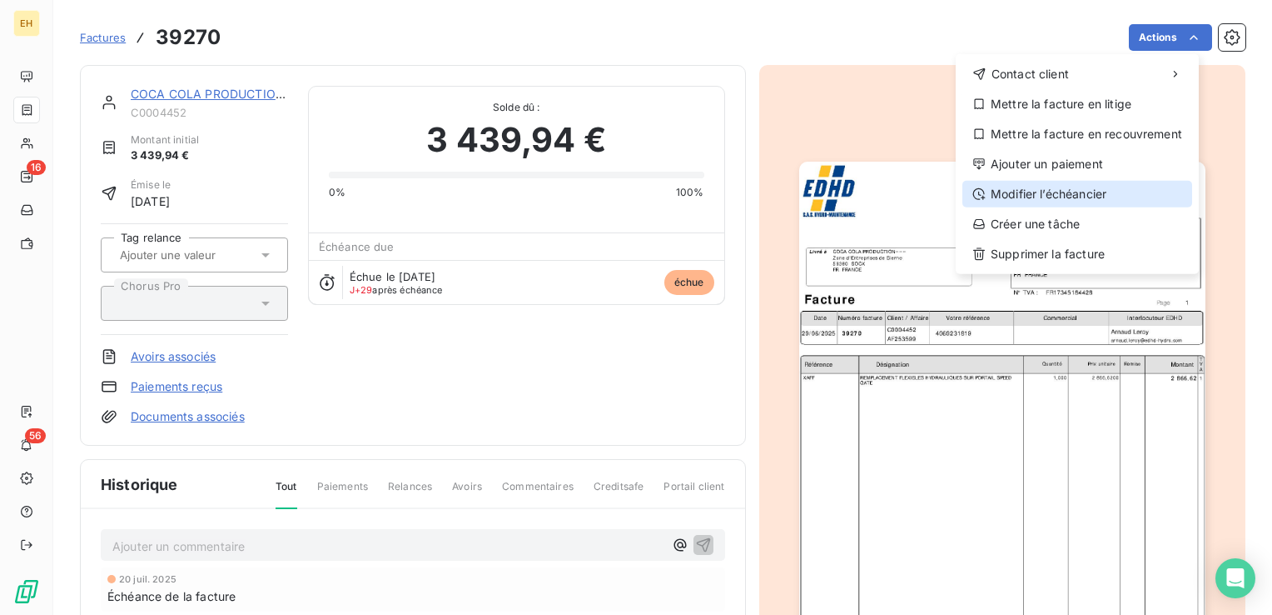
click at [1078, 202] on div "Modifier l’échéancier" at bounding box center [1078, 194] width 230 height 27
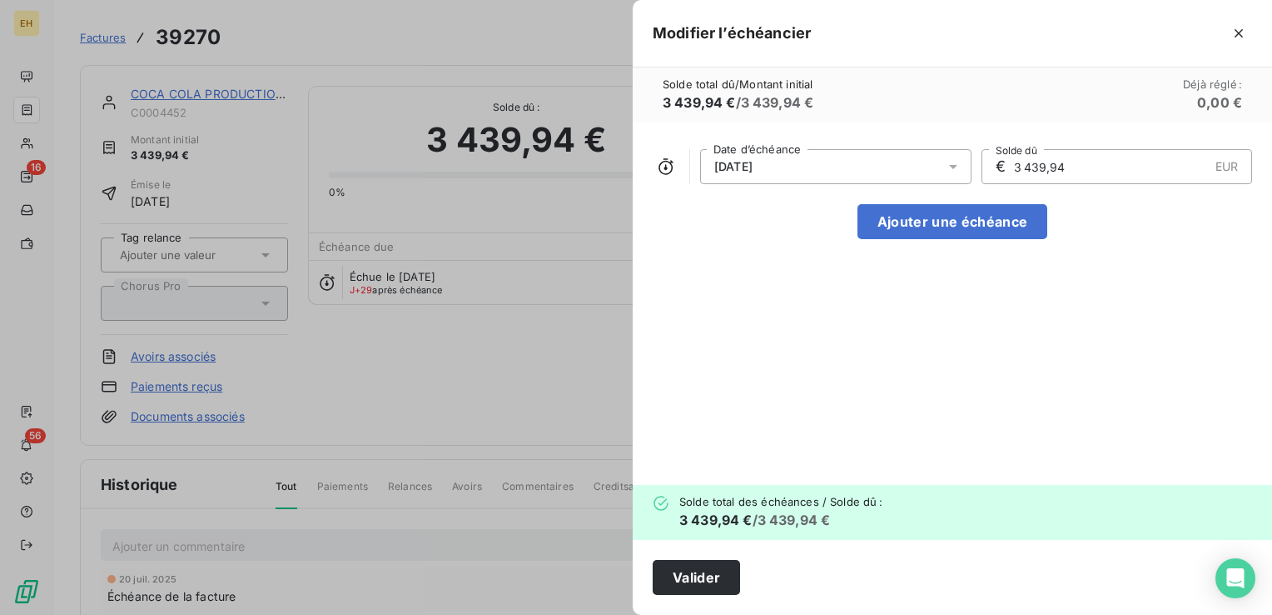
click at [946, 165] on icon at bounding box center [953, 166] width 17 height 17
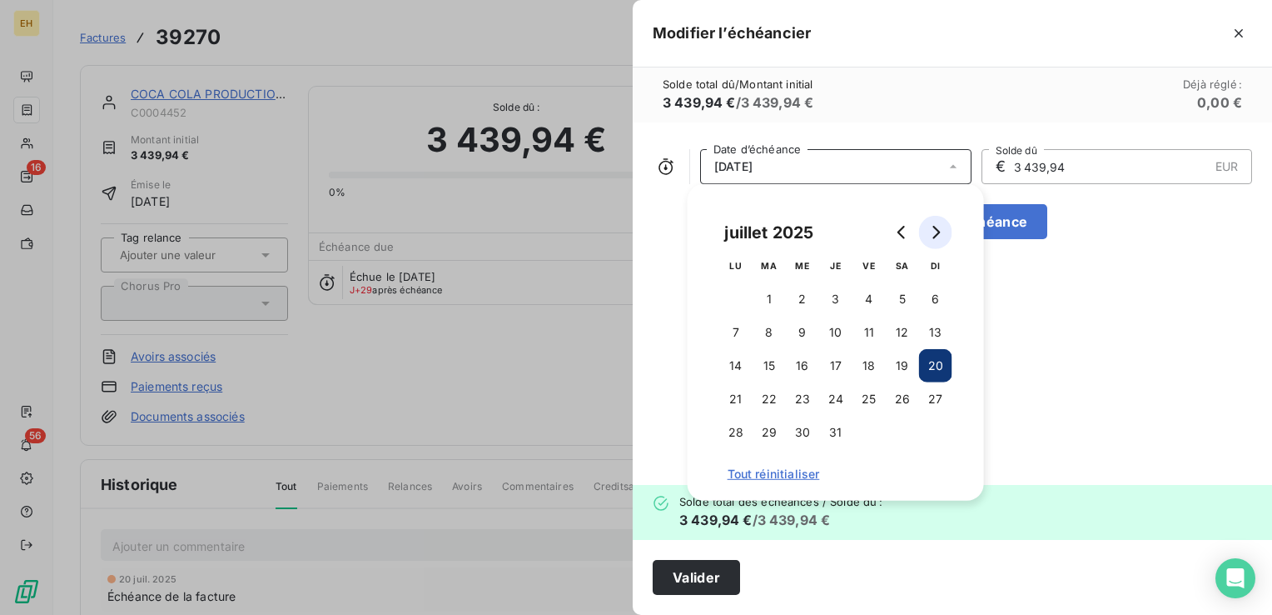
click at [936, 236] on icon "Go to next month" at bounding box center [936, 232] width 7 height 13
click at [793, 401] on button "20" at bounding box center [802, 398] width 33 height 33
click at [698, 571] on button "Valider" at bounding box center [696, 577] width 87 height 35
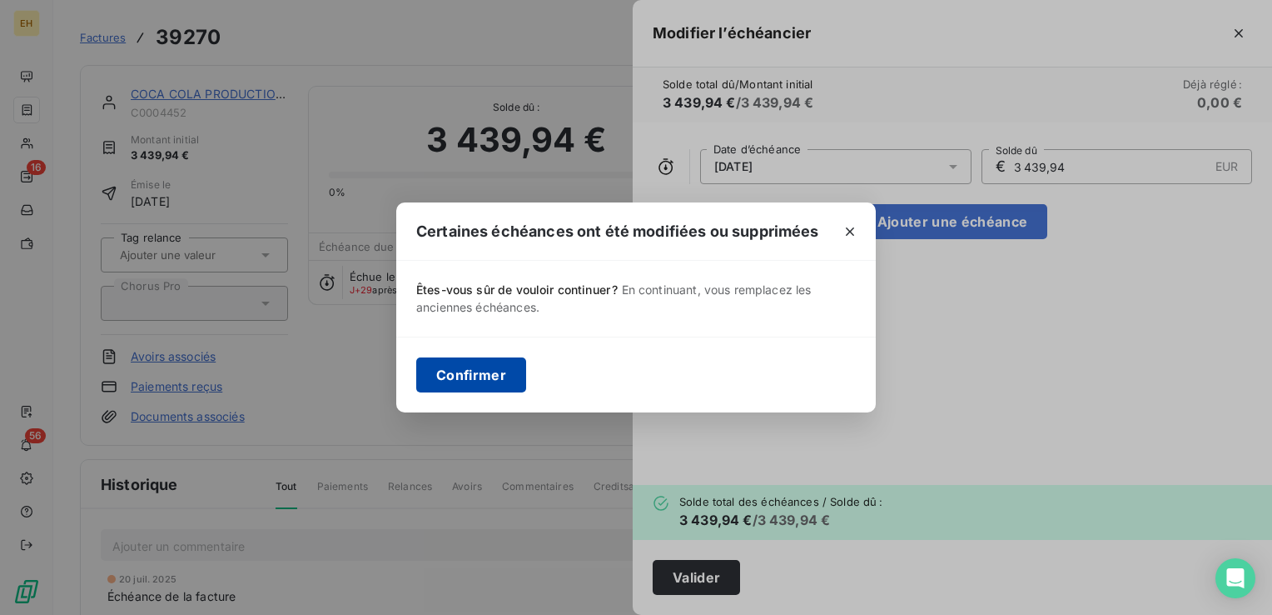
click at [515, 362] on button "Confirmer" at bounding box center [471, 374] width 110 height 35
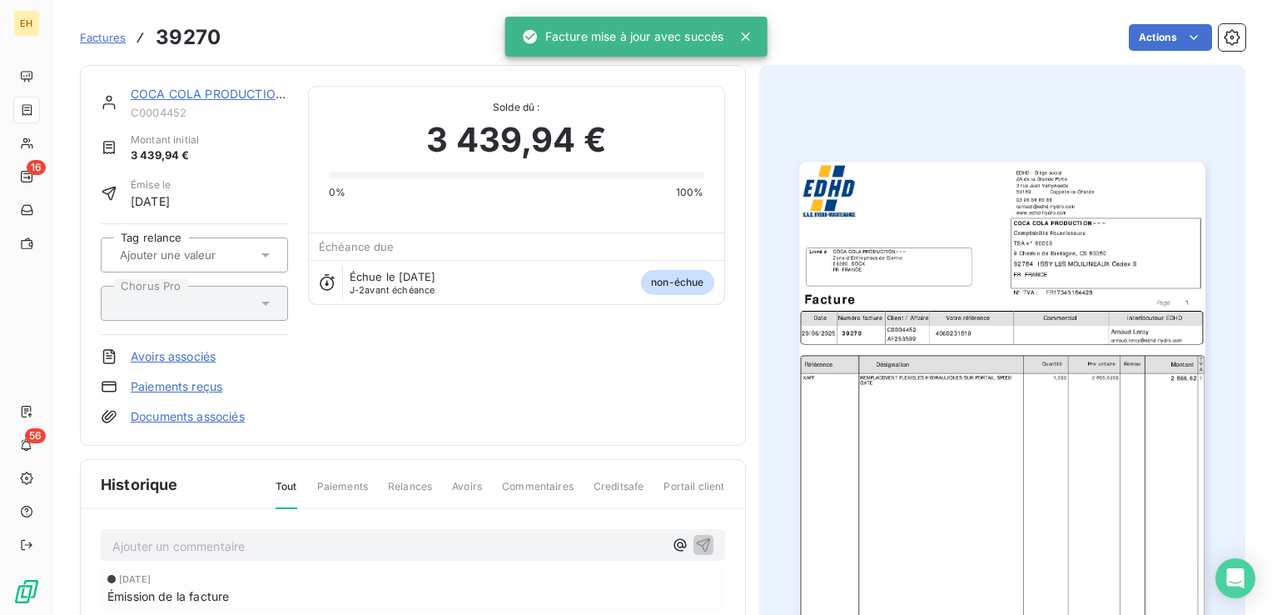
click at [249, 98] on link "COCA COLA PRODUCTION~~~" at bounding box center [219, 94] width 177 height 14
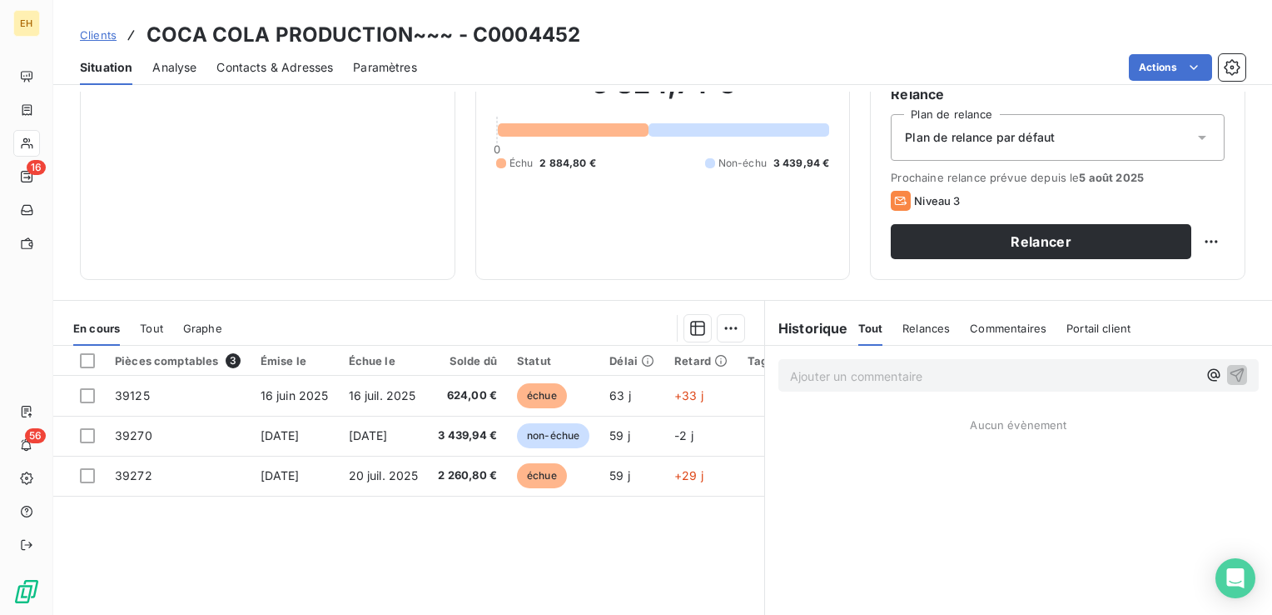
scroll to position [167, 0]
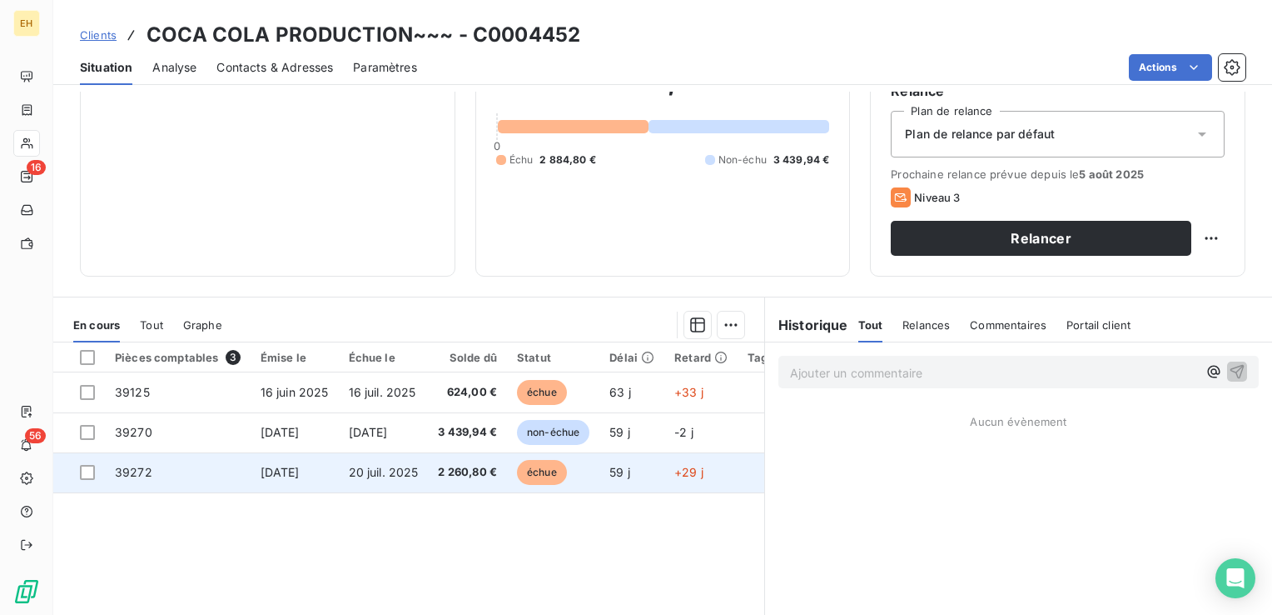
click at [436, 477] on td "2 260,80 €" at bounding box center [467, 472] width 79 height 40
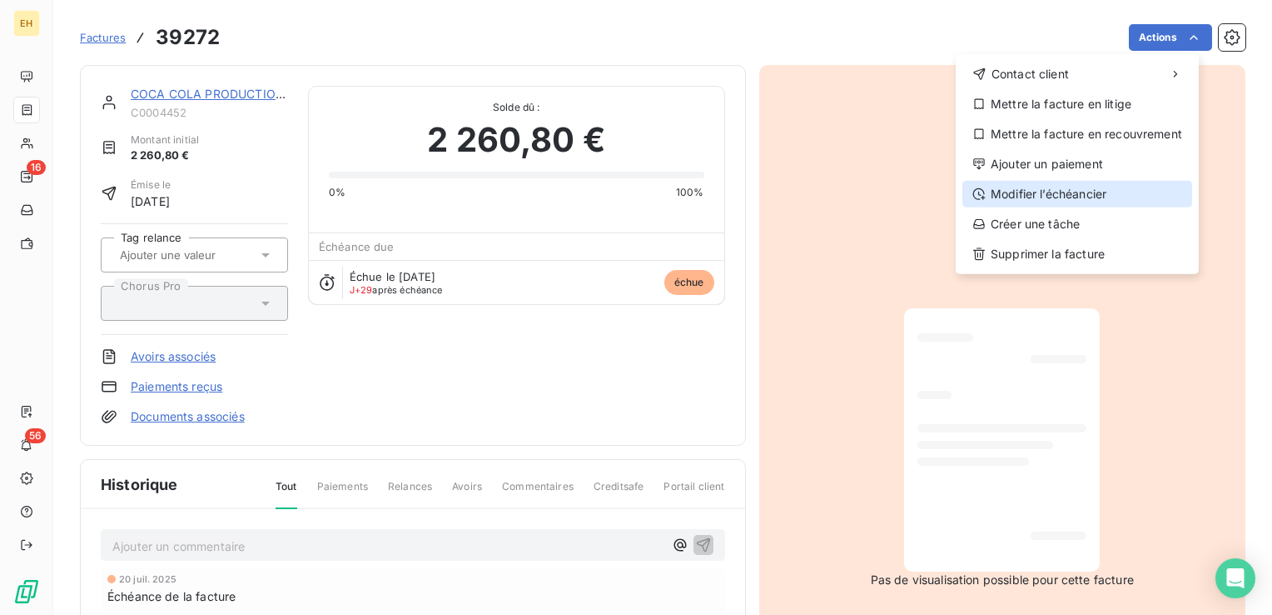
click at [1110, 187] on div "Modifier l’échéancier" at bounding box center [1078, 194] width 230 height 27
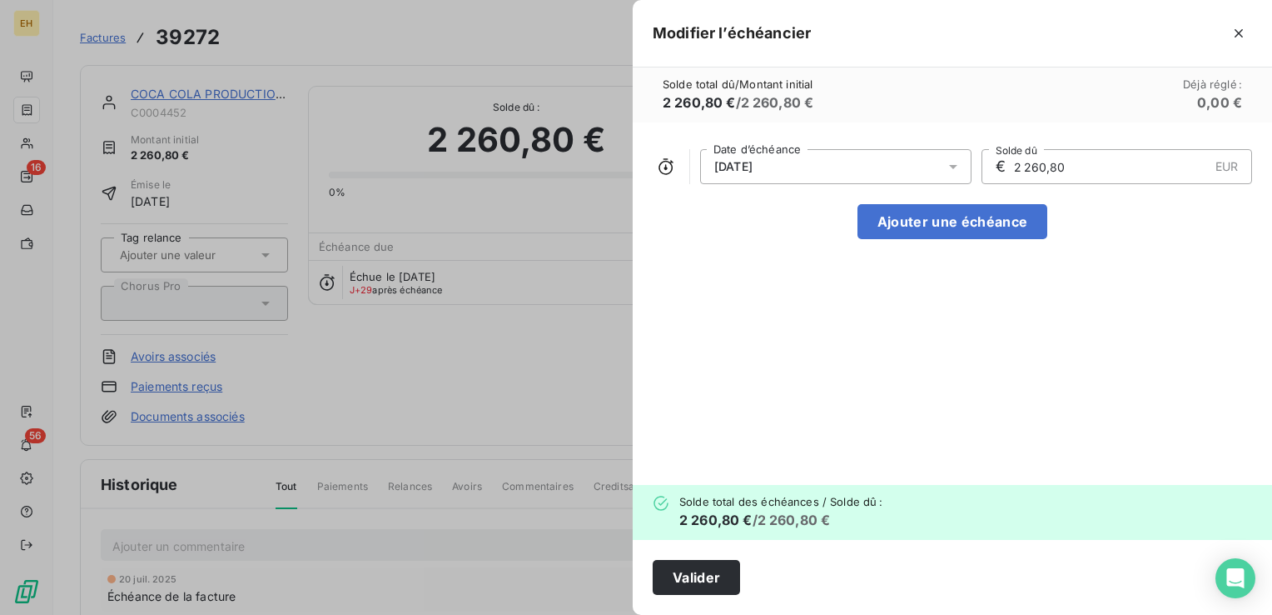
click at [942, 166] on div "20/07/2025" at bounding box center [835, 166] width 271 height 35
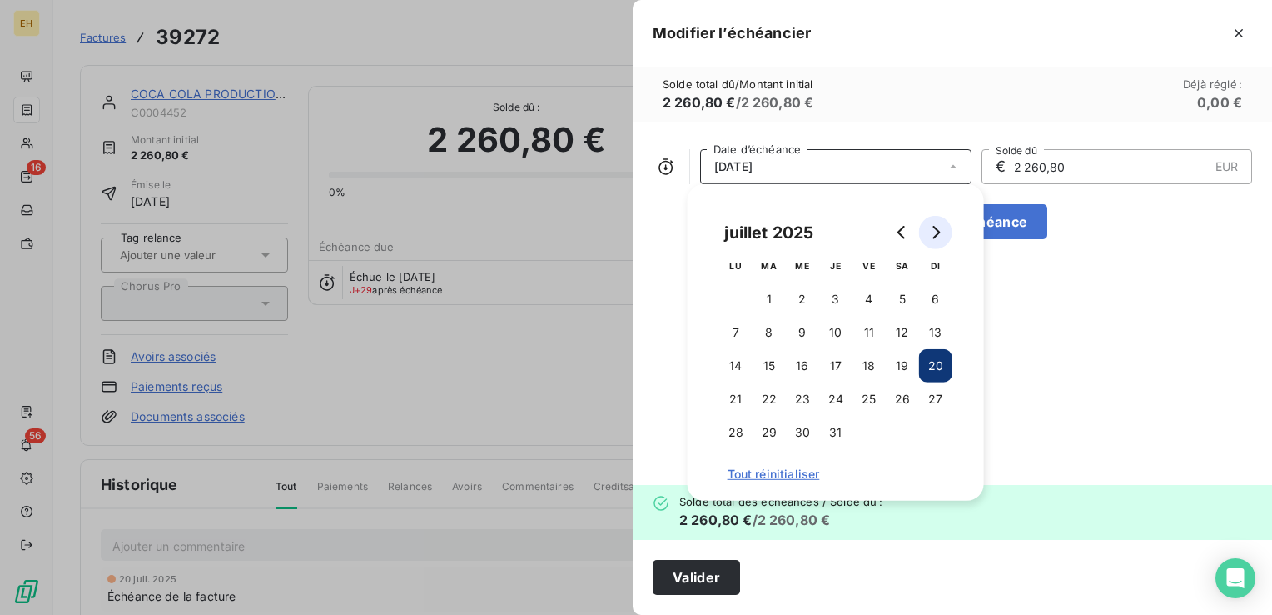
click at [930, 229] on icon "Go to next month" at bounding box center [935, 232] width 13 height 13
click at [810, 400] on button "20" at bounding box center [802, 398] width 33 height 33
click at [717, 586] on button "Valider" at bounding box center [696, 577] width 87 height 35
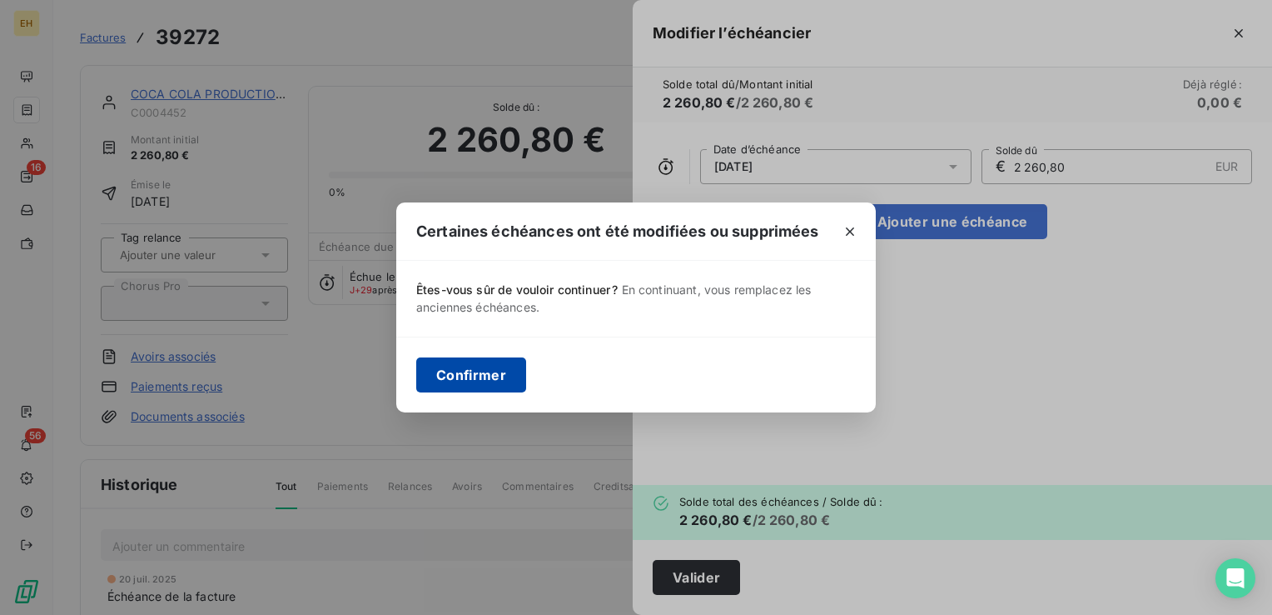
click at [490, 377] on button "Confirmer" at bounding box center [471, 374] width 110 height 35
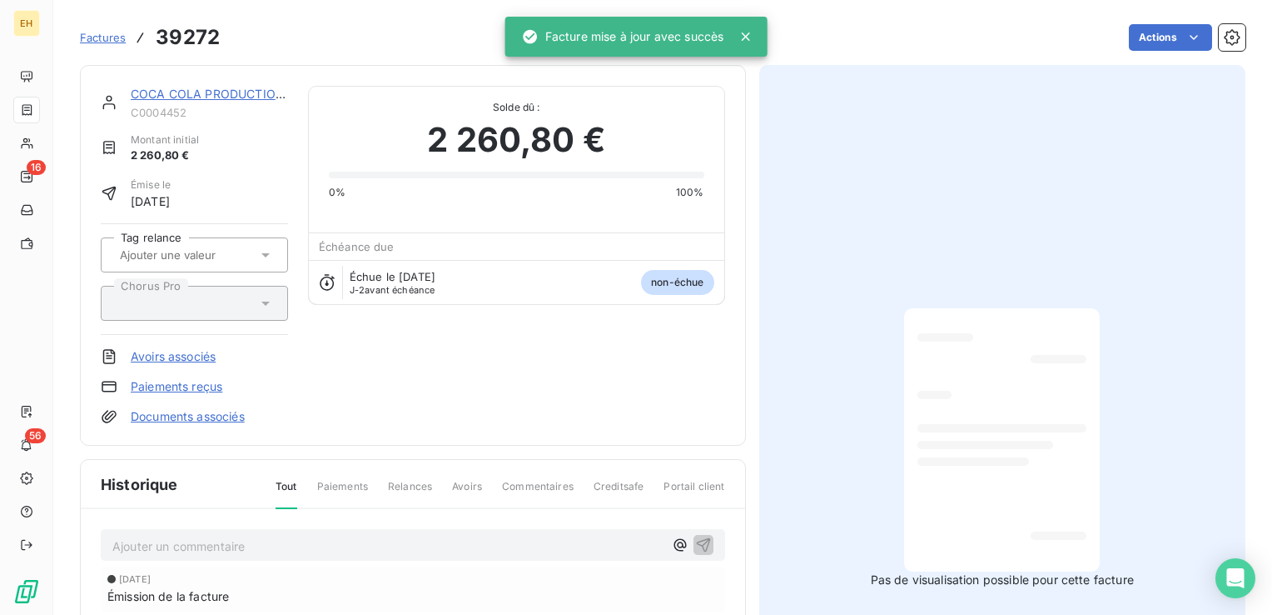
click at [240, 94] on link "COCA COLA PRODUCTION~~~" at bounding box center [219, 94] width 177 height 14
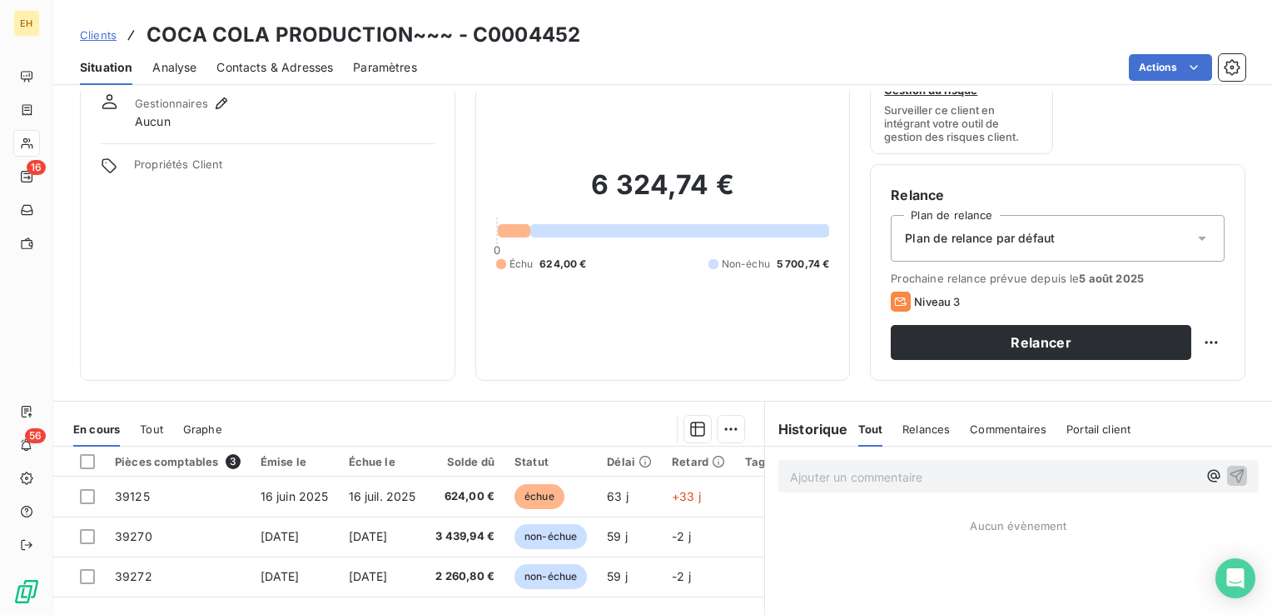
scroll to position [167, 0]
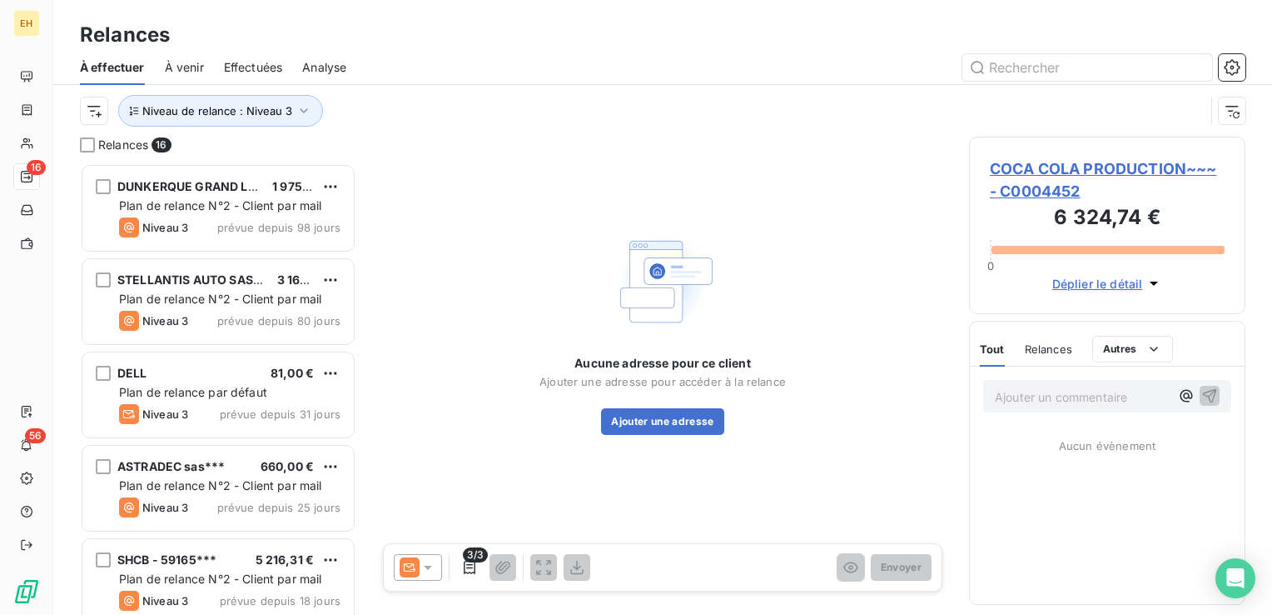
scroll to position [439, 263]
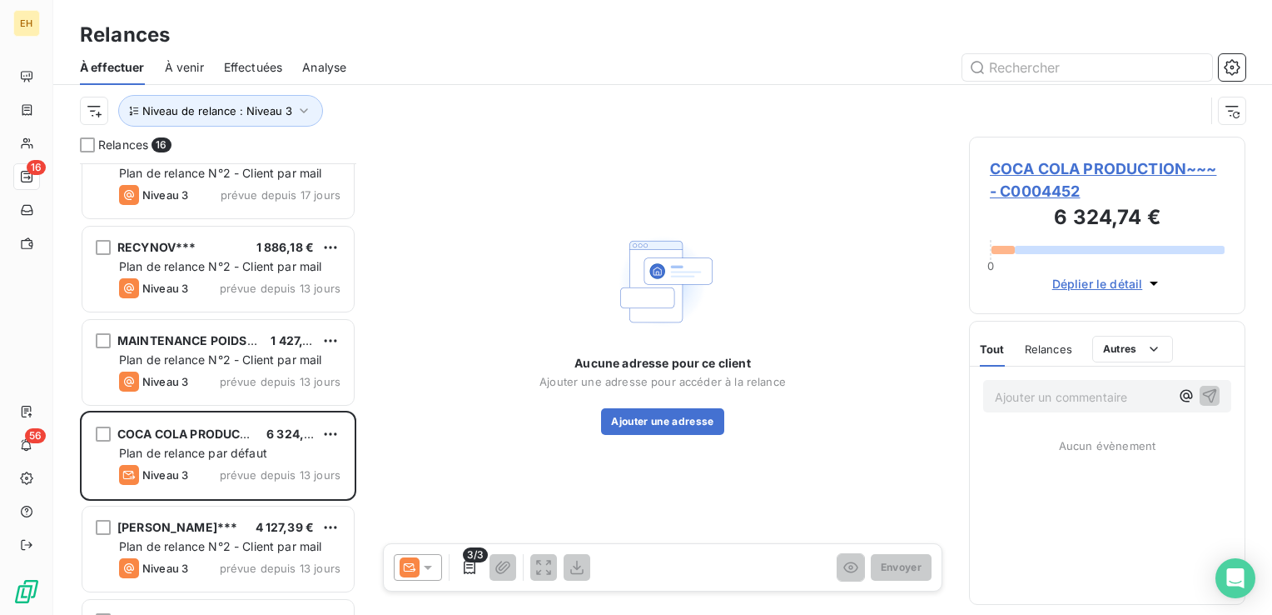
scroll to position [583, 0]
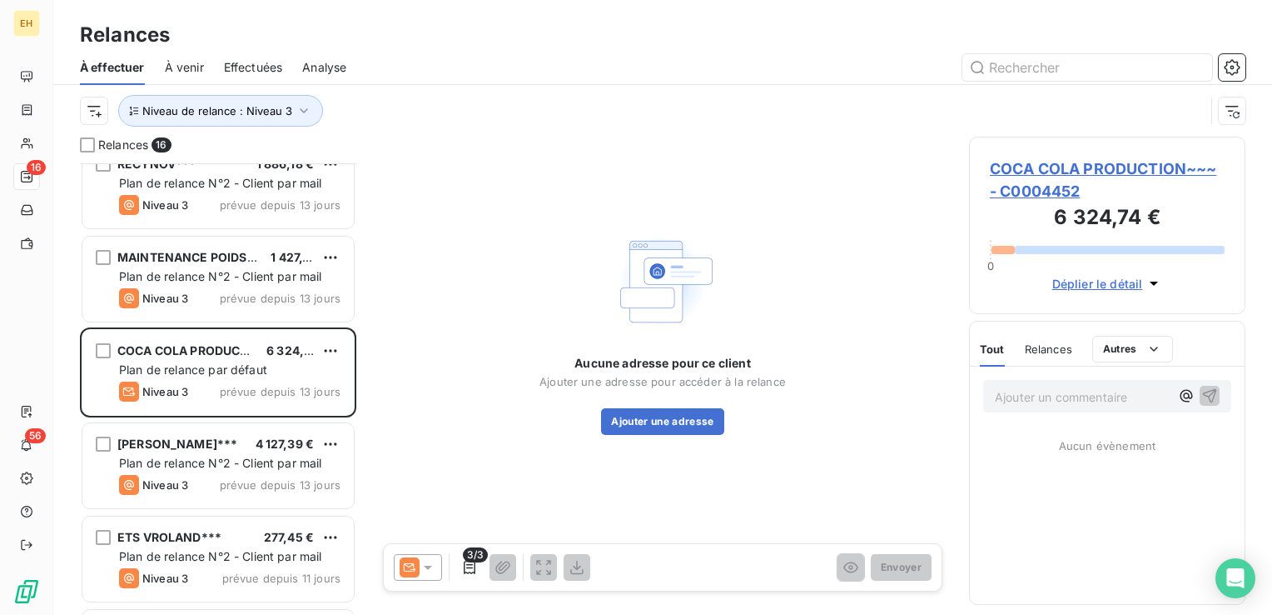
click at [1057, 167] on span "COCA COLA PRODUCTION~~~ - C0004452" at bounding box center [1107, 179] width 235 height 45
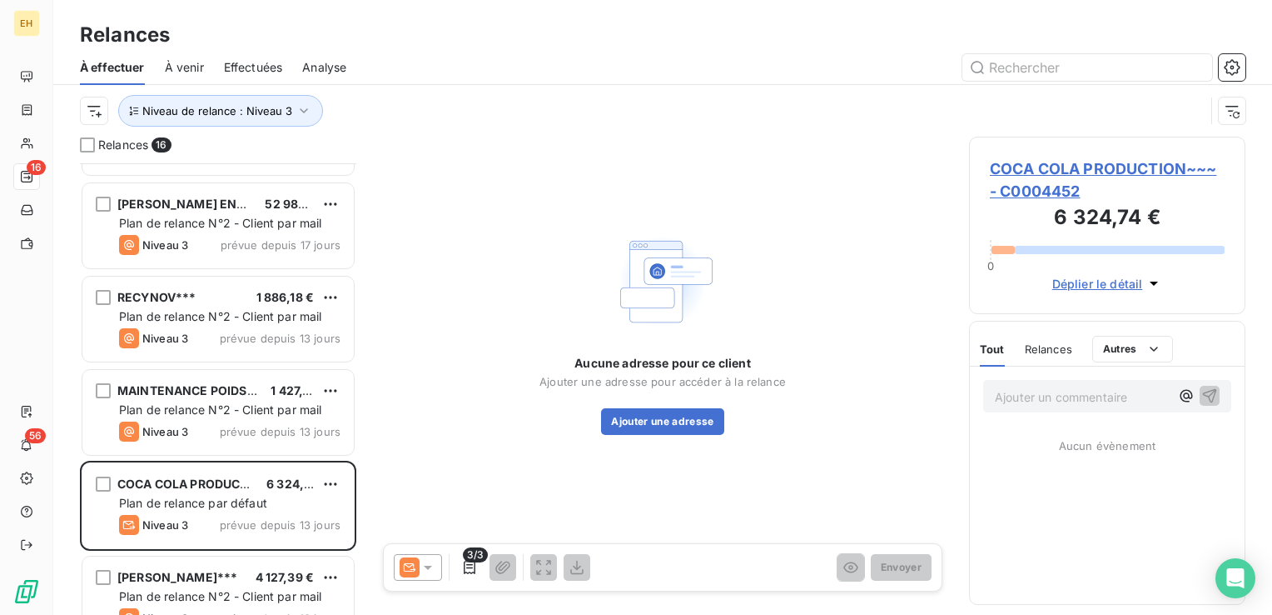
scroll to position [500, 0]
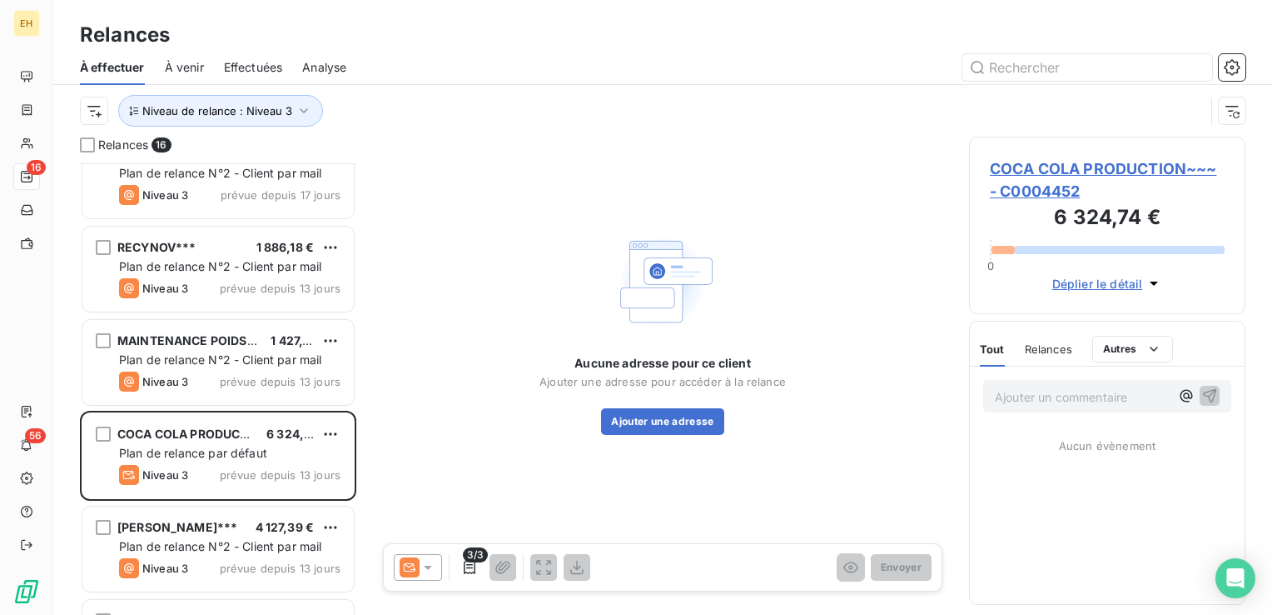
click at [357, 428] on div "Relances 16 SHCB - 59165*** 5 216,31 € Plan de relance N°2 - Client par mail Ni…" at bounding box center [662, 376] width 1219 height 478
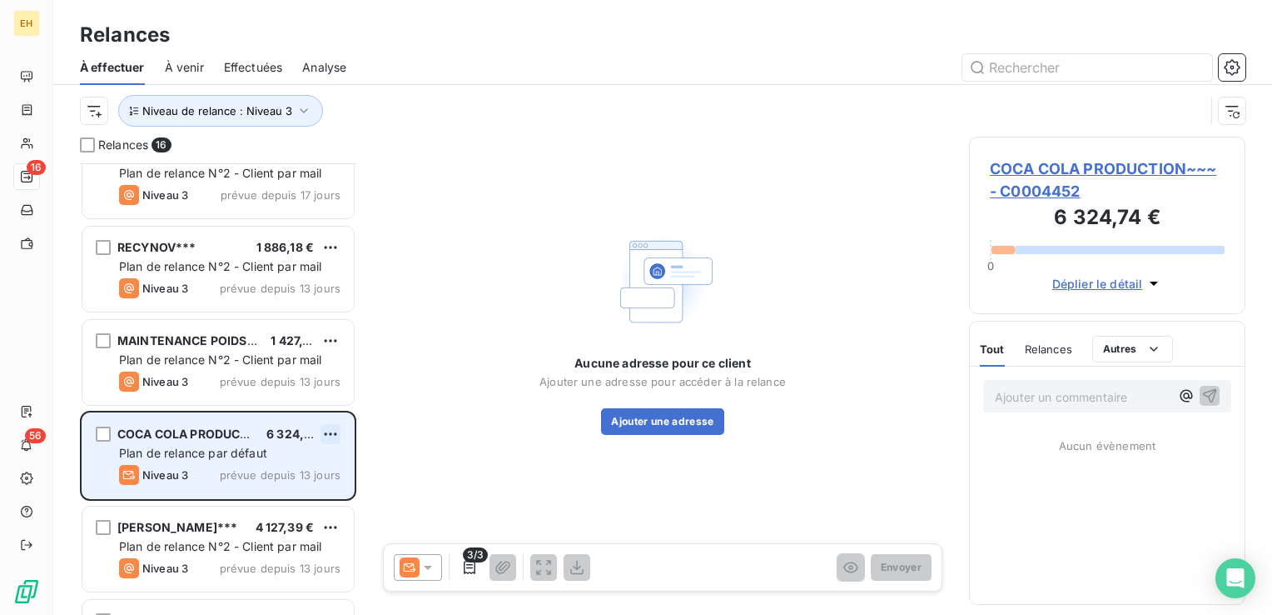
click at [336, 425] on html "EH 16 56 Relances À effectuer À venir Effectuées Analyse Niveau de relance : Ni…" at bounding box center [636, 307] width 1272 height 615
click at [296, 498] on div "Passer cette action" at bounding box center [259, 497] width 149 height 27
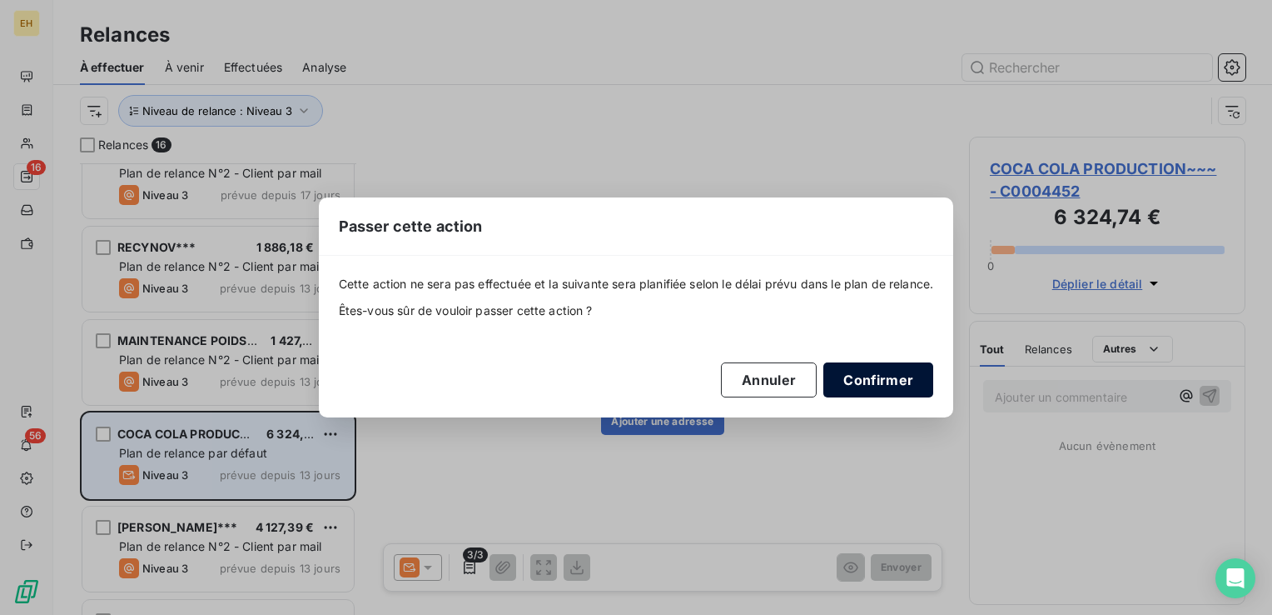
click at [883, 386] on button "Confirmer" at bounding box center [879, 379] width 110 height 35
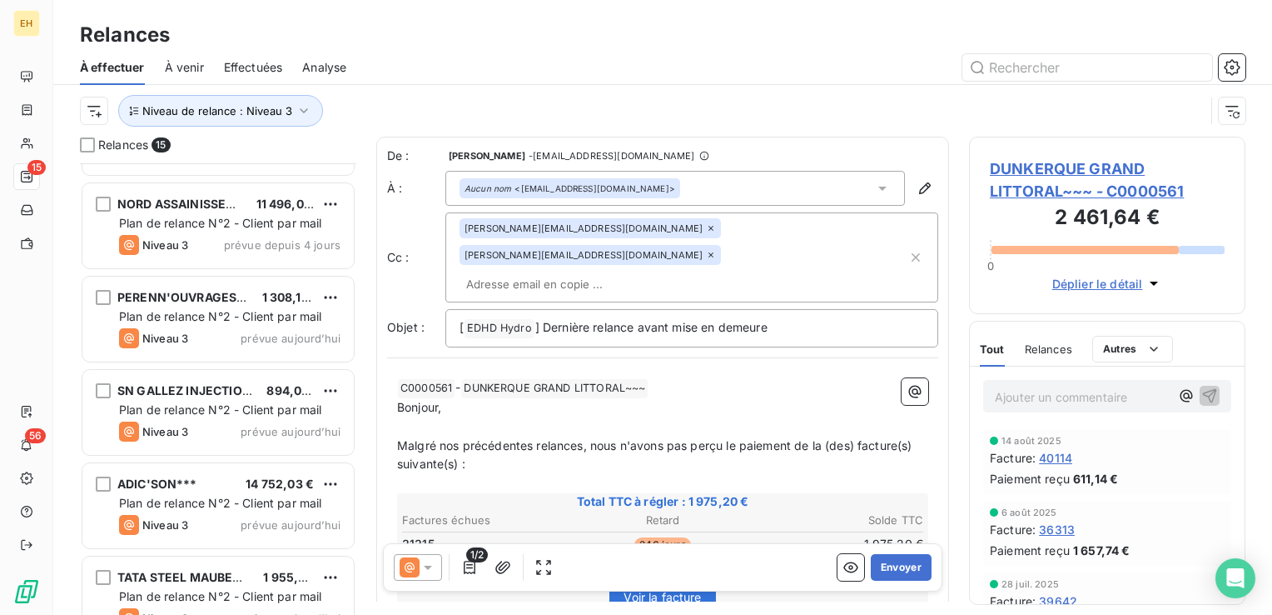
scroll to position [948, 0]
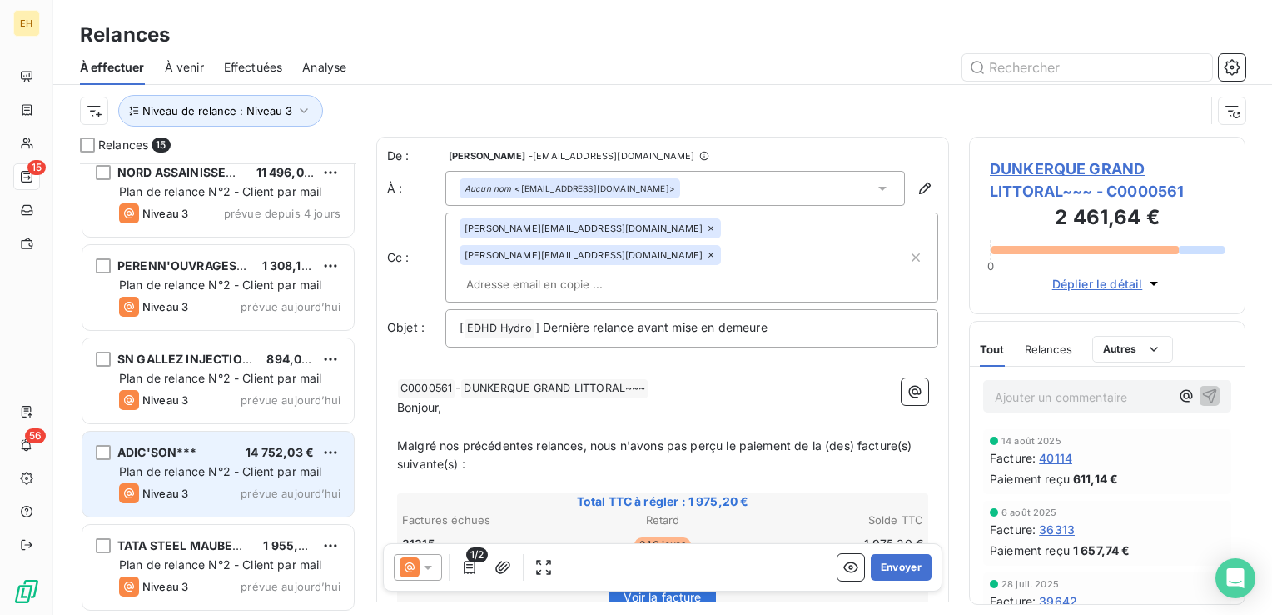
click at [187, 455] on span "ADIC'SON***" at bounding box center [157, 452] width 80 height 14
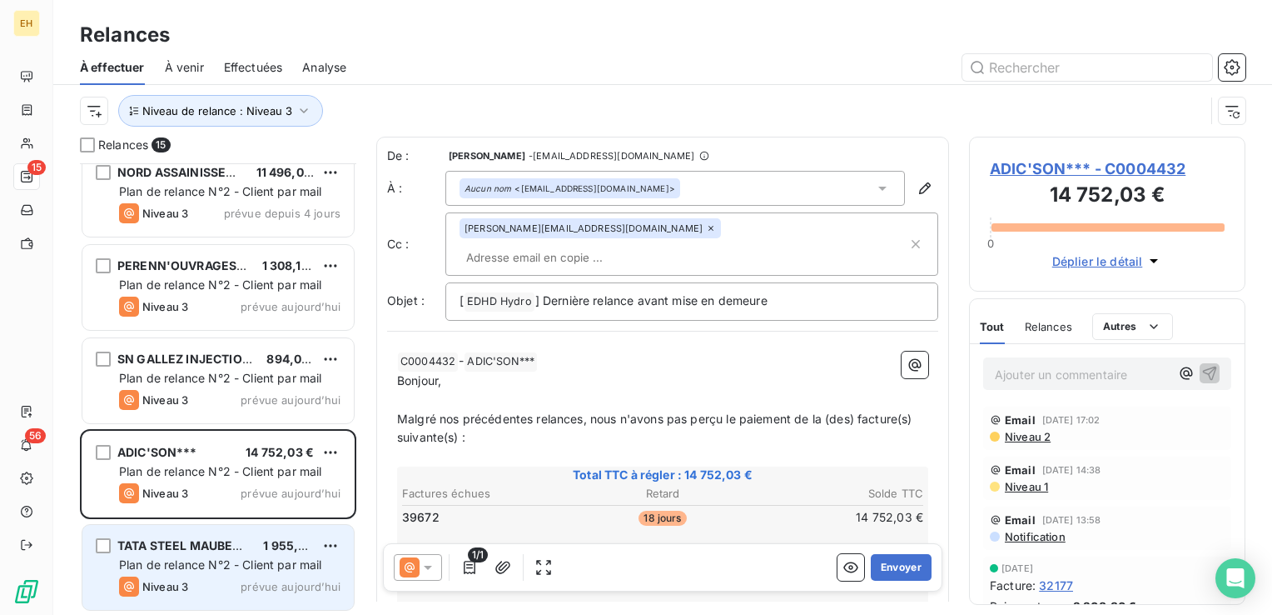
click at [220, 578] on div "Niveau 3 prévue [DATE]" at bounding box center [229, 586] width 221 height 20
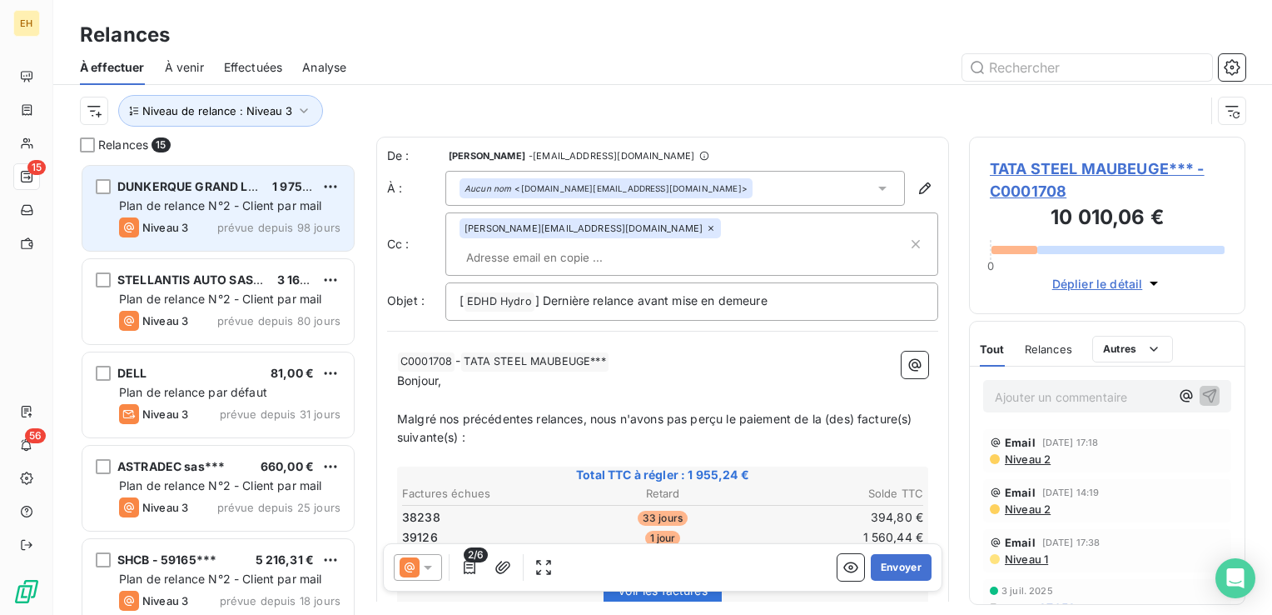
click at [205, 197] on div "Plan de relance N°2 - Client par mail" at bounding box center [229, 205] width 221 height 17
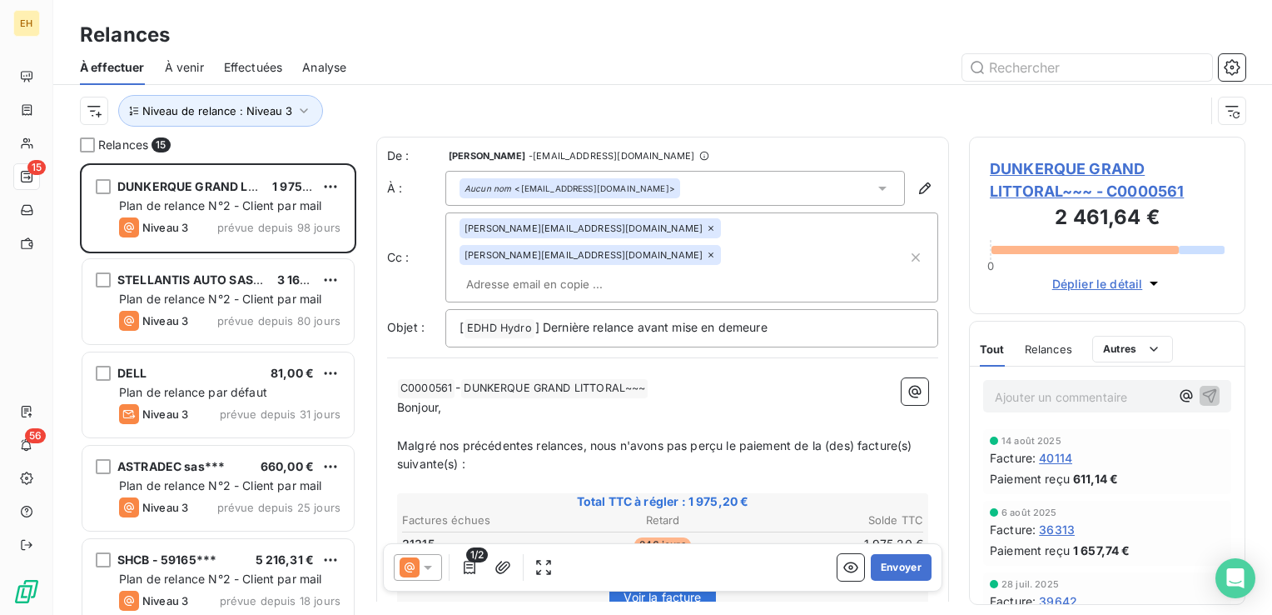
click at [1116, 192] on span "DUNKERQUE GRAND LITTORAL~~~ - C0000561" at bounding box center [1107, 179] width 235 height 45
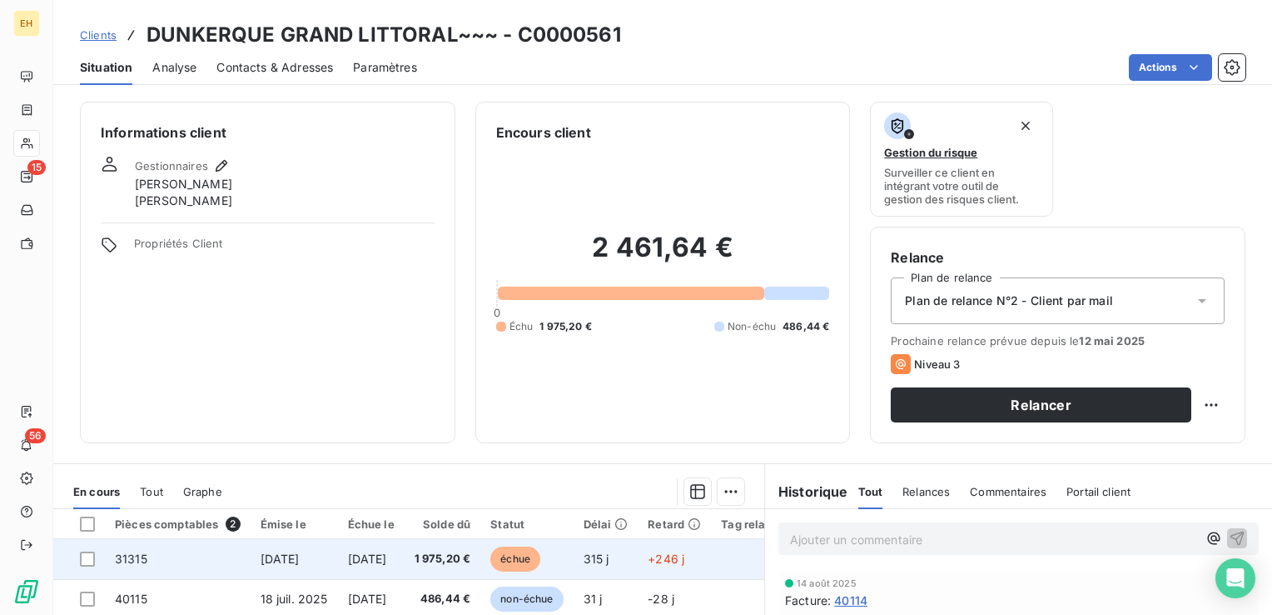
click at [458, 561] on span "1 975,20 €" at bounding box center [443, 558] width 57 height 17
click at [471, 550] on span "1 975,20 €" at bounding box center [443, 558] width 57 height 17
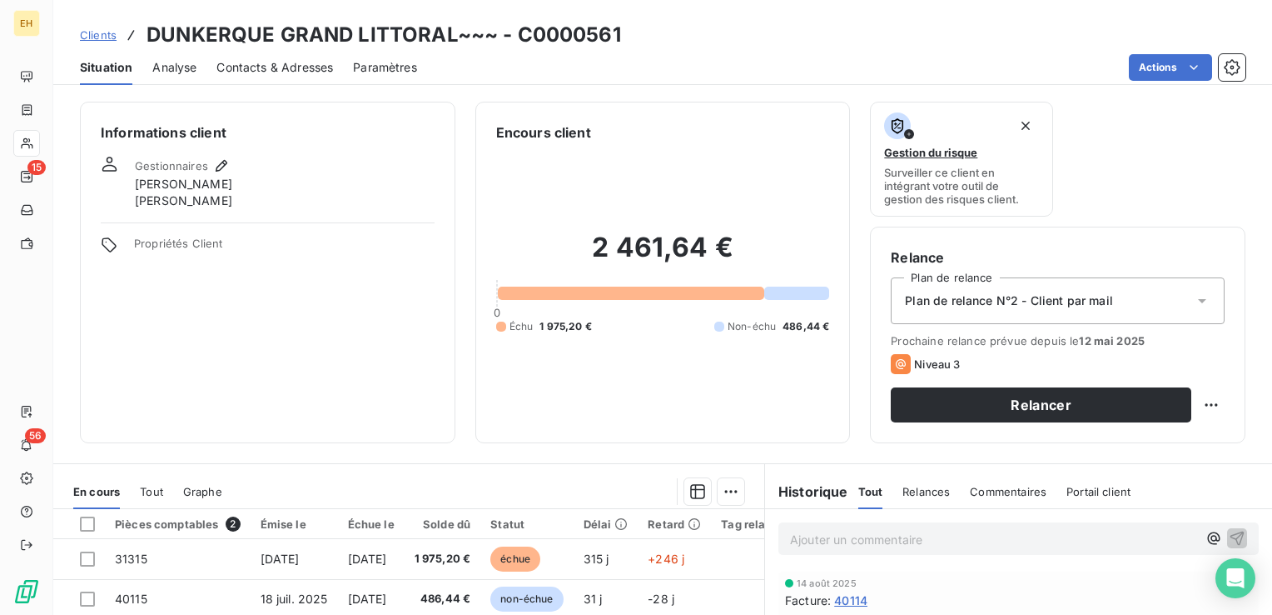
scroll to position [83, 0]
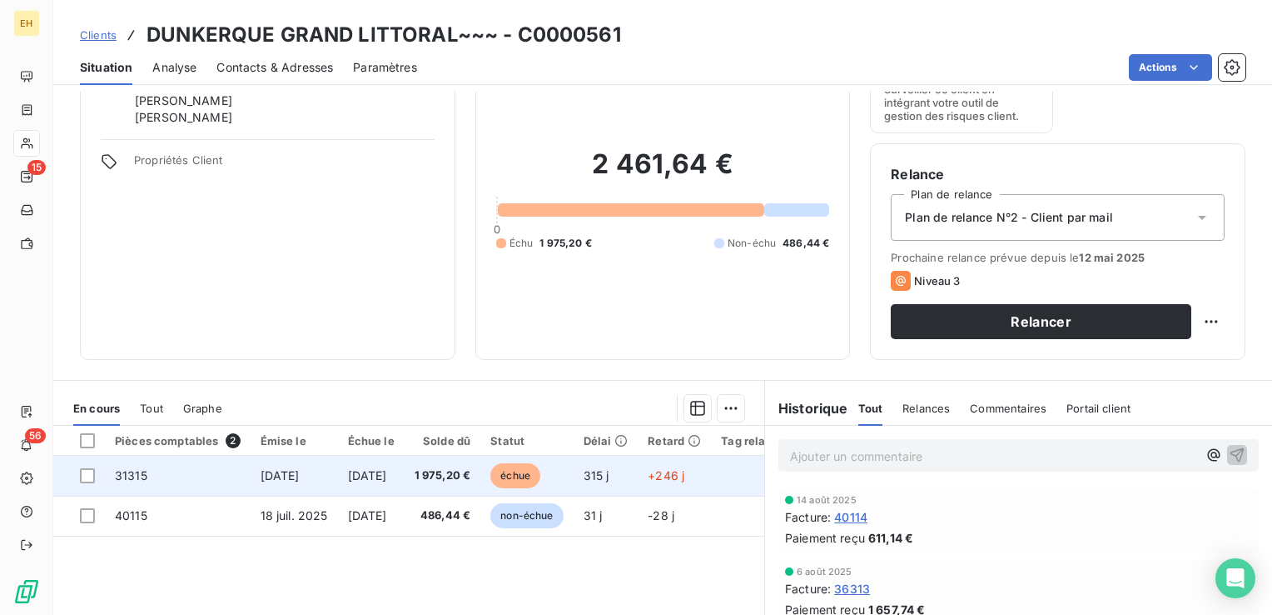
click at [466, 473] on span "1 975,20 €" at bounding box center [443, 475] width 57 height 17
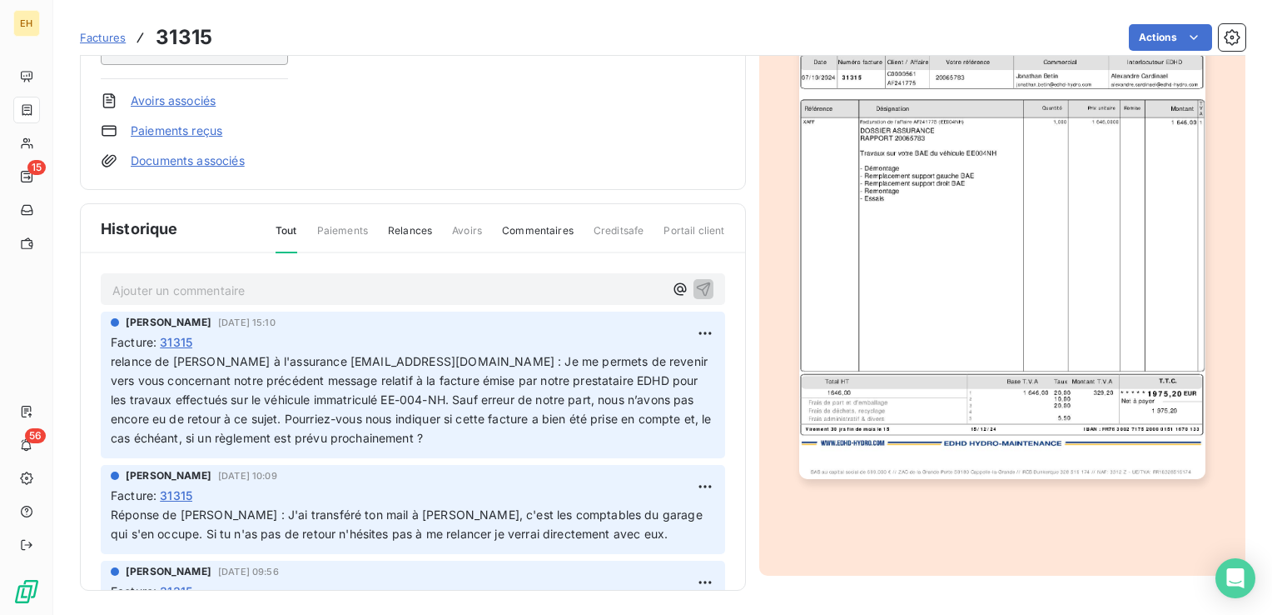
scroll to position [256, 0]
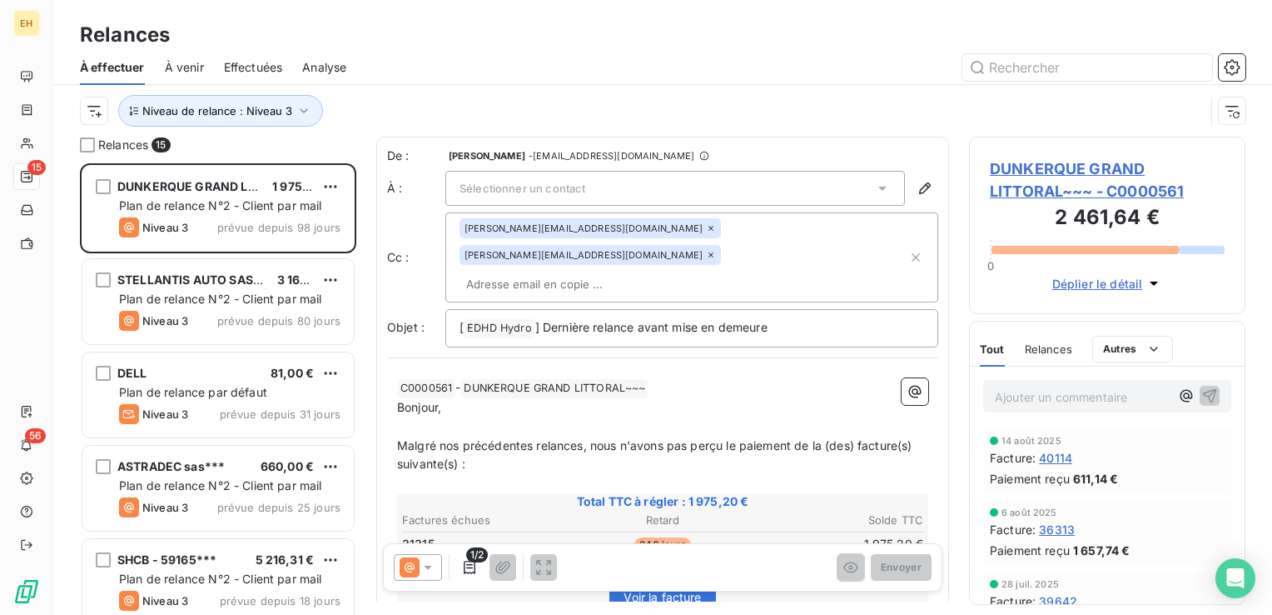
scroll to position [439, 263]
click at [77, 302] on div "Relances 15 [GEOGRAPHIC_DATA] GRAND LITTORAL~~~ 1 975,20 € Plan de relance N°2 …" at bounding box center [662, 376] width 1219 height 478
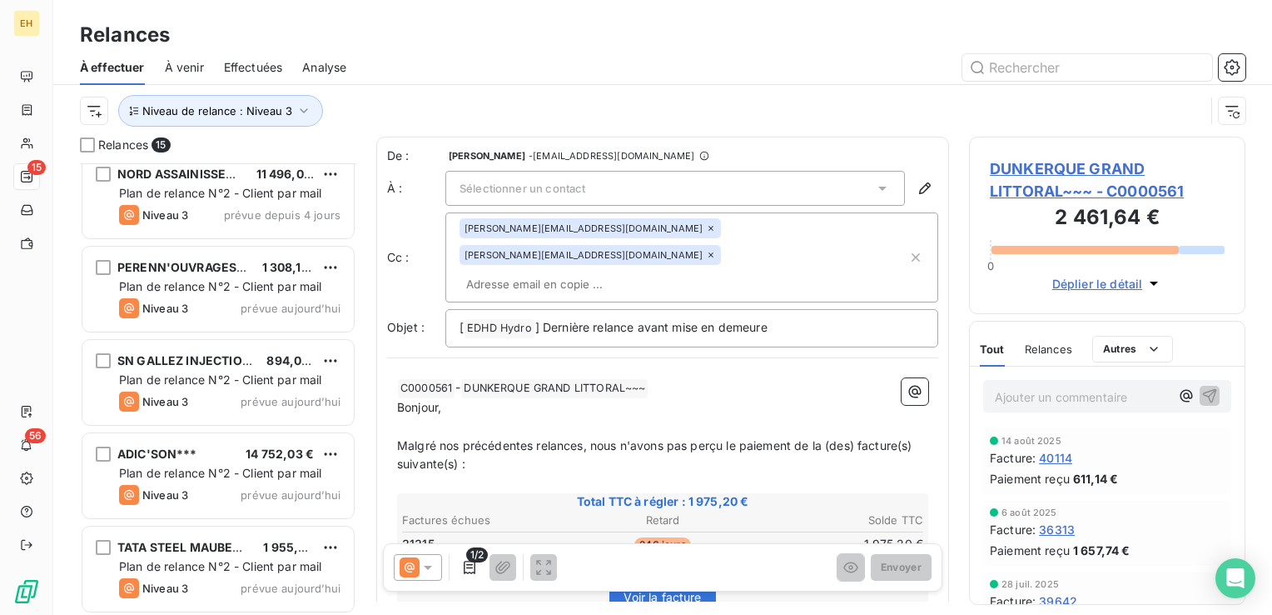
scroll to position [948, 0]
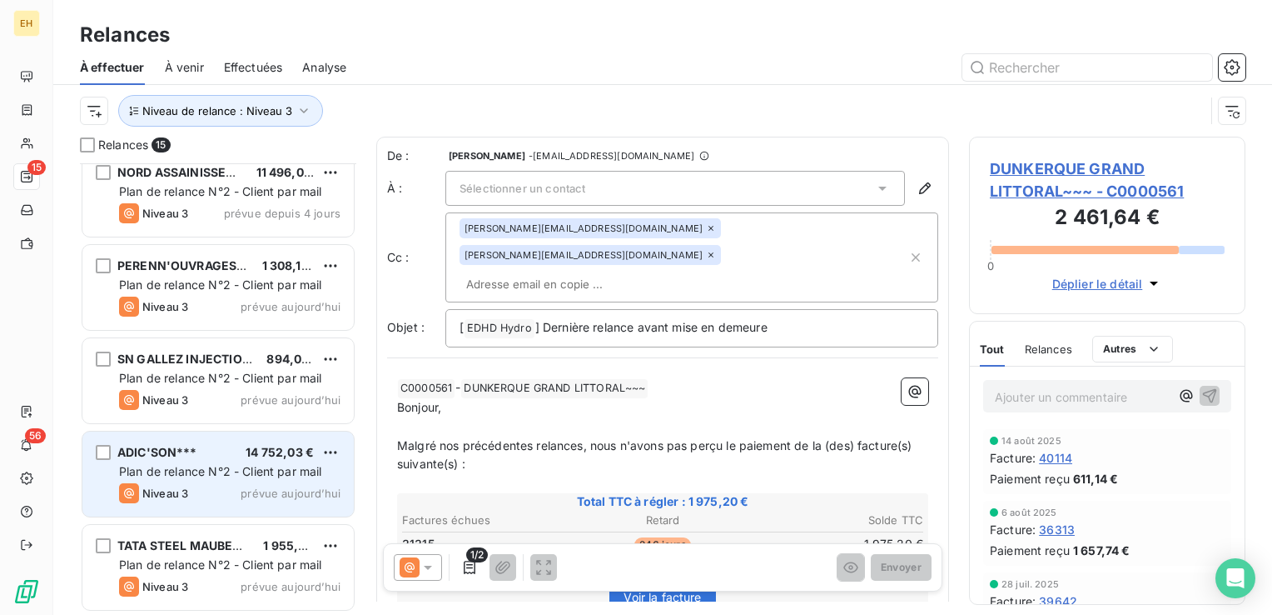
click at [237, 475] on span "Plan de relance N°2 - Client par mail" at bounding box center [220, 471] width 203 height 14
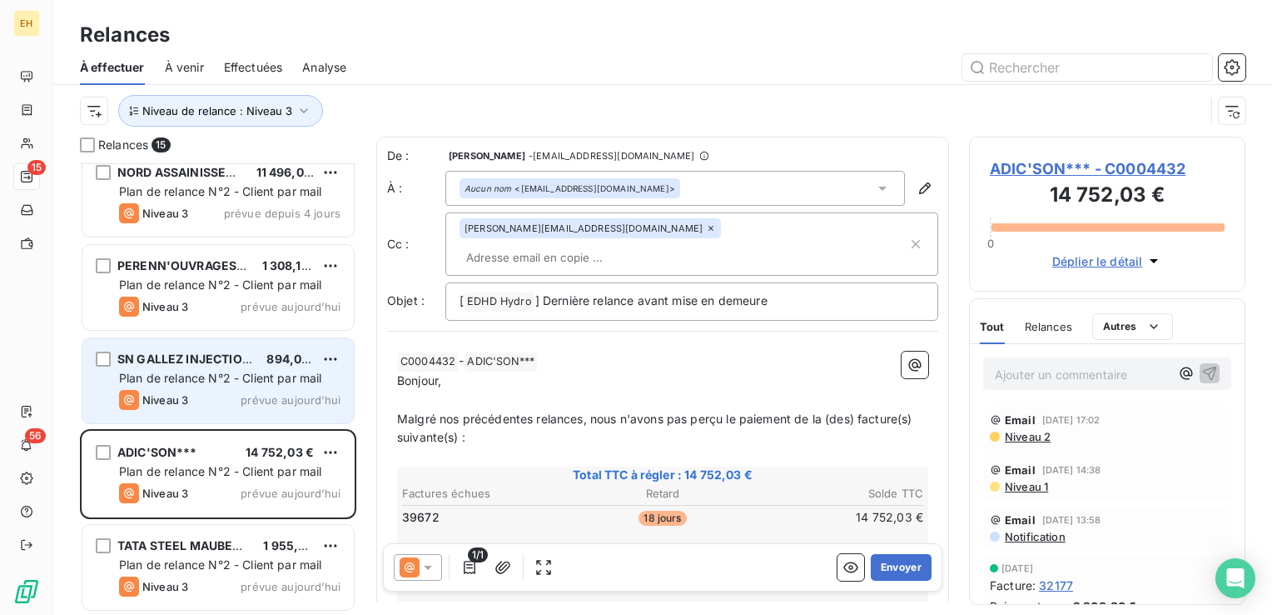
click at [251, 390] on div "Niveau 3 prévue [DATE]" at bounding box center [229, 400] width 221 height 20
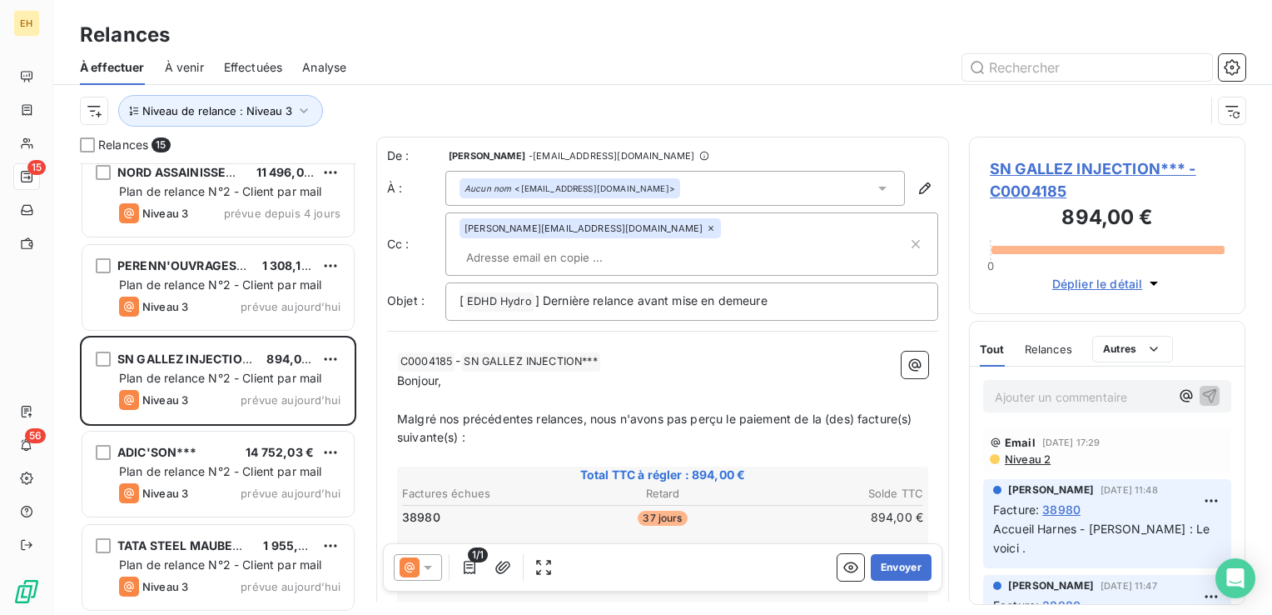
click at [1050, 166] on span "SN GALLEZ INJECTION*** - C0004185" at bounding box center [1107, 179] width 235 height 45
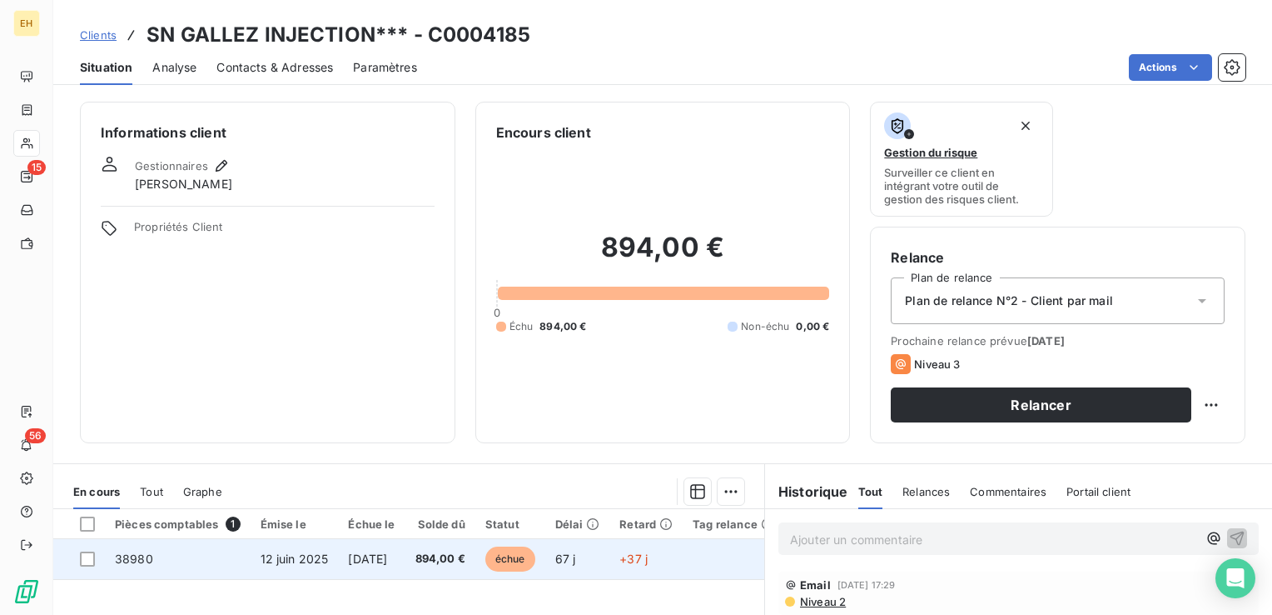
click at [563, 554] on td "67 j" at bounding box center [577, 559] width 65 height 40
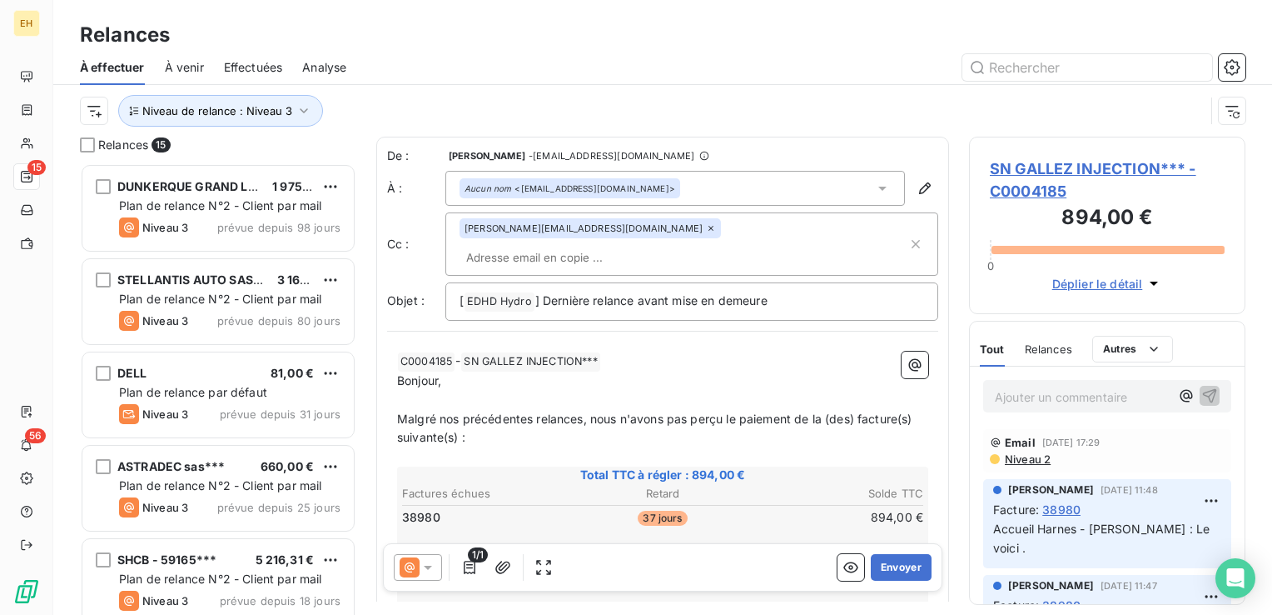
click at [709, 228] on icon at bounding box center [711, 228] width 5 height 5
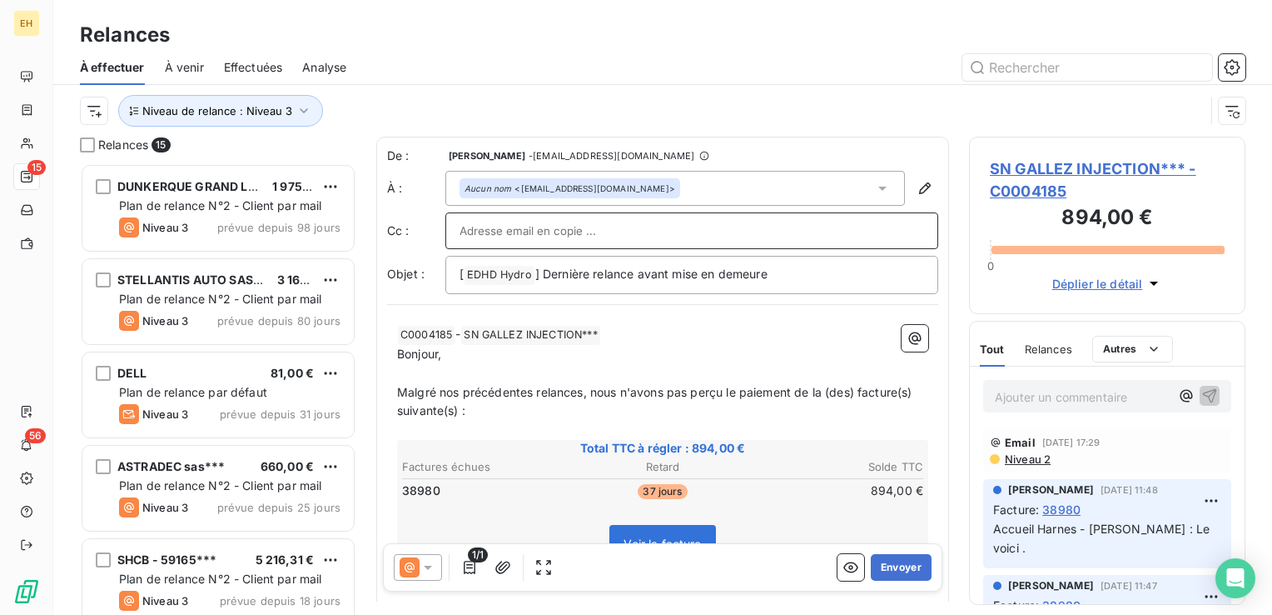
click at [709, 230] on input "text" at bounding box center [692, 230] width 465 height 25
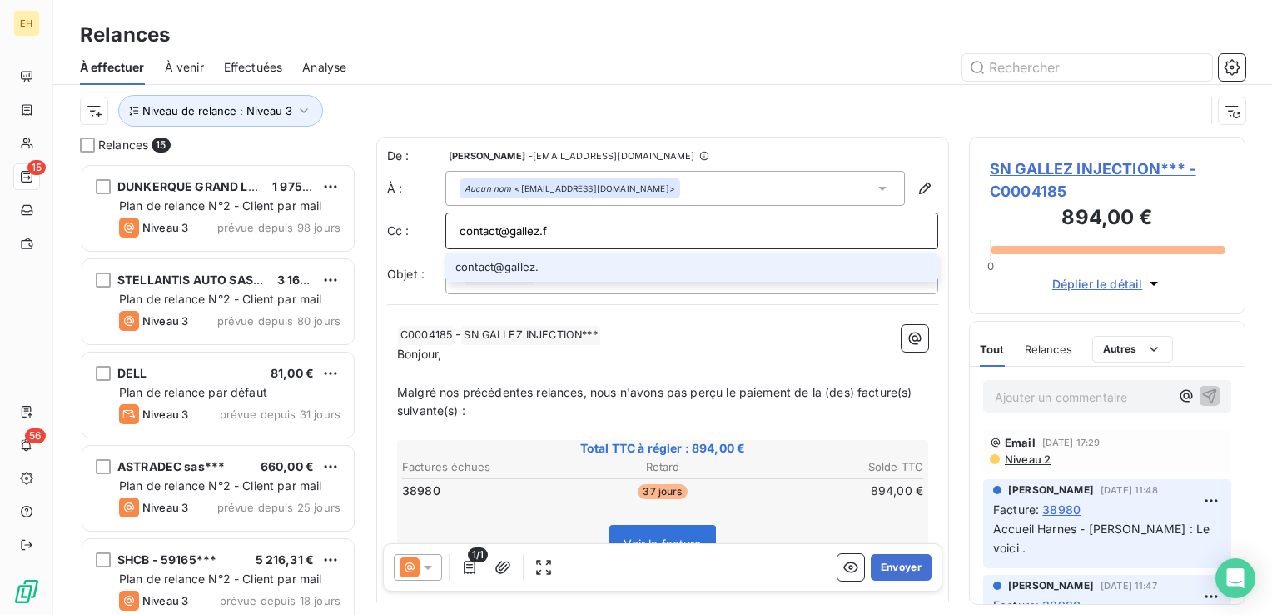
type input "[EMAIL_ADDRESS][DOMAIN_NAME]"
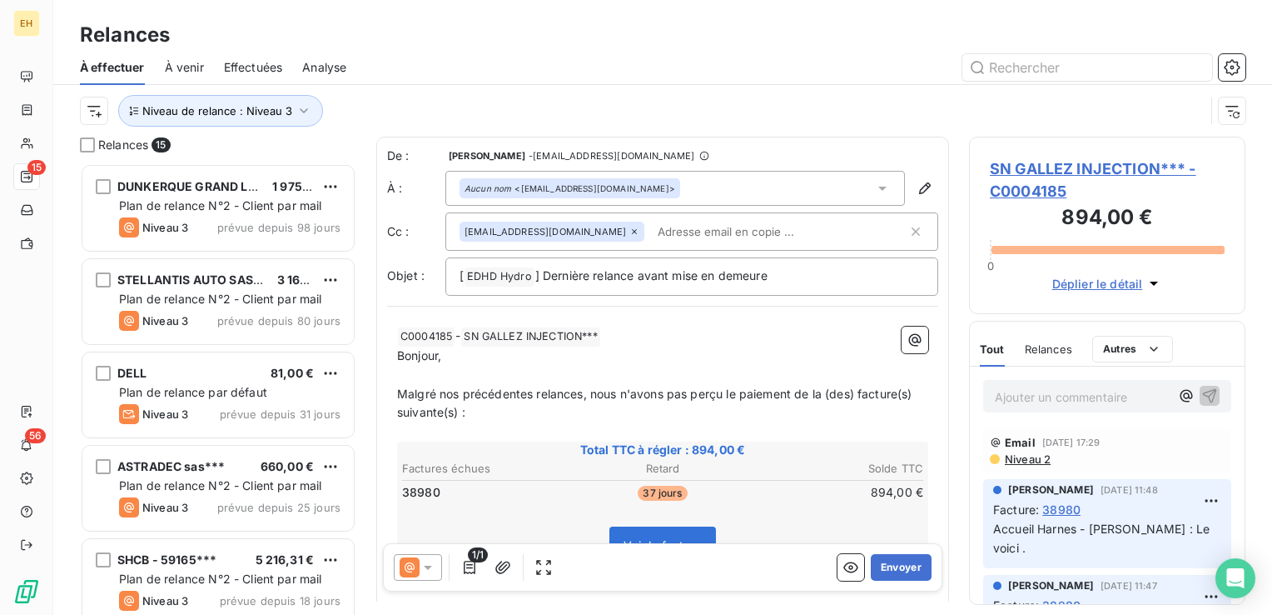
click at [583, 391] on span "Malgré nos précédentes relances, nous n'avons pas perçu le paiement de la (des)…" at bounding box center [656, 402] width 519 height 33
click at [641, 356] on p "Bonjour," at bounding box center [662, 355] width 531 height 19
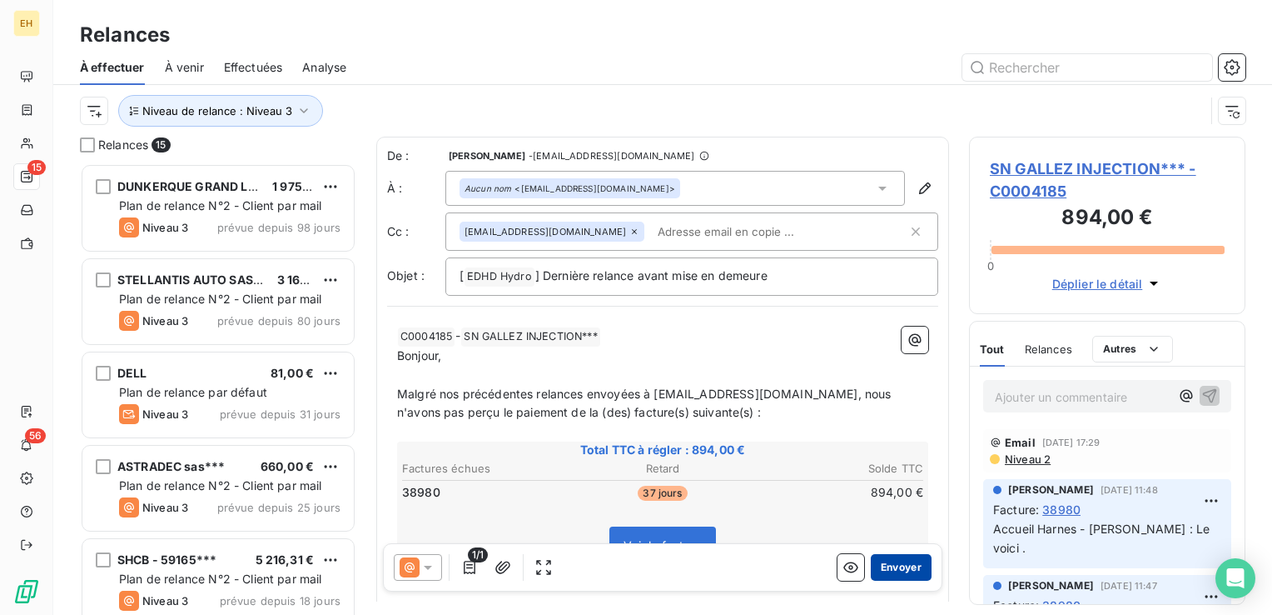
click at [903, 565] on button "Envoyer" at bounding box center [901, 567] width 61 height 27
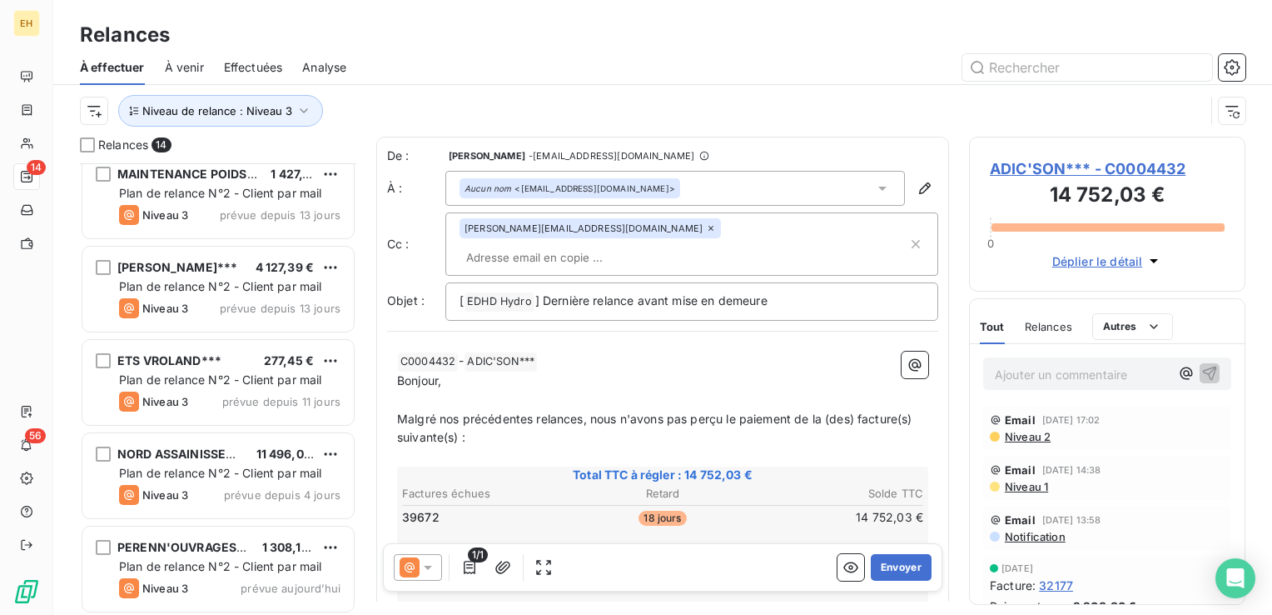
scroll to position [854, 0]
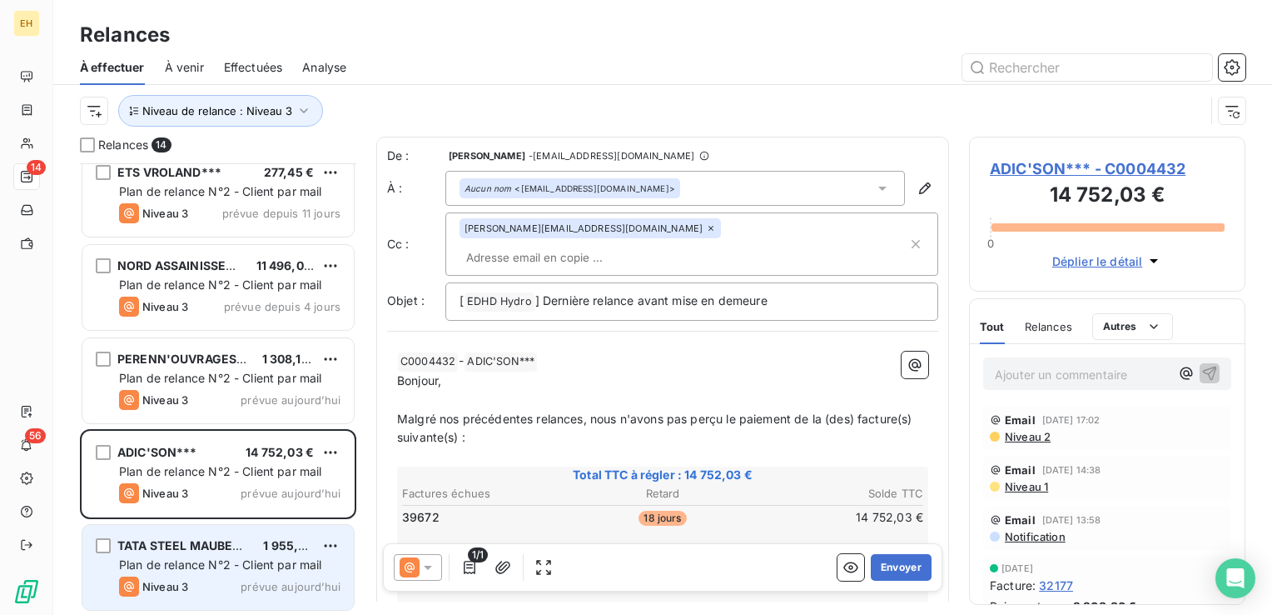
click at [271, 589] on span "prévue aujourd’hui" at bounding box center [291, 586] width 100 height 13
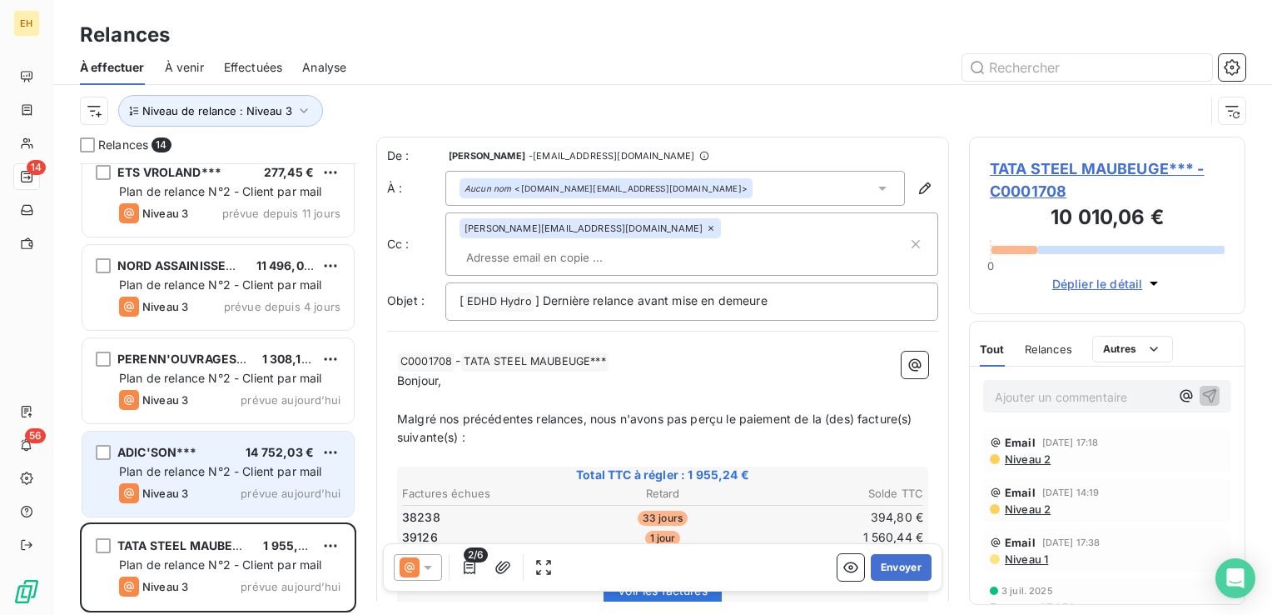
click at [278, 470] on span "Plan de relance N°2 - Client par mail" at bounding box center [220, 471] width 203 height 14
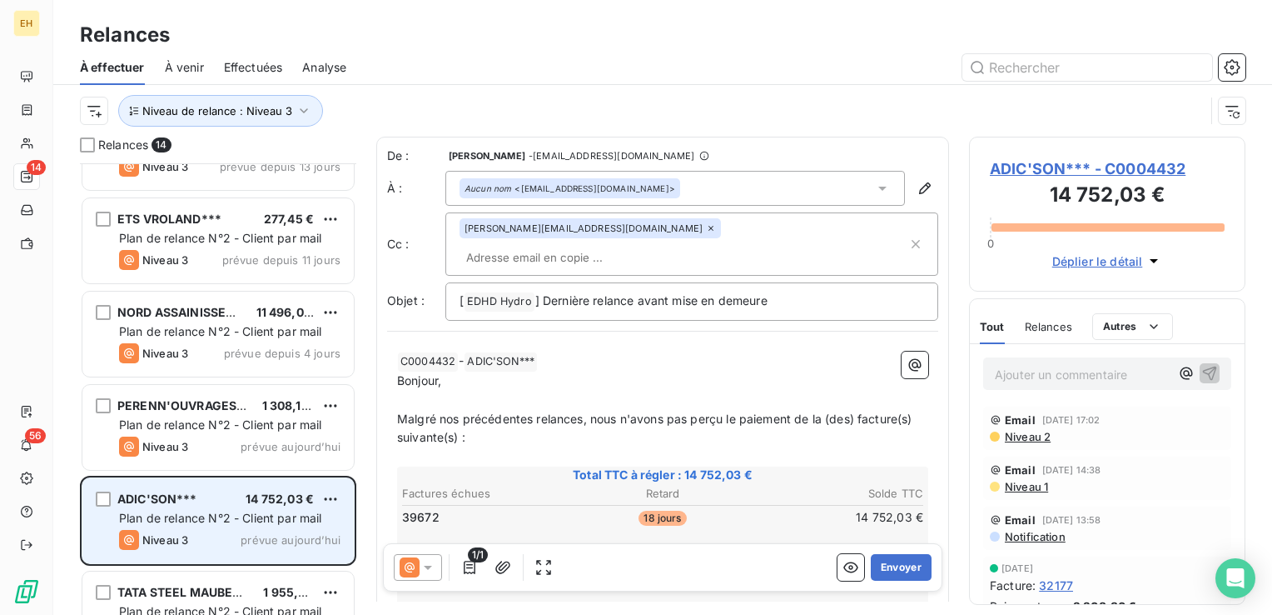
scroll to position [771, 0]
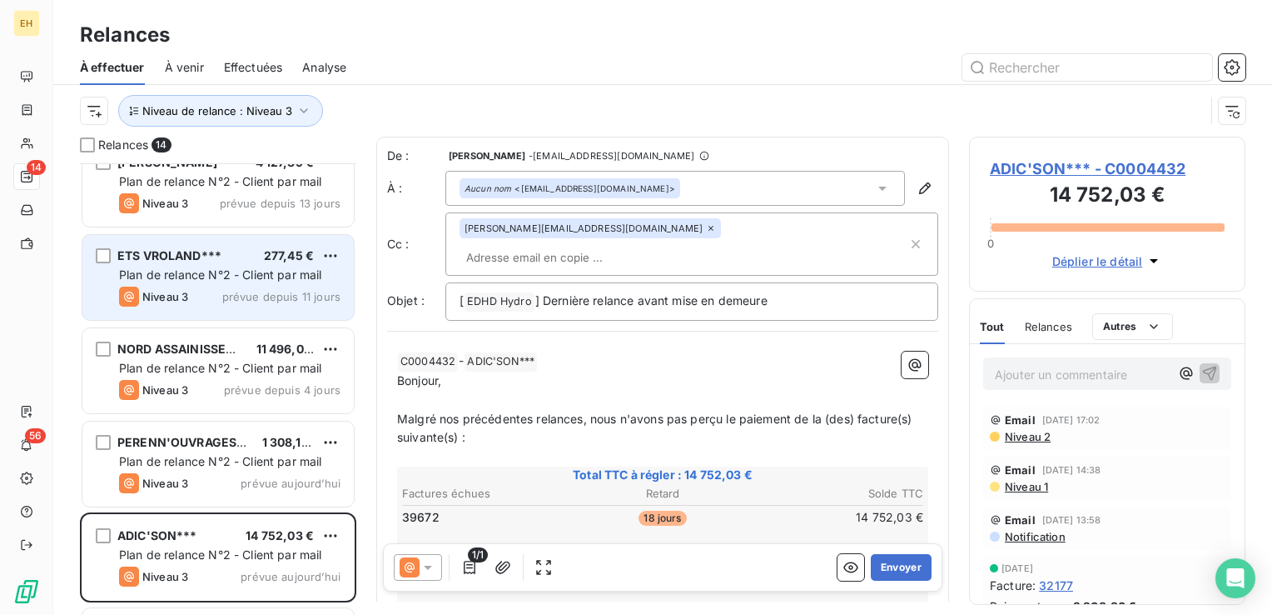
click at [211, 275] on span "Plan de relance N°2 - Client par mail" at bounding box center [220, 274] width 203 height 14
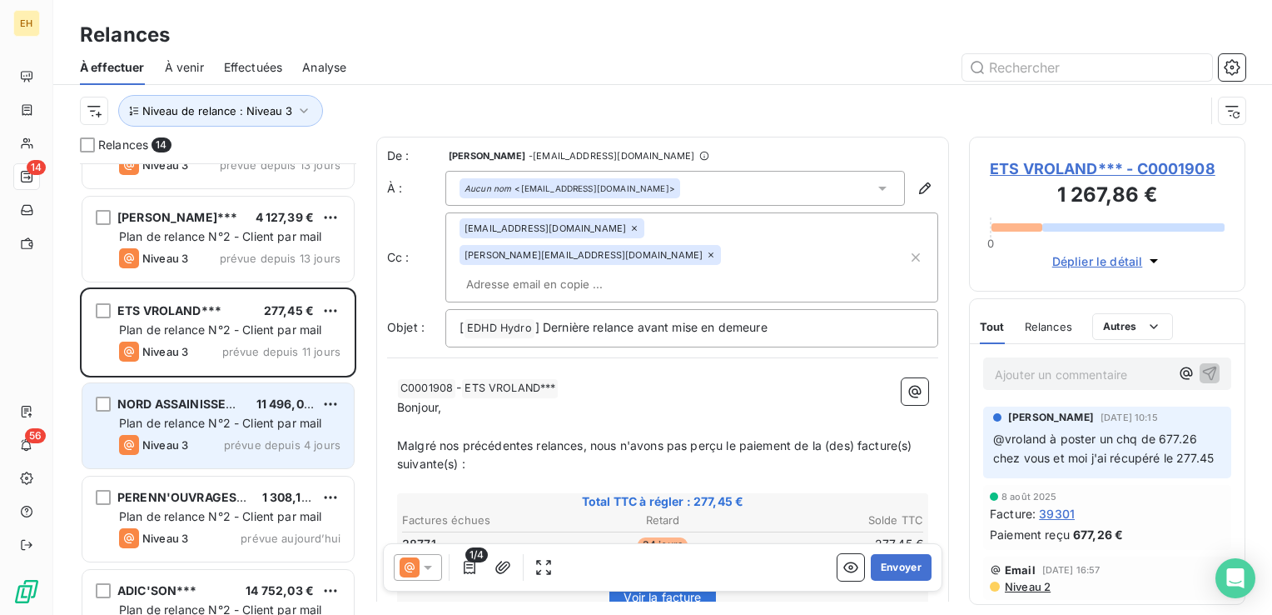
scroll to position [688, 0]
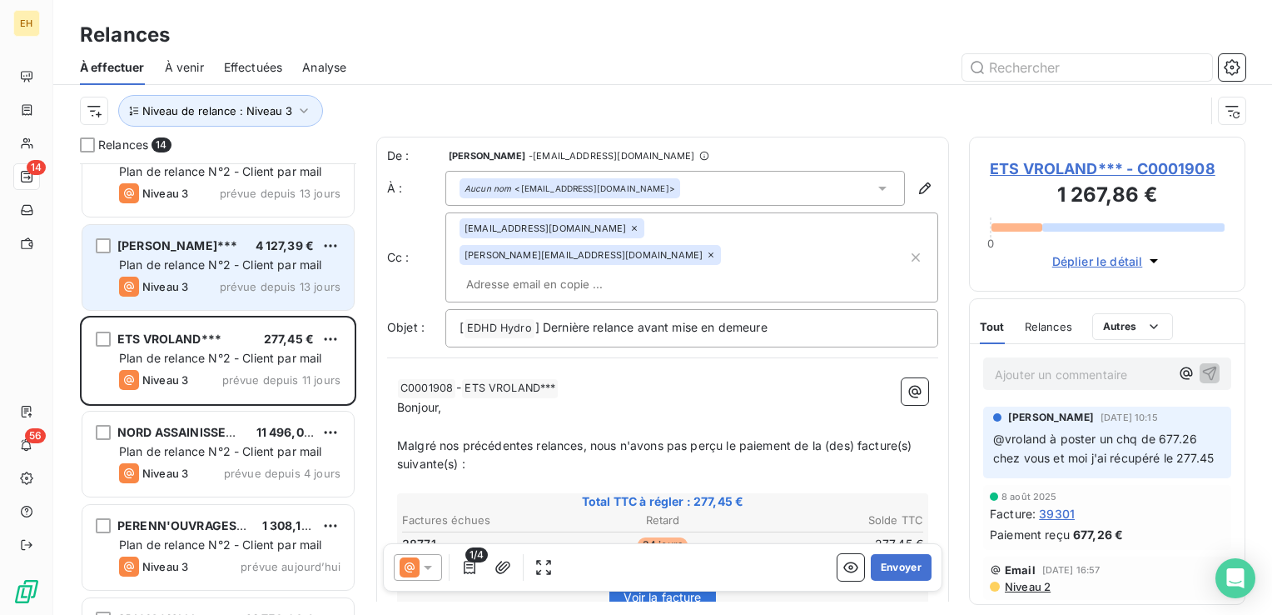
click at [194, 302] on div "JARDI VRAC*** 4 127,39 € Plan de relance N°2 - Client par mail Niveau 3 prévue …" at bounding box center [217, 267] width 271 height 85
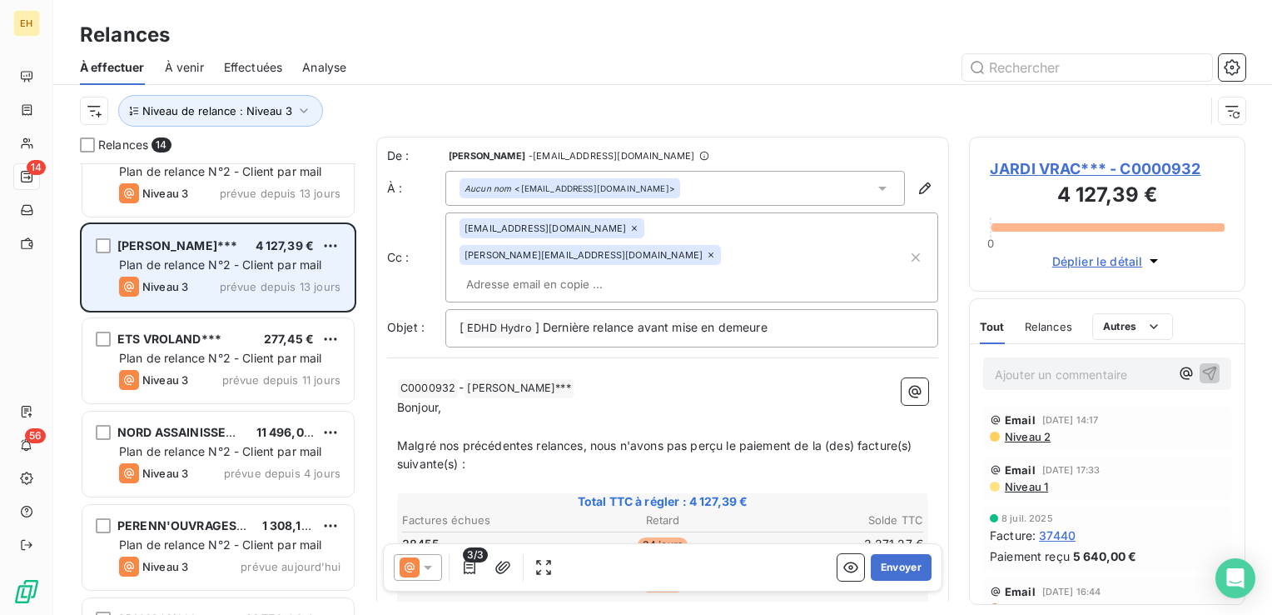
scroll to position [605, 0]
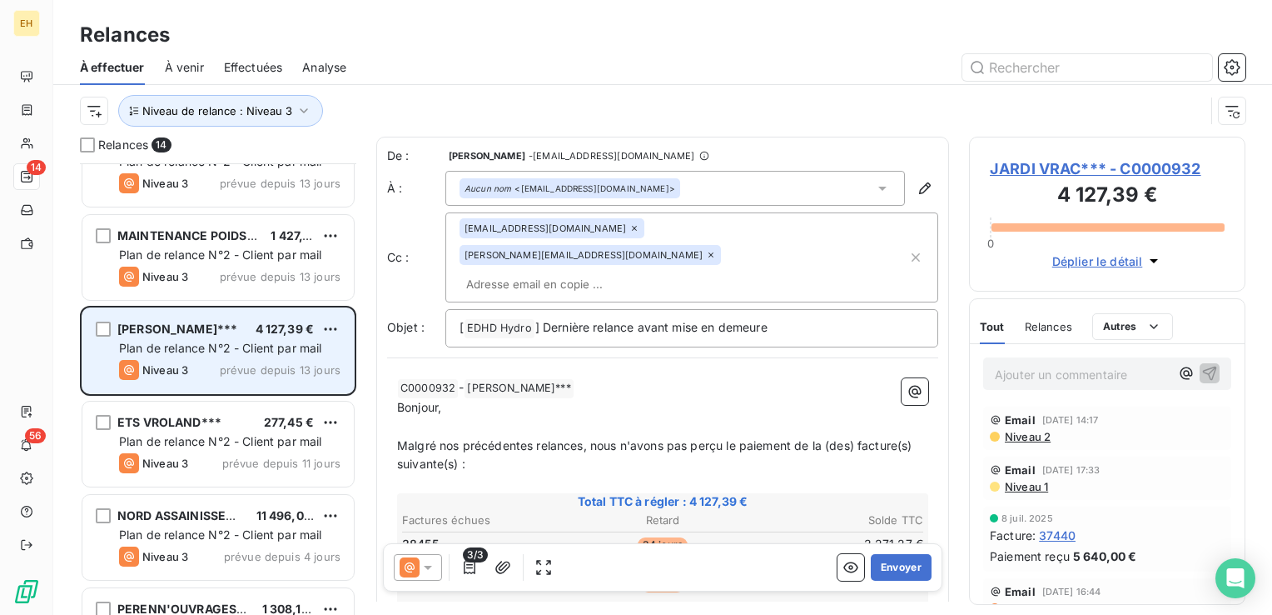
click at [194, 302] on div "MAINTENANCE POIDS LOURDS 1 427,15 € Plan de relance N°2 - Client par mail Nivea…" at bounding box center [218, 258] width 276 height 93
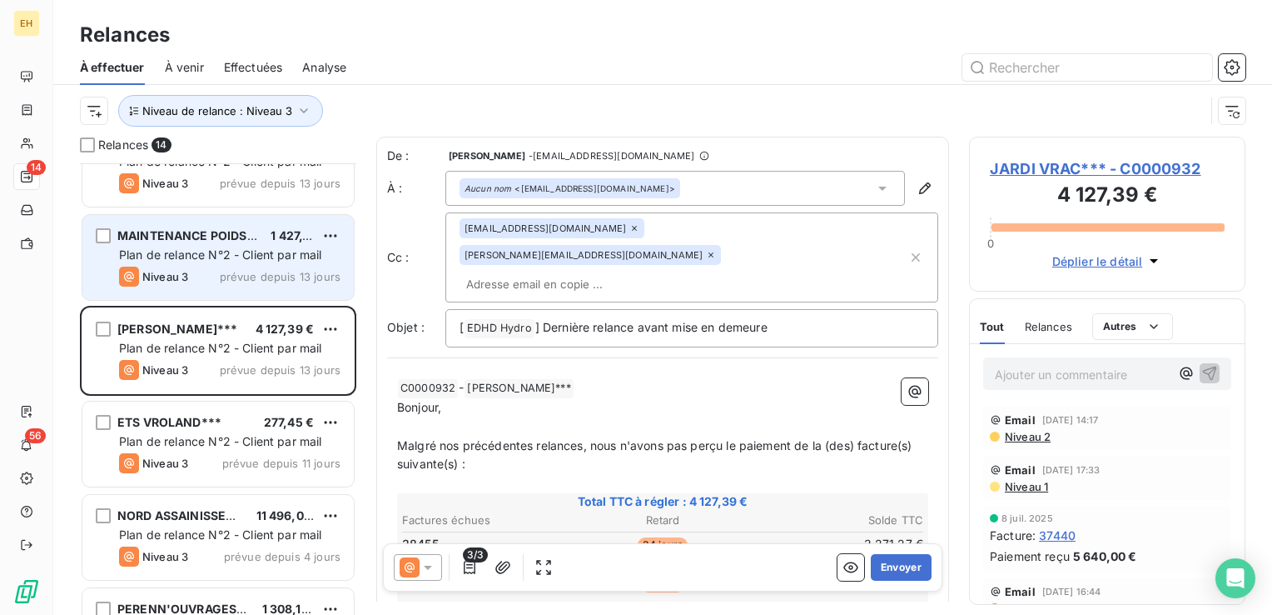
click at [197, 285] on div "Niveau 3 prévue depuis 13 jours" at bounding box center [229, 276] width 221 height 20
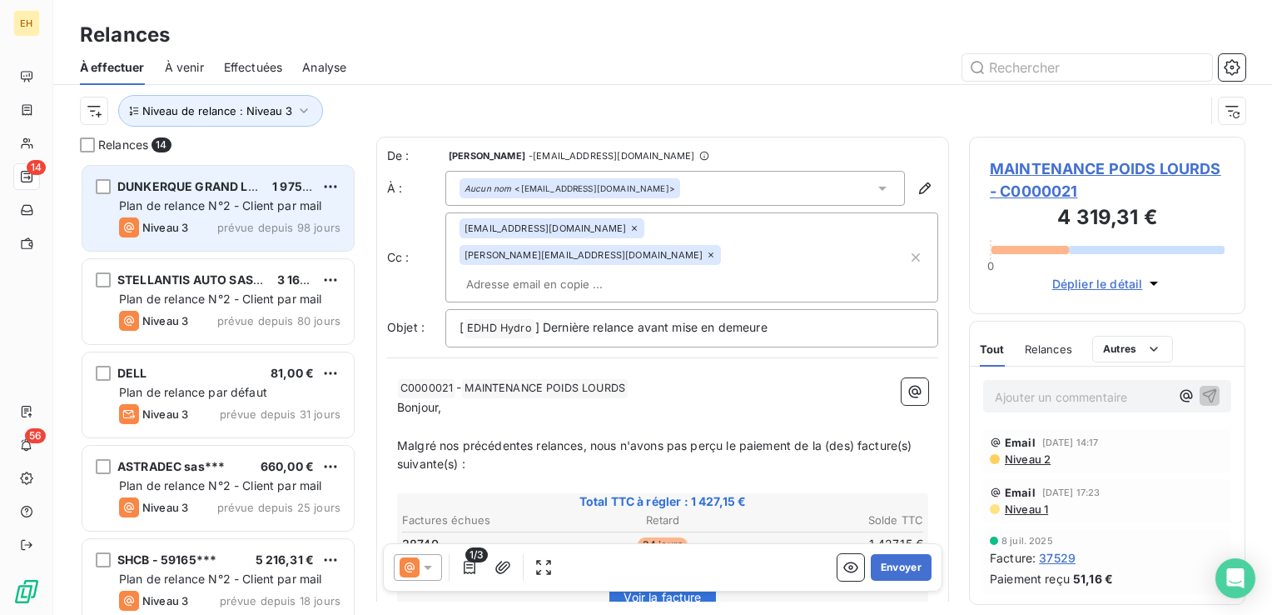
click at [253, 215] on div "DUNKERQUE GRAND LITTORAL~~~ 1 975,20 € Plan de relance N°2 - Client par mail Ni…" at bounding box center [217, 208] width 271 height 85
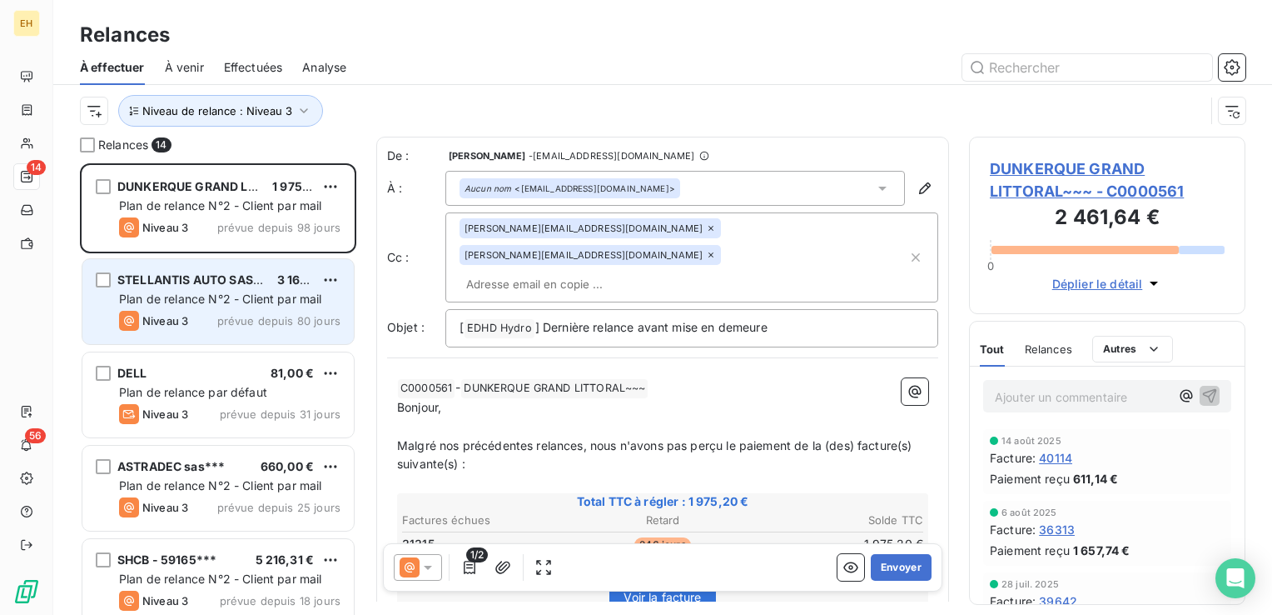
click at [236, 298] on span "Plan de relance N°2 - Client par mail" at bounding box center [220, 298] width 203 height 14
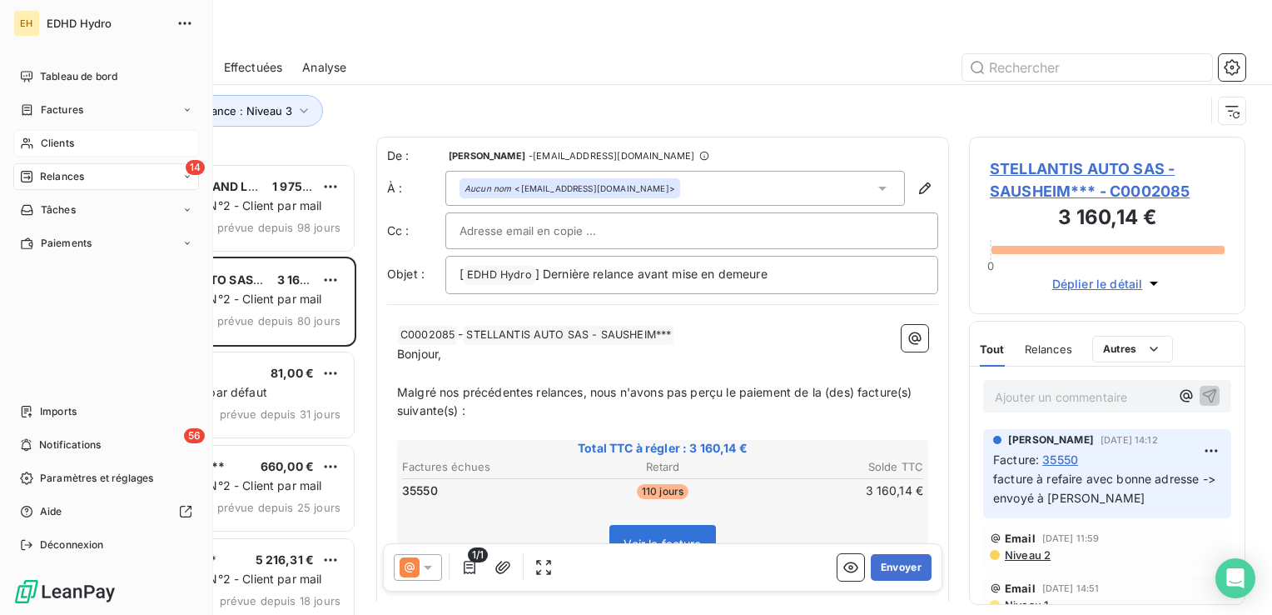
click at [66, 139] on span "Clients" at bounding box center [57, 143] width 33 height 15
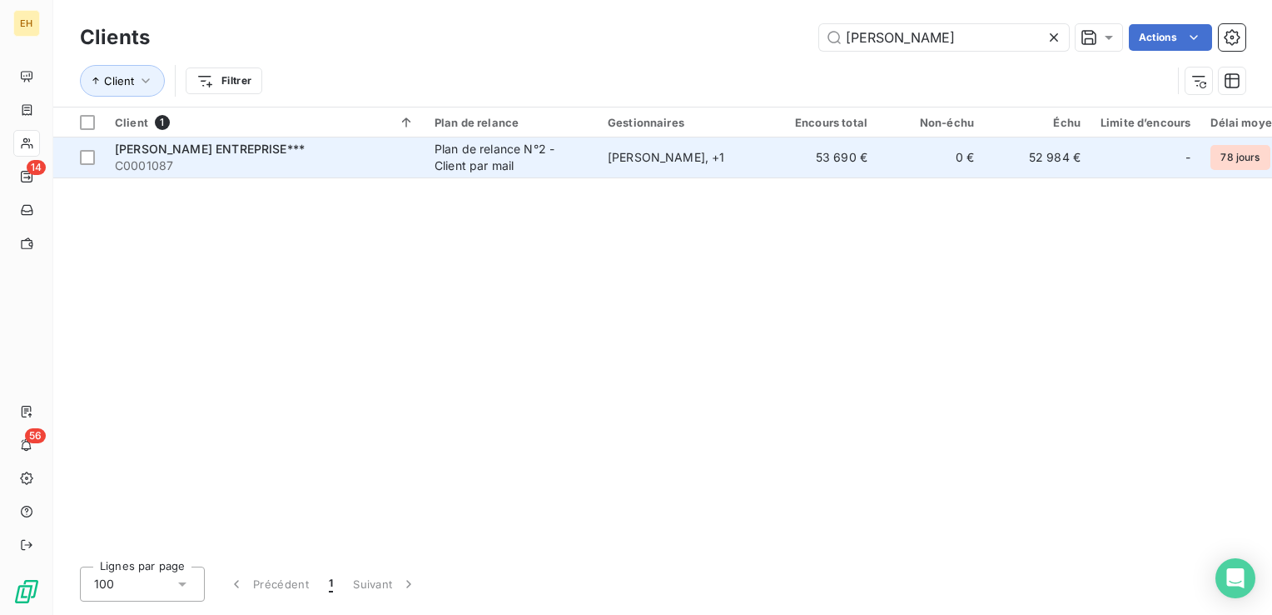
type input "[PERSON_NAME]"
click at [528, 157] on div "Plan de relance N°2 - Client par mail" at bounding box center [511, 157] width 153 height 33
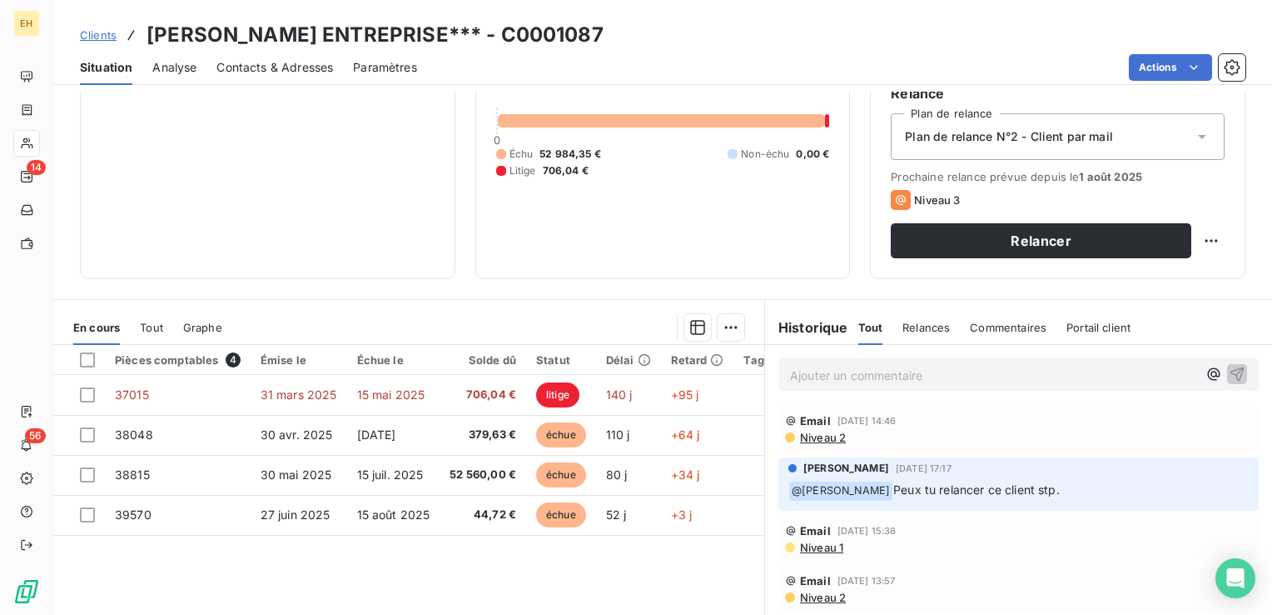
scroll to position [167, 0]
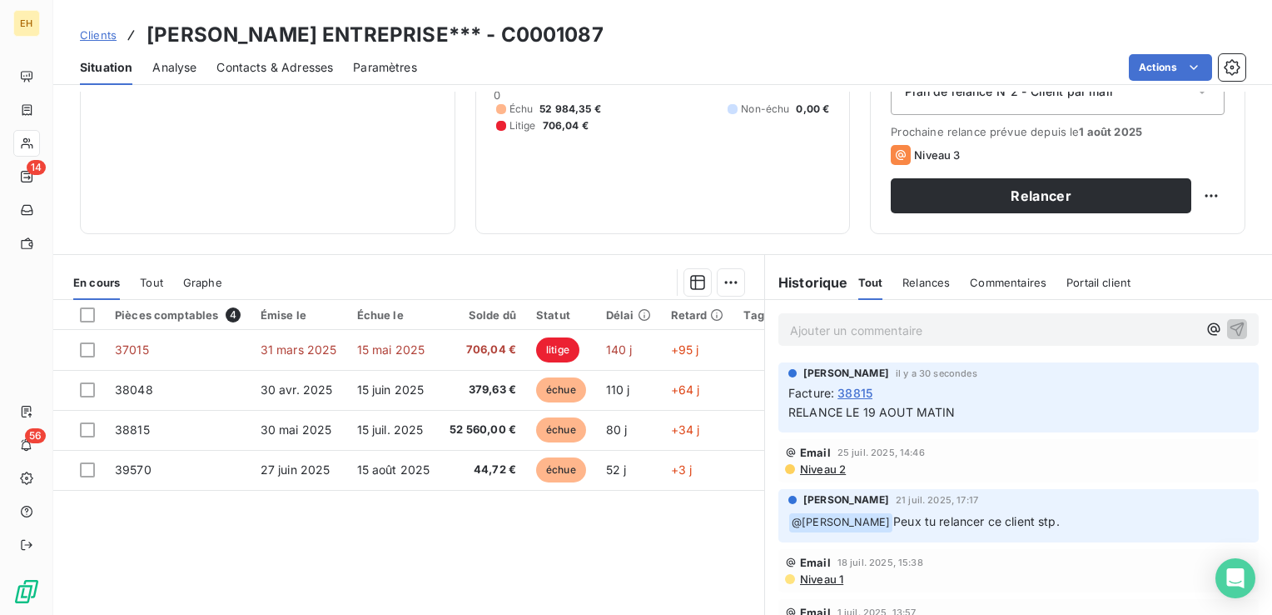
scroll to position [250, 0]
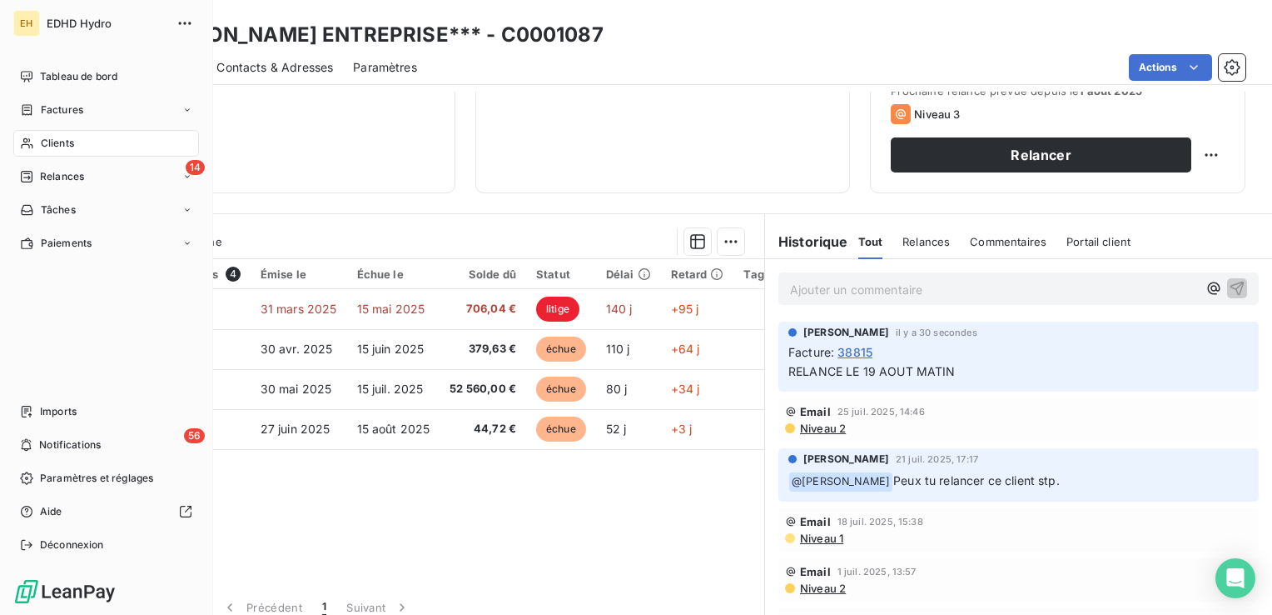
click at [48, 142] on span "Clients" at bounding box center [57, 143] width 33 height 15
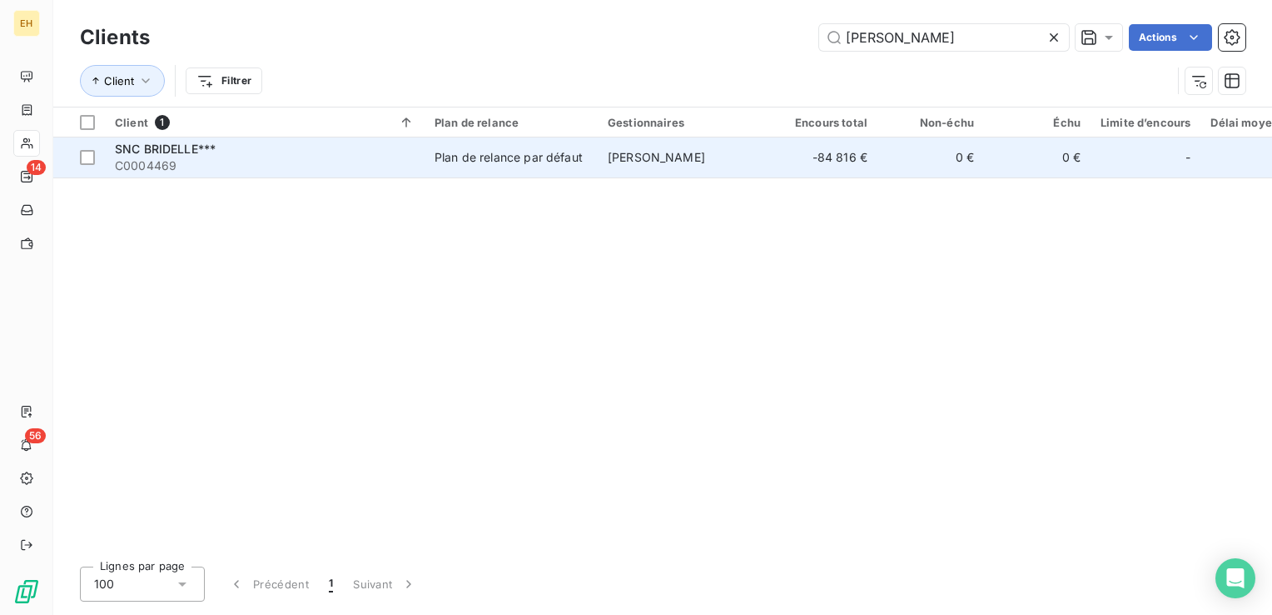
type input "bridell"
click at [324, 147] on div "SNC BRIDELLE***" at bounding box center [265, 149] width 300 height 17
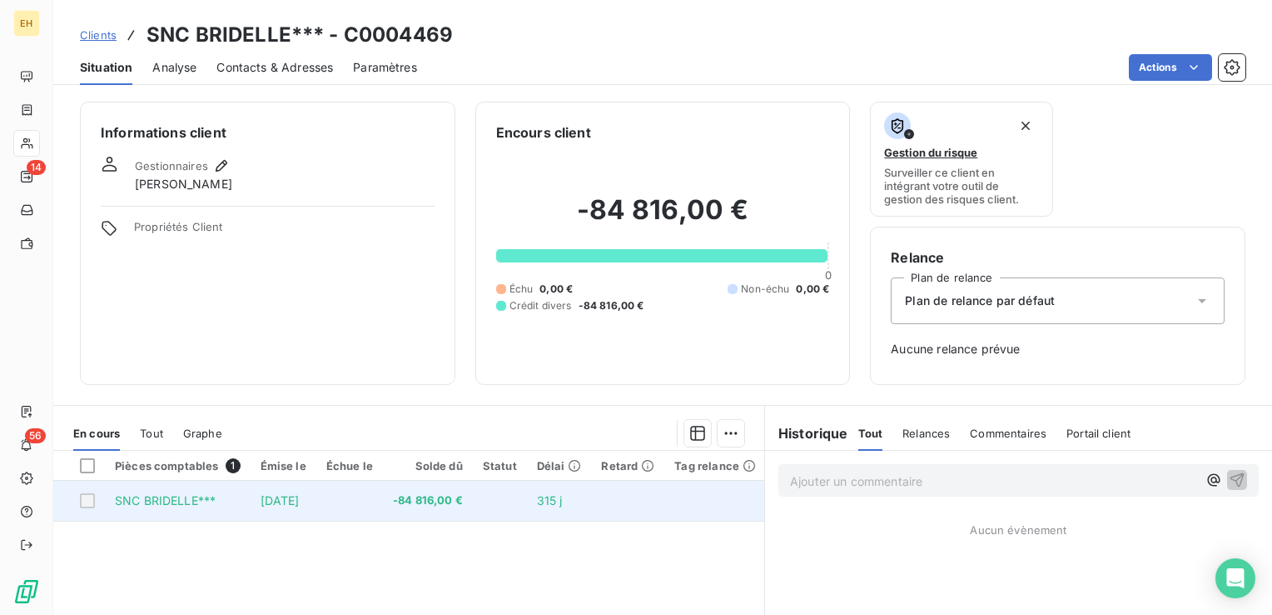
click at [173, 495] on span "SNC BRIDELLE***" at bounding box center [165, 500] width 101 height 14
click at [298, 505] on span "[DATE]" at bounding box center [280, 500] width 39 height 14
click at [404, 506] on td "-84 816,00 €" at bounding box center [428, 500] width 90 height 40
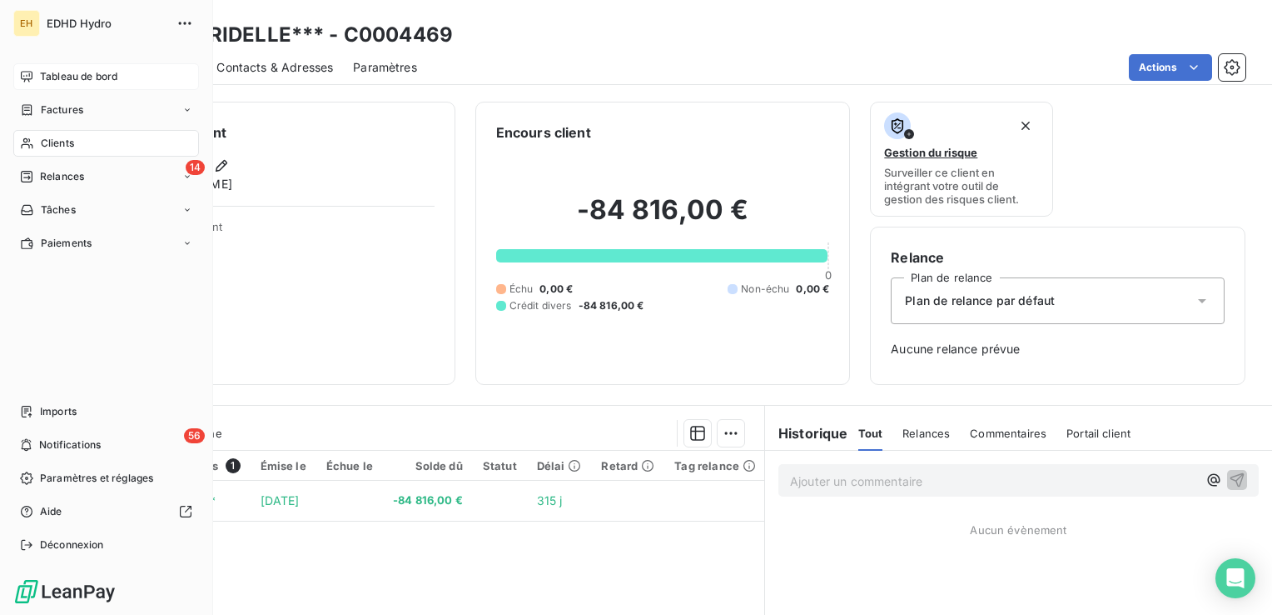
click at [42, 79] on span "Tableau de bord" at bounding box center [78, 76] width 77 height 15
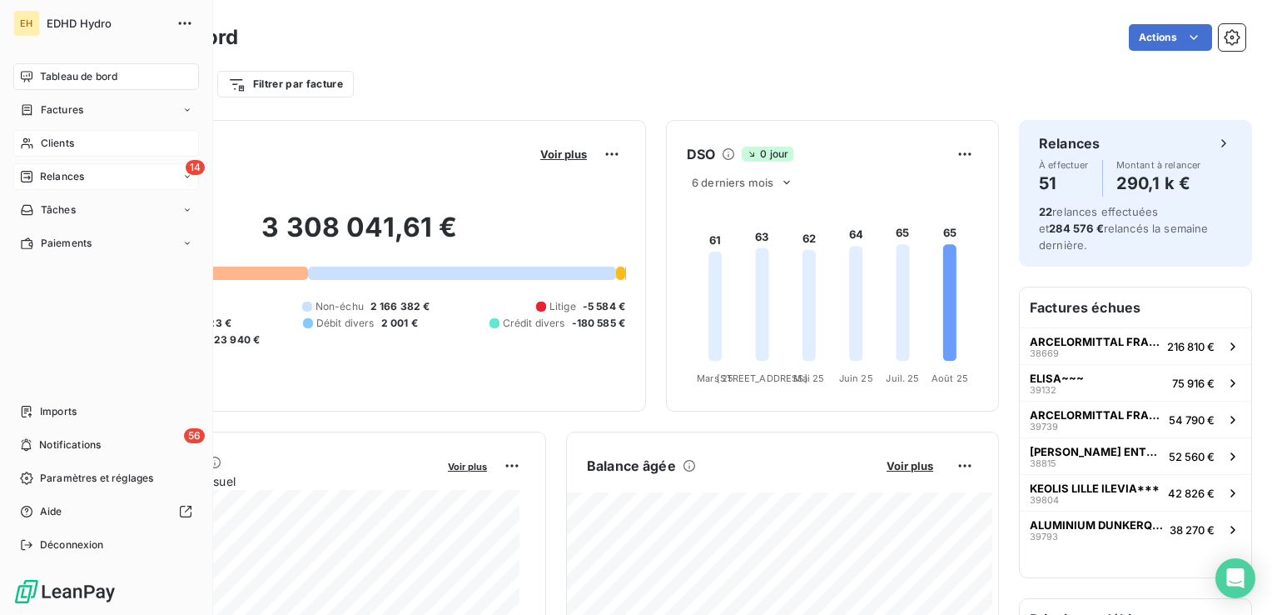
click at [65, 182] on span "Relances" at bounding box center [62, 176] width 44 height 15
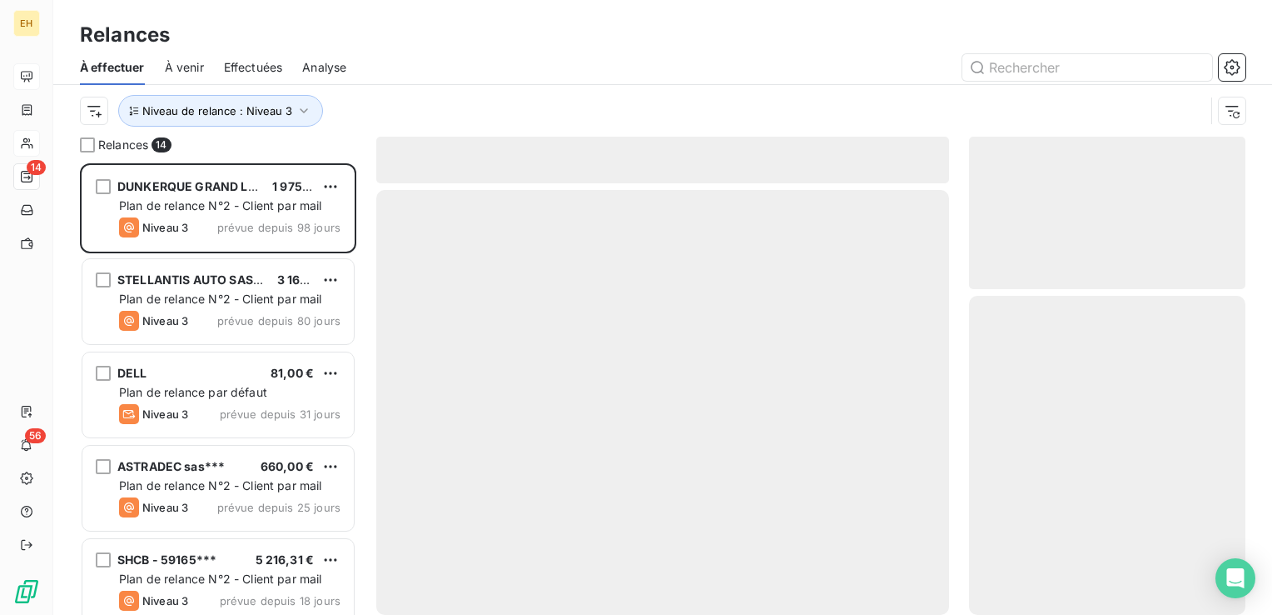
scroll to position [439, 263]
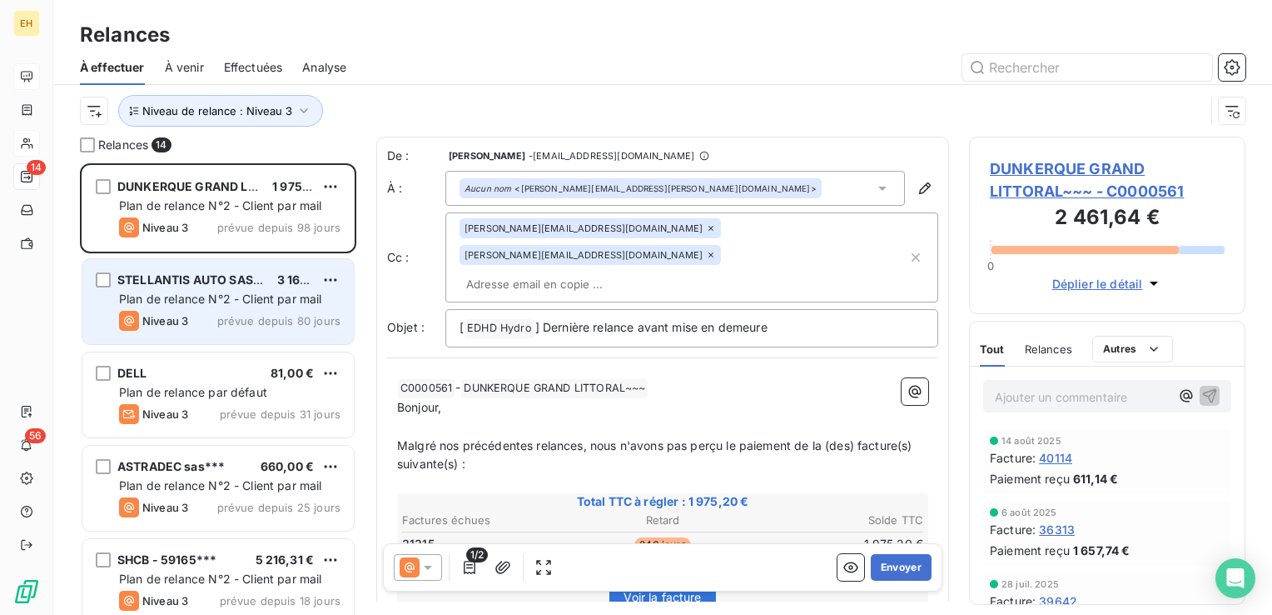
click at [243, 289] on div "STELLANTIS AUTO SAS - SAUSHEIM*** 3 160,14 € Plan de relance N°2 - Client par m…" at bounding box center [217, 301] width 271 height 85
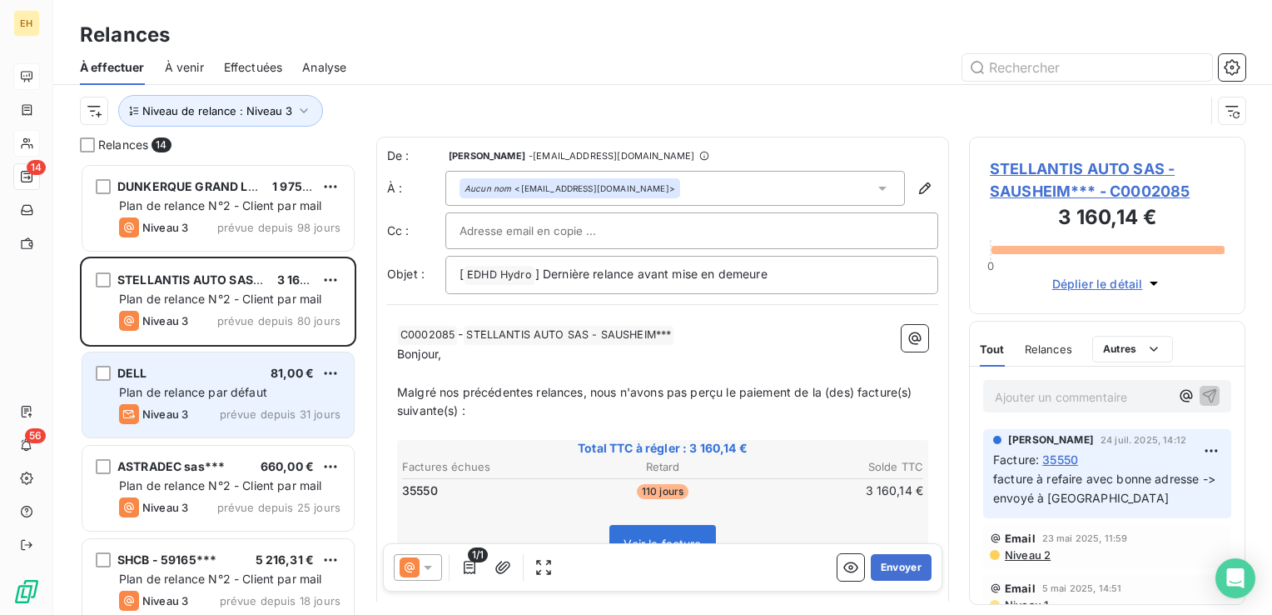
click at [259, 411] on span "prévue depuis 31 jours" at bounding box center [280, 413] width 121 height 13
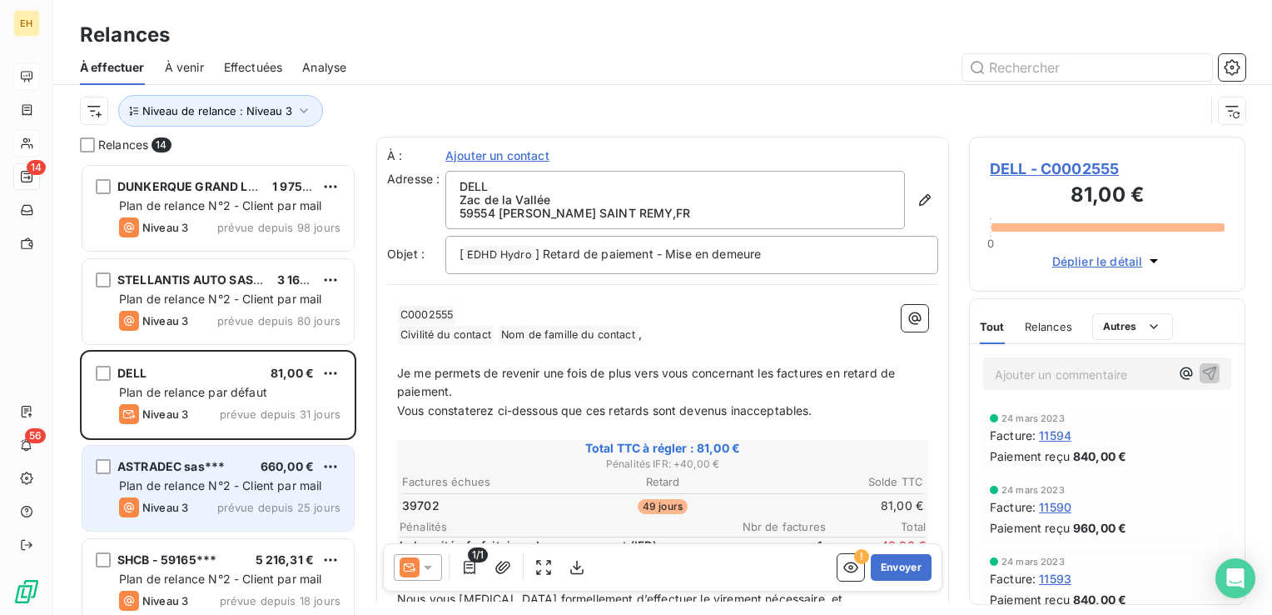
click at [244, 479] on span "Plan de relance N°2 - Client par mail" at bounding box center [220, 485] width 203 height 14
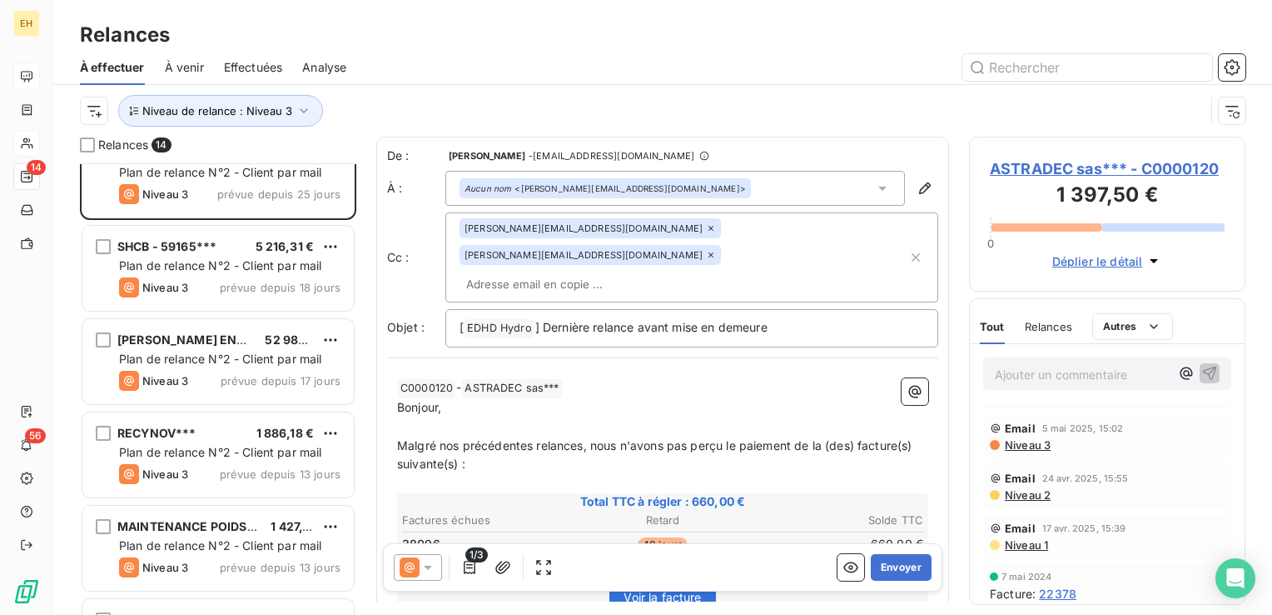
scroll to position [333, 0]
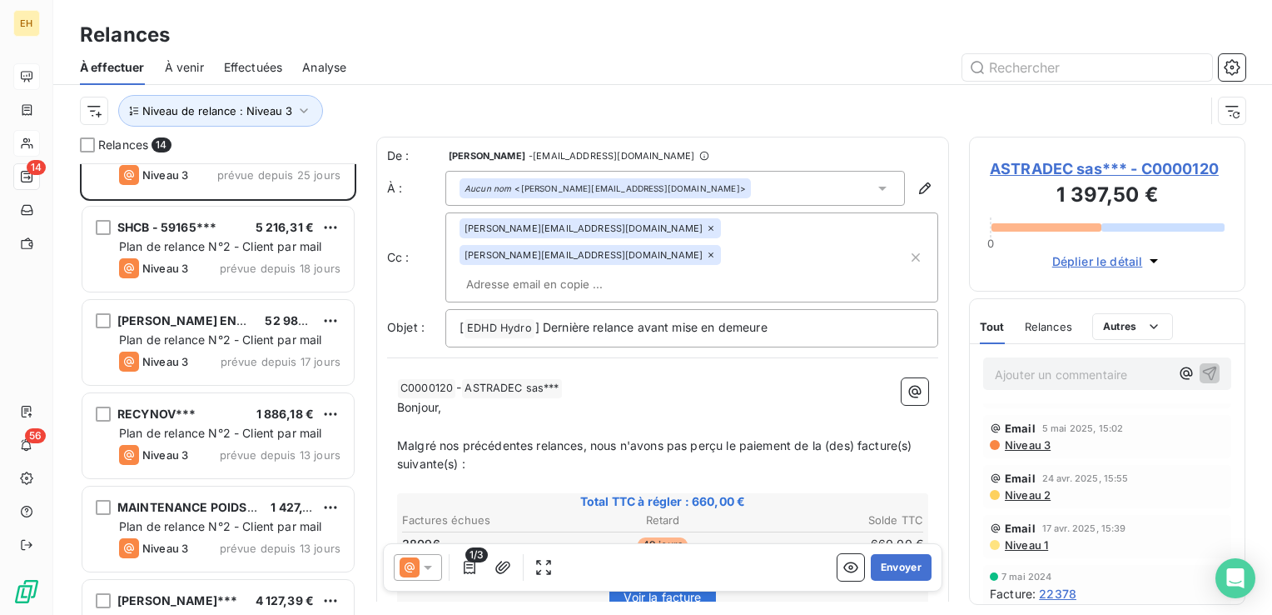
click at [265, 356] on span "prévue depuis 17 jours" at bounding box center [281, 361] width 120 height 13
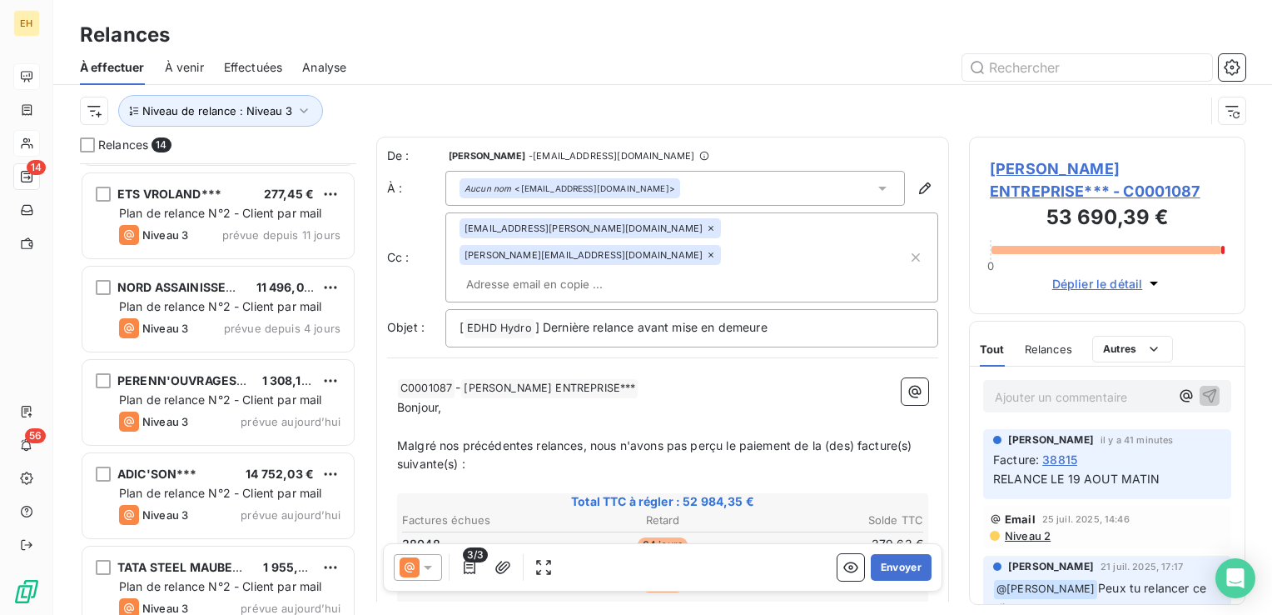
scroll to position [854, 0]
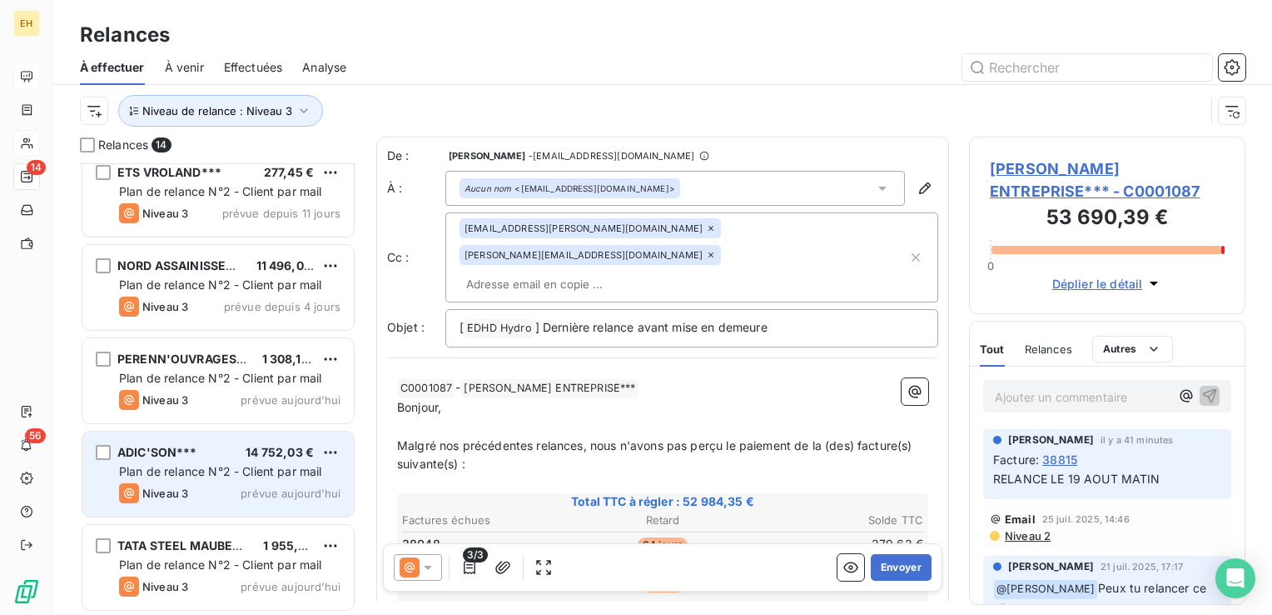
click at [224, 480] on div "ADIC'SON*** 14 752,03 € Plan de relance N°2 - Client par mail Niveau 3 prévue a…" at bounding box center [217, 473] width 271 height 85
